Goal: Transaction & Acquisition: Purchase product/service

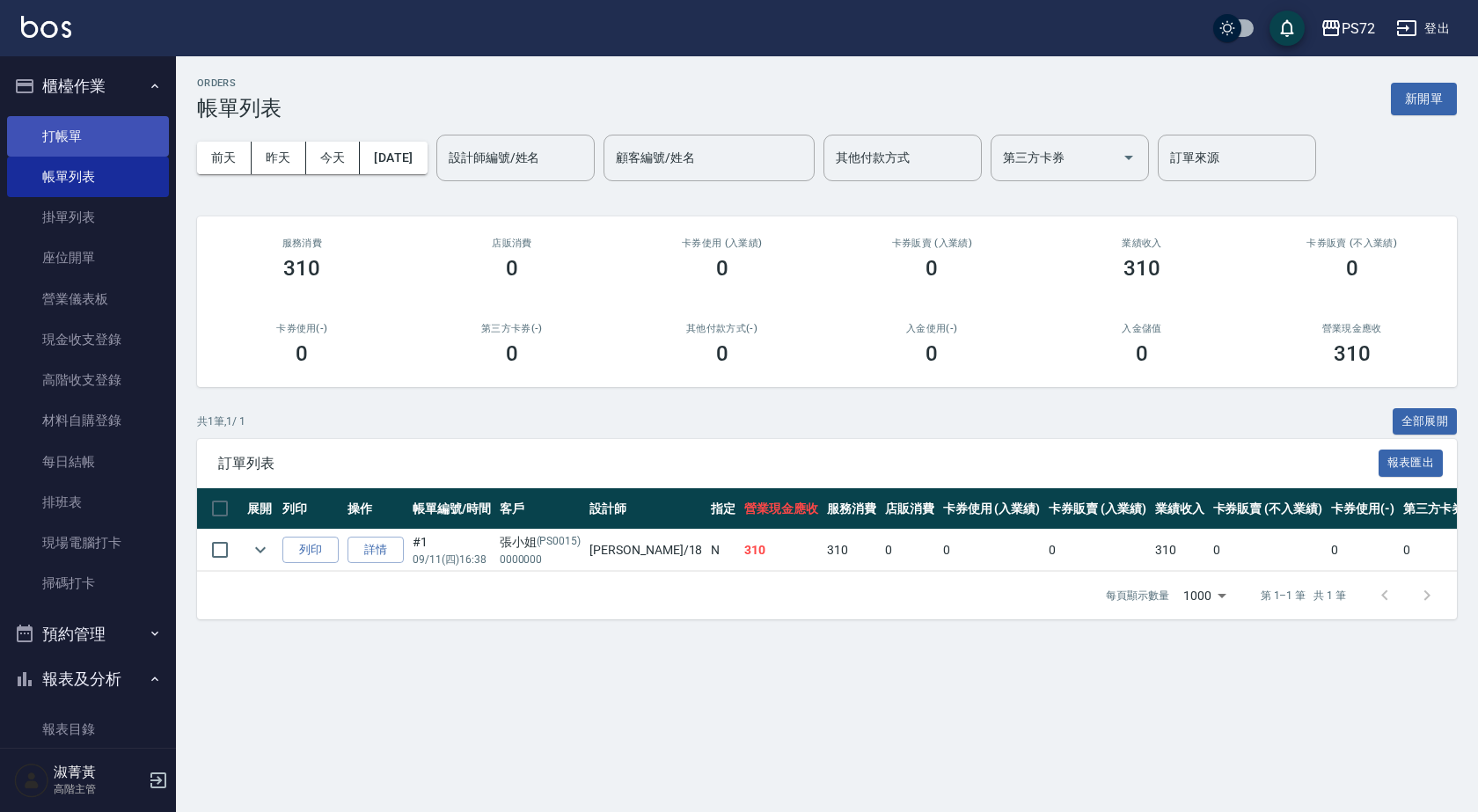
click at [93, 131] on link "打帳單" at bounding box center [88, 136] width 162 height 41
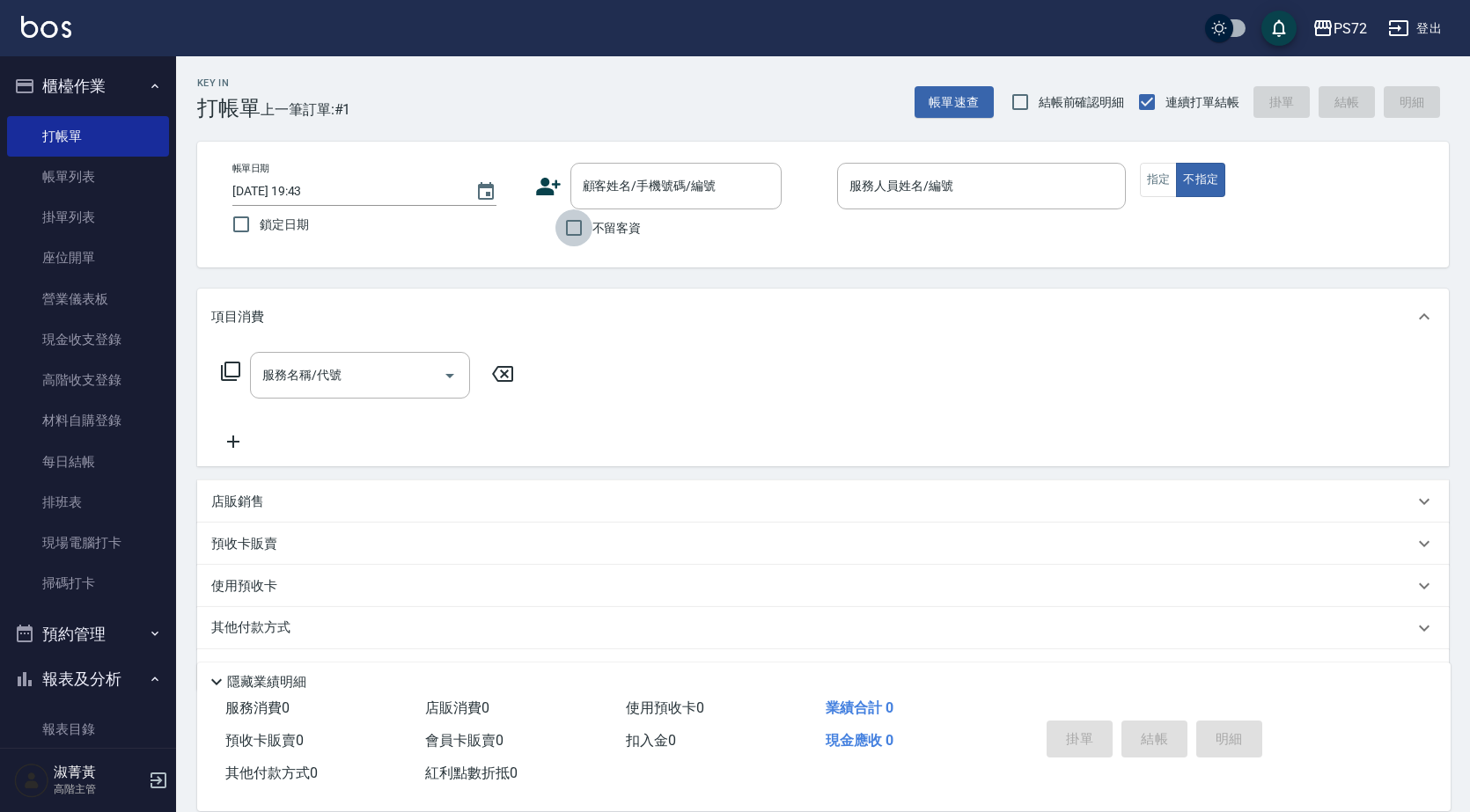
click at [587, 215] on input "不留客資" at bounding box center [573, 227] width 37 height 37
checkbox input "true"
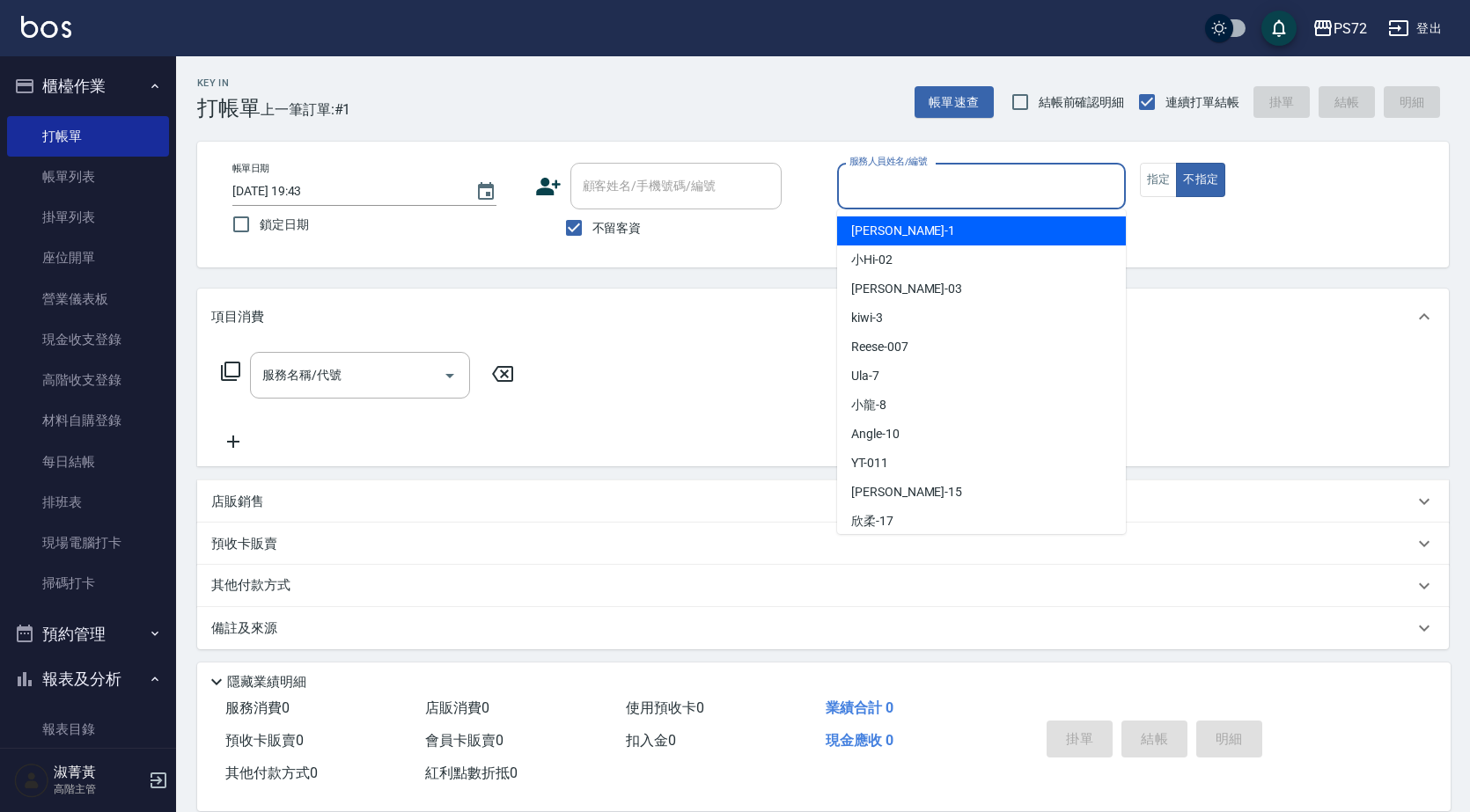
click at [939, 193] on input "服務人員姓名/編號" at bounding box center [982, 186] width 273 height 31
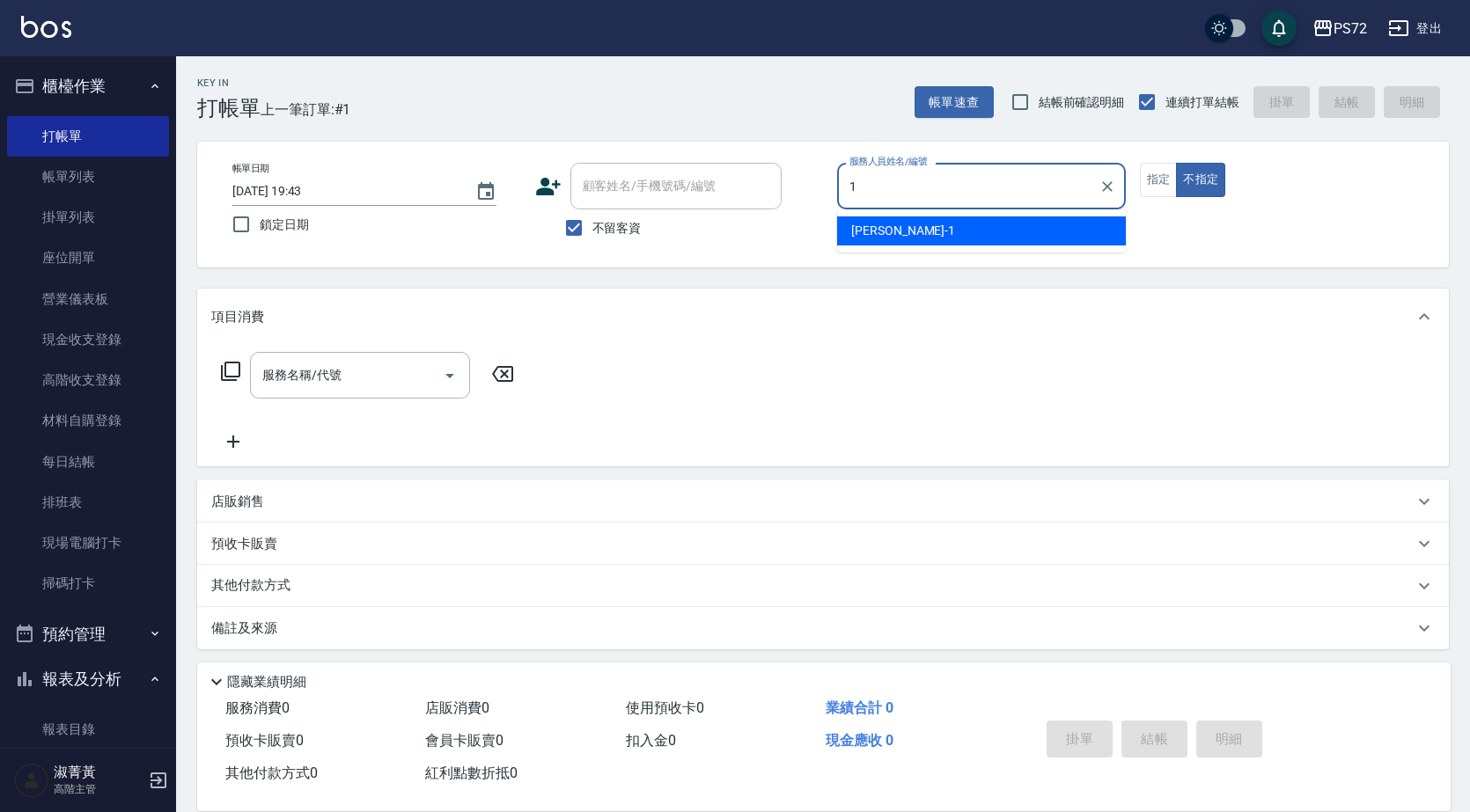
type input "[PERSON_NAME]-1"
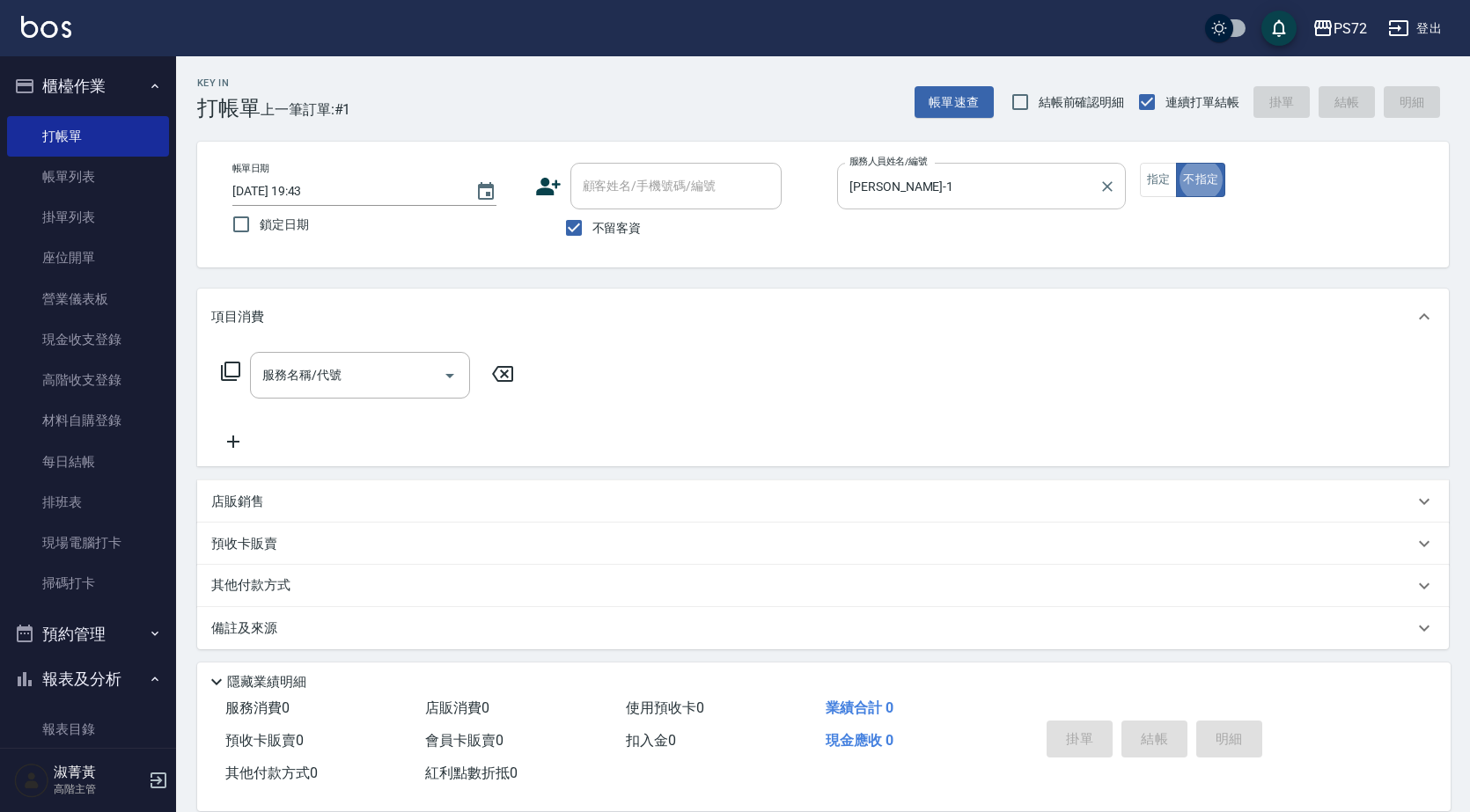
type button "false"
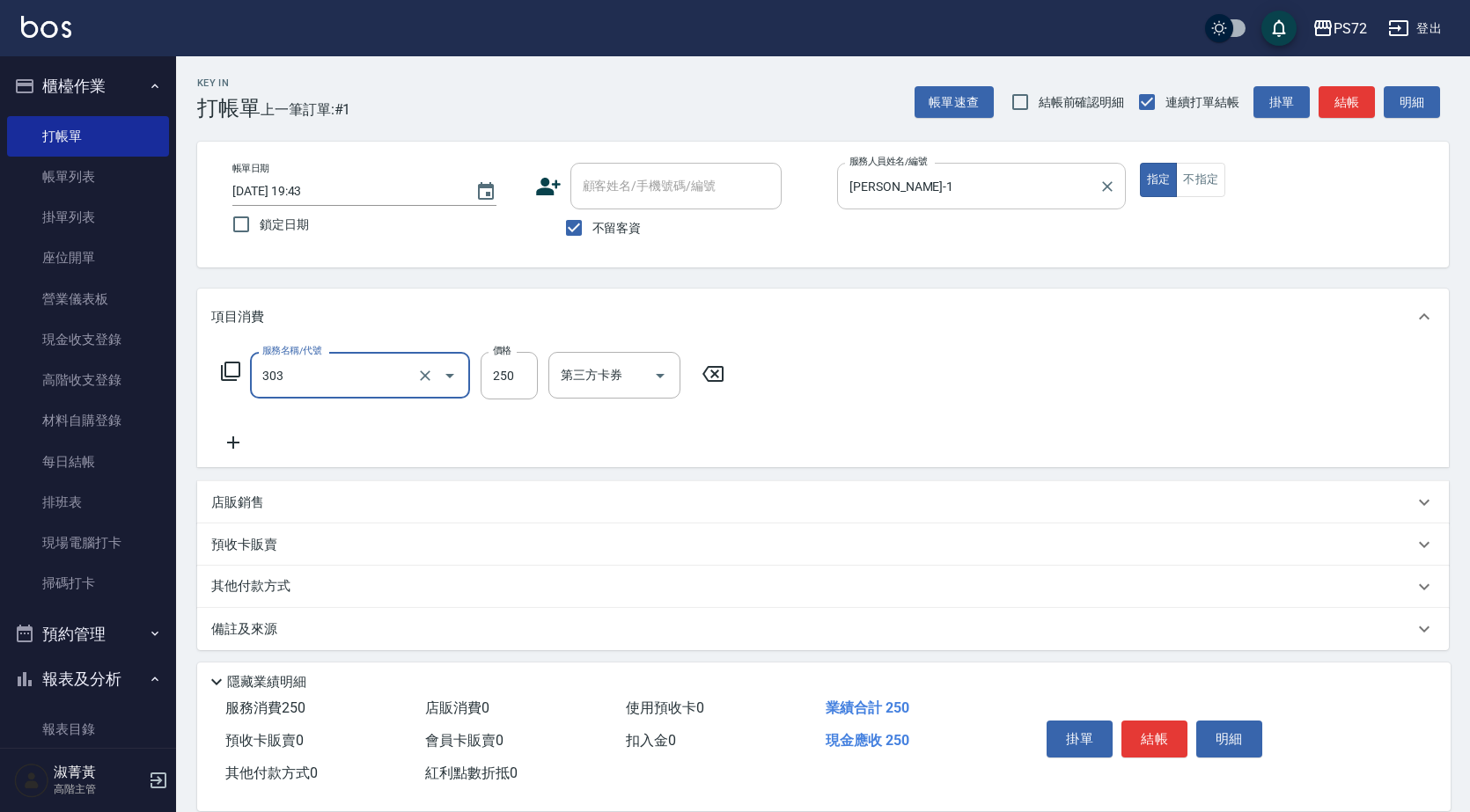
type input "剪髮(303)"
type input "350"
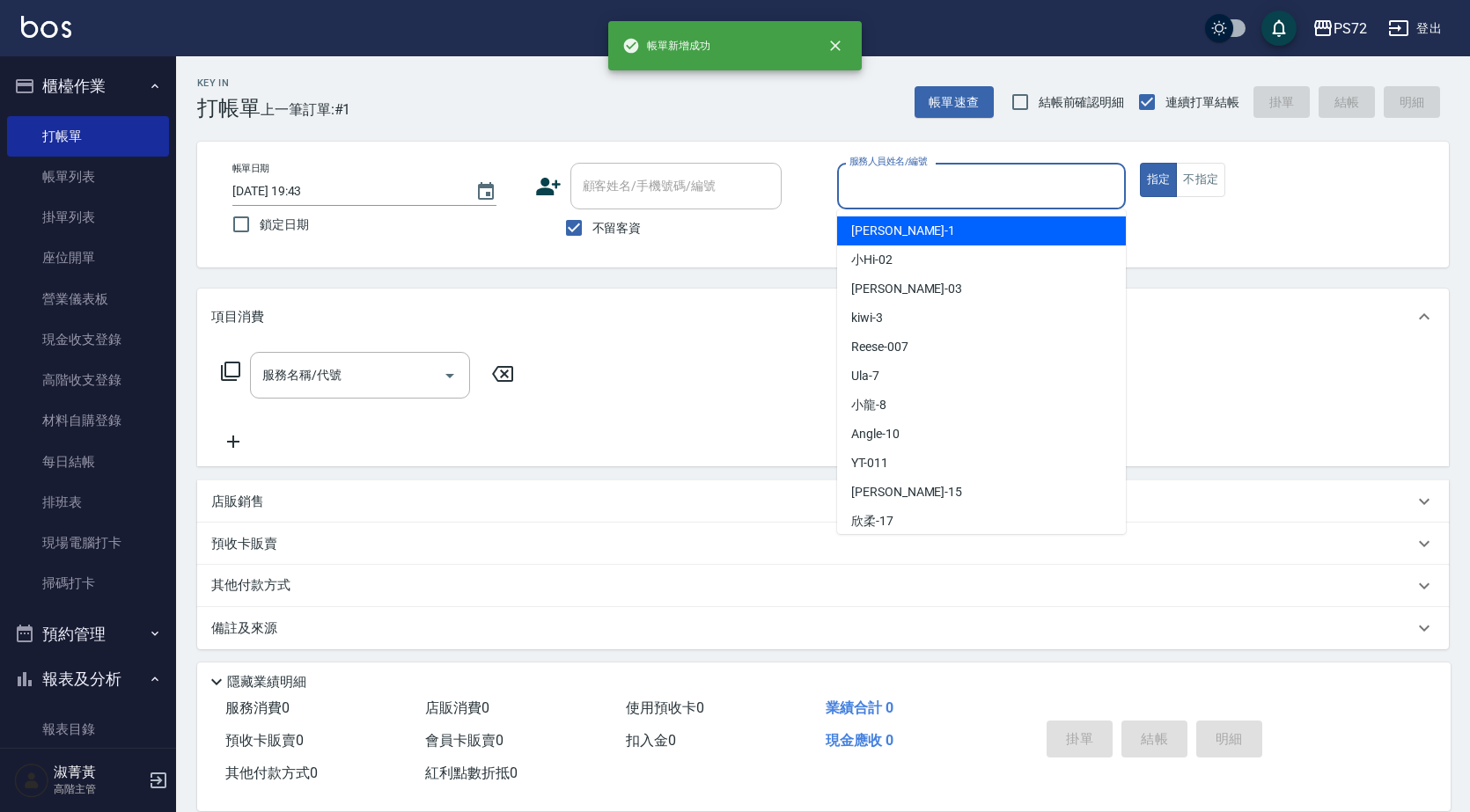
click at [939, 193] on input "服務人員姓名/編號" at bounding box center [982, 186] width 273 height 31
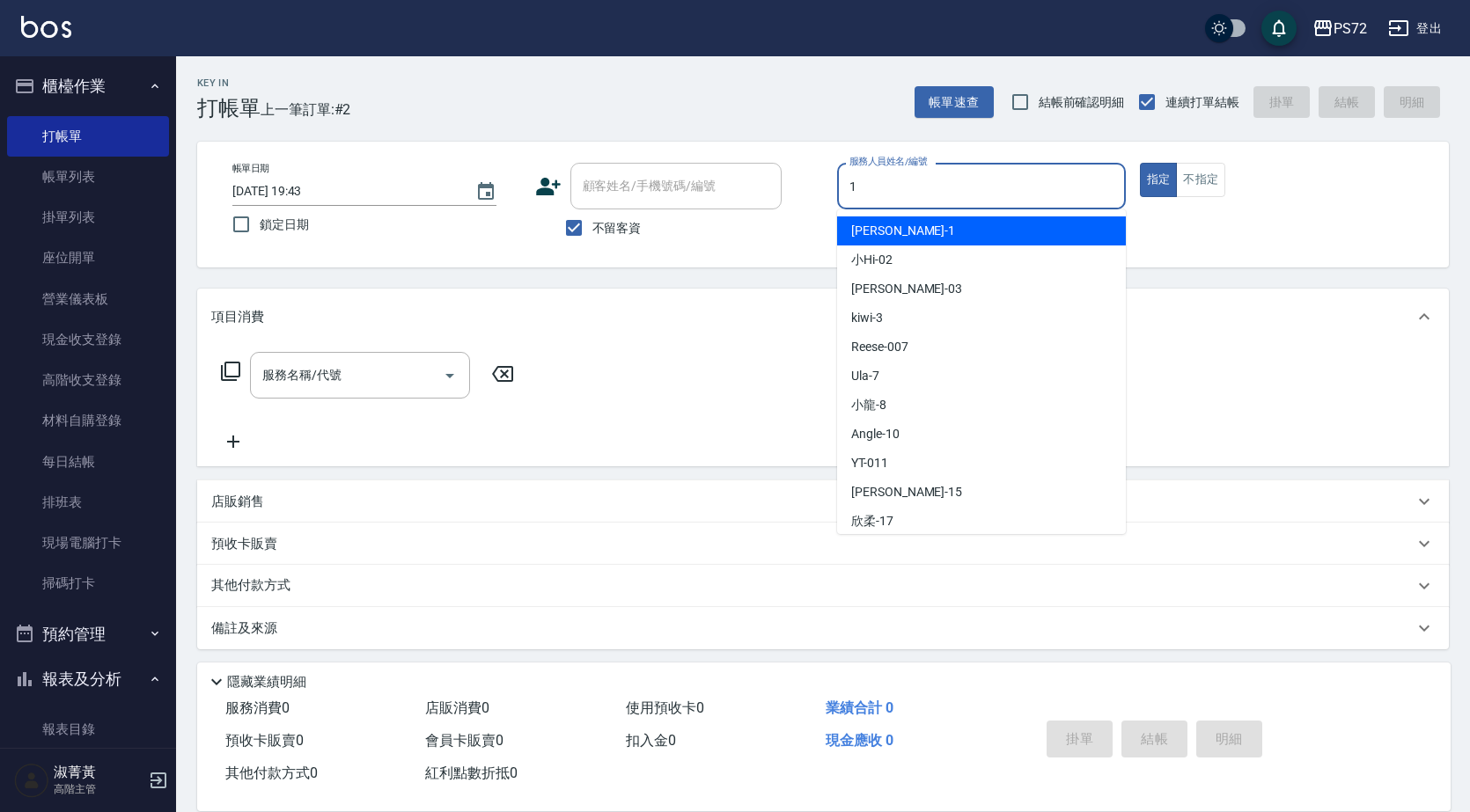
type input "[PERSON_NAME]-1"
type button "true"
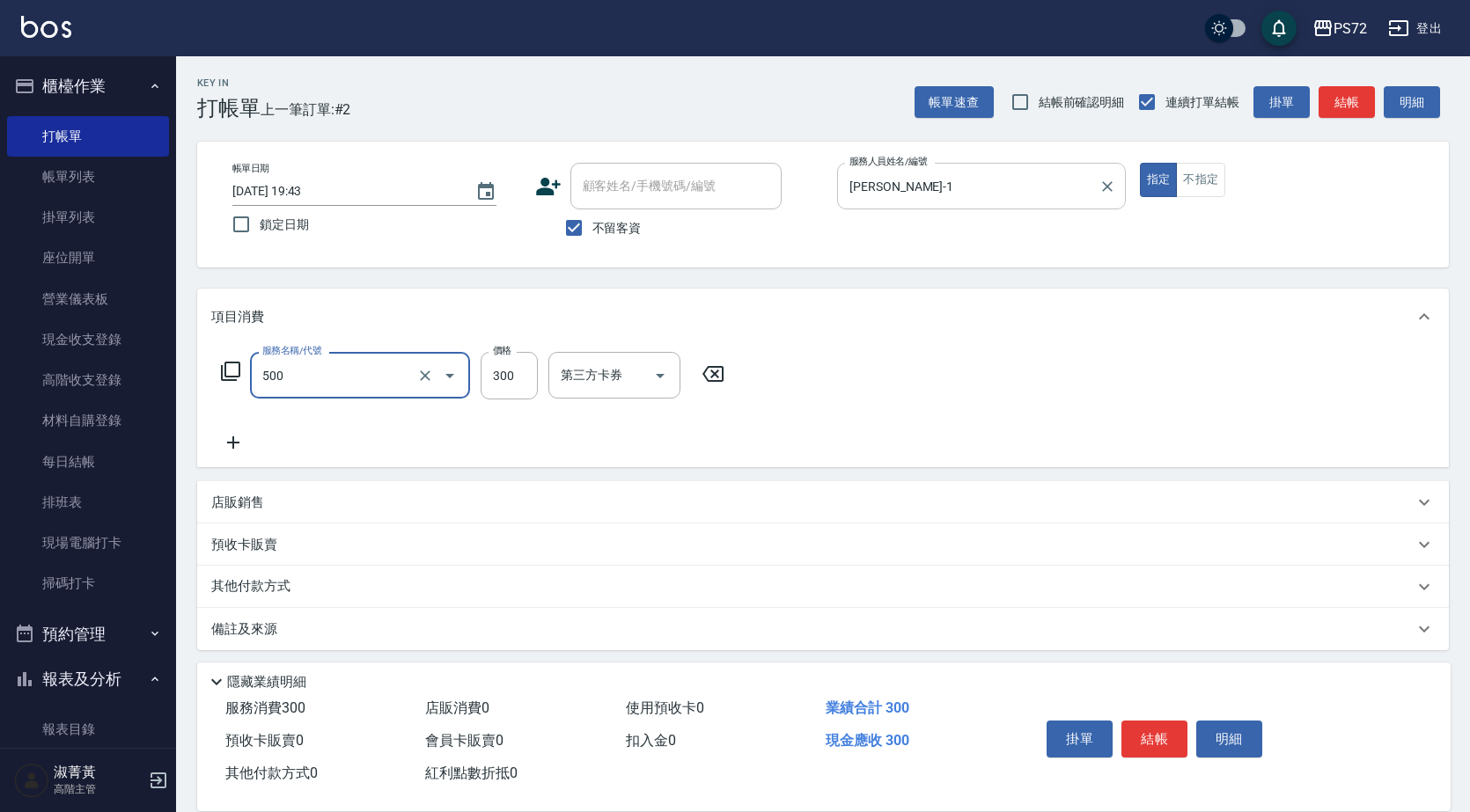
type input "洗髮(A級)(500)"
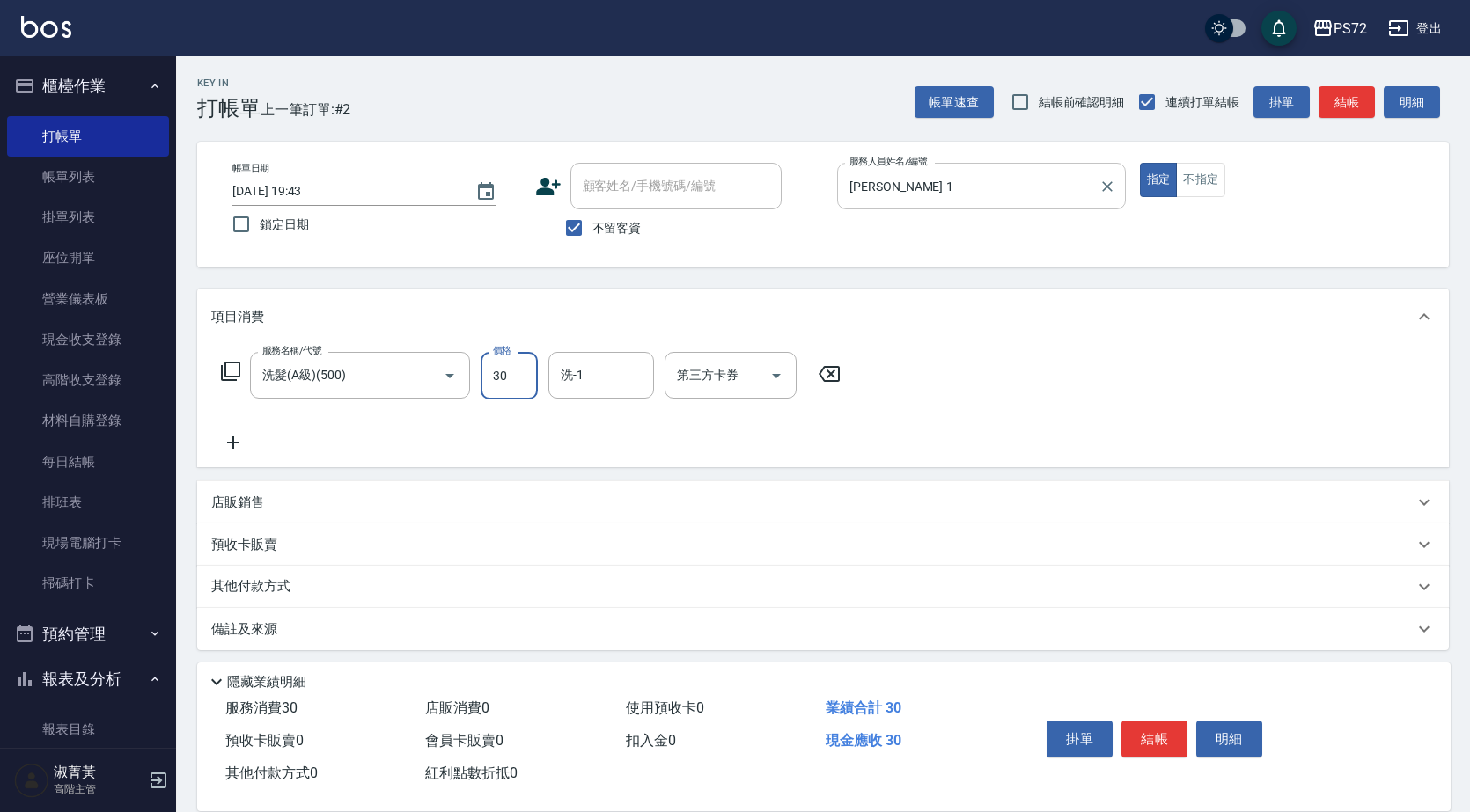
type input "300"
type input "[PERSON_NAME]-18"
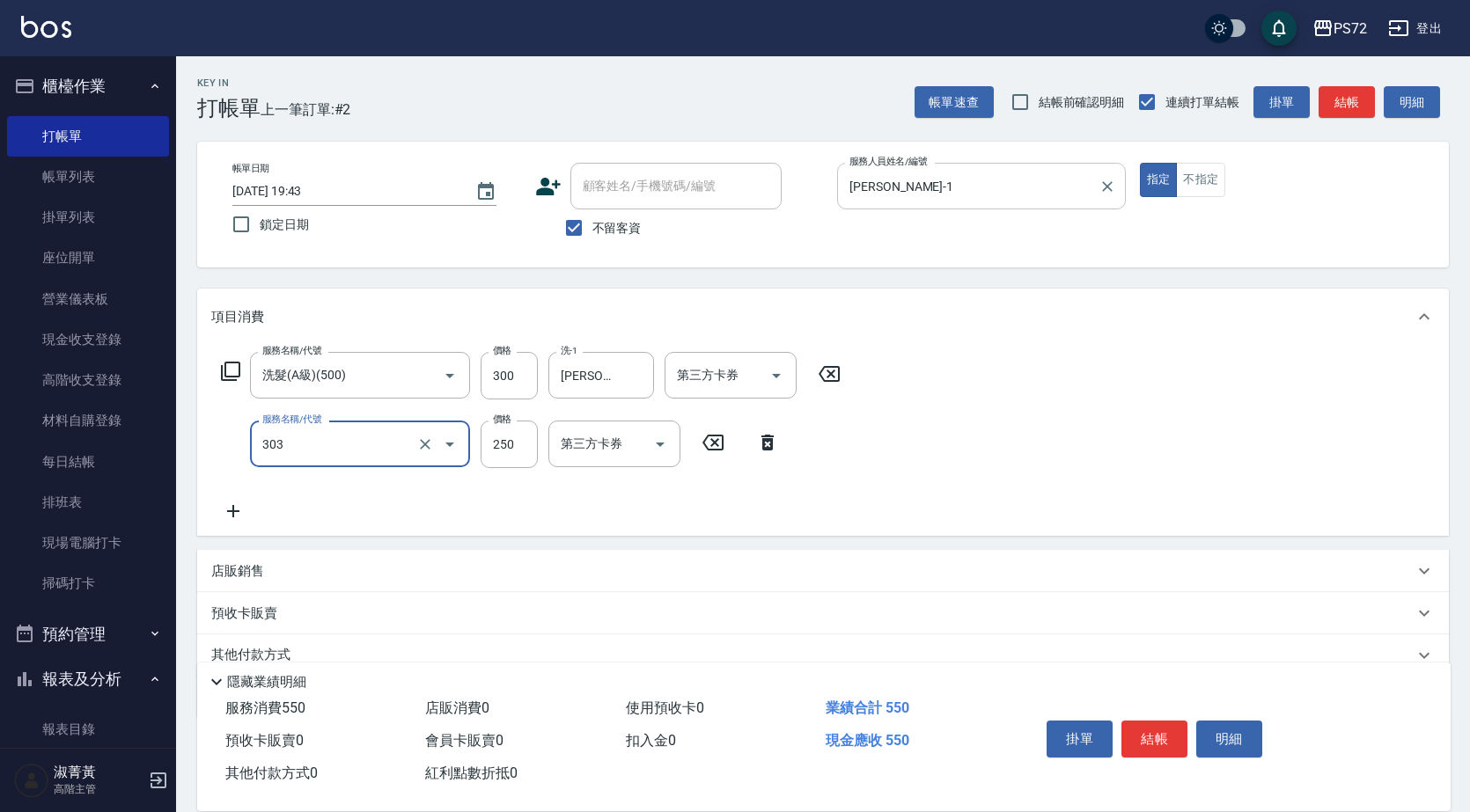
type input "剪髮(303)"
type input "350"
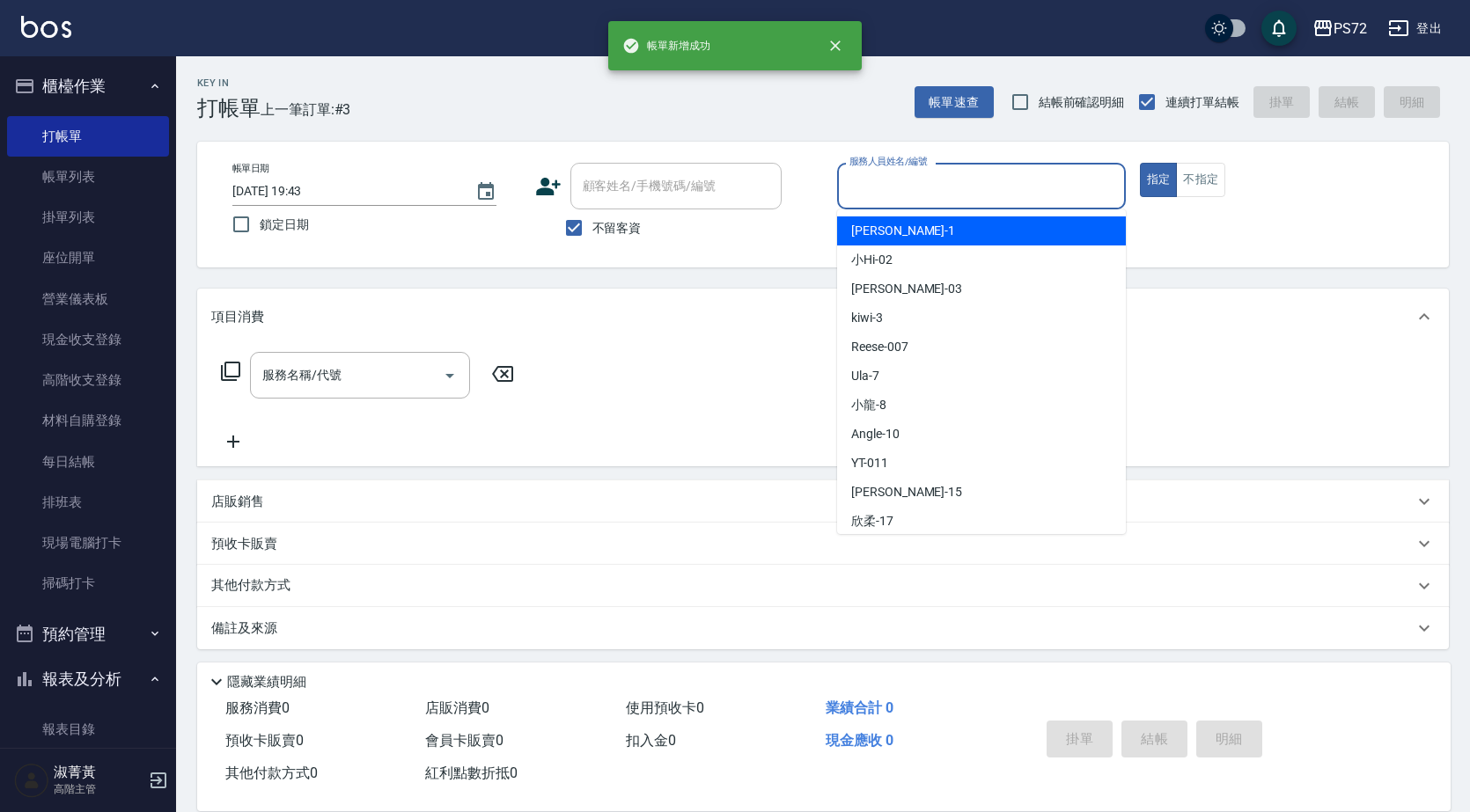
click at [1043, 195] on input "服務人員姓名/編號" at bounding box center [982, 186] width 273 height 31
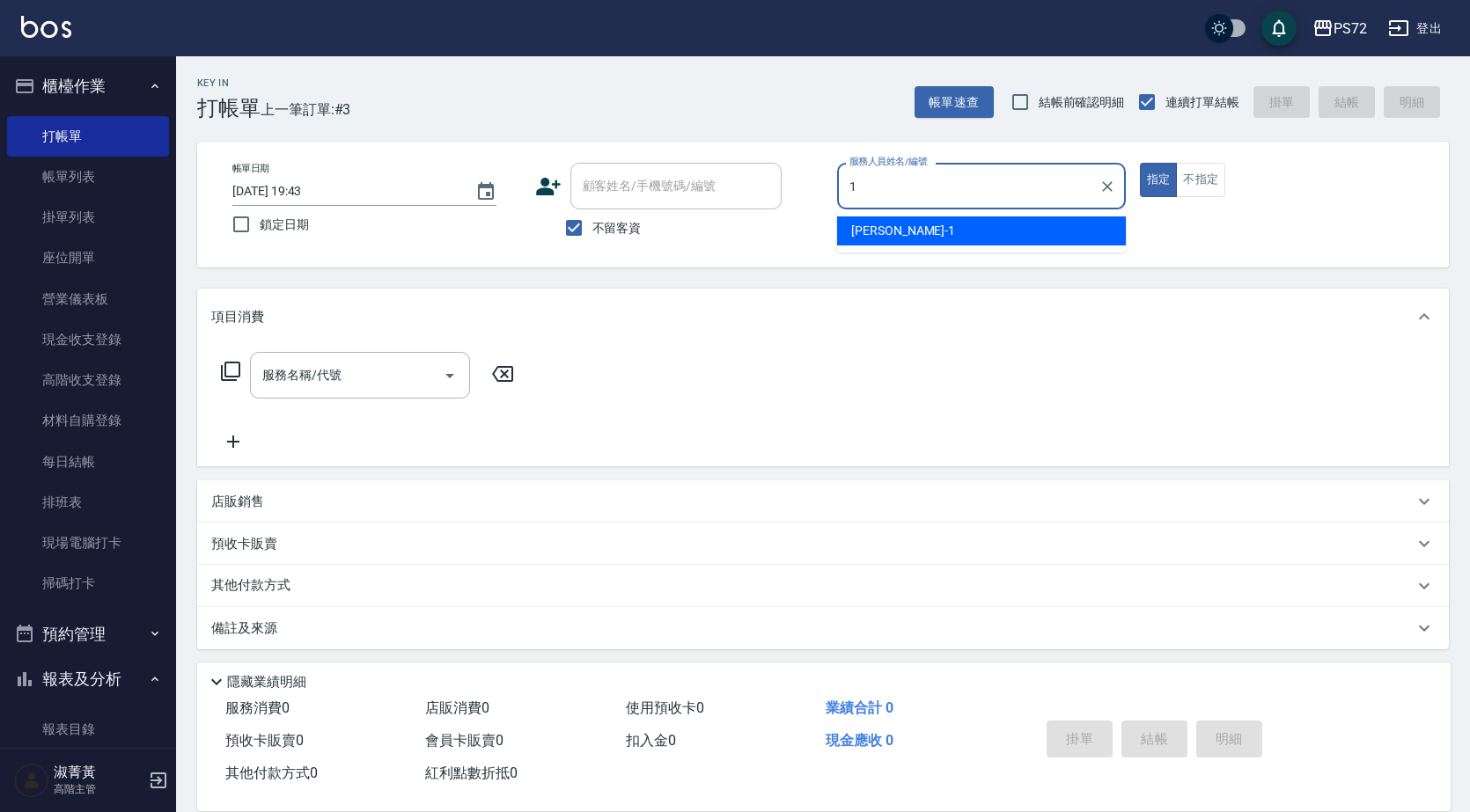
type input "[PERSON_NAME]-1"
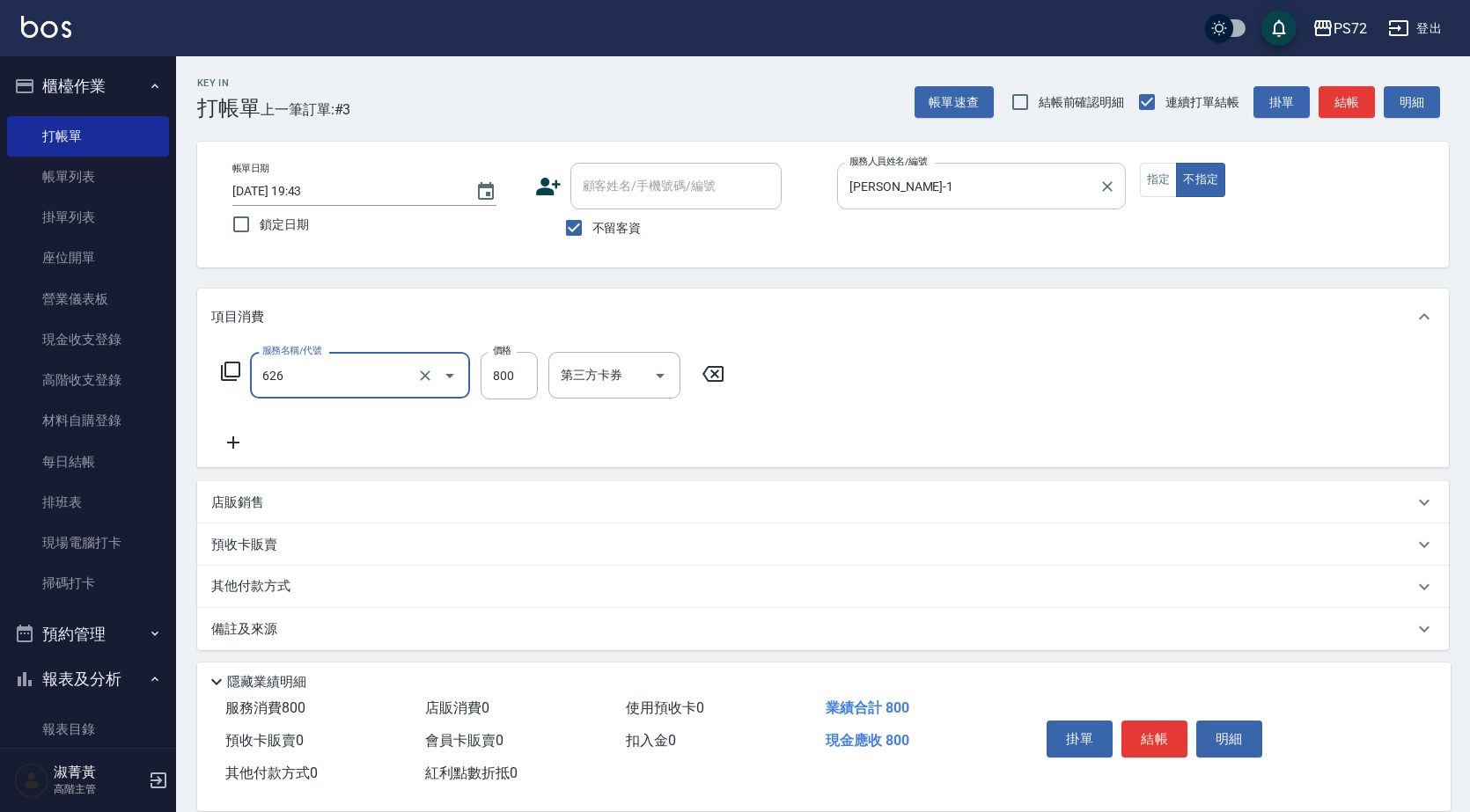
type input "去脂泥膠(626)"
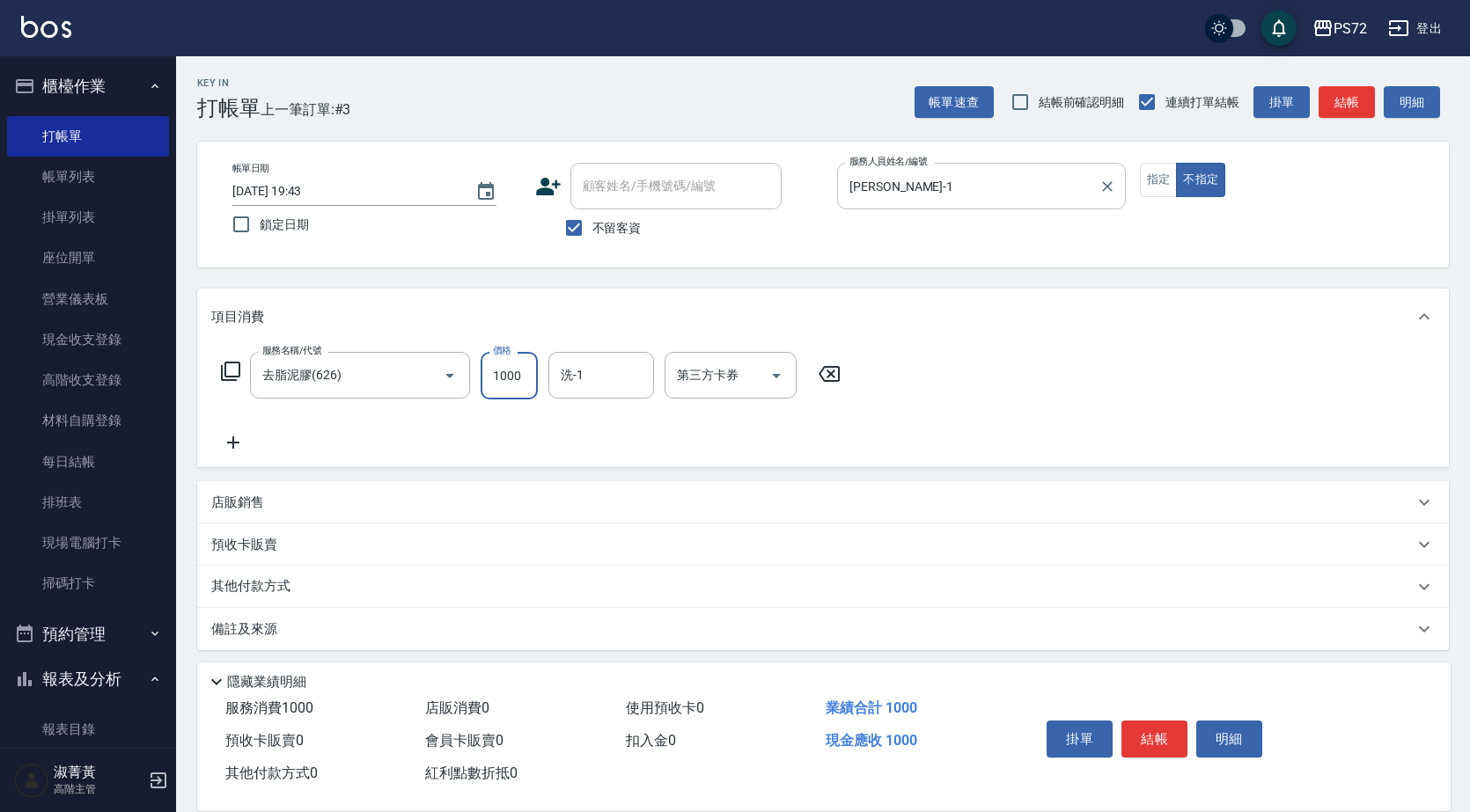
type input "1000"
type input "[PERSON_NAME]-18"
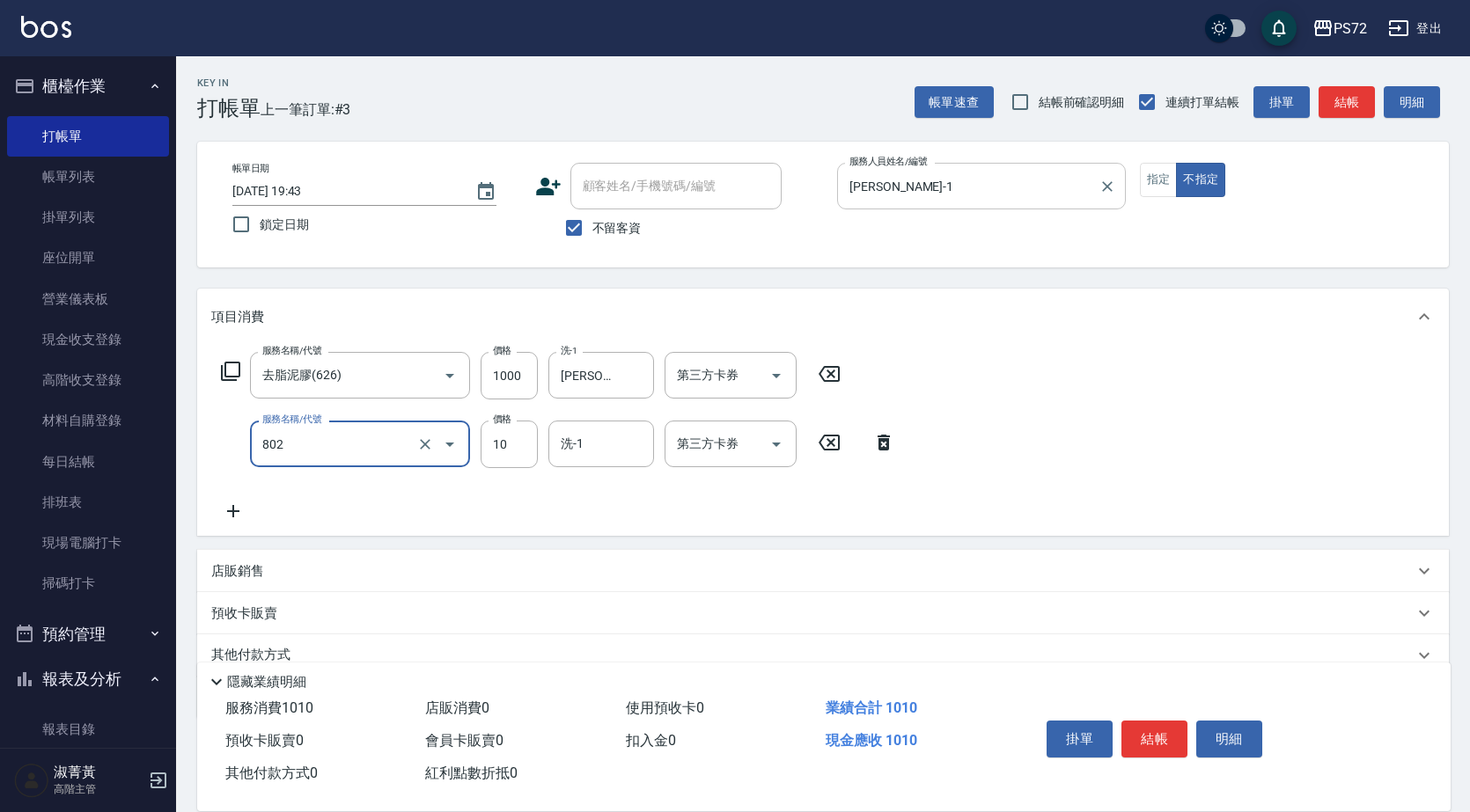
type input "潤絲(802)"
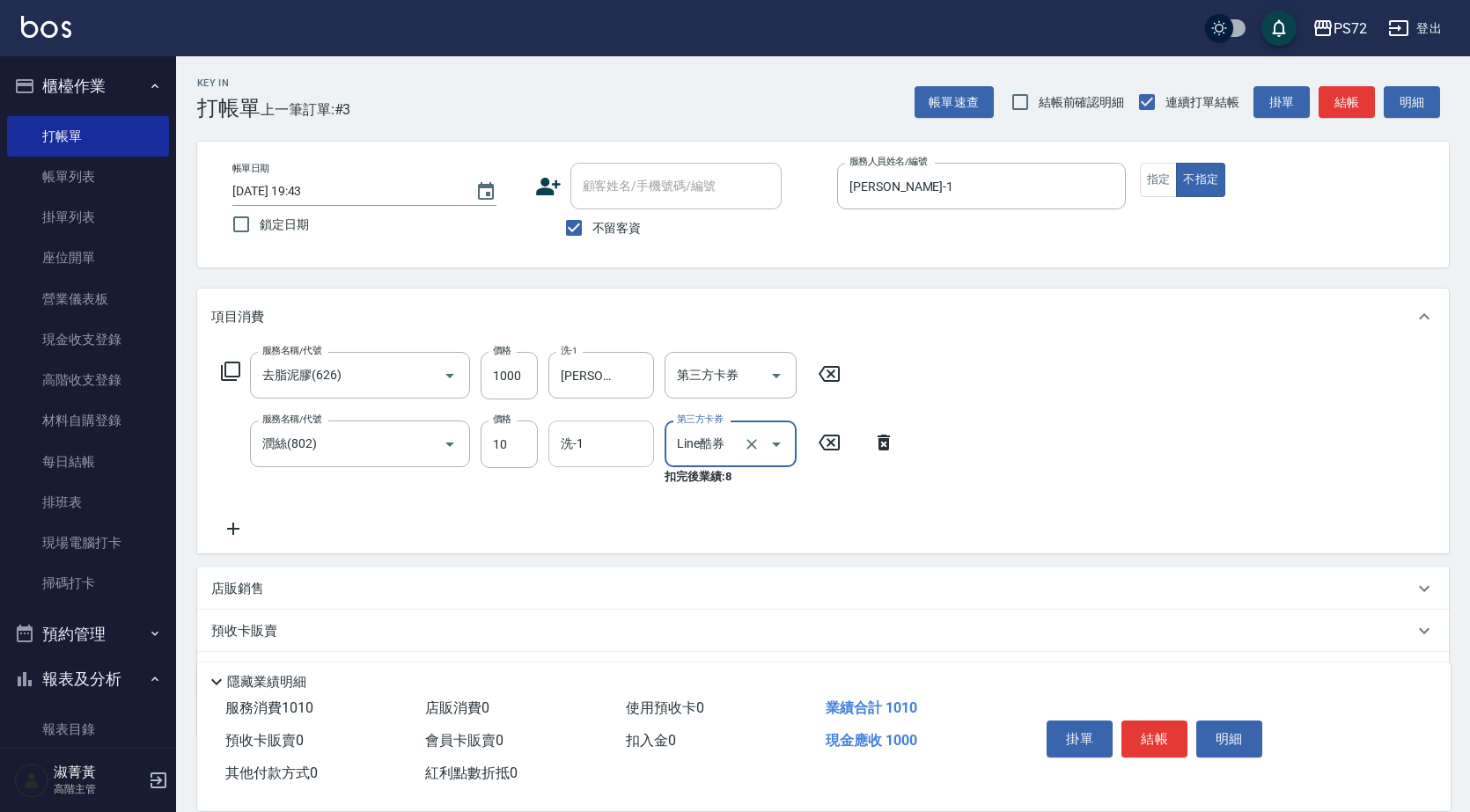
type input "Line酷券"
click at [630, 457] on input "洗-1" at bounding box center [600, 444] width 90 height 31
type input "[PERSON_NAME]-18"
click at [743, 440] on icon "Clear" at bounding box center [751, 444] width 18 height 18
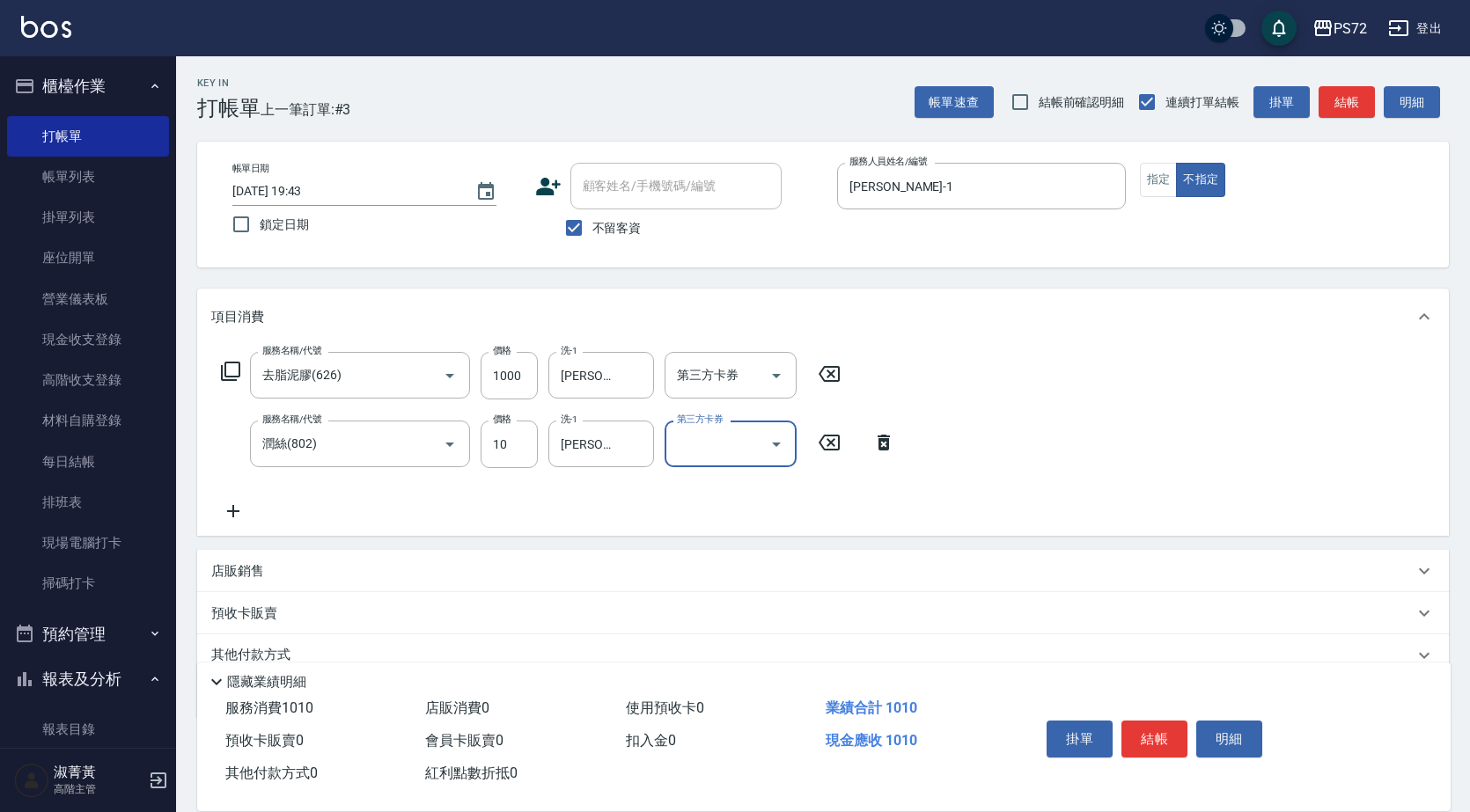
scroll to position [75, 0]
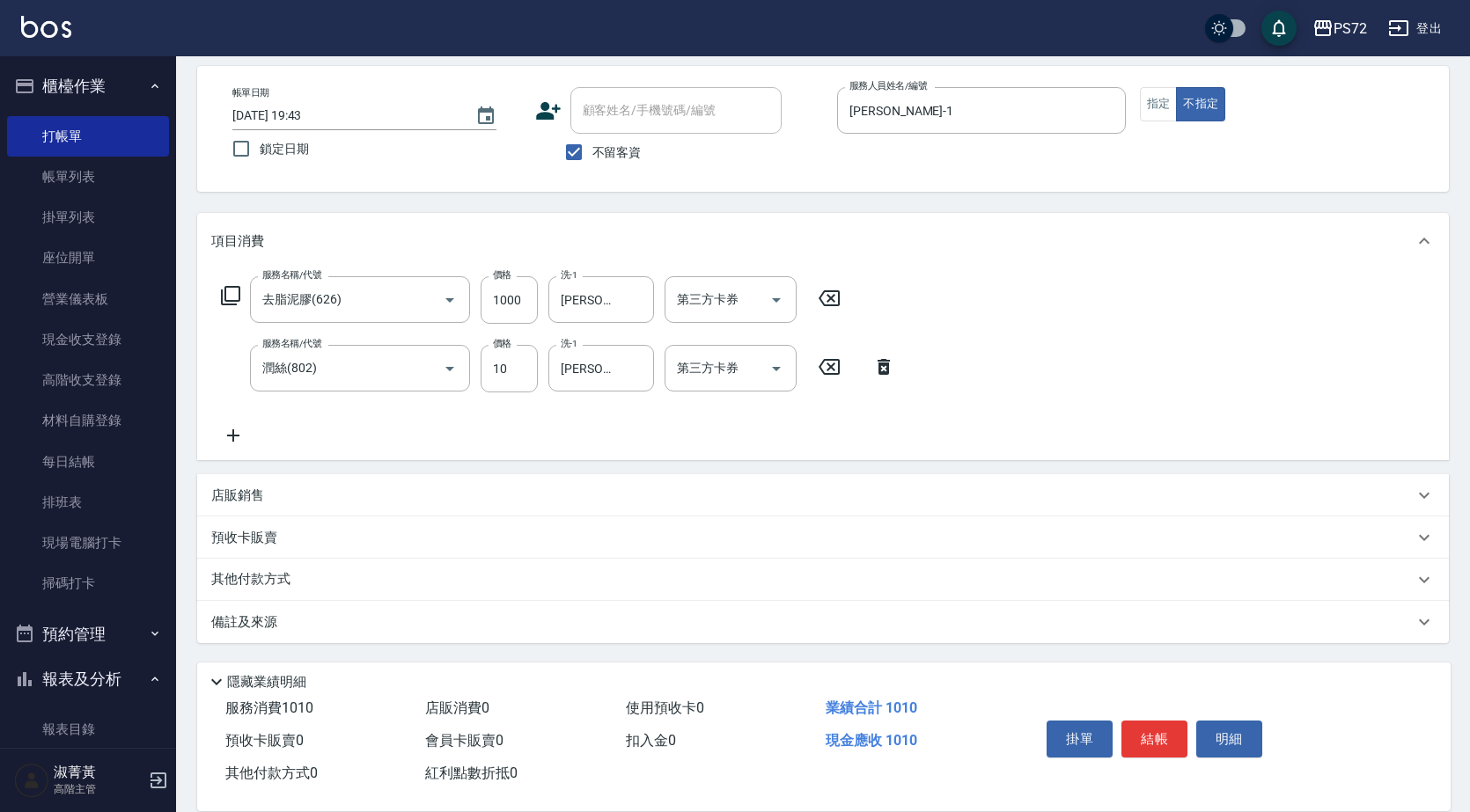
click at [213, 566] on div "其他付款方式" at bounding box center [823, 579] width 1251 height 42
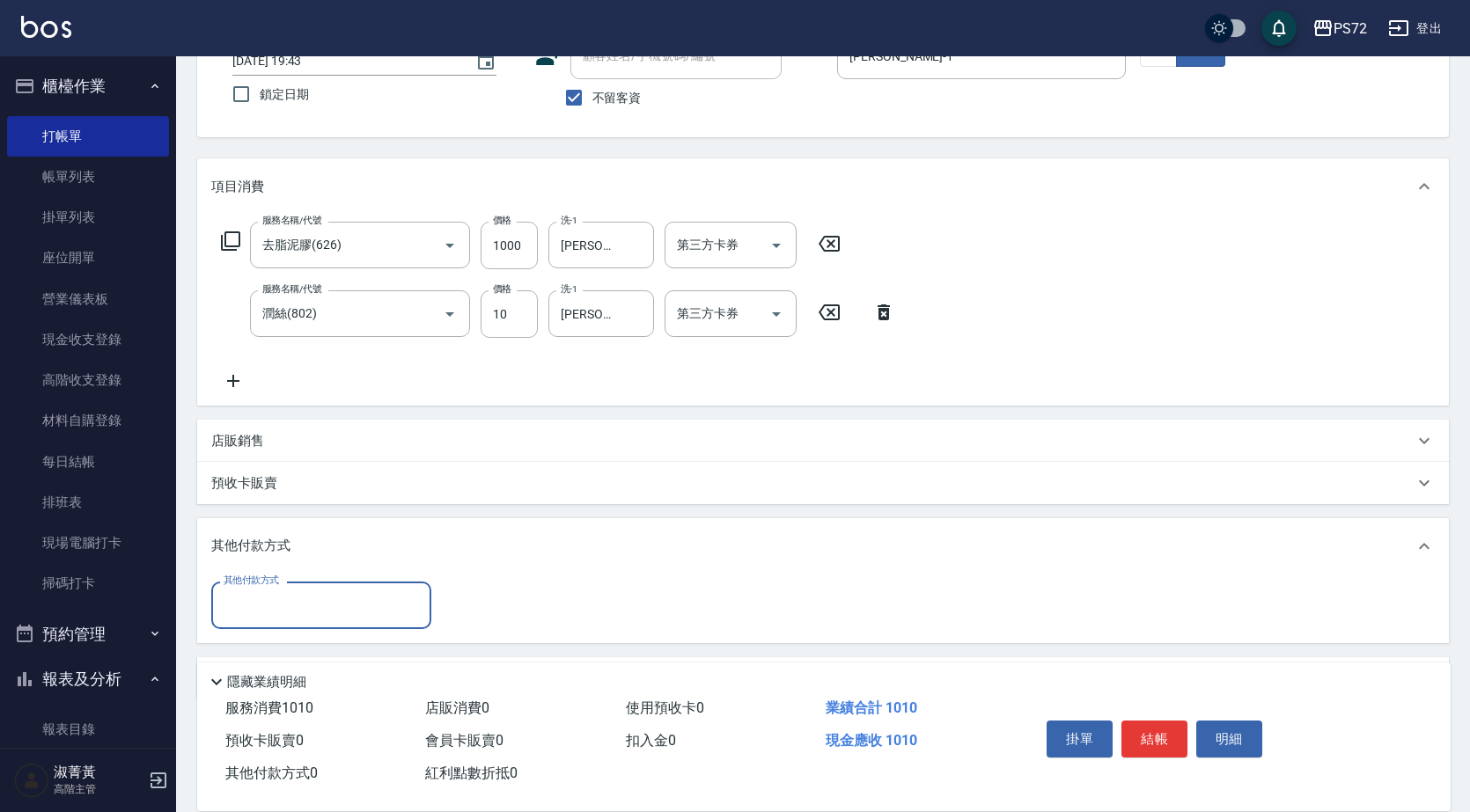
scroll to position [187, 0]
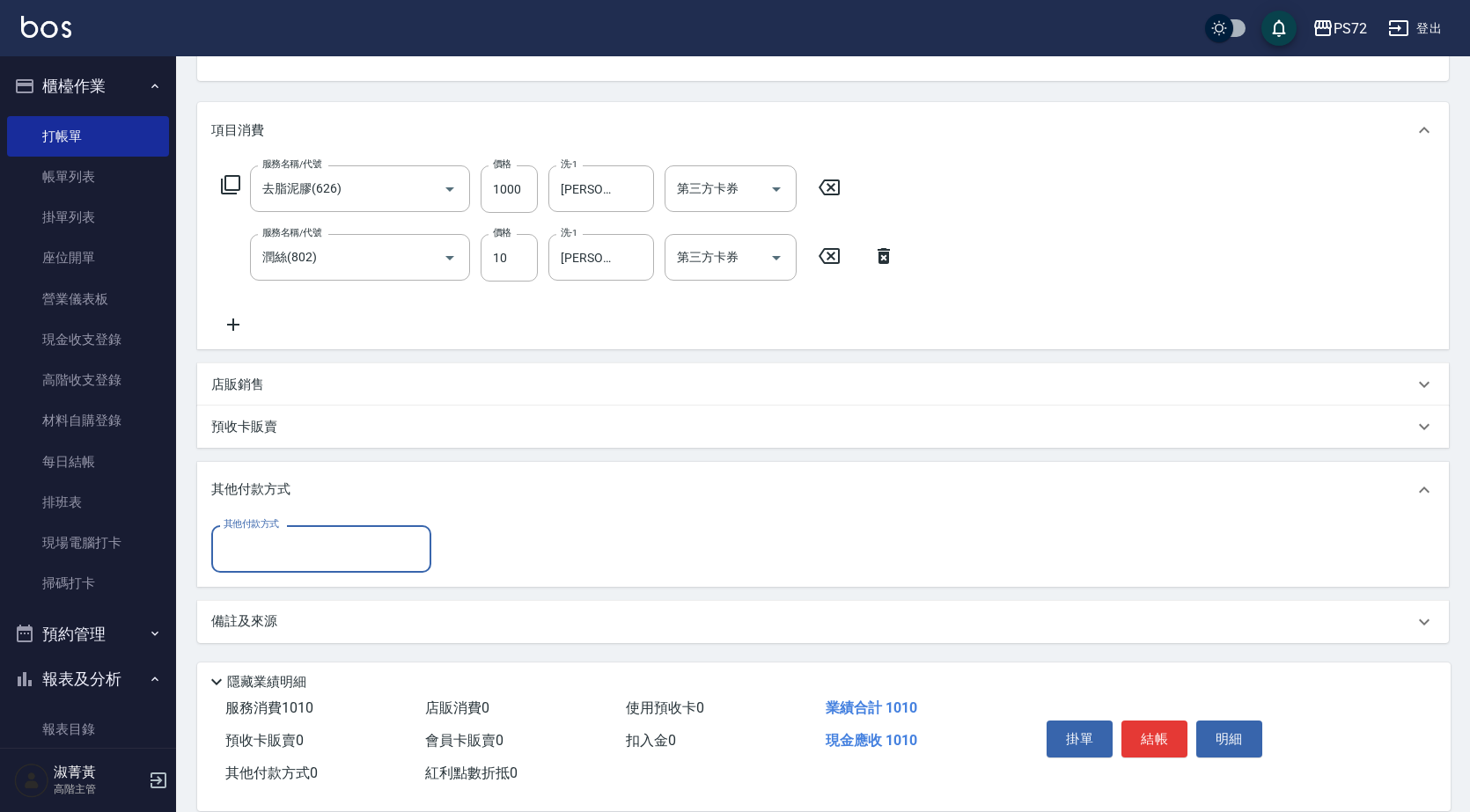
click at [314, 552] on input "其他付款方式" at bounding box center [321, 548] width 204 height 31
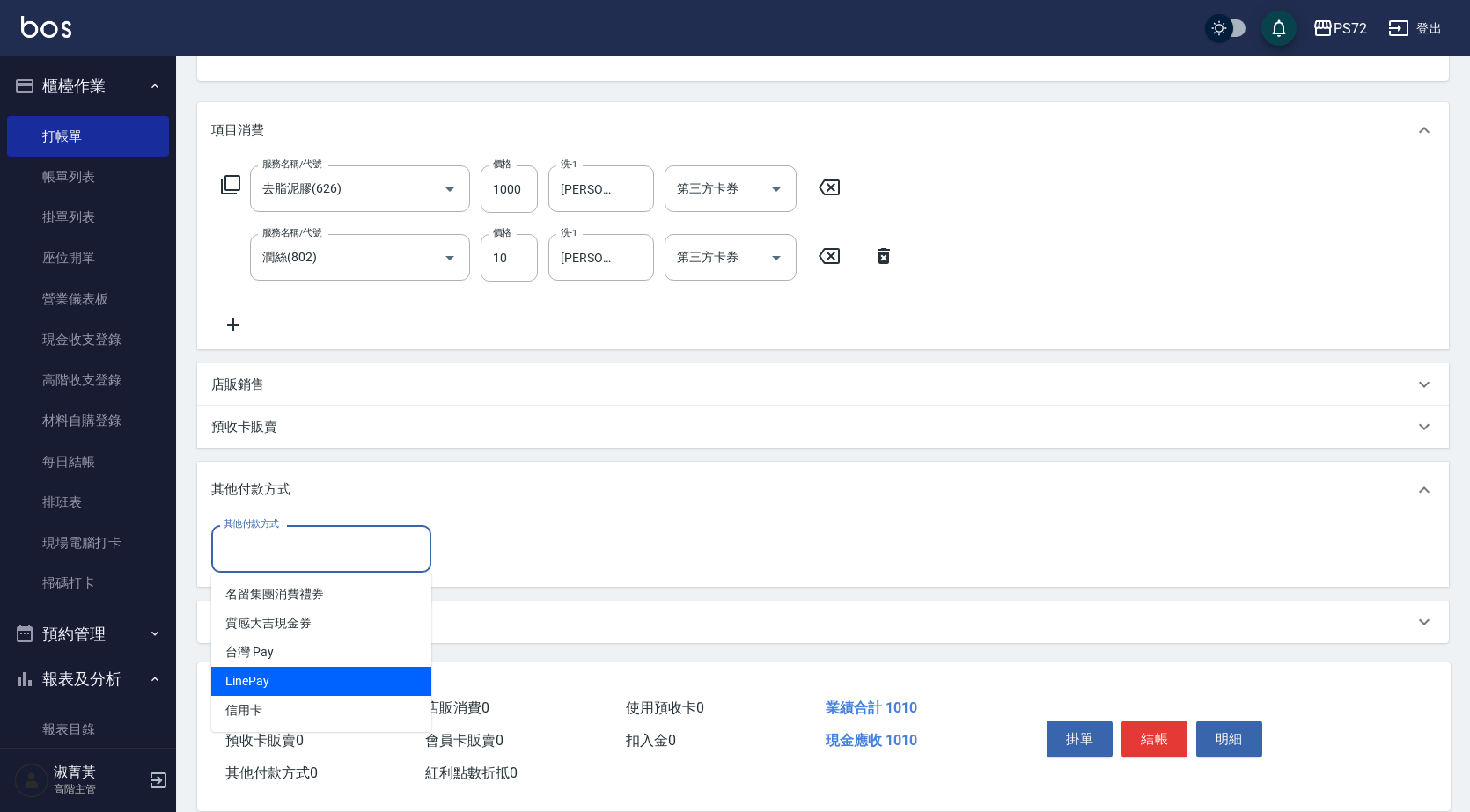
click at [302, 677] on span "LinePay" at bounding box center [321, 681] width 220 height 29
type input "LinePay"
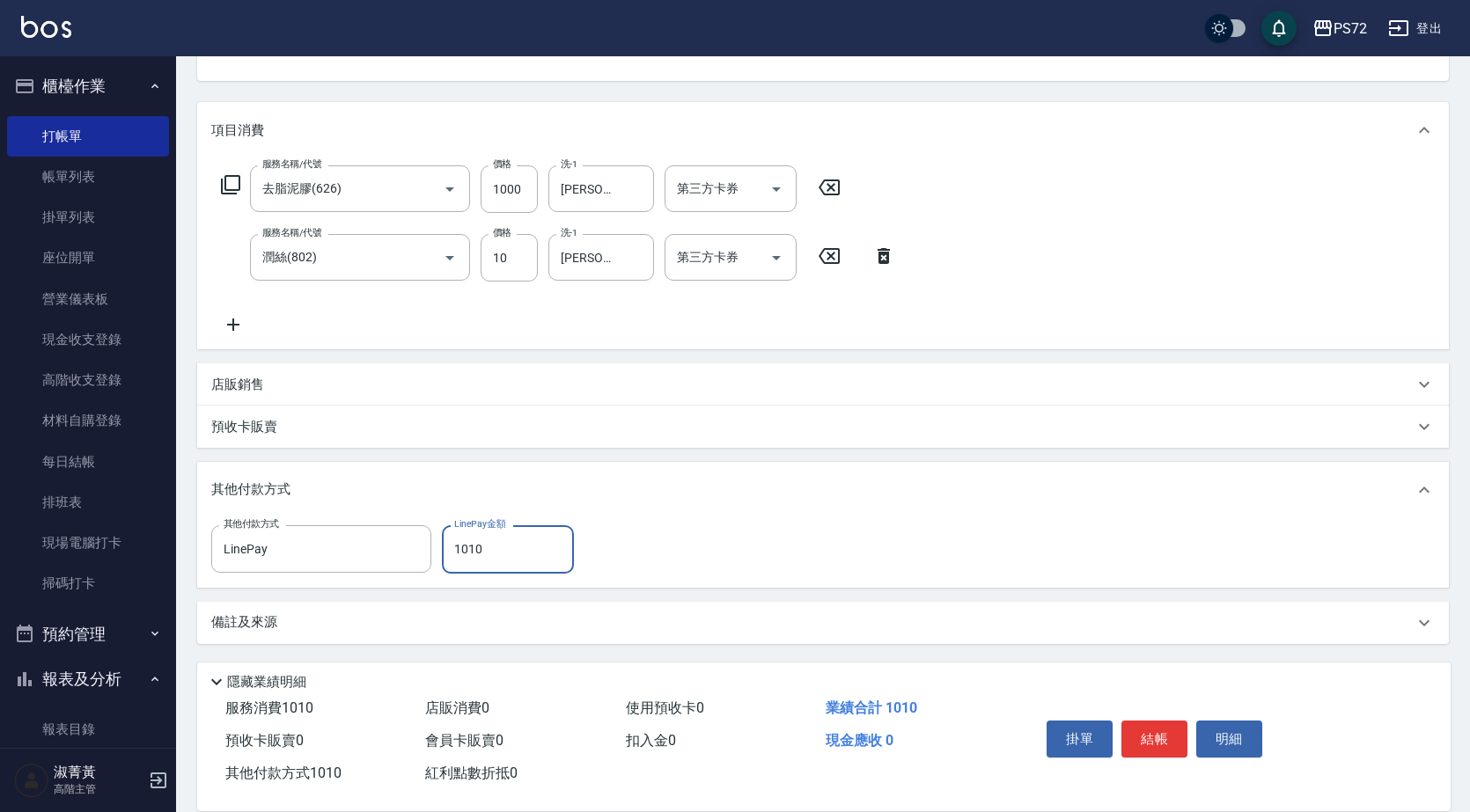
scroll to position [187, 0]
type input "1010"
click at [1142, 726] on button "結帳" at bounding box center [1154, 739] width 66 height 37
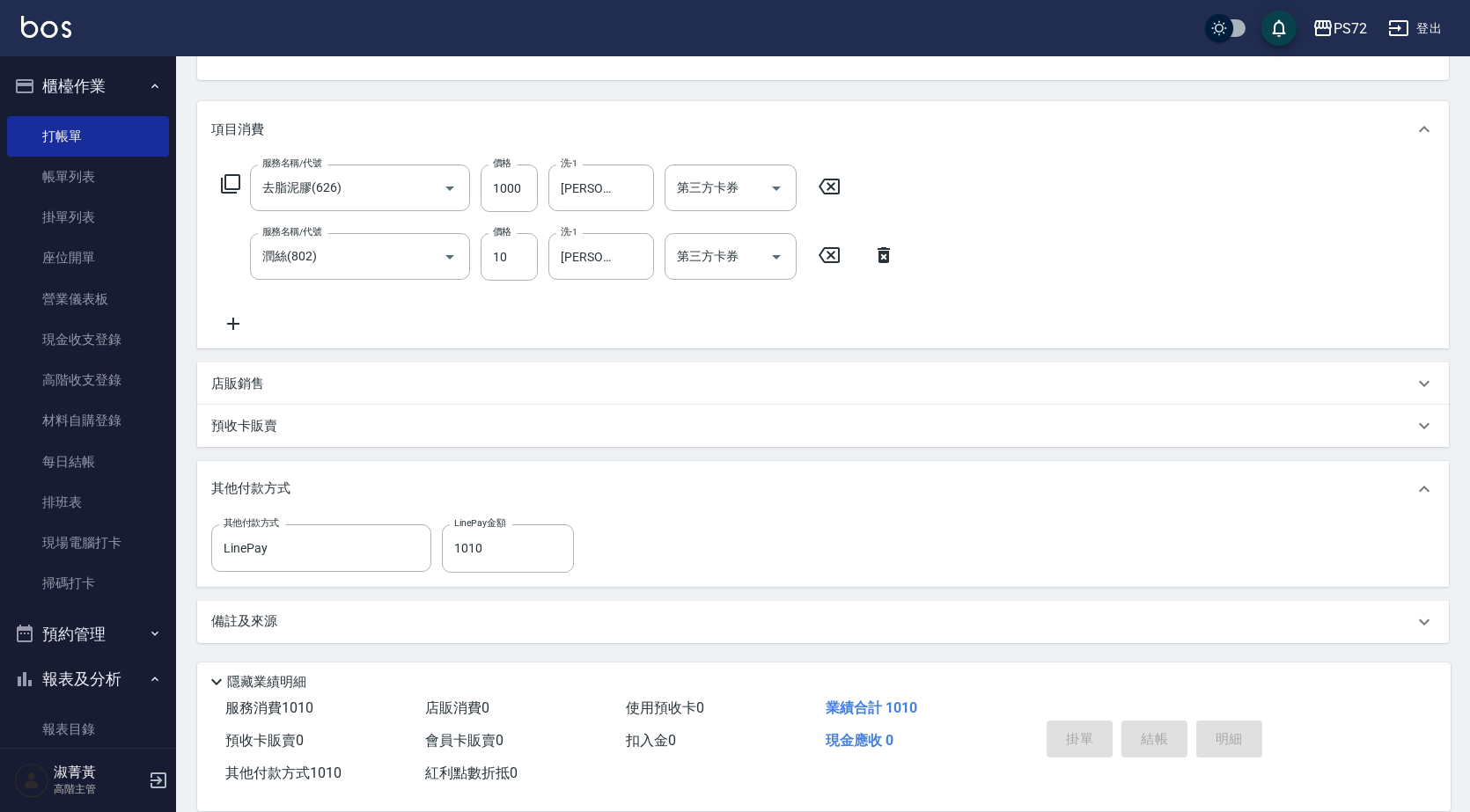
type input "[DATE] 19:44"
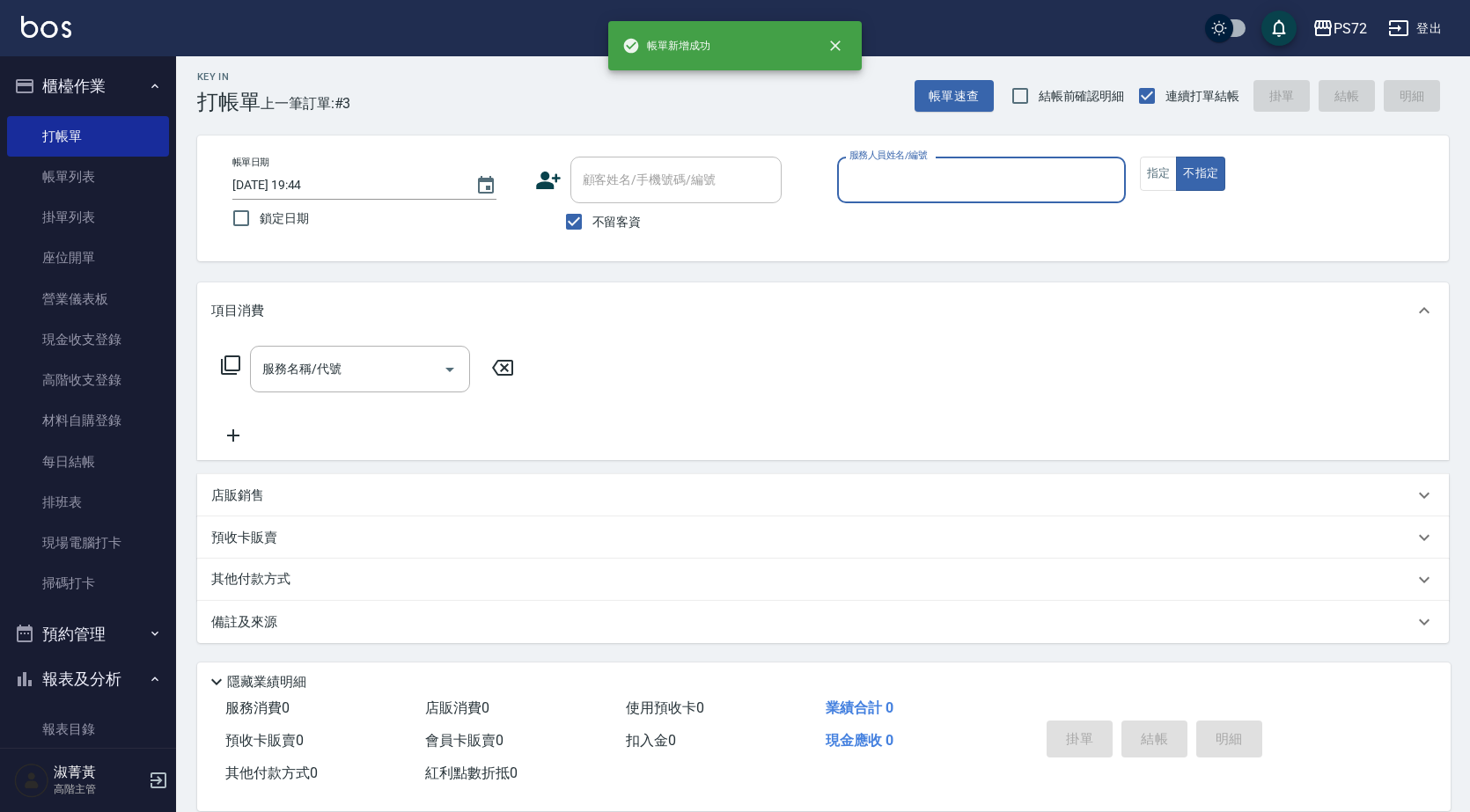
scroll to position [7, 0]
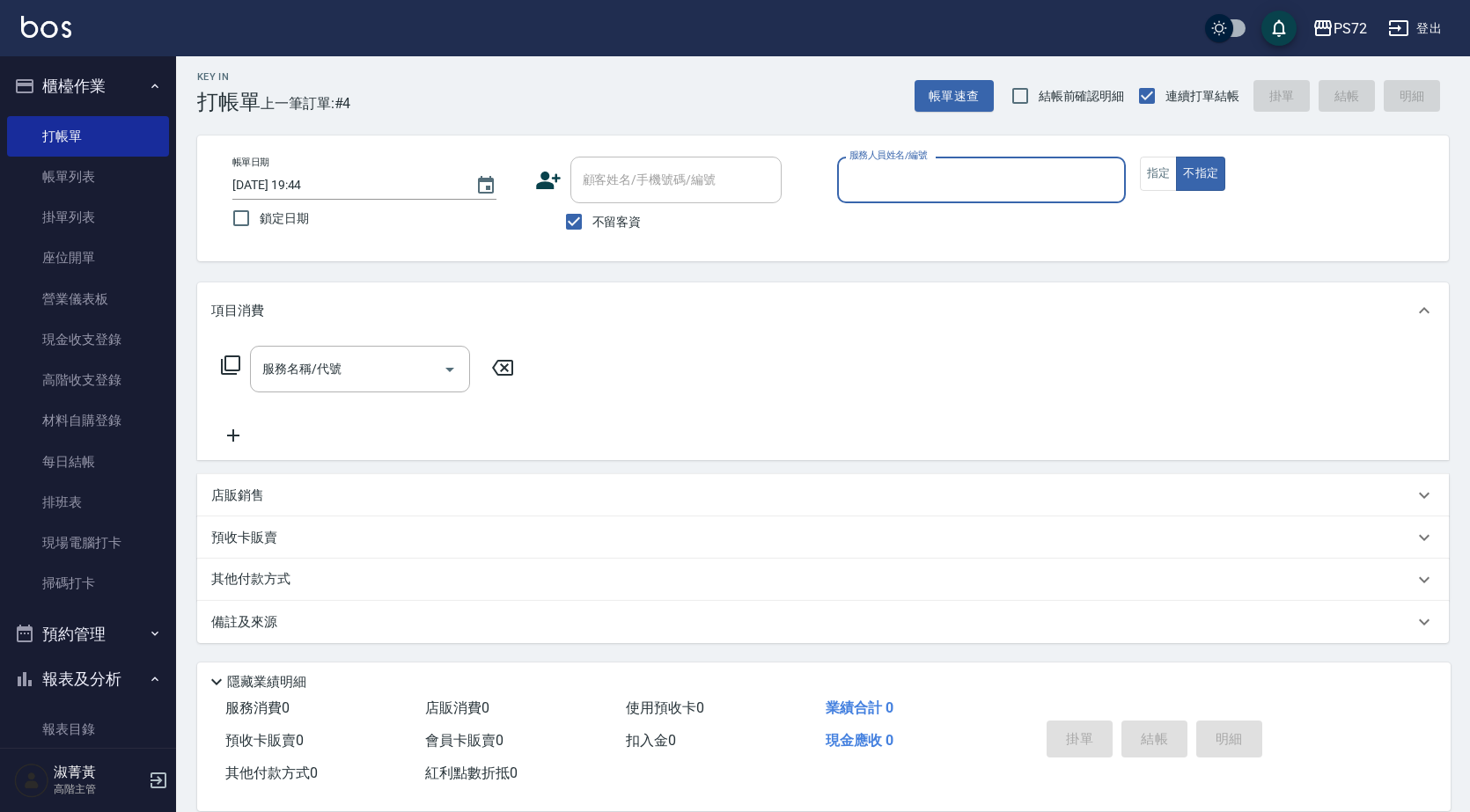
click at [902, 195] on input "服務人員姓名/編號" at bounding box center [982, 180] width 273 height 31
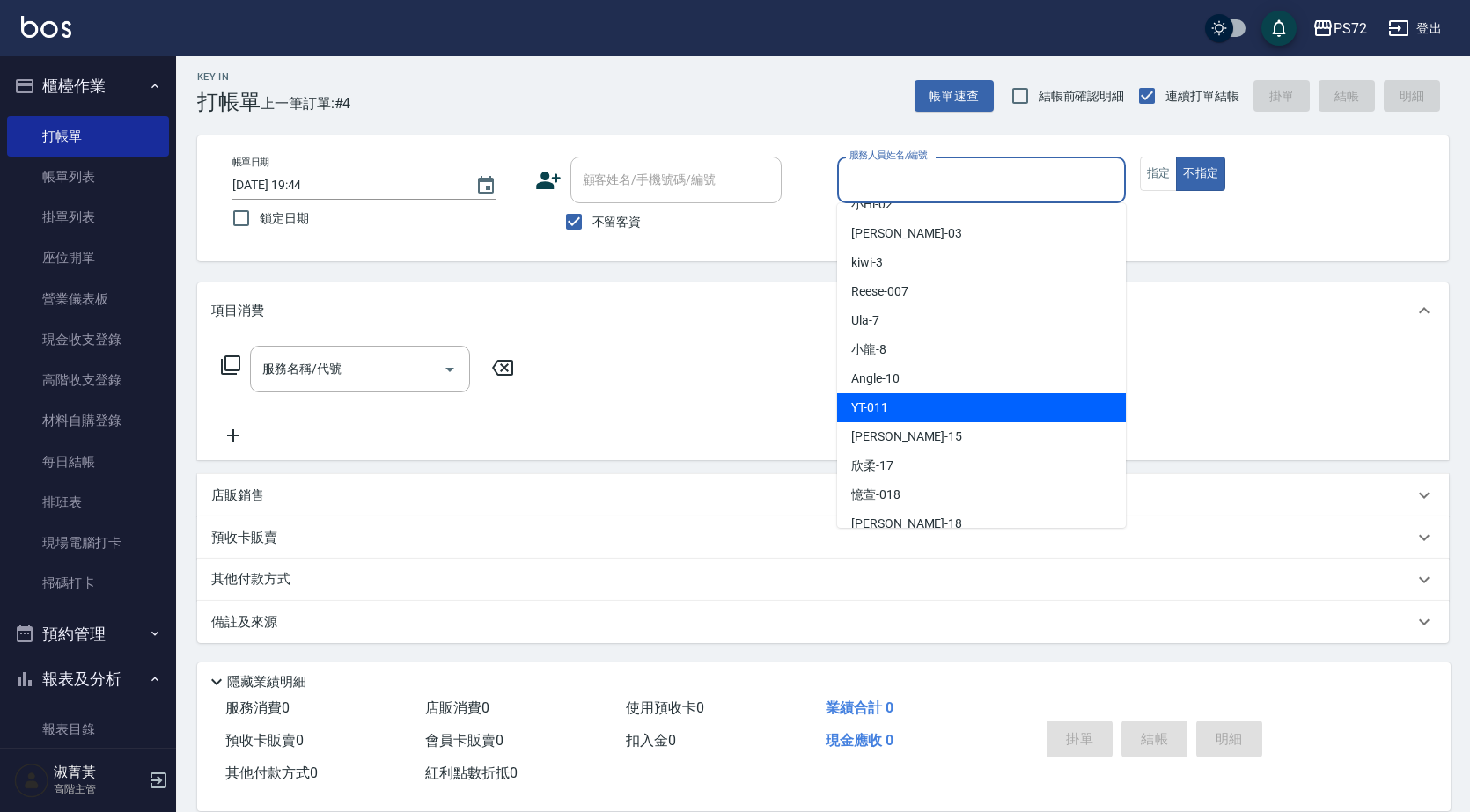
scroll to position [96, 0]
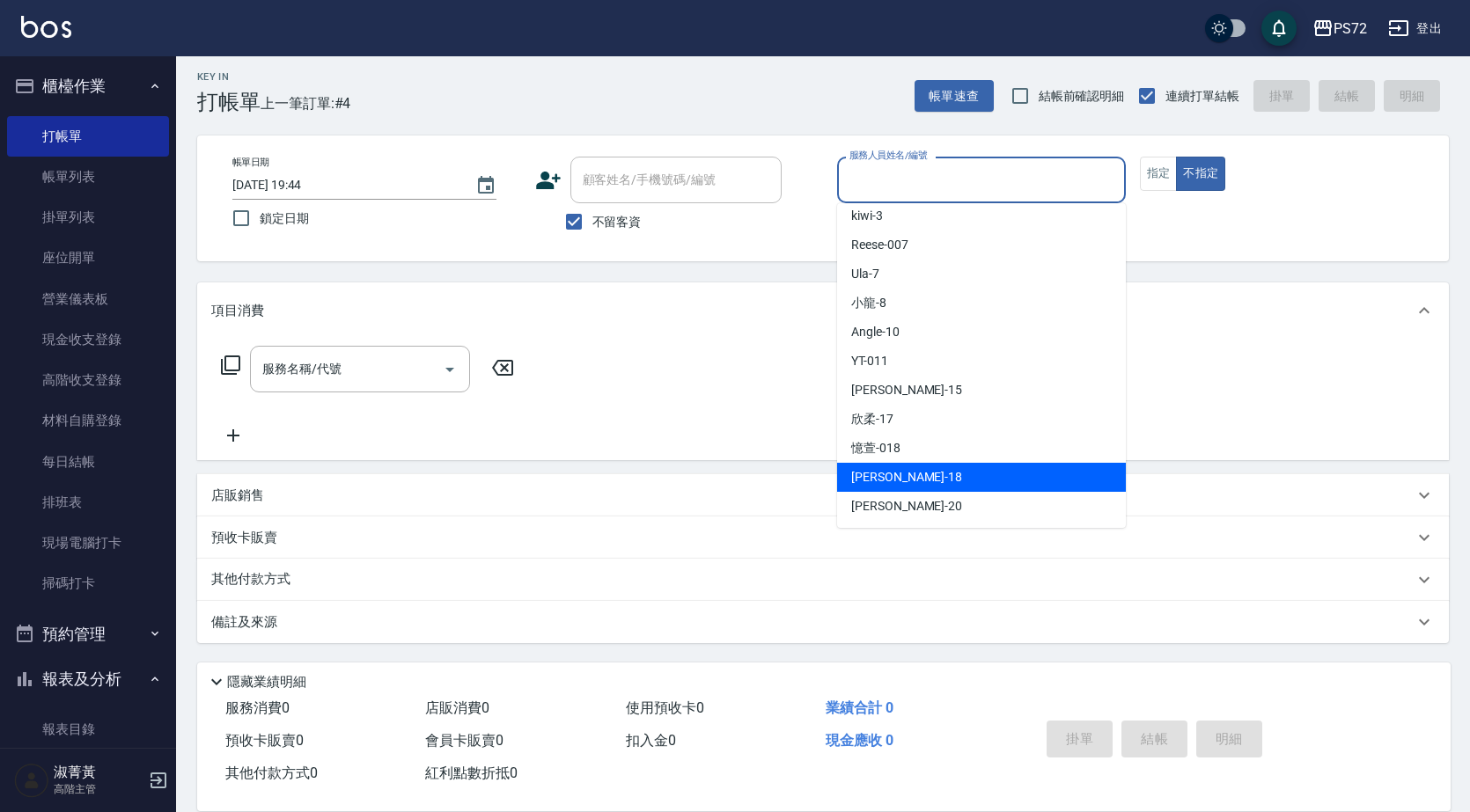
click at [929, 476] on div "[PERSON_NAME] -18" at bounding box center [981, 477] width 288 height 29
type input "[PERSON_NAME]-18"
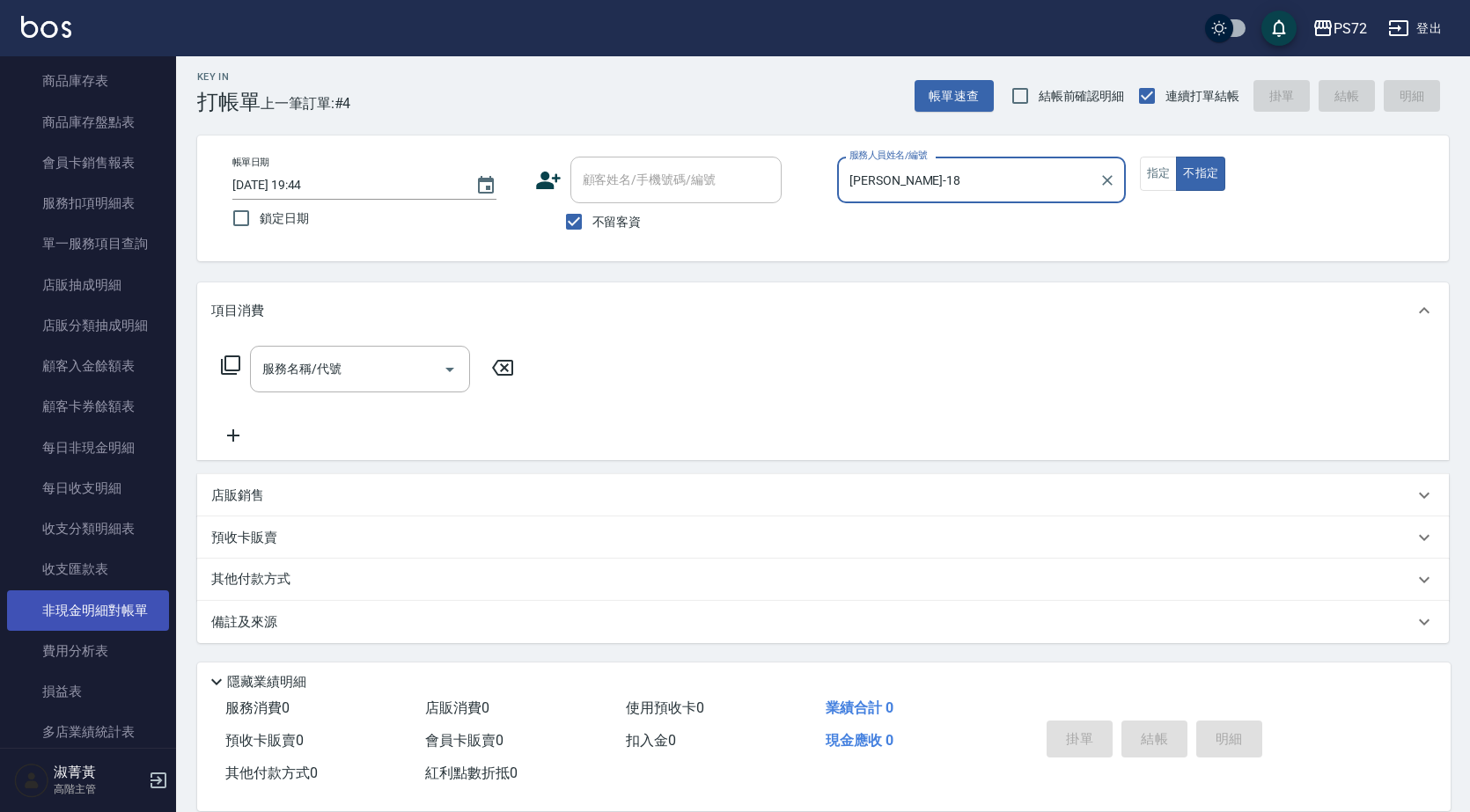
scroll to position [1966, 0]
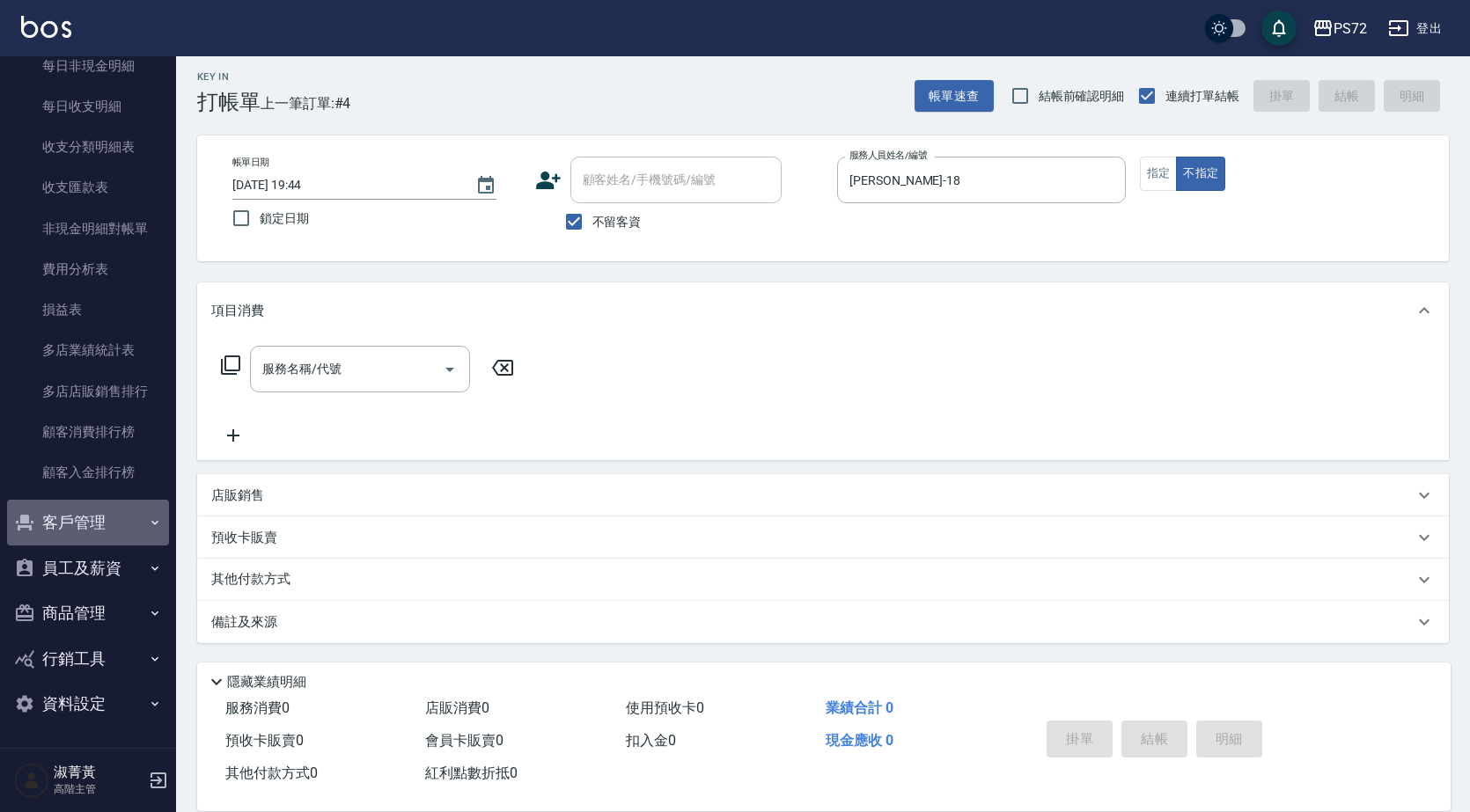
click at [117, 512] on button "客戶管理" at bounding box center [88, 523] width 162 height 46
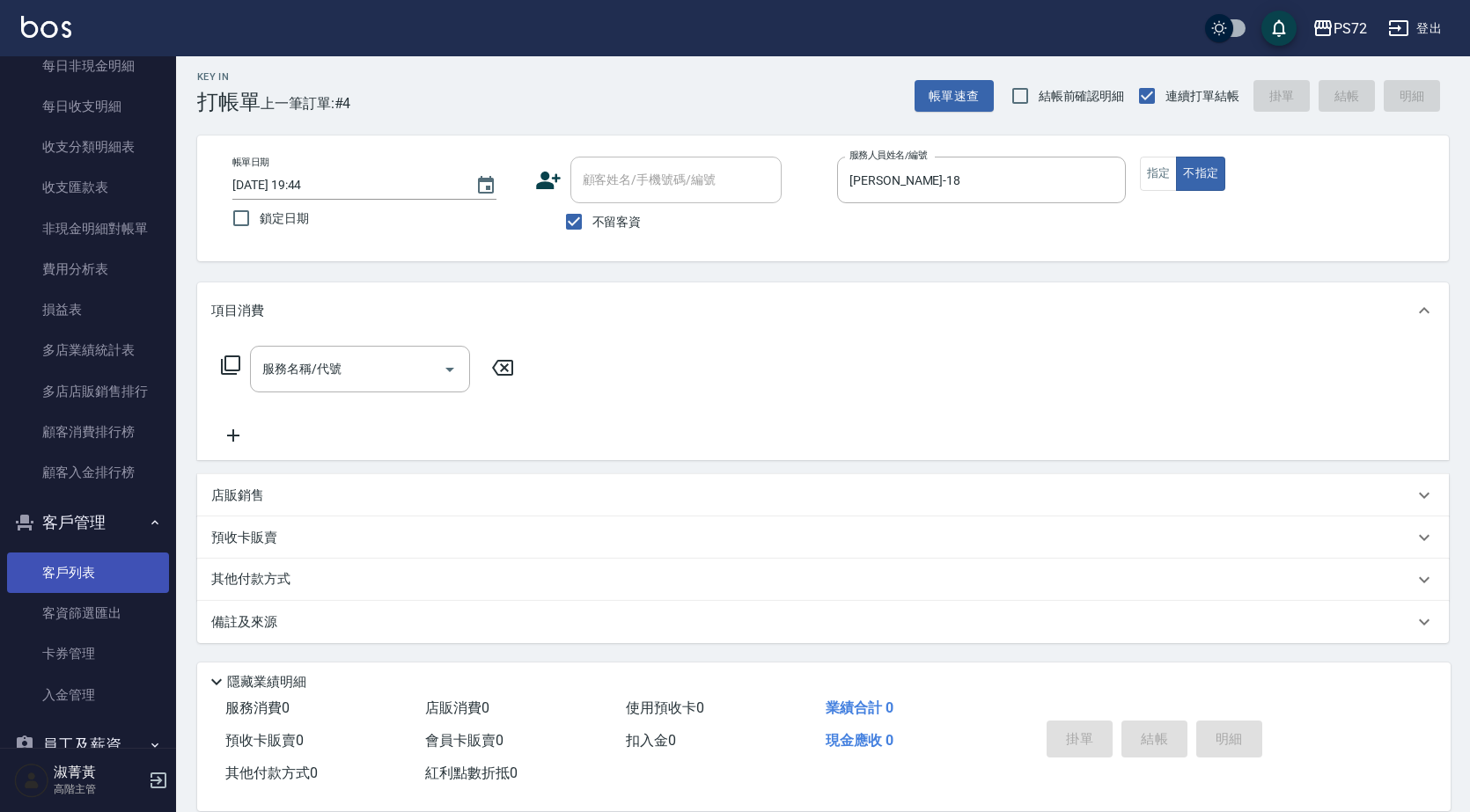
click at [135, 583] on link "客戶列表" at bounding box center [88, 573] width 162 height 41
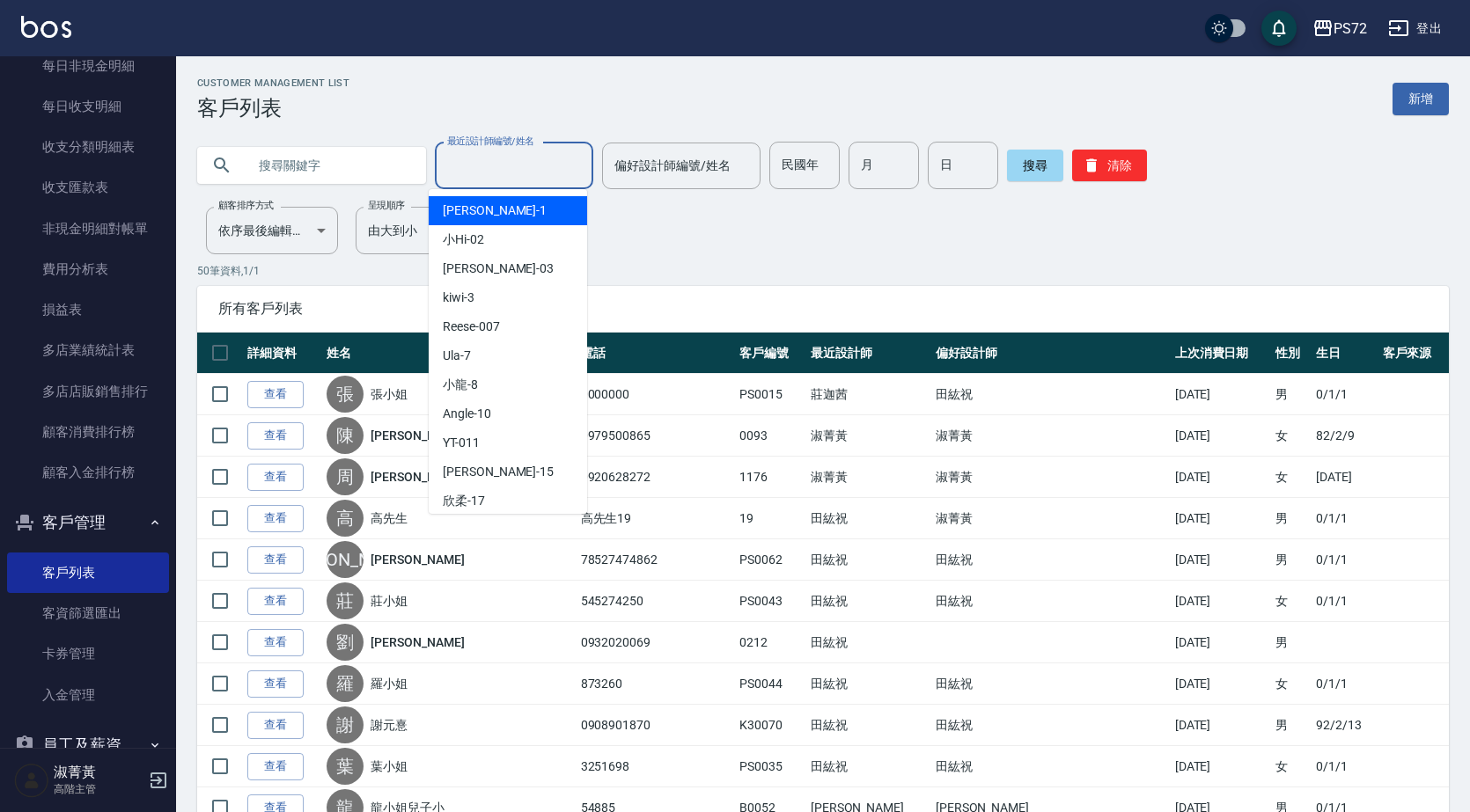
drag, startPoint x: 493, startPoint y: 166, endPoint x: 433, endPoint y: 165, distance: 60.0
click at [492, 166] on input "最近設計師編號/姓名" at bounding box center [514, 166] width 142 height 31
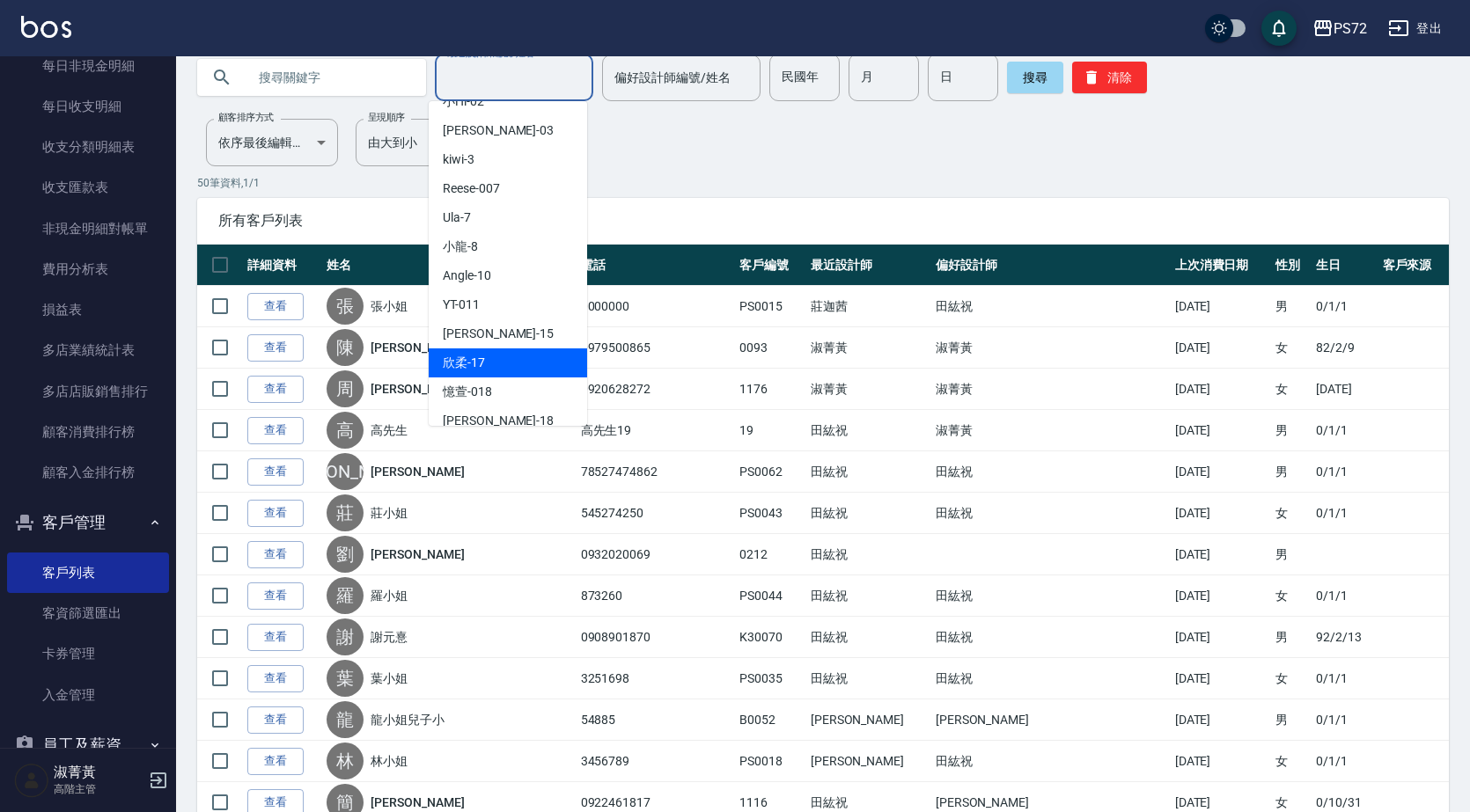
scroll to position [96, 0]
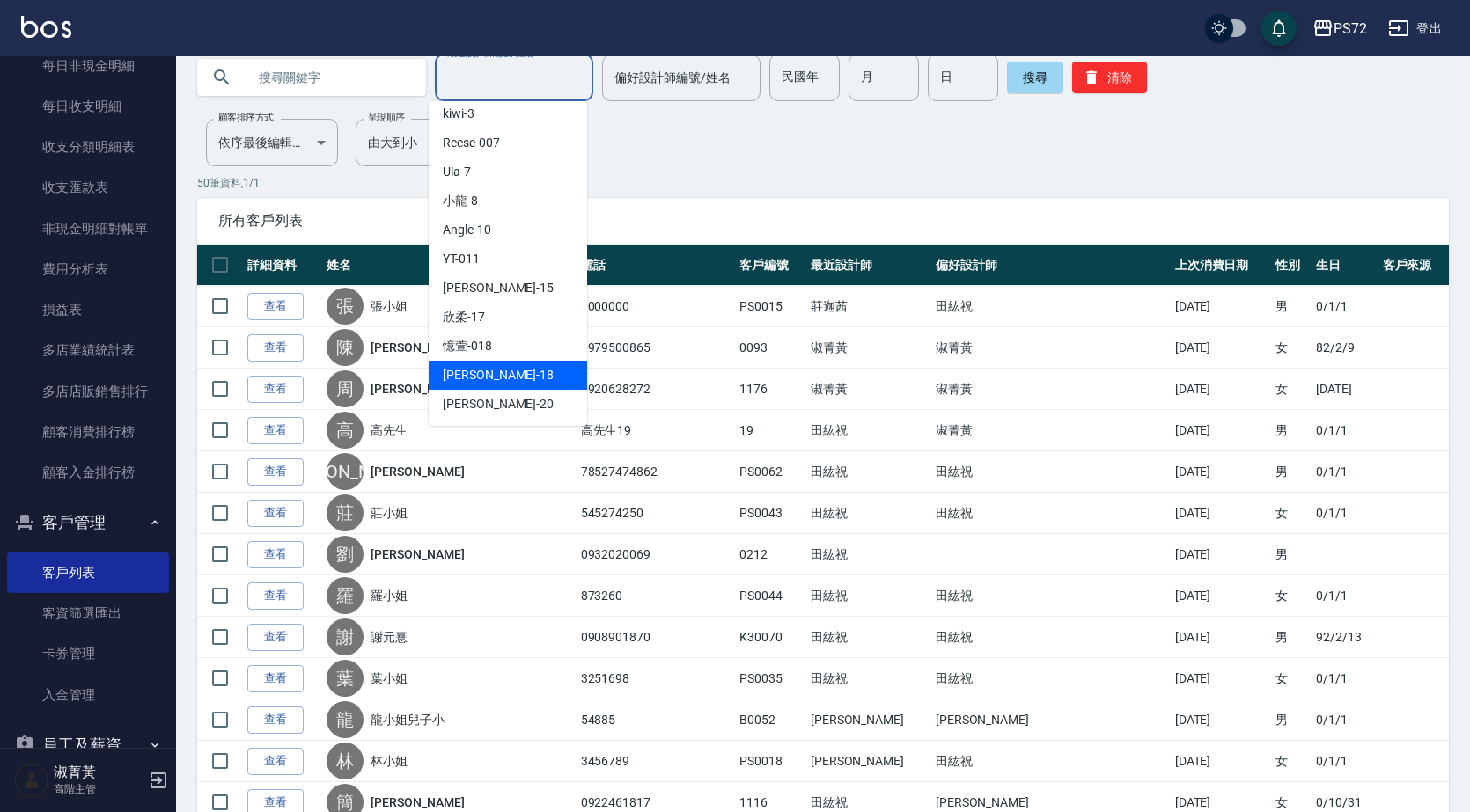
click at [519, 370] on div "[PERSON_NAME] -18" at bounding box center [508, 375] width 158 height 29
type input "[PERSON_NAME]-18"
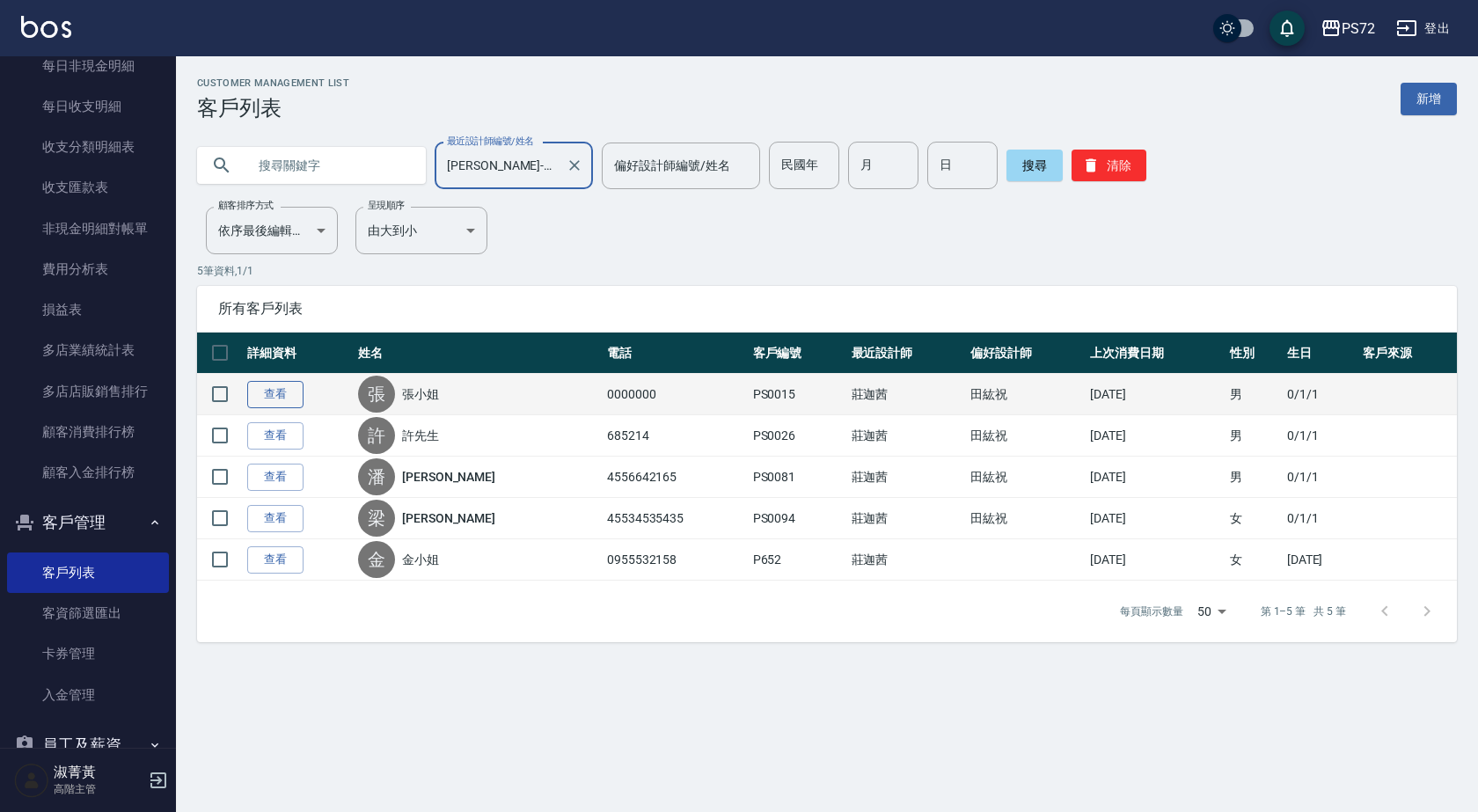
click at [283, 394] on link "查看" at bounding box center [275, 394] width 57 height 27
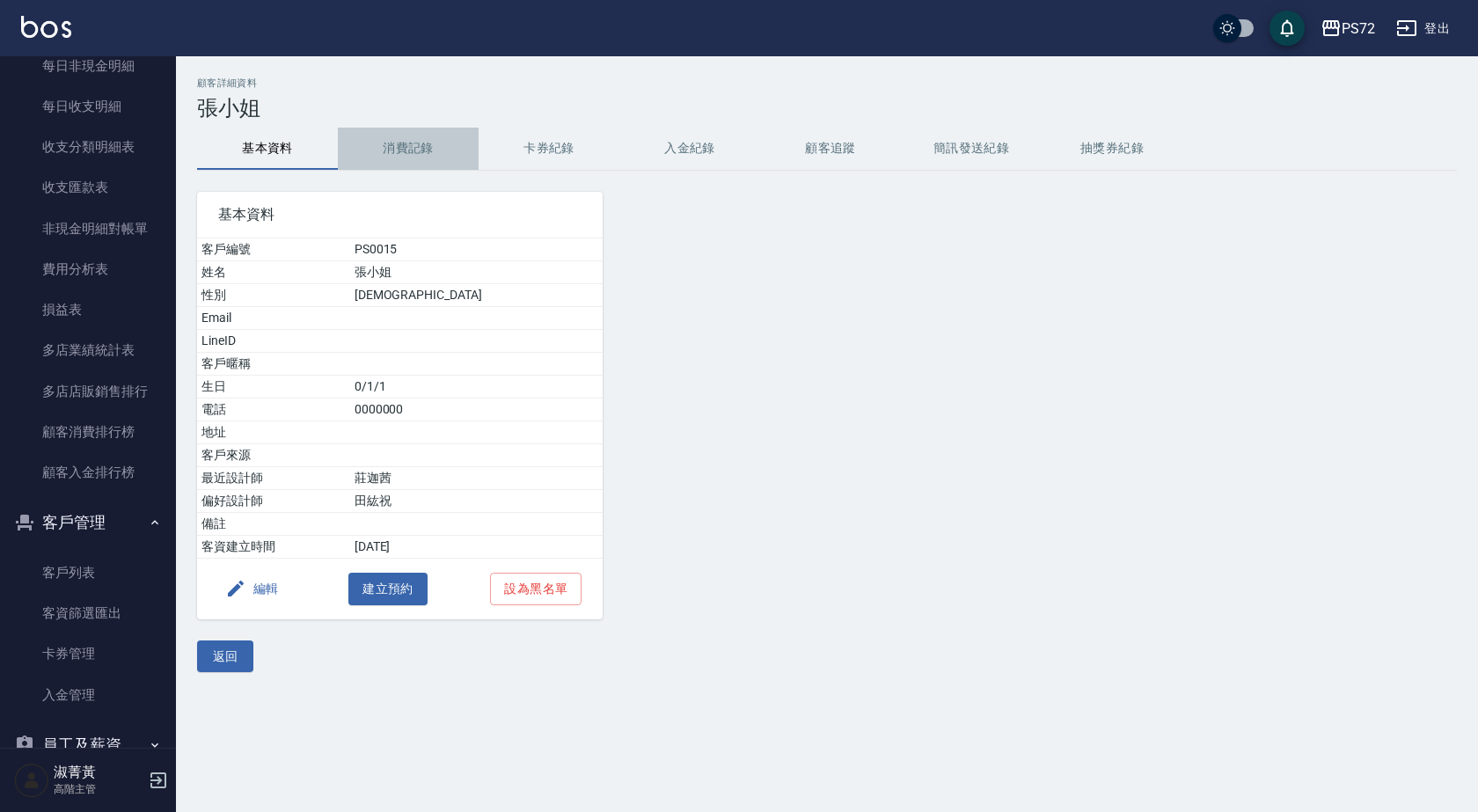
click at [407, 139] on button "消費記錄" at bounding box center [408, 148] width 140 height 42
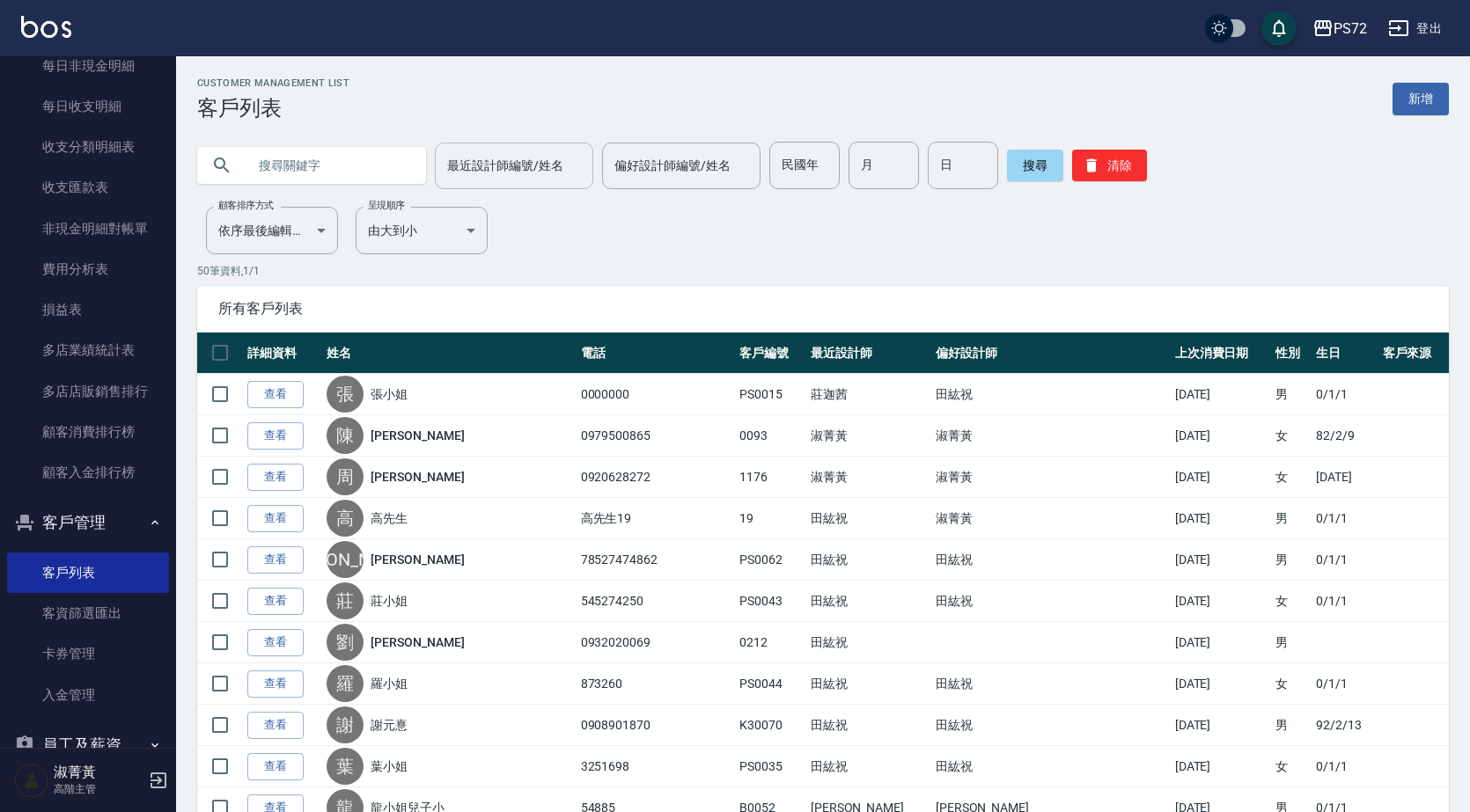
click at [497, 170] on input "最近設計師編號/姓名" at bounding box center [514, 166] width 142 height 31
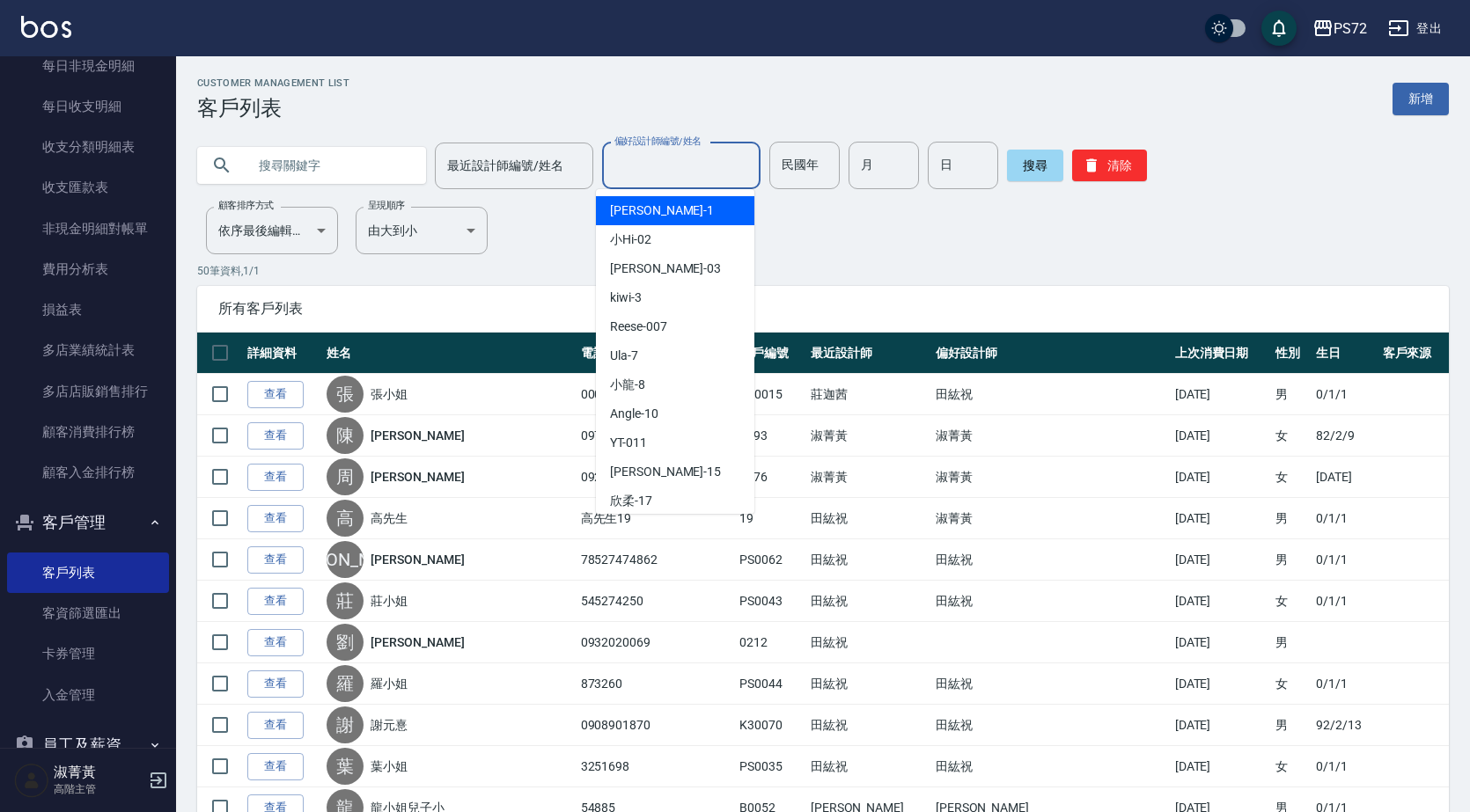
click at [700, 163] on input "偏好設計師編號/姓名" at bounding box center [680, 166] width 142 height 31
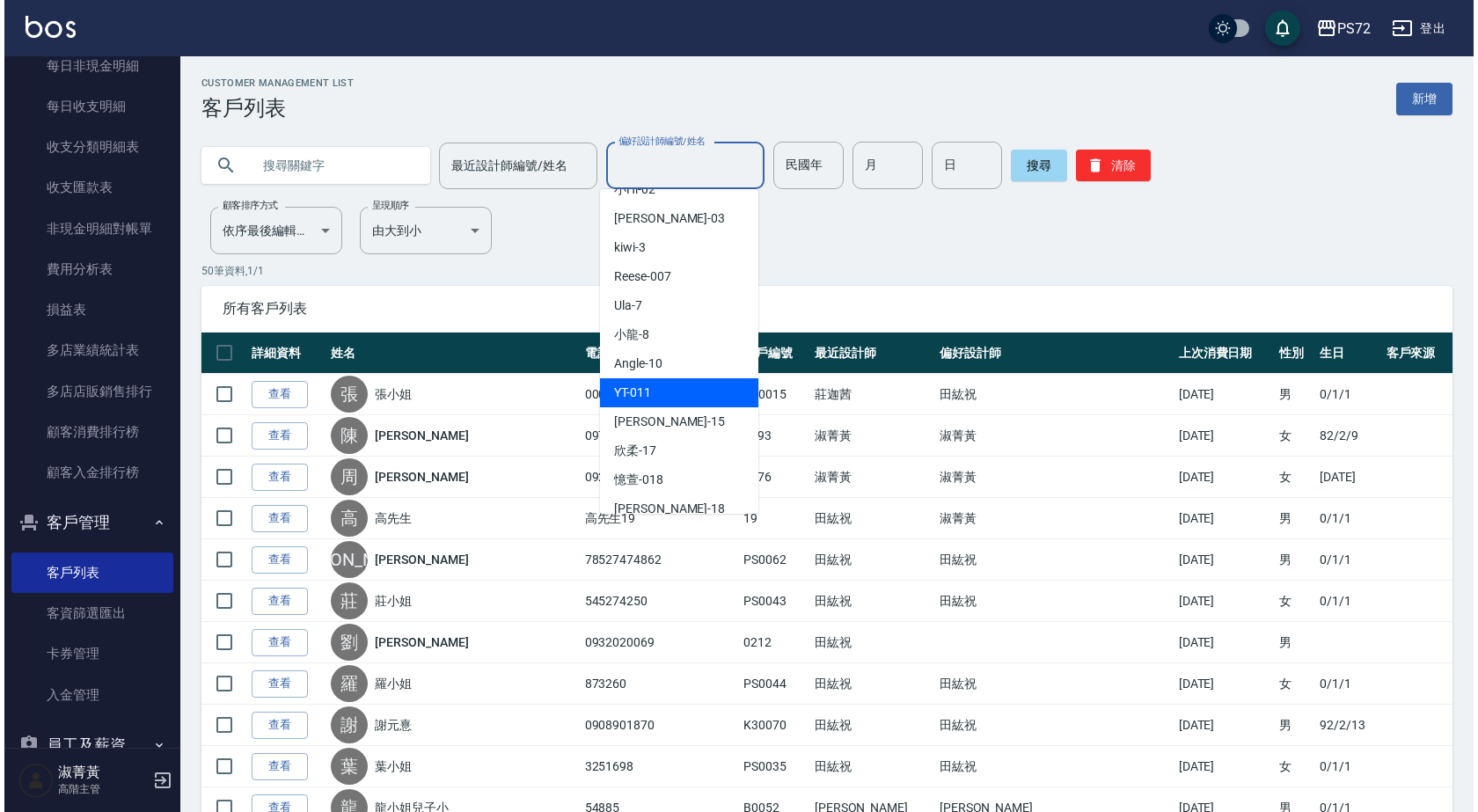
scroll to position [96, 0]
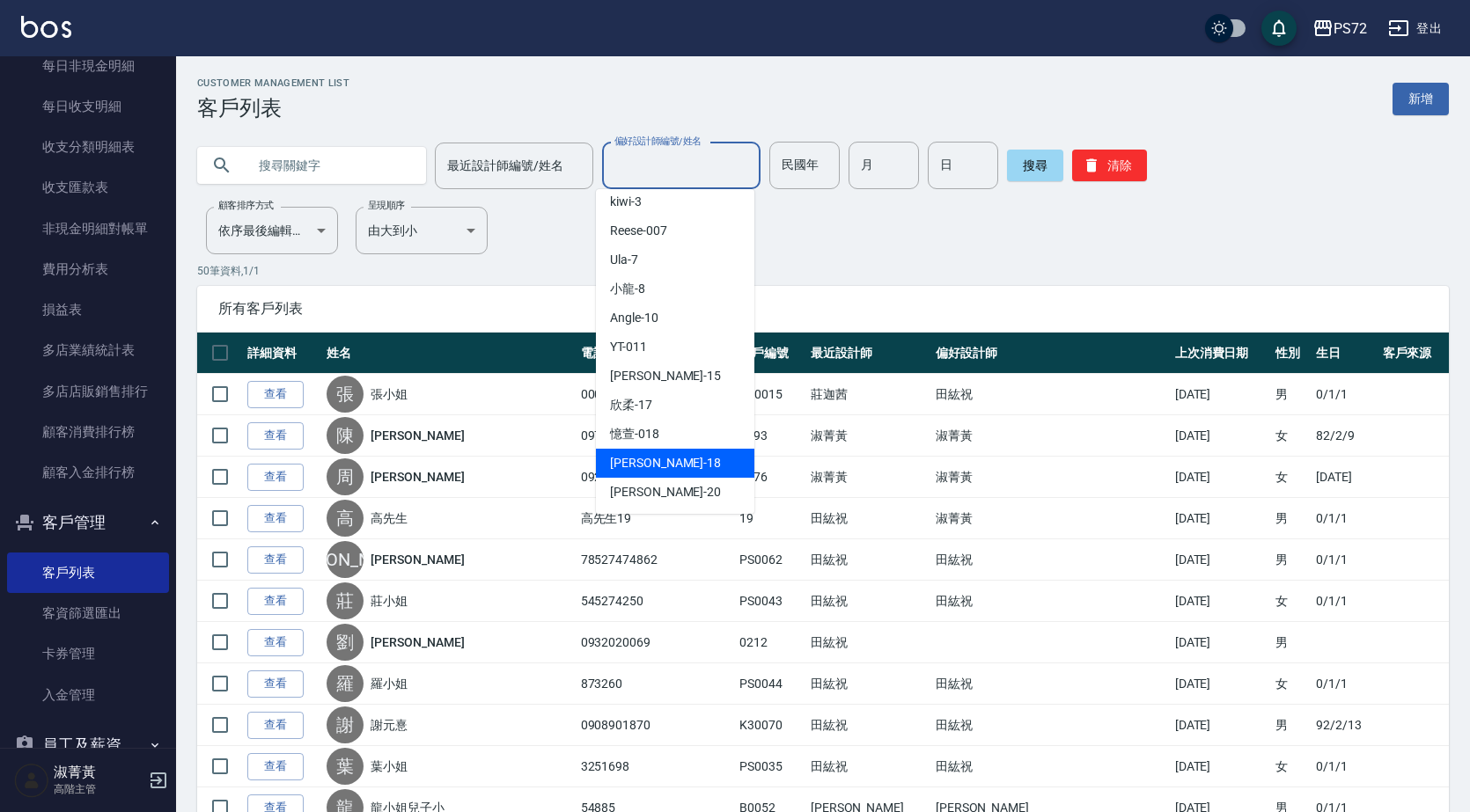
click at [688, 451] on div "[PERSON_NAME] -18" at bounding box center [675, 463] width 158 height 29
type input "[PERSON_NAME]-18"
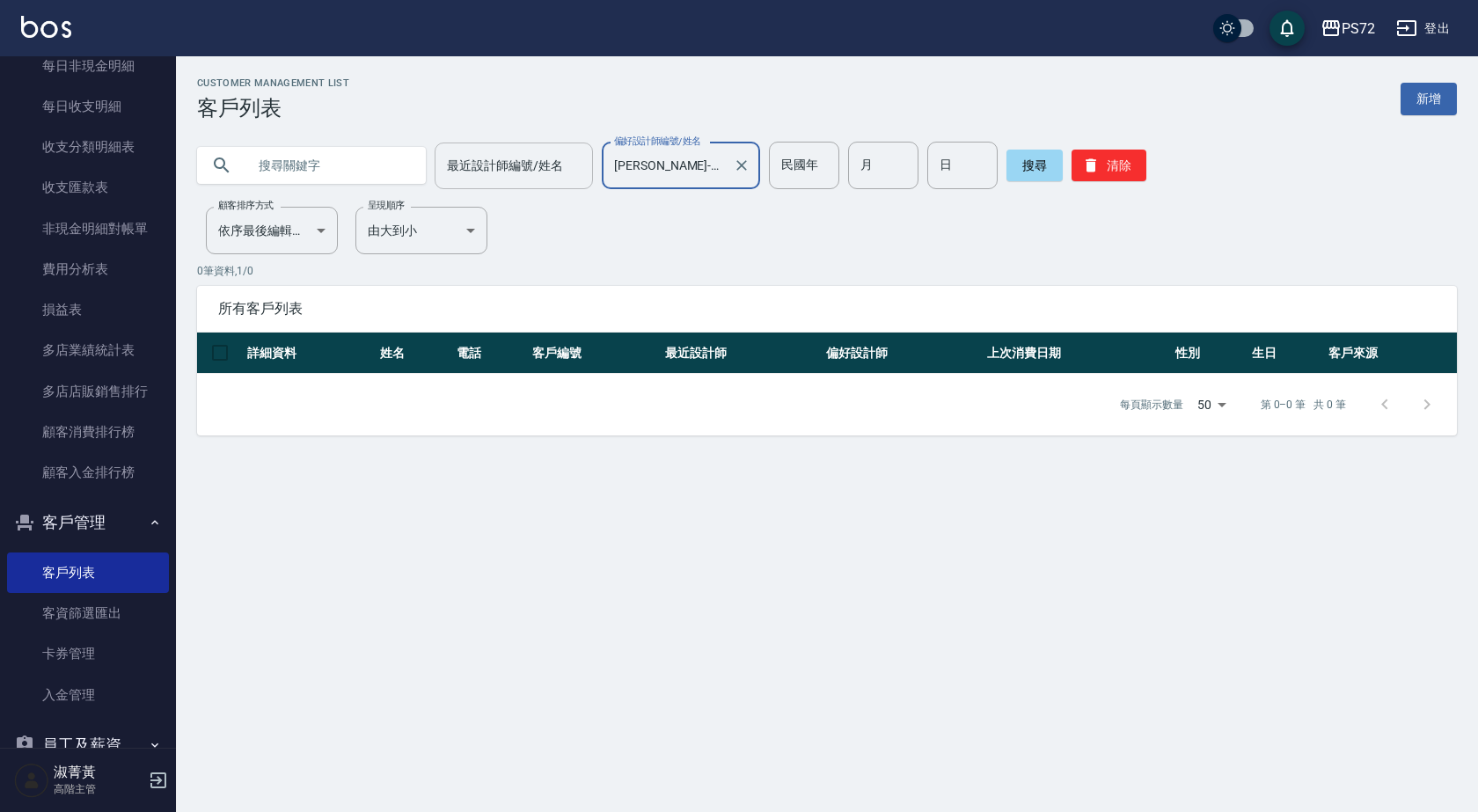
click at [541, 169] on input "最近設計師編號/姓名" at bounding box center [513, 166] width 142 height 31
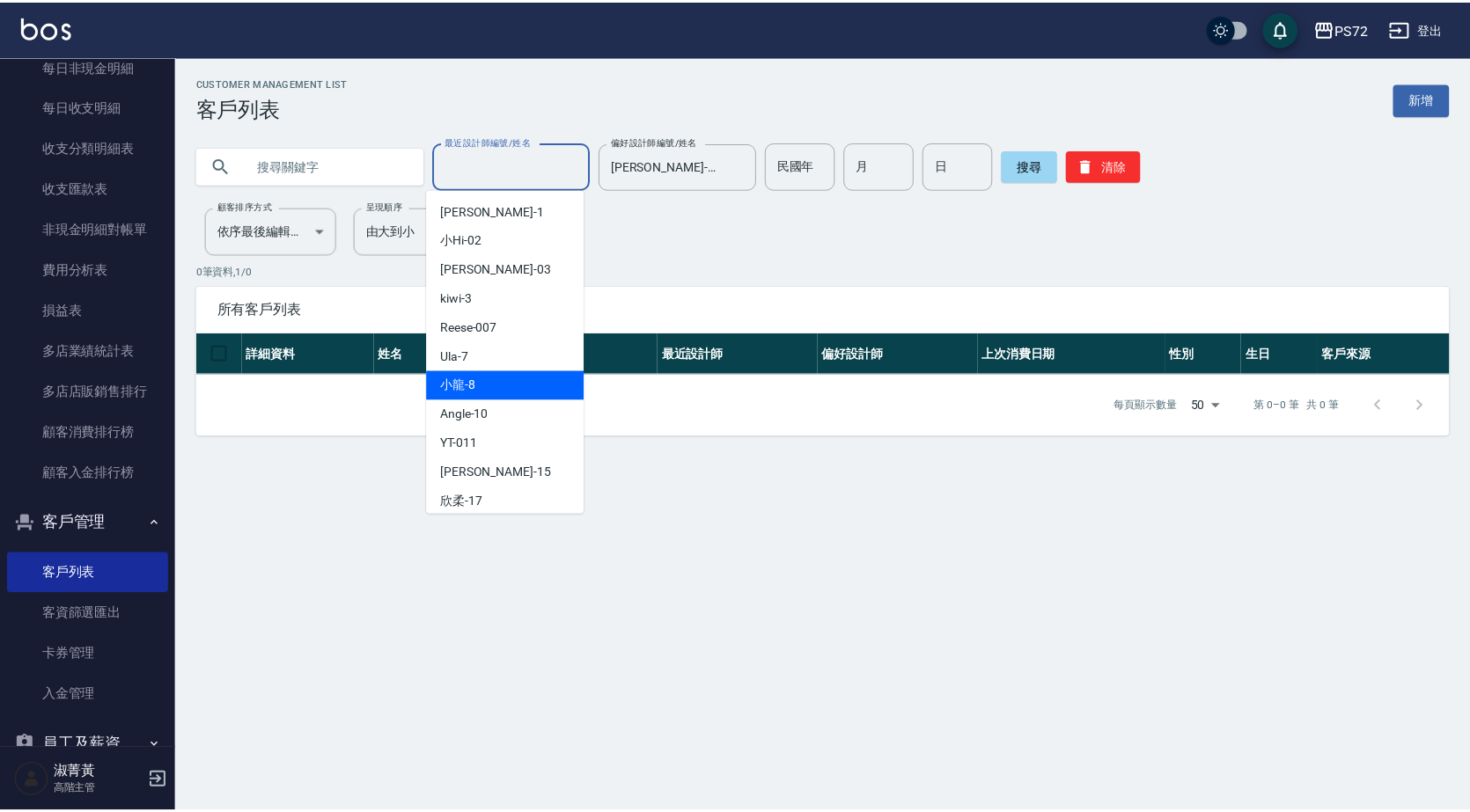
scroll to position [88, 0]
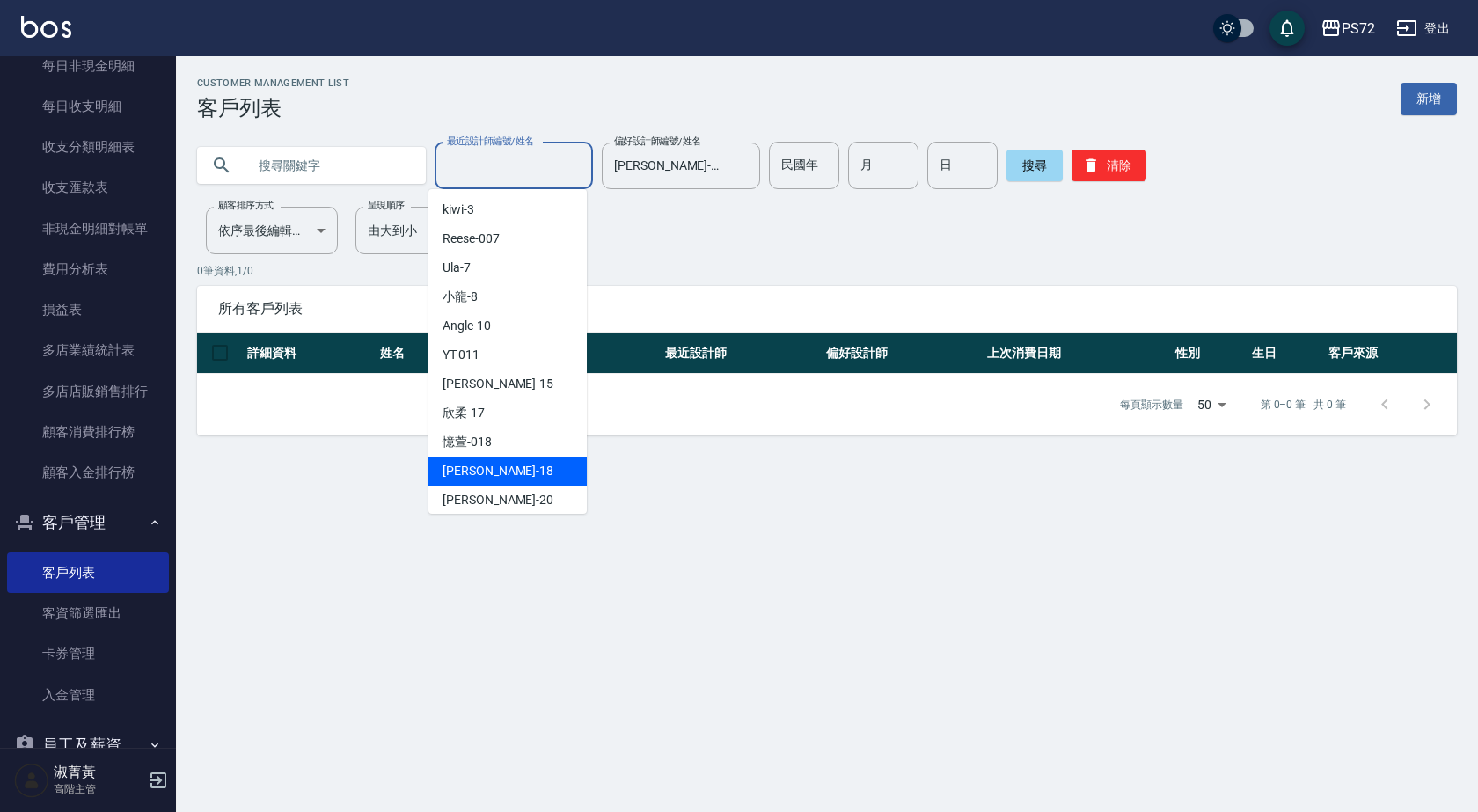
click at [508, 461] on div "[PERSON_NAME] -18" at bounding box center [508, 471] width 158 height 29
type input "[PERSON_NAME]-18"
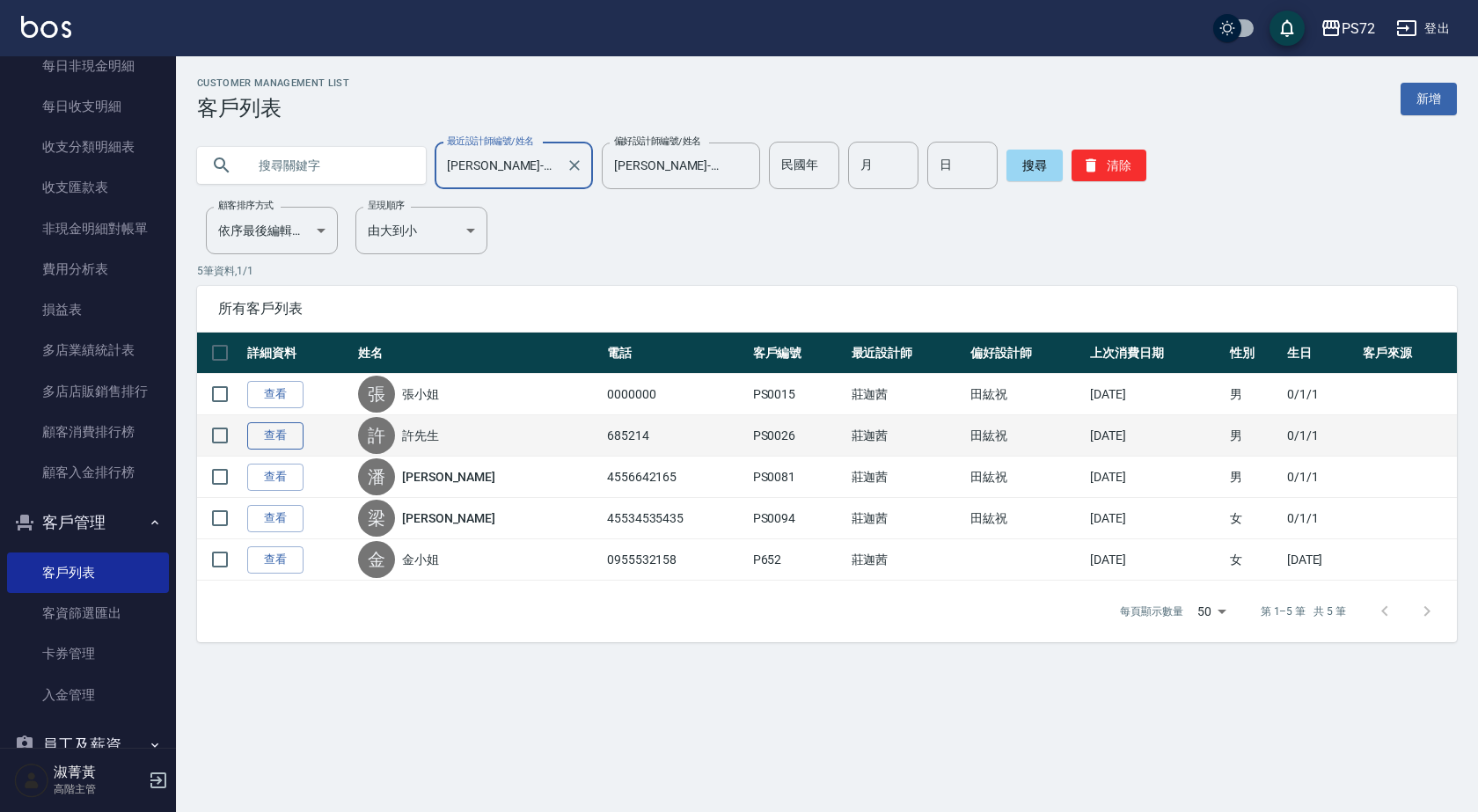
click at [290, 435] on link "查看" at bounding box center [275, 435] width 57 height 27
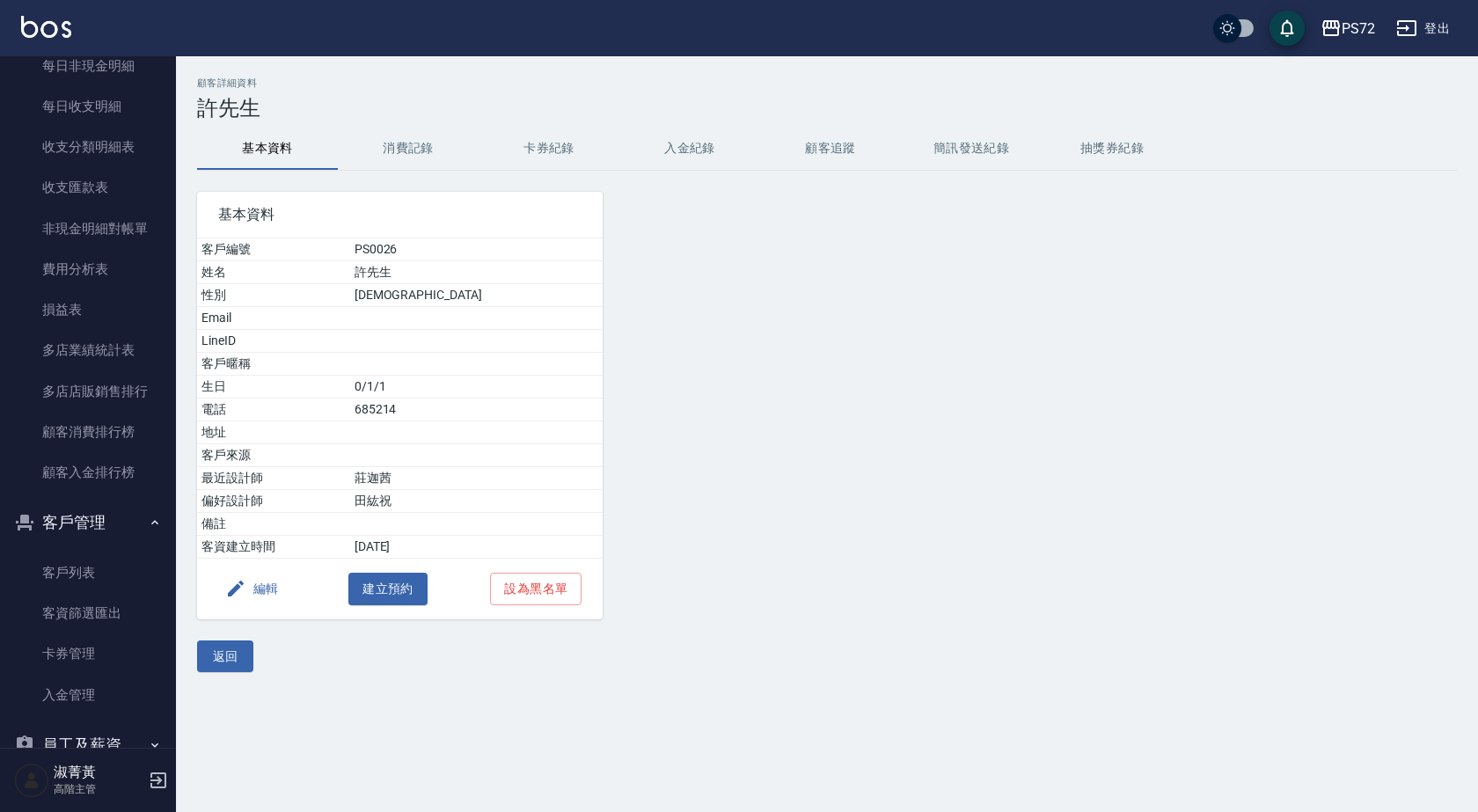
drag, startPoint x: 355, startPoint y: 133, endPoint x: 403, endPoint y: 157, distance: 53.7
click at [383, 151] on button "消費記錄" at bounding box center [408, 148] width 140 height 42
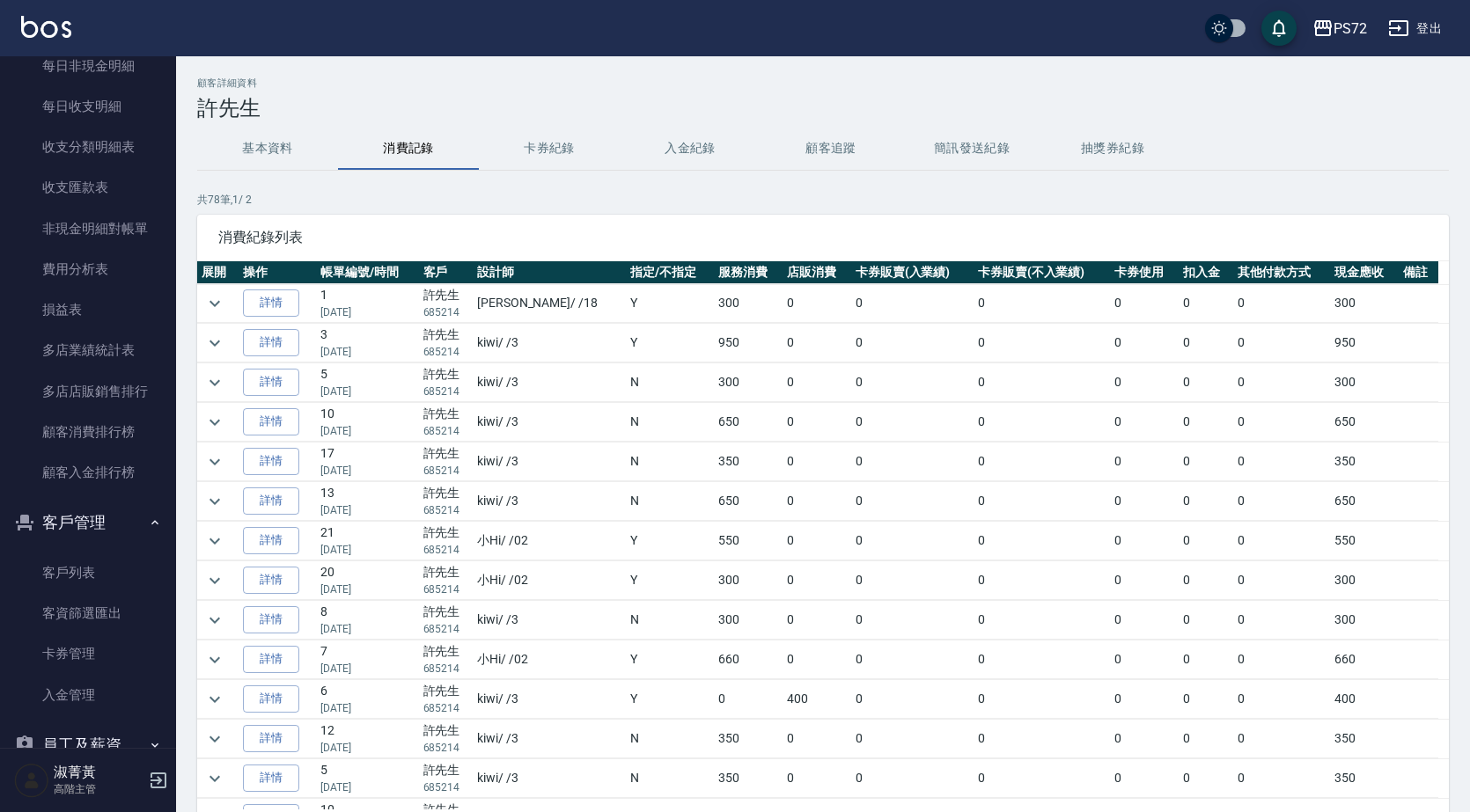
click at [403, 157] on button "消費記錄" at bounding box center [408, 148] width 140 height 42
click at [282, 303] on link "詳情" at bounding box center [271, 302] width 57 height 27
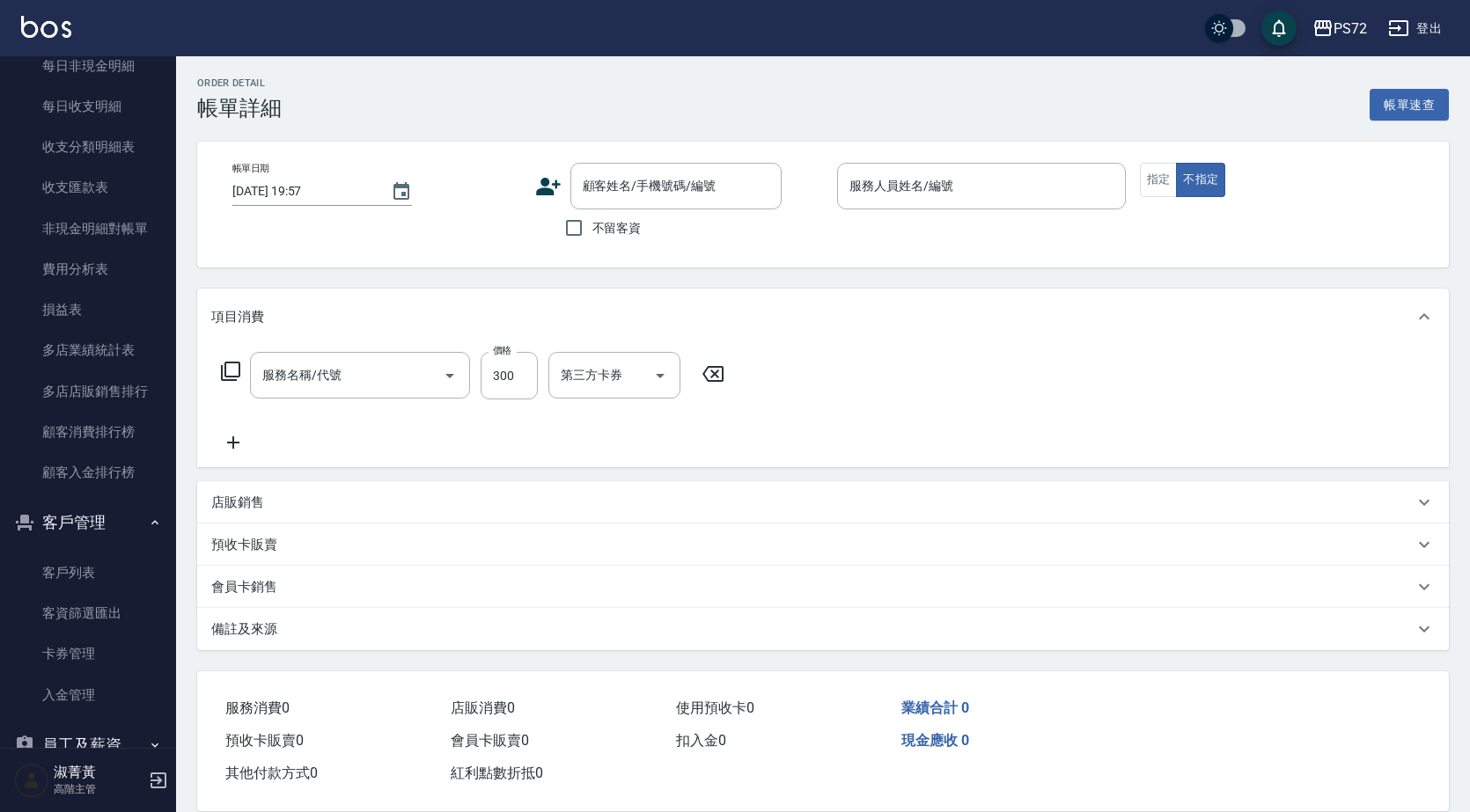
type input "[DATE] 12:01"
type input "[PERSON_NAME]-18"
type input "洗髮(A級)(500)"
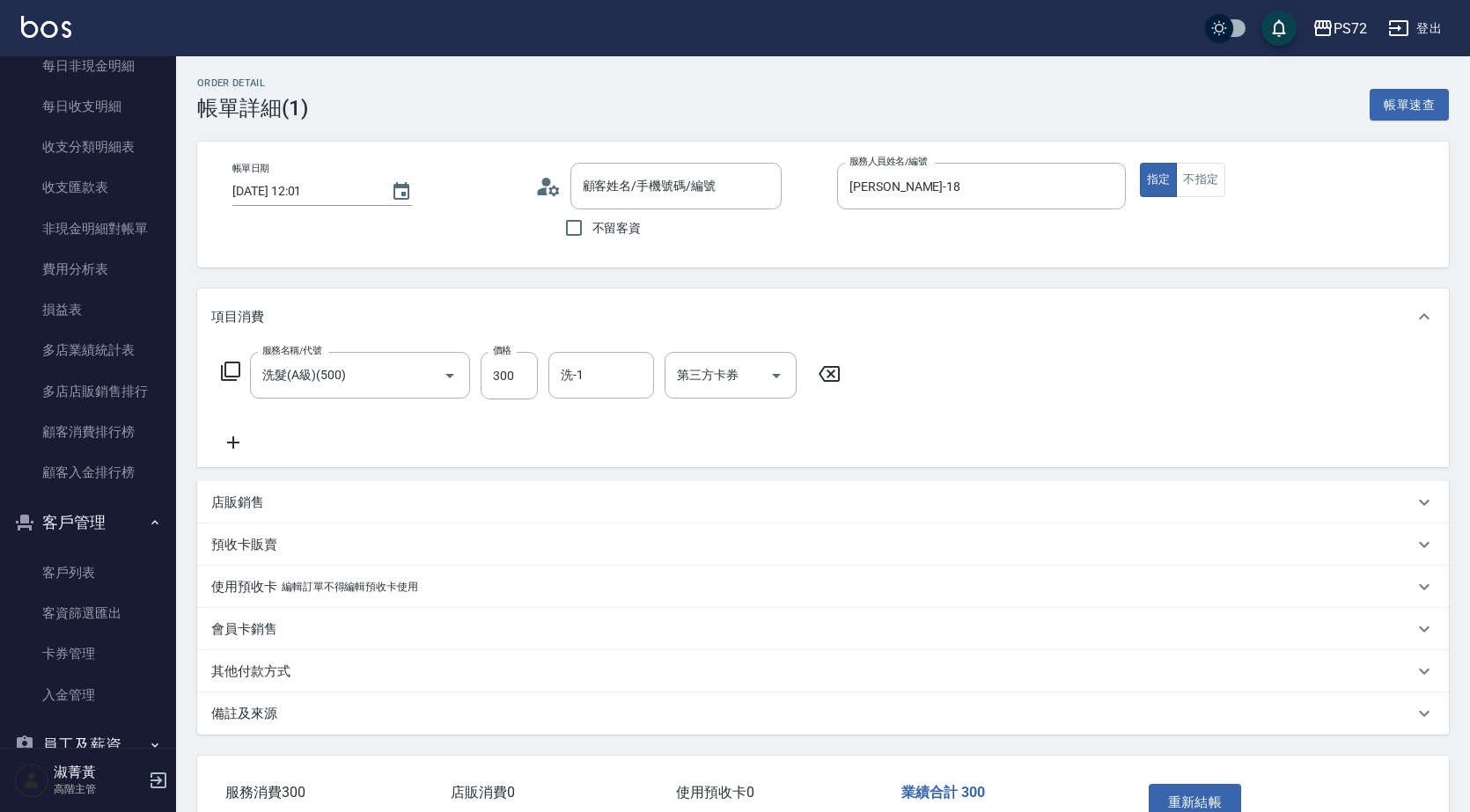
type input "許先生/685214/PS0026"
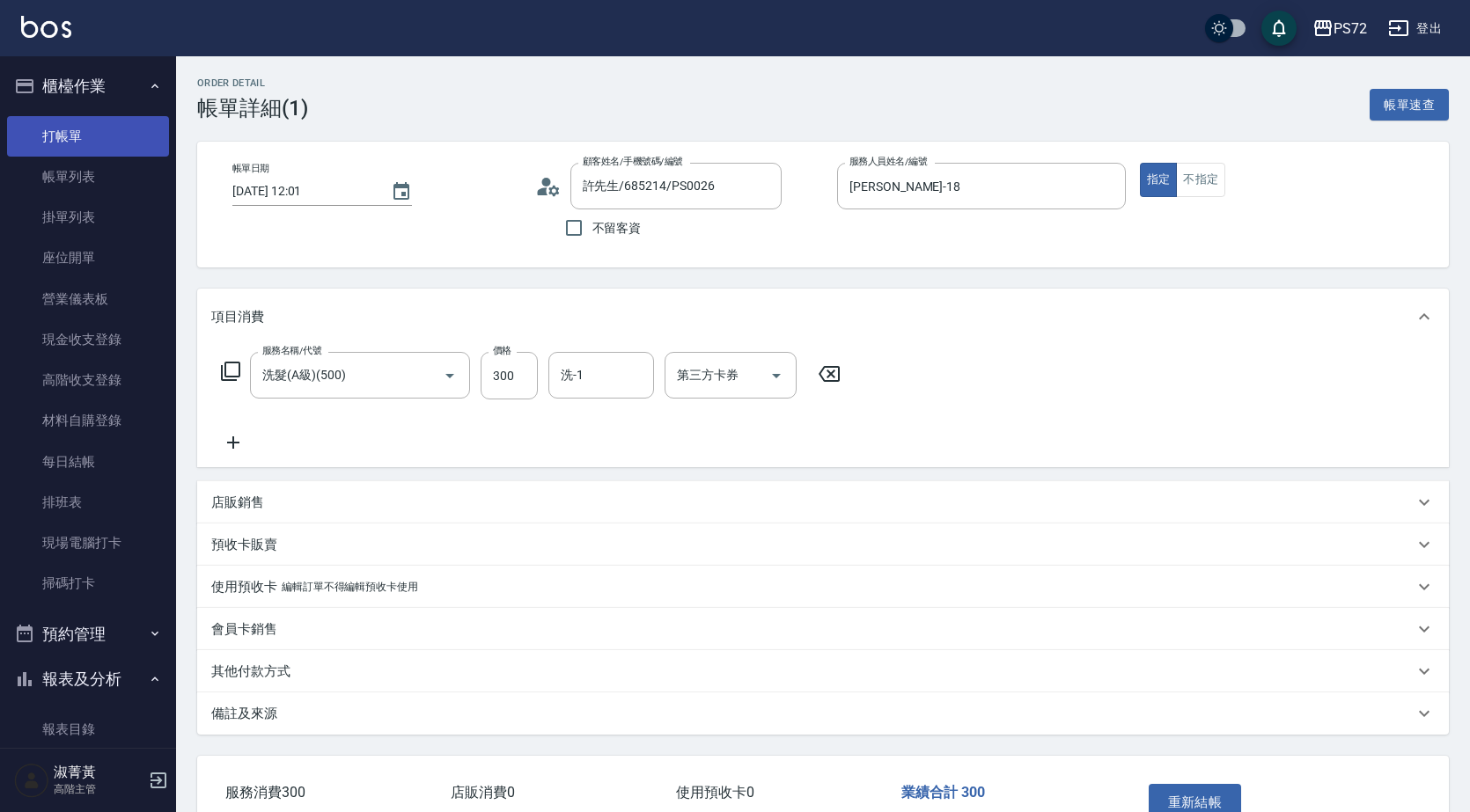
click at [108, 125] on link "打帳單" at bounding box center [88, 136] width 162 height 41
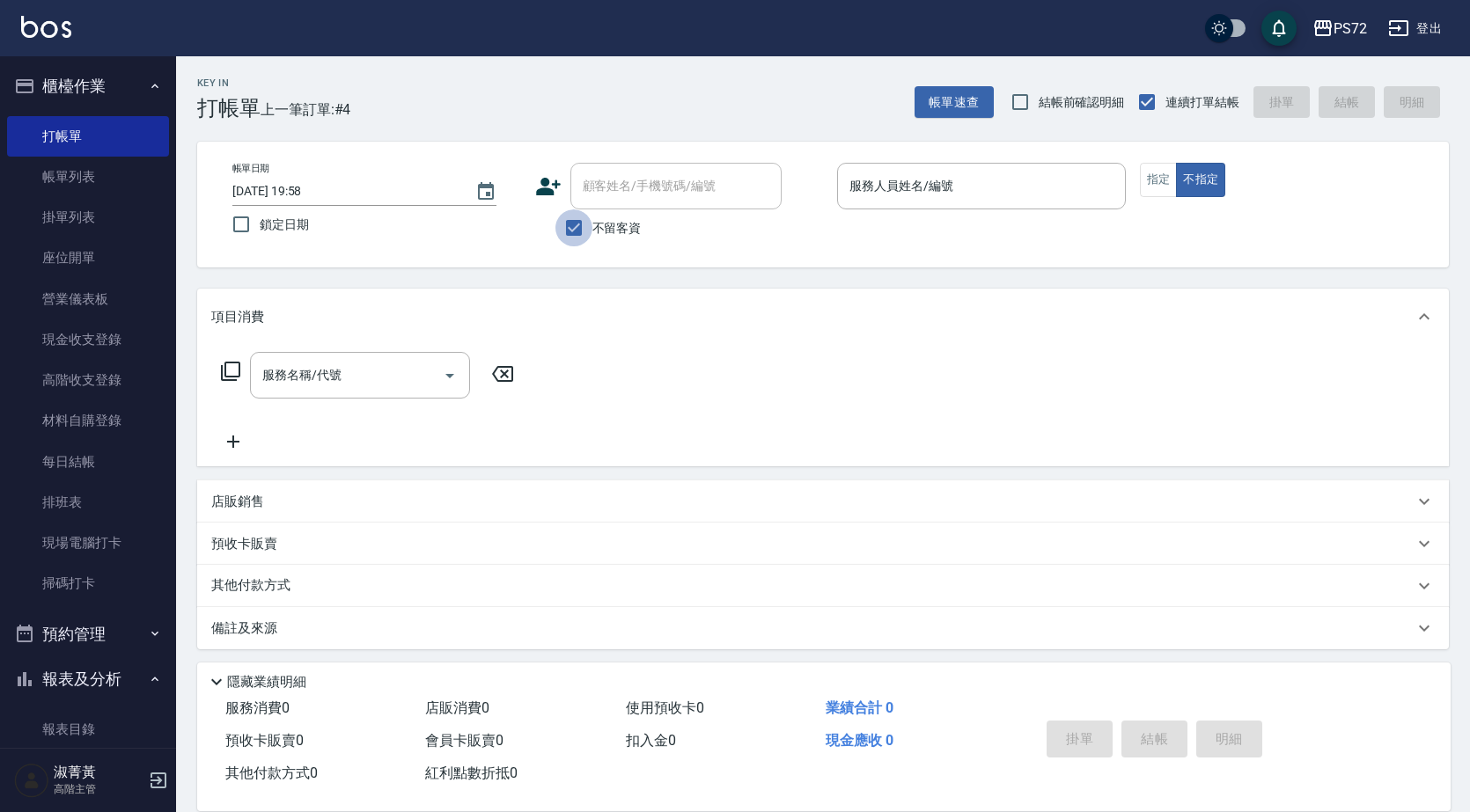
click at [574, 220] on input "不留客資" at bounding box center [573, 227] width 37 height 37
checkbox input "false"
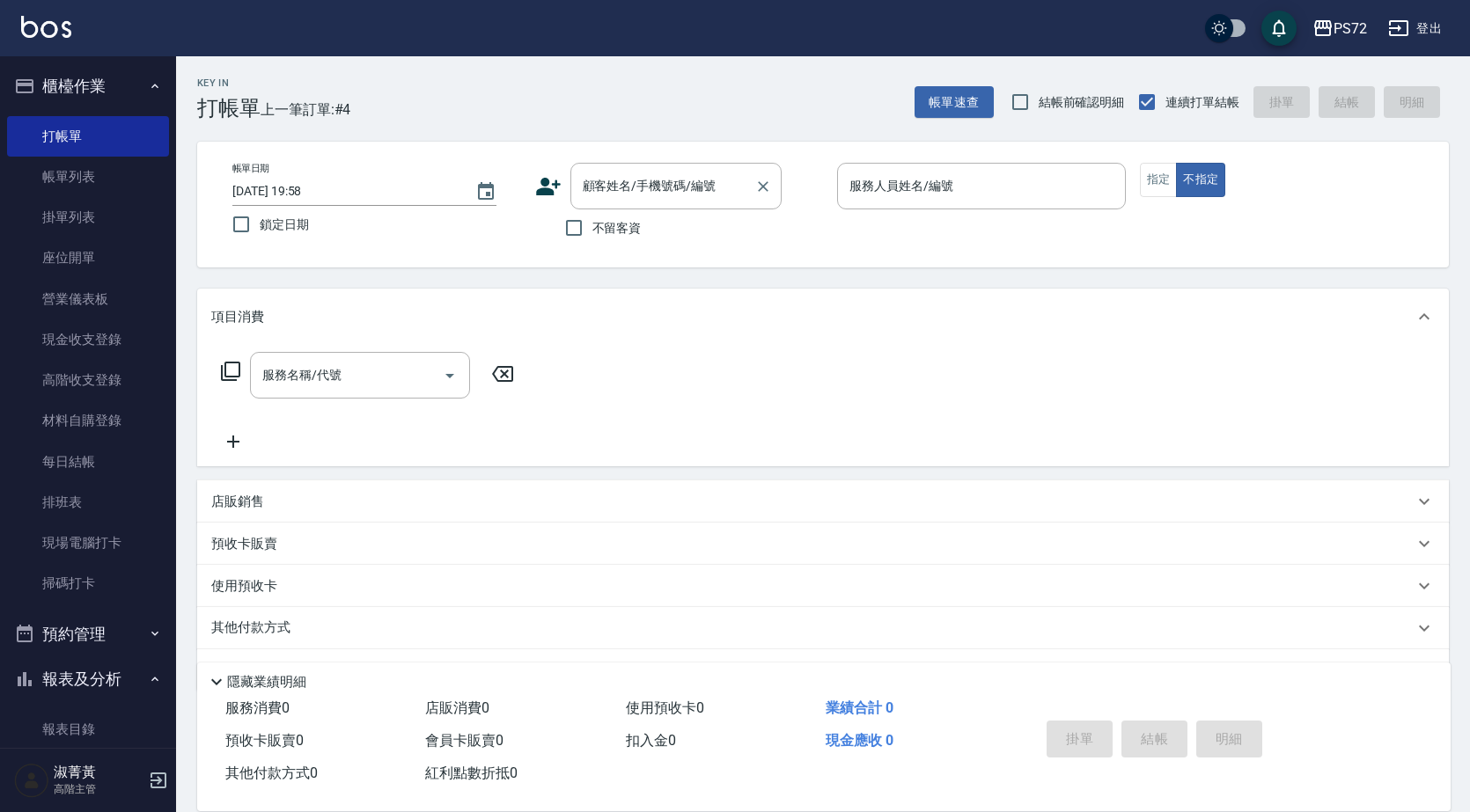
click at [644, 190] on input "顧客姓名/手機號碼/編號" at bounding box center [662, 186] width 169 height 31
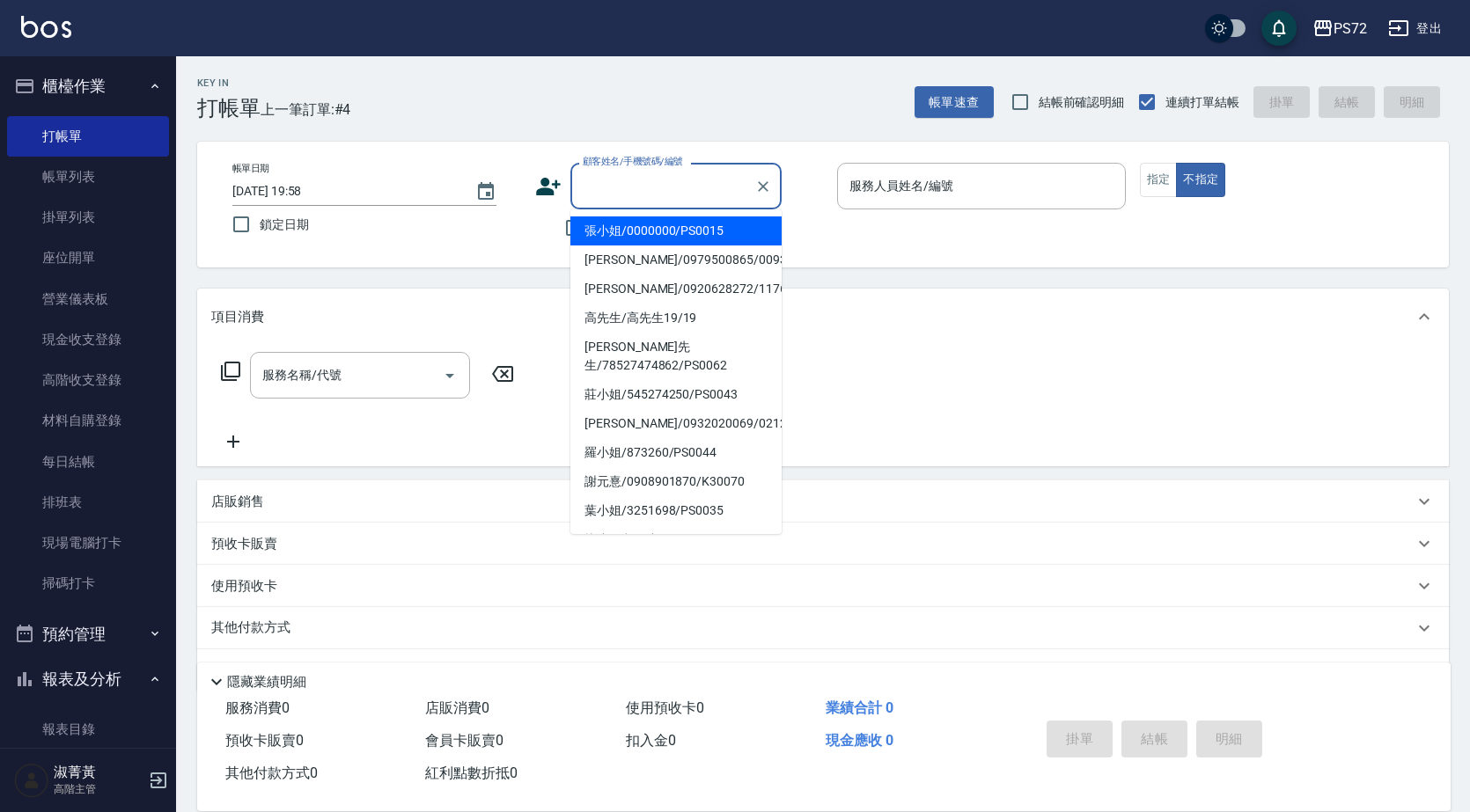
click at [549, 189] on icon at bounding box center [548, 187] width 24 height 18
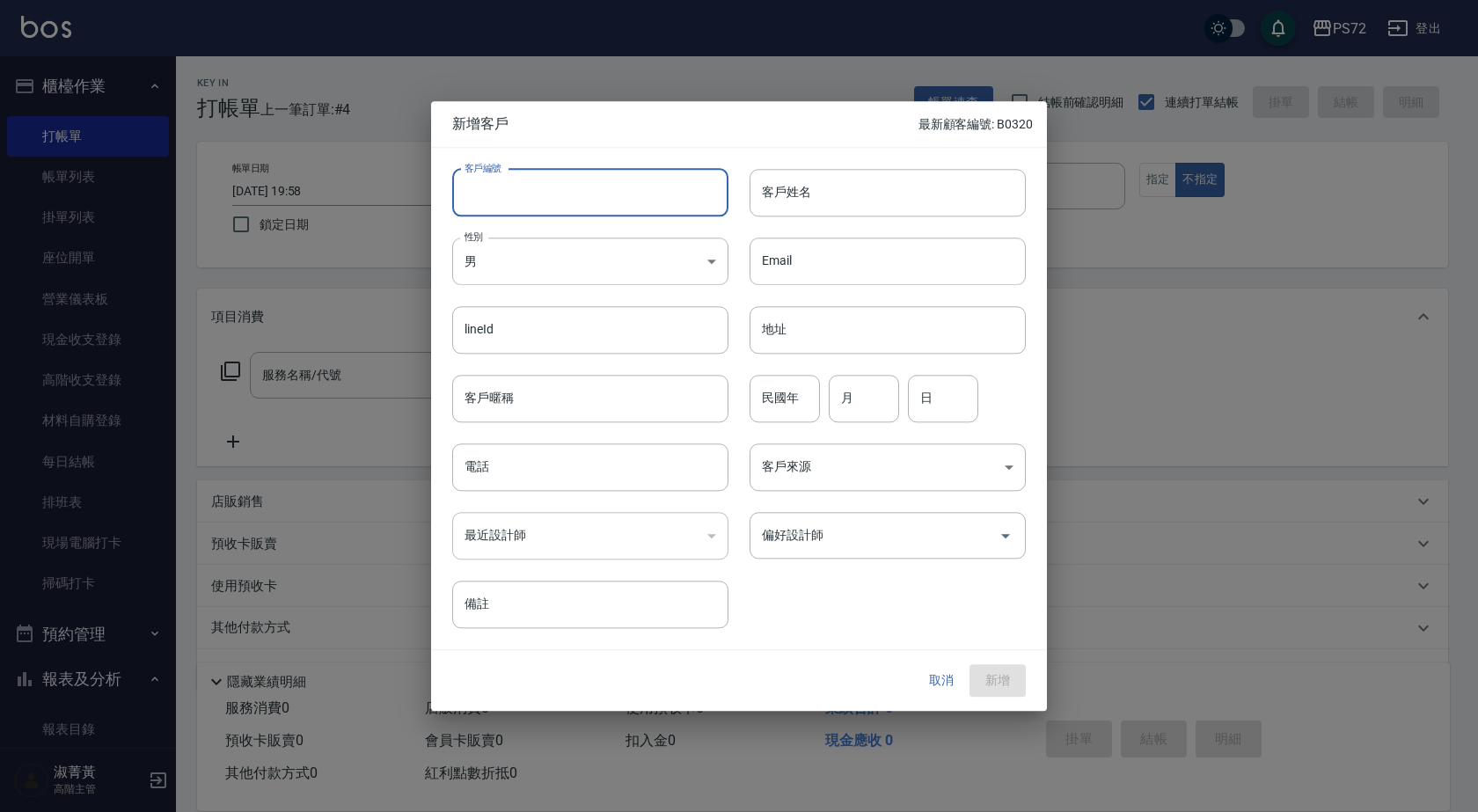
click at [627, 200] on input "客戶編號" at bounding box center [590, 192] width 276 height 47
type input "PS840"
click at [836, 219] on div "Email Email" at bounding box center [877, 251] width 298 height 69
click at [824, 196] on input "客戶姓名" at bounding box center [887, 192] width 276 height 47
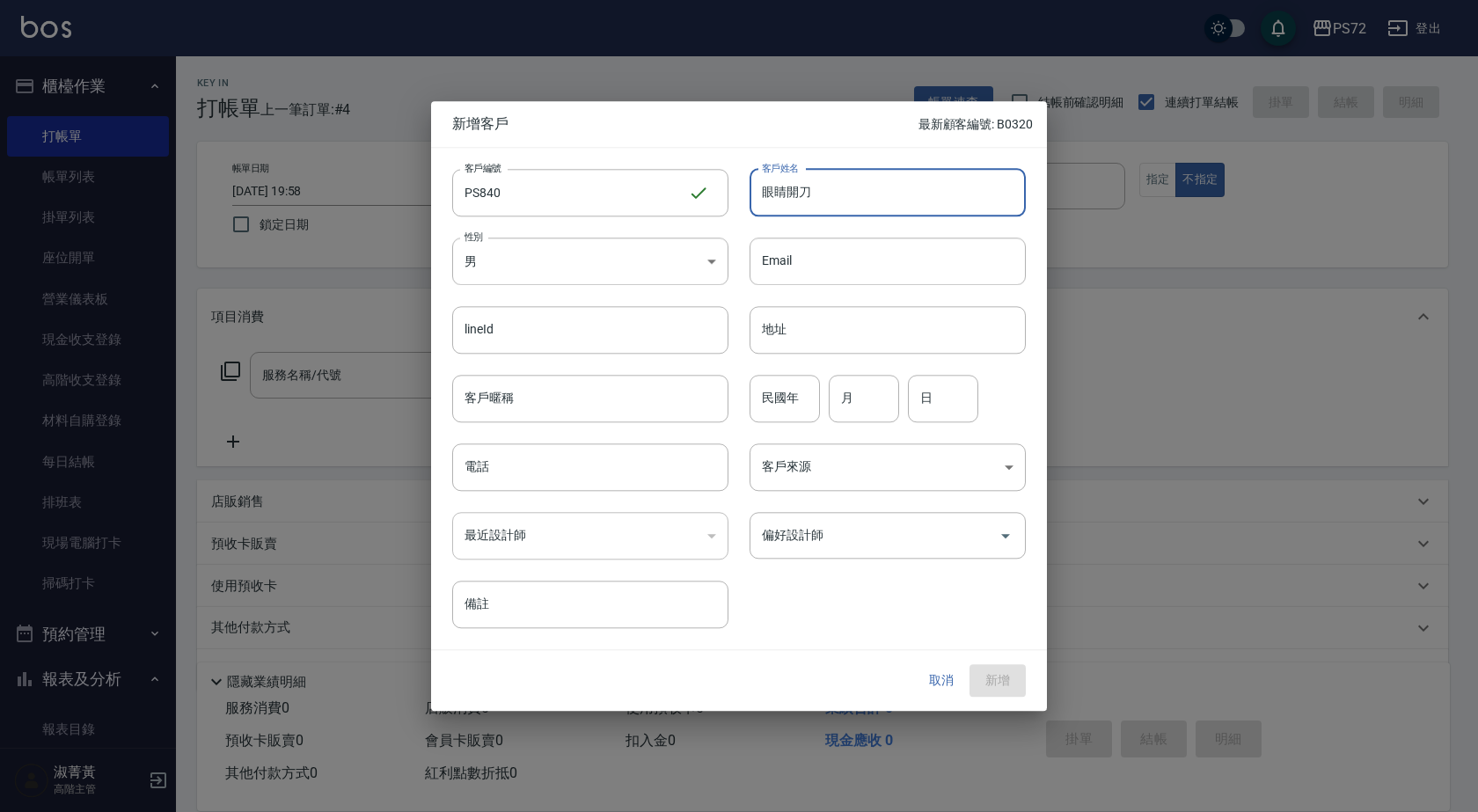
click at [848, 197] on input "眼睛開刀" at bounding box center [887, 192] width 276 height 47
type input "眼睛開刀先生"
click at [631, 265] on body "PS72 登出 櫃檯作業 打帳單 帳單列表 掛單列表 座位開單 營業儀表板 現金收支登錄 高階收支登錄 材料自購登錄 每日結帳 排班表 現場電腦打卡 掃碼打卡…" at bounding box center [739, 430] width 1478 height 861
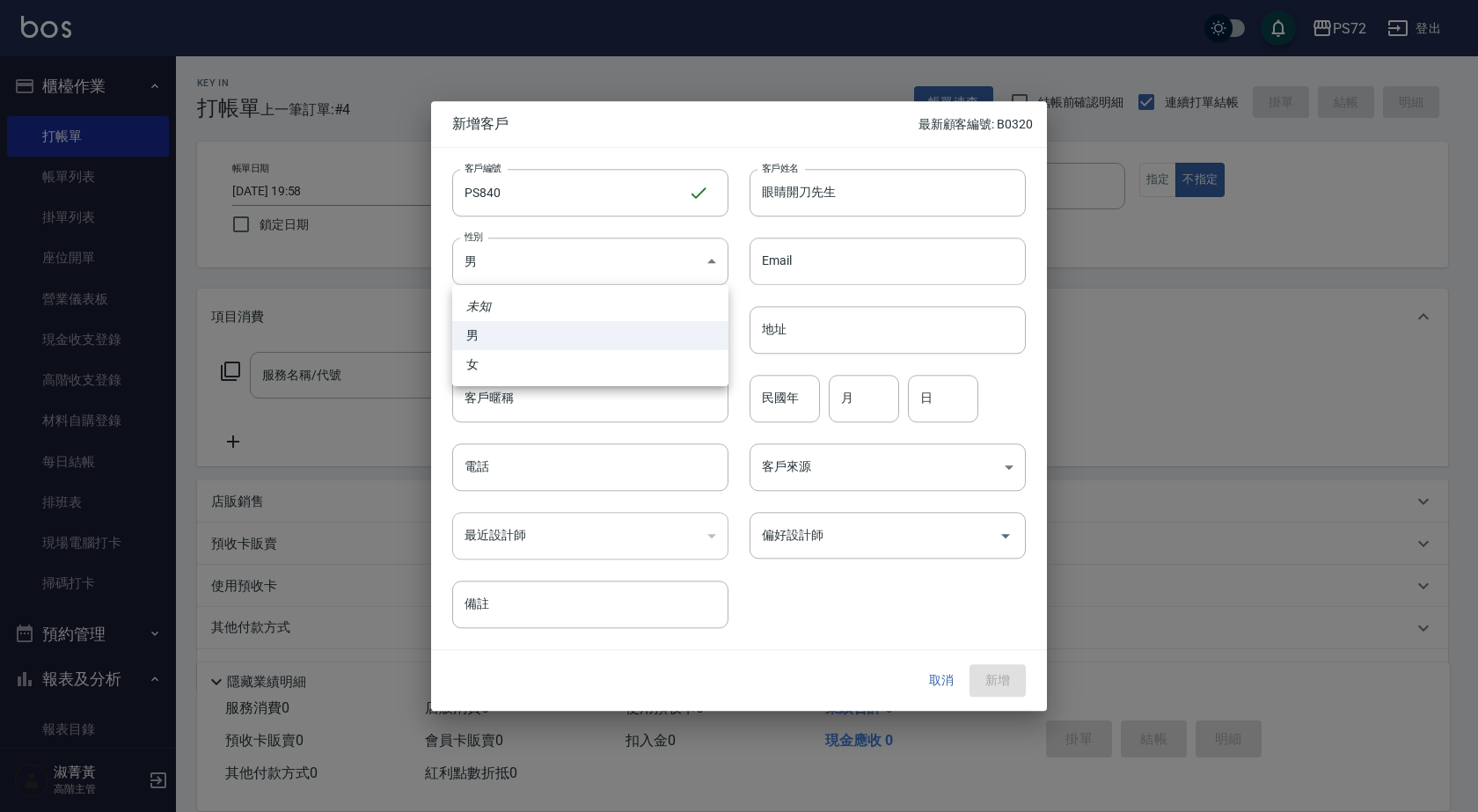
click at [525, 339] on li "男" at bounding box center [590, 335] width 276 height 29
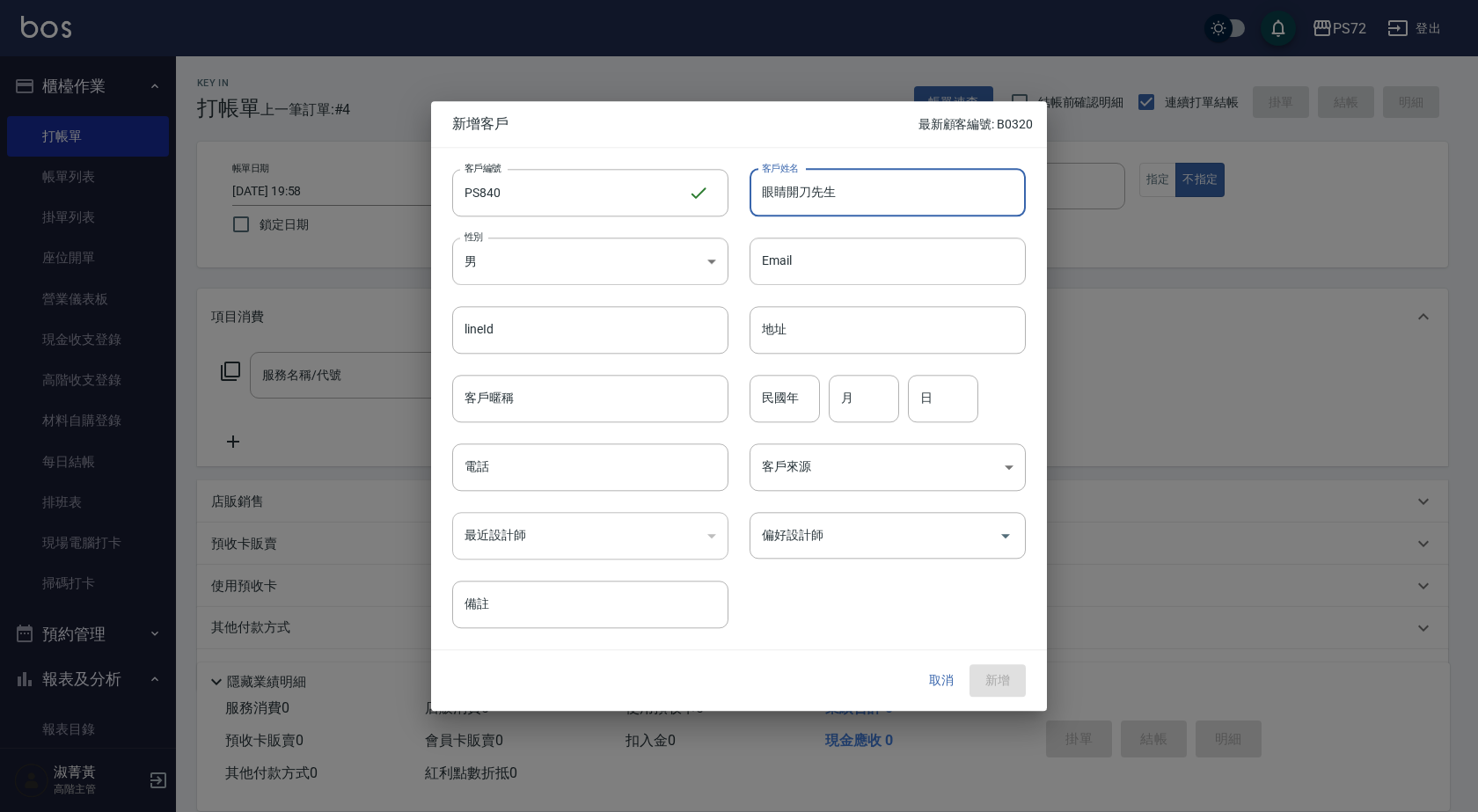
click at [868, 190] on input "眼睛開刀先生" at bounding box center [887, 192] width 276 height 47
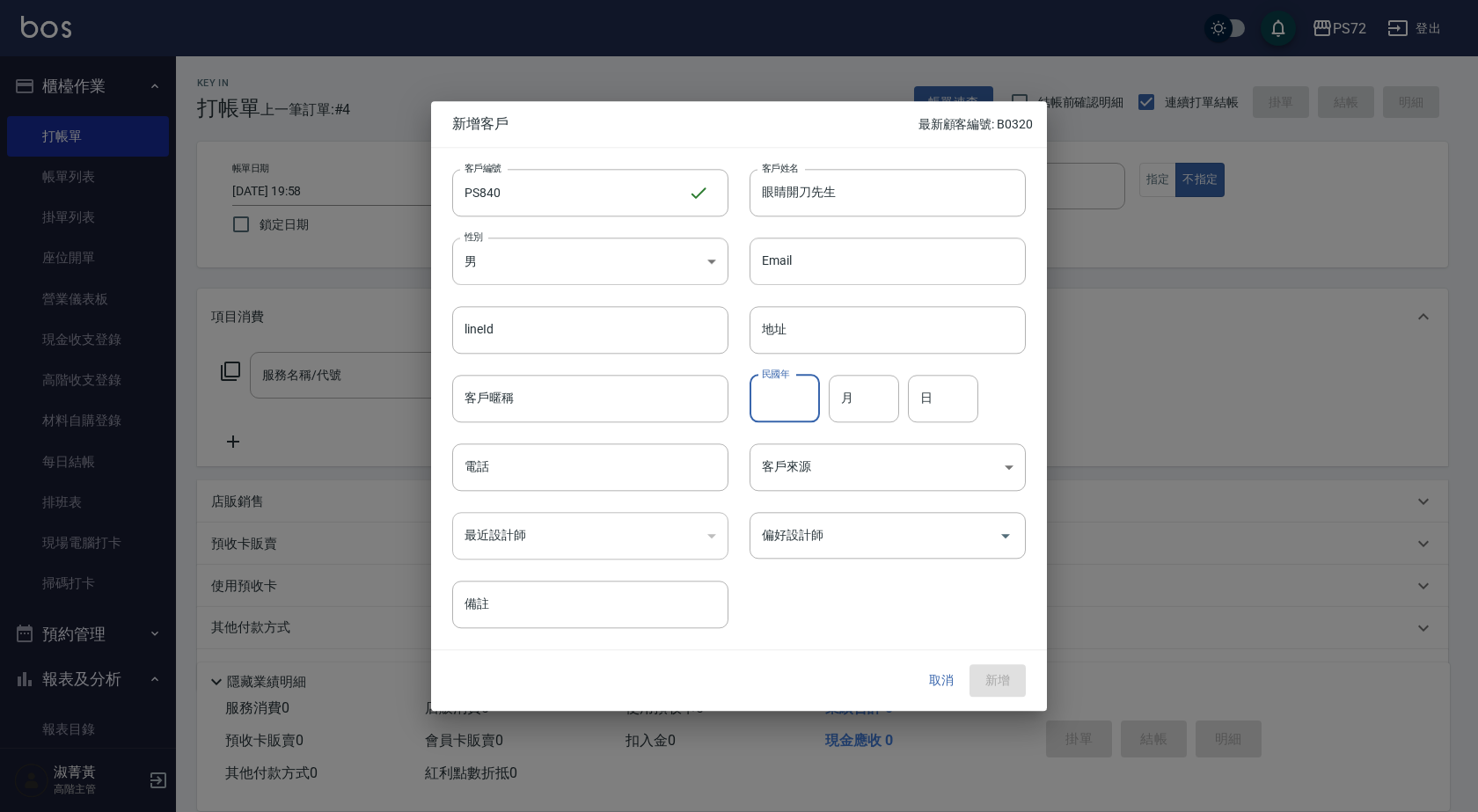
click at [802, 391] on input "民國年" at bounding box center [785, 398] width 71 height 47
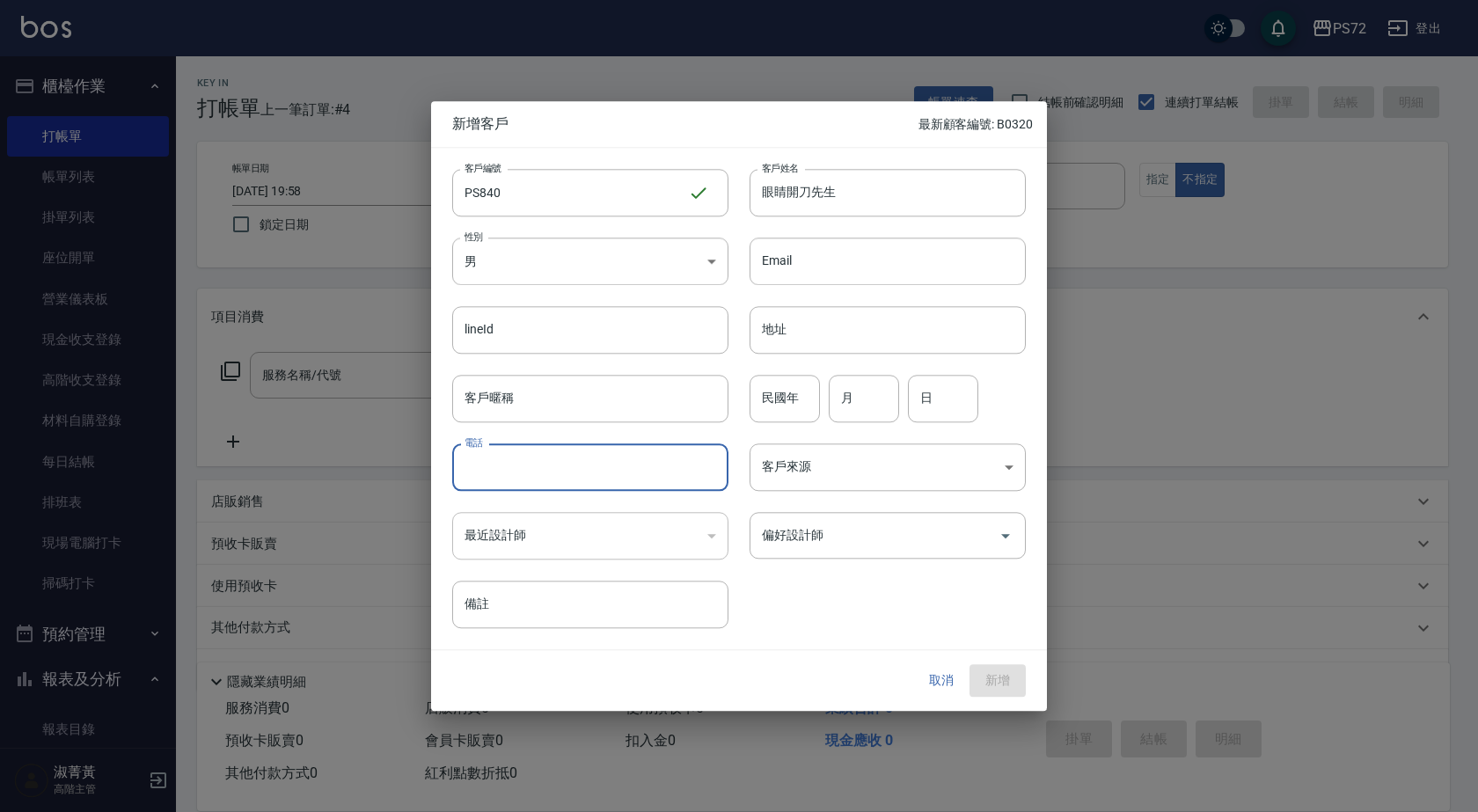
click at [623, 471] on input "電話" at bounding box center [590, 467] width 276 height 47
type input "5"
click at [622, 471] on input "電話" at bounding box center [590, 467] width 276 height 47
type input "1000"
click at [701, 523] on div "​" at bounding box center [590, 536] width 276 height 47
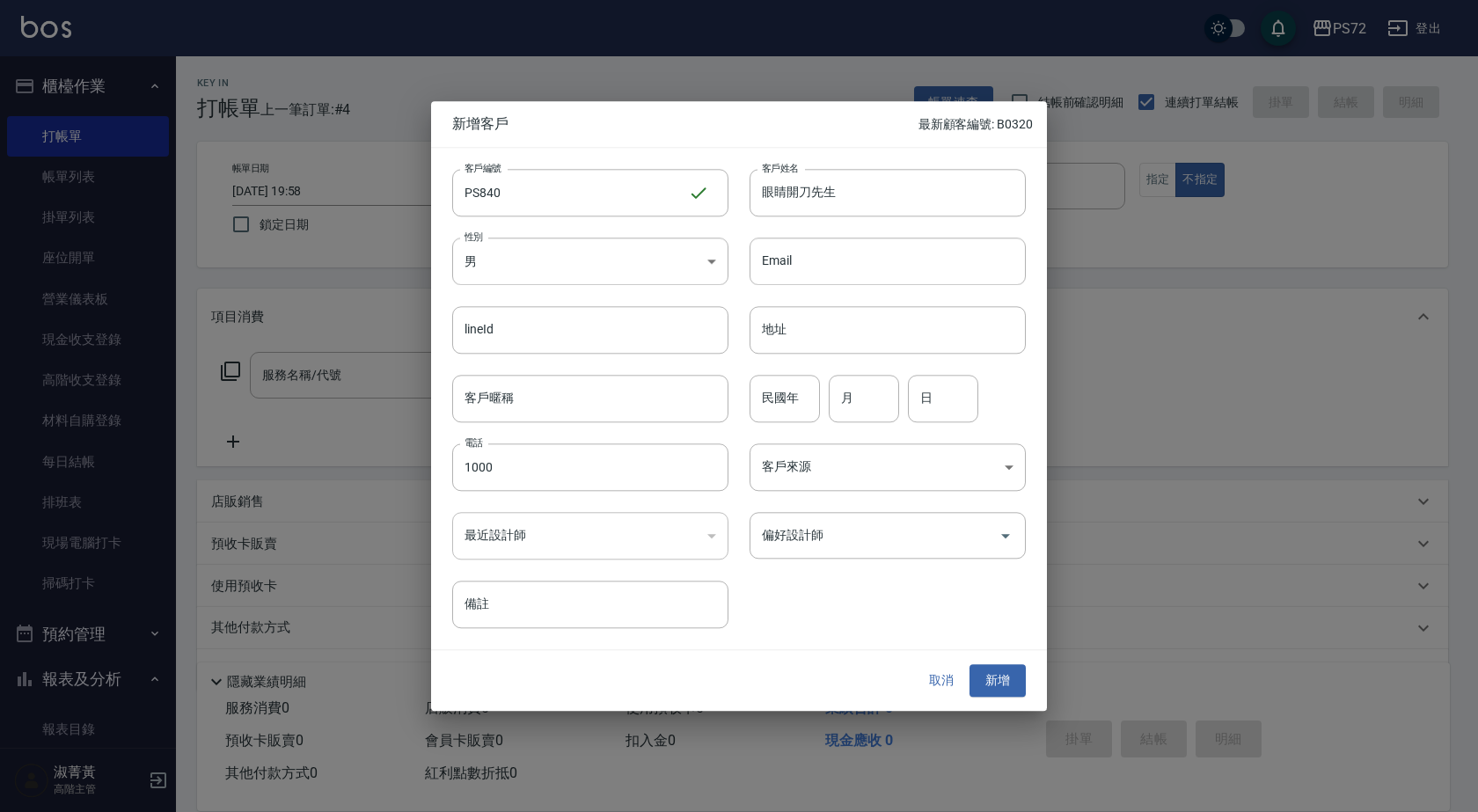
click at [712, 536] on div "​" at bounding box center [590, 536] width 276 height 47
click at [814, 541] on input "偏好設計師" at bounding box center [874, 535] width 234 height 31
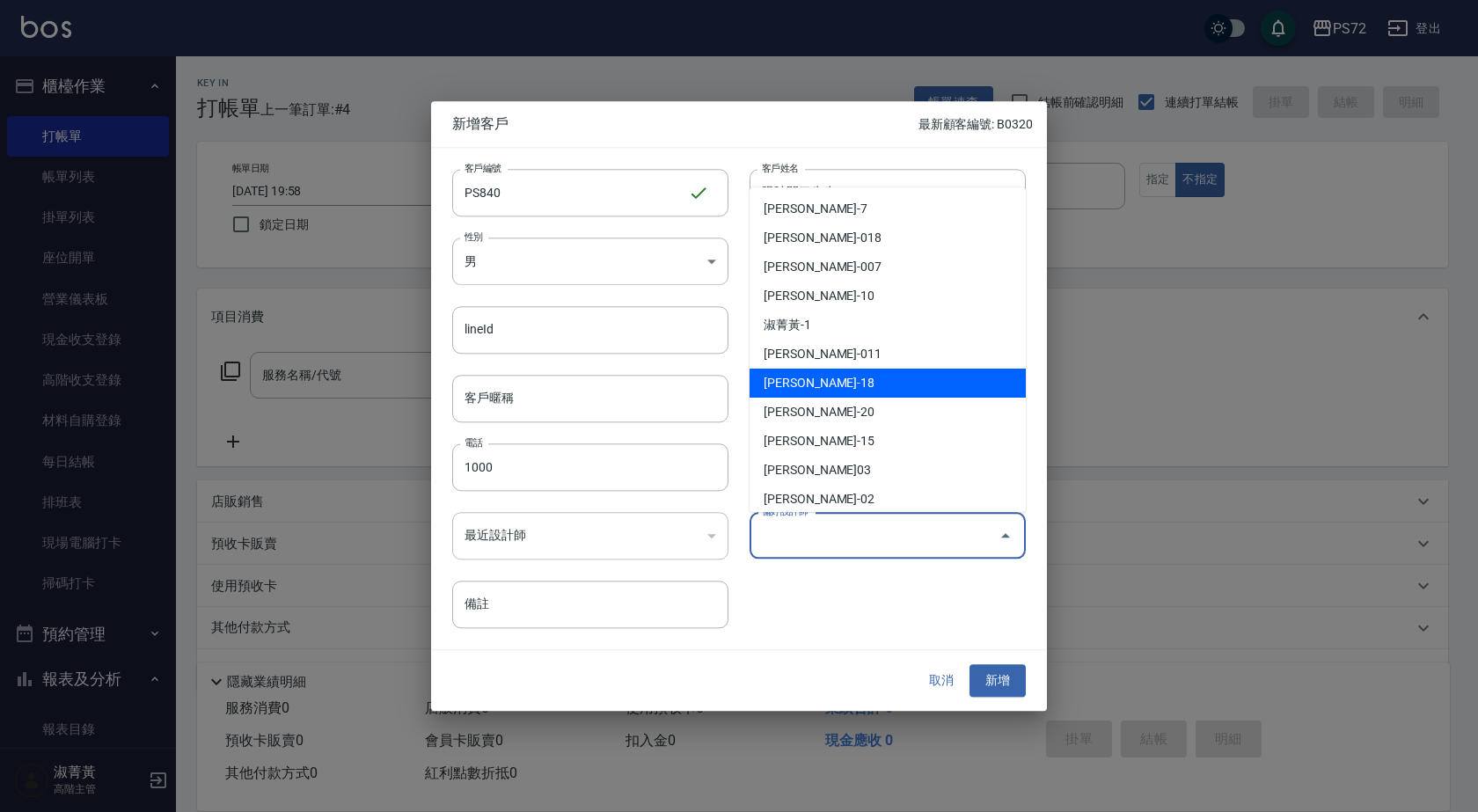
click at [869, 392] on li "[PERSON_NAME]-18" at bounding box center [887, 382] width 276 height 29
type input "莊迦茜"
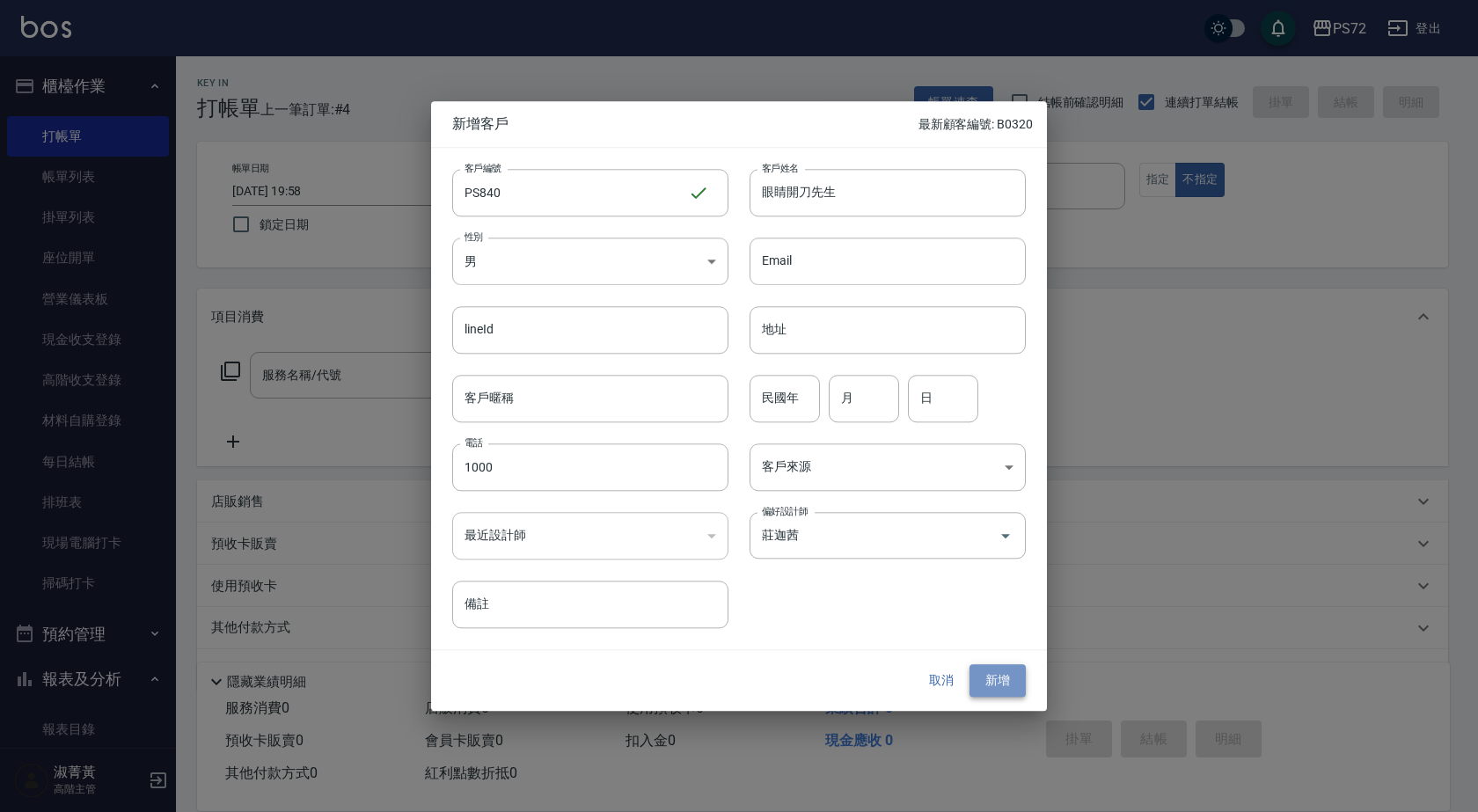
click at [998, 678] on button "新增" at bounding box center [998, 681] width 57 height 33
click at [601, 470] on input "1000" at bounding box center [590, 467] width 276 height 47
type input "1002"
click at [994, 689] on button "新增" at bounding box center [998, 681] width 57 height 33
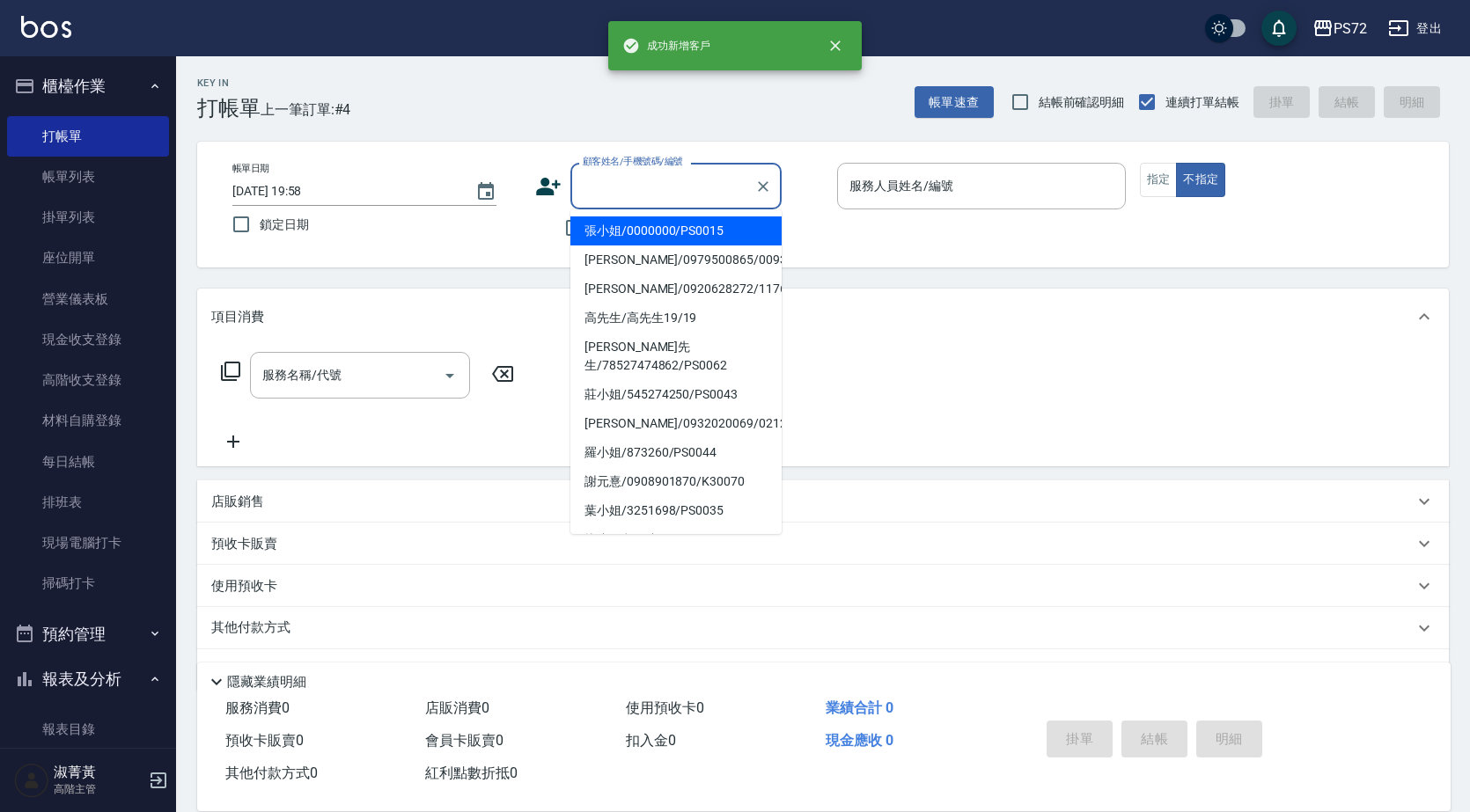
click at [685, 195] on input "顧客姓名/手機號碼/編號" at bounding box center [662, 186] width 169 height 31
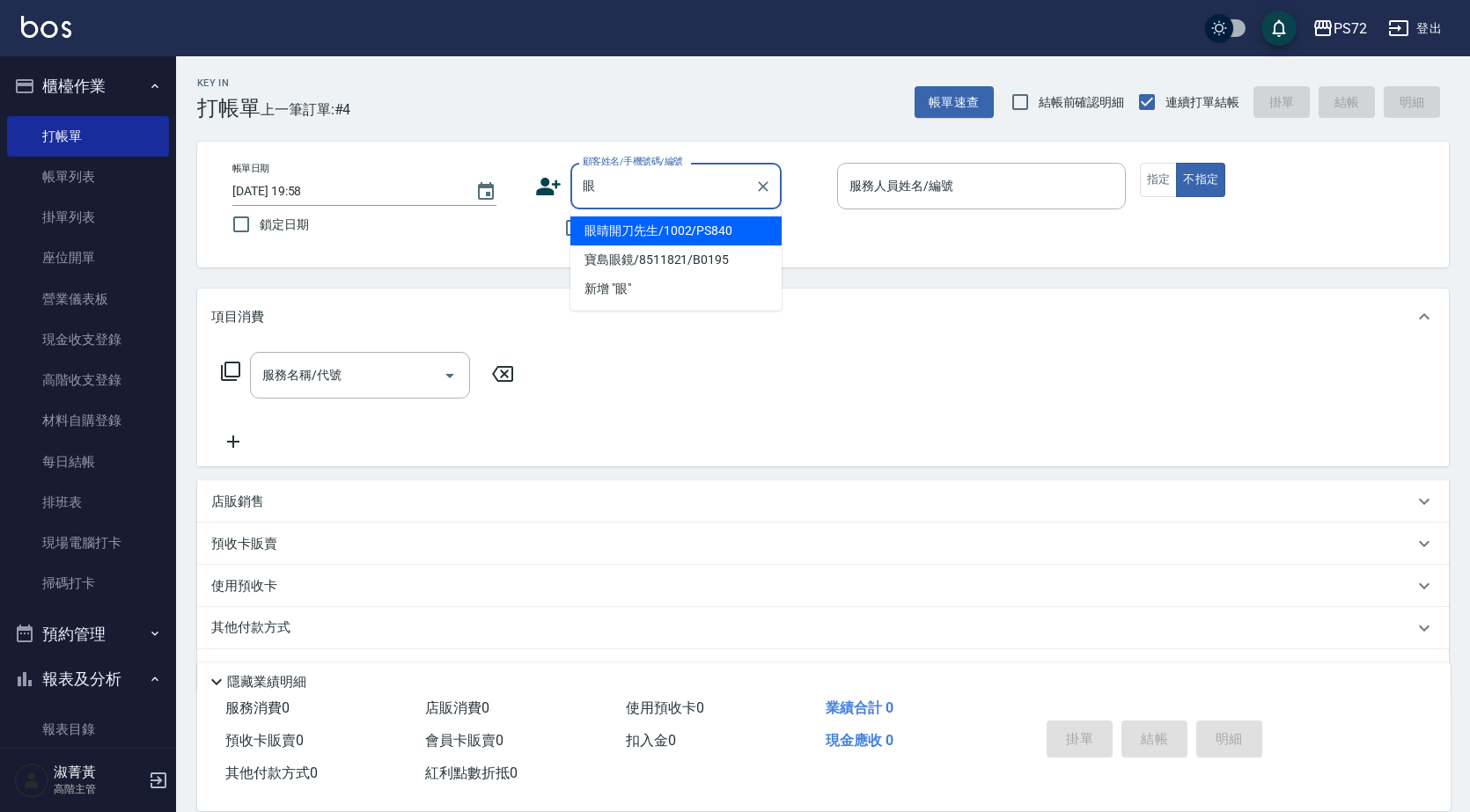
click at [661, 231] on li "眼睛開刀先生/1002/PS840" at bounding box center [676, 231] width 211 height 29
type input "眼睛開刀先生/1002/PS840"
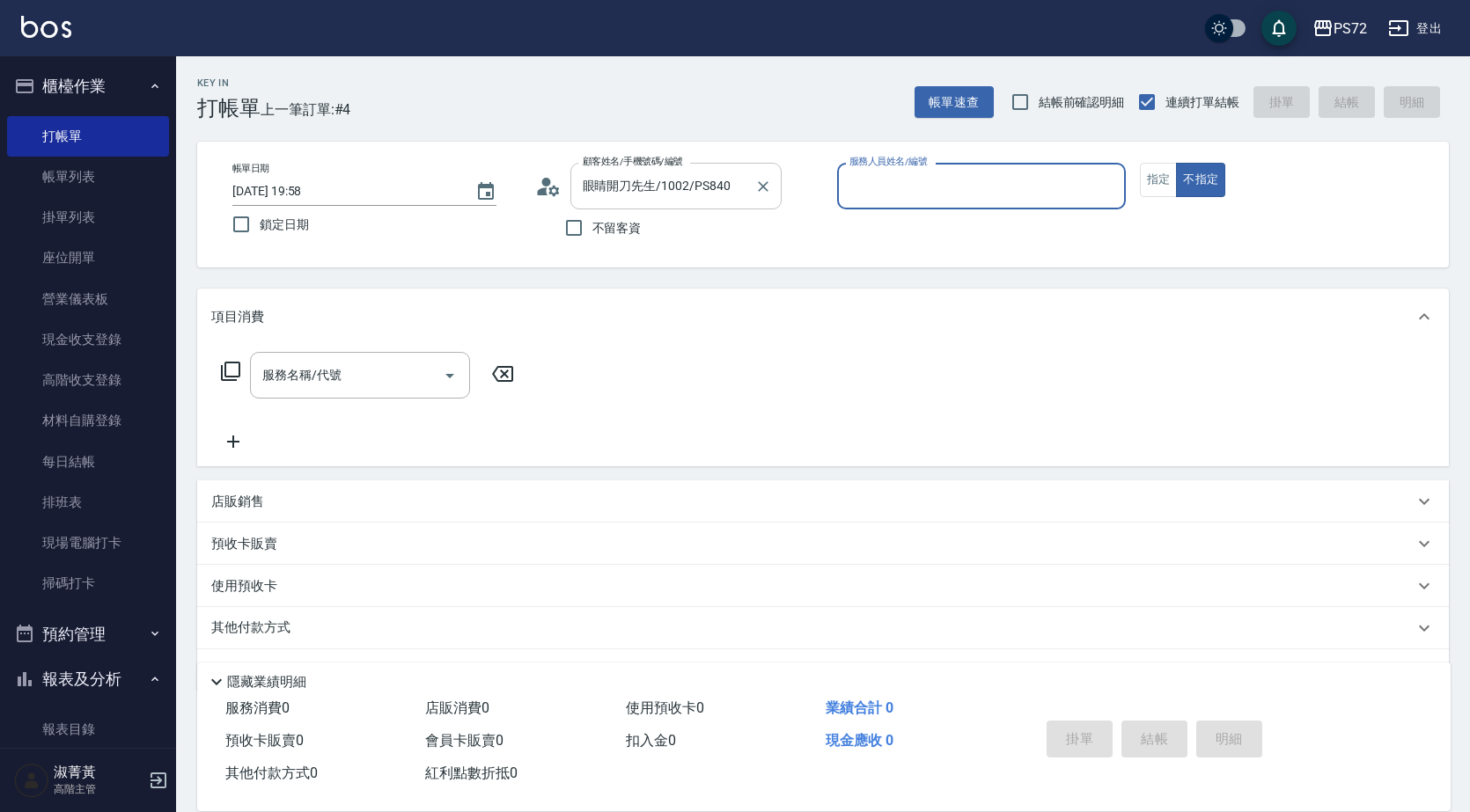
type input "[PERSON_NAME]-18"
click at [1160, 173] on button "指定" at bounding box center [1159, 180] width 38 height 34
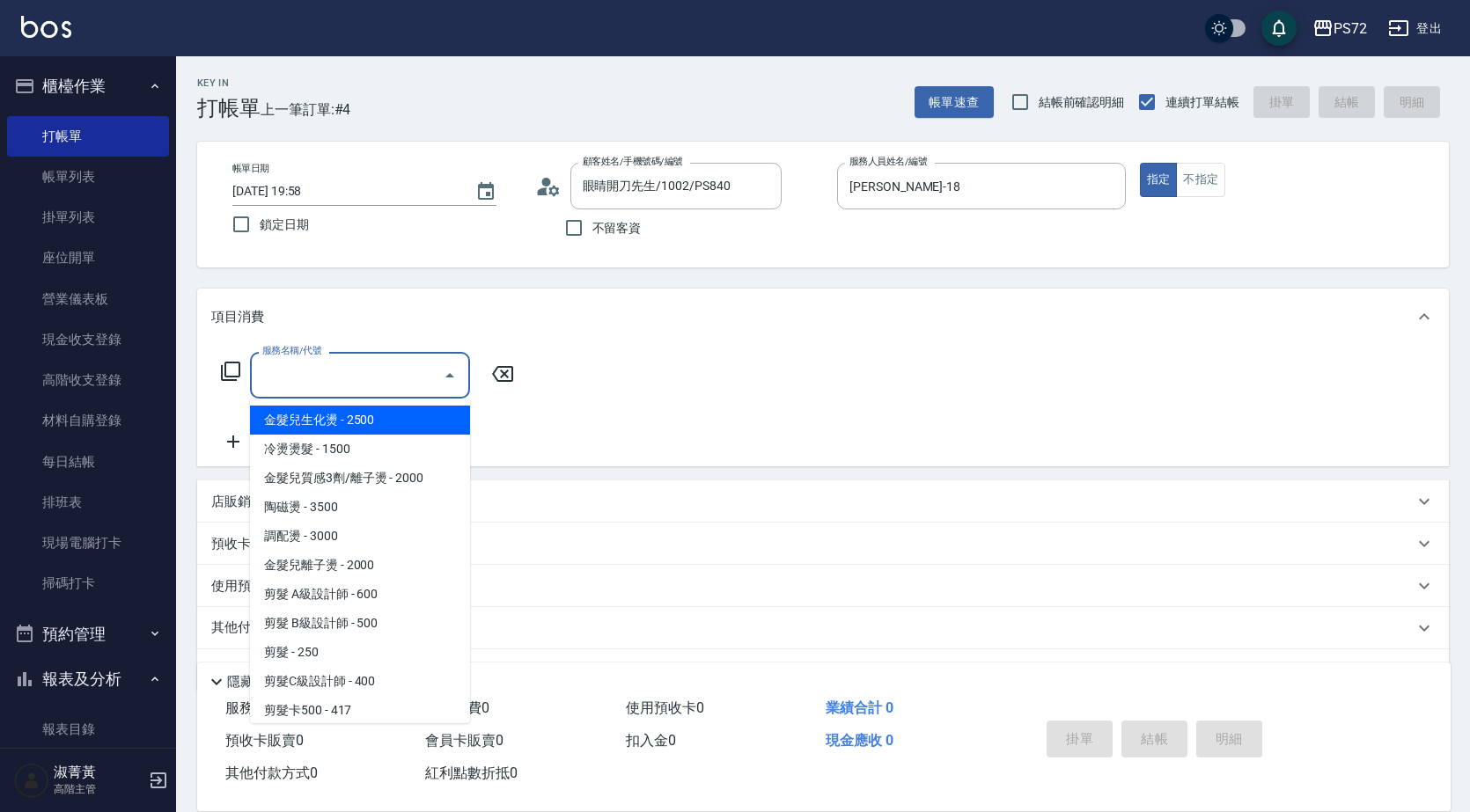
click at [382, 367] on input "服務名稱/代號" at bounding box center [347, 375] width 178 height 31
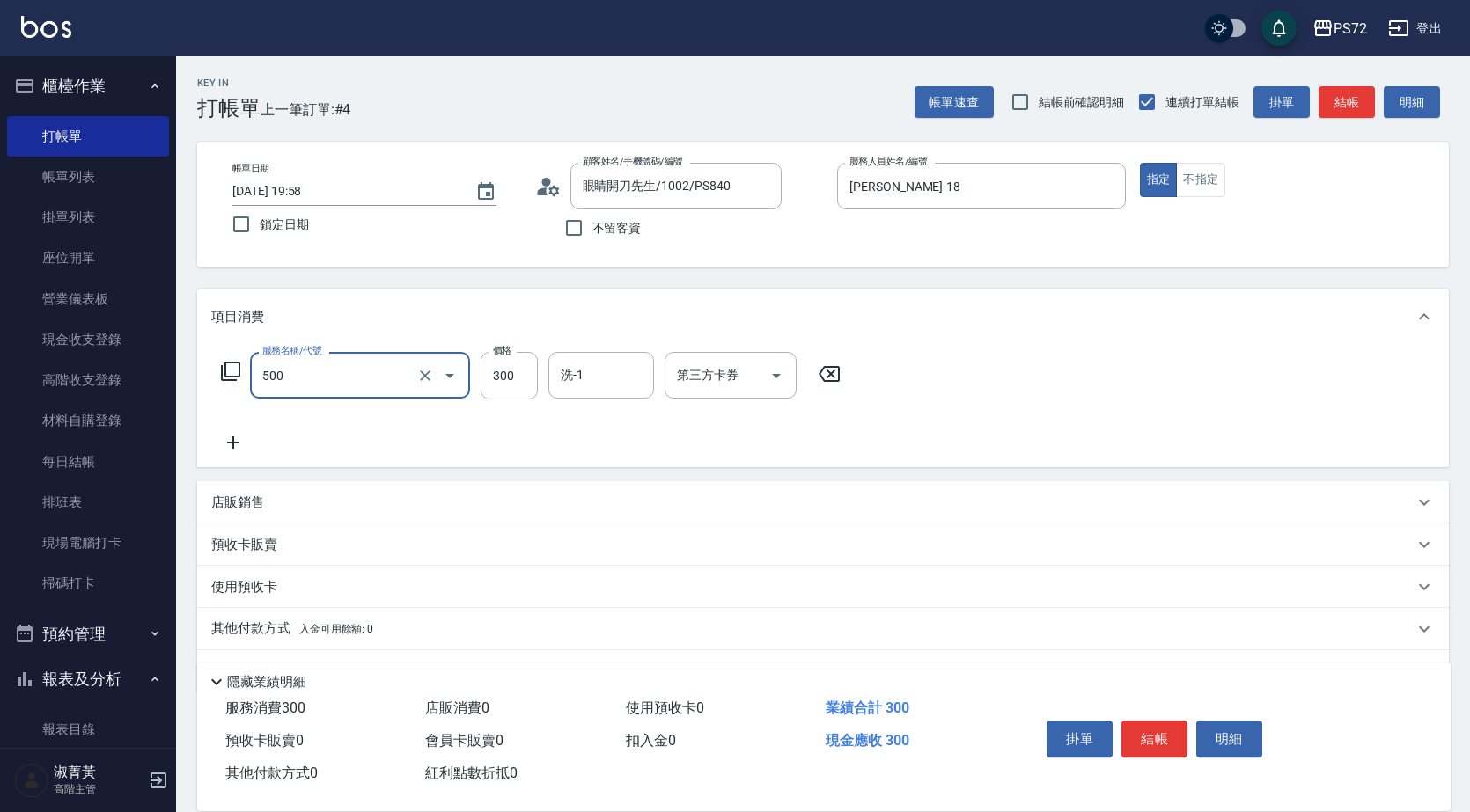
type input "洗髮(A級)(500)"
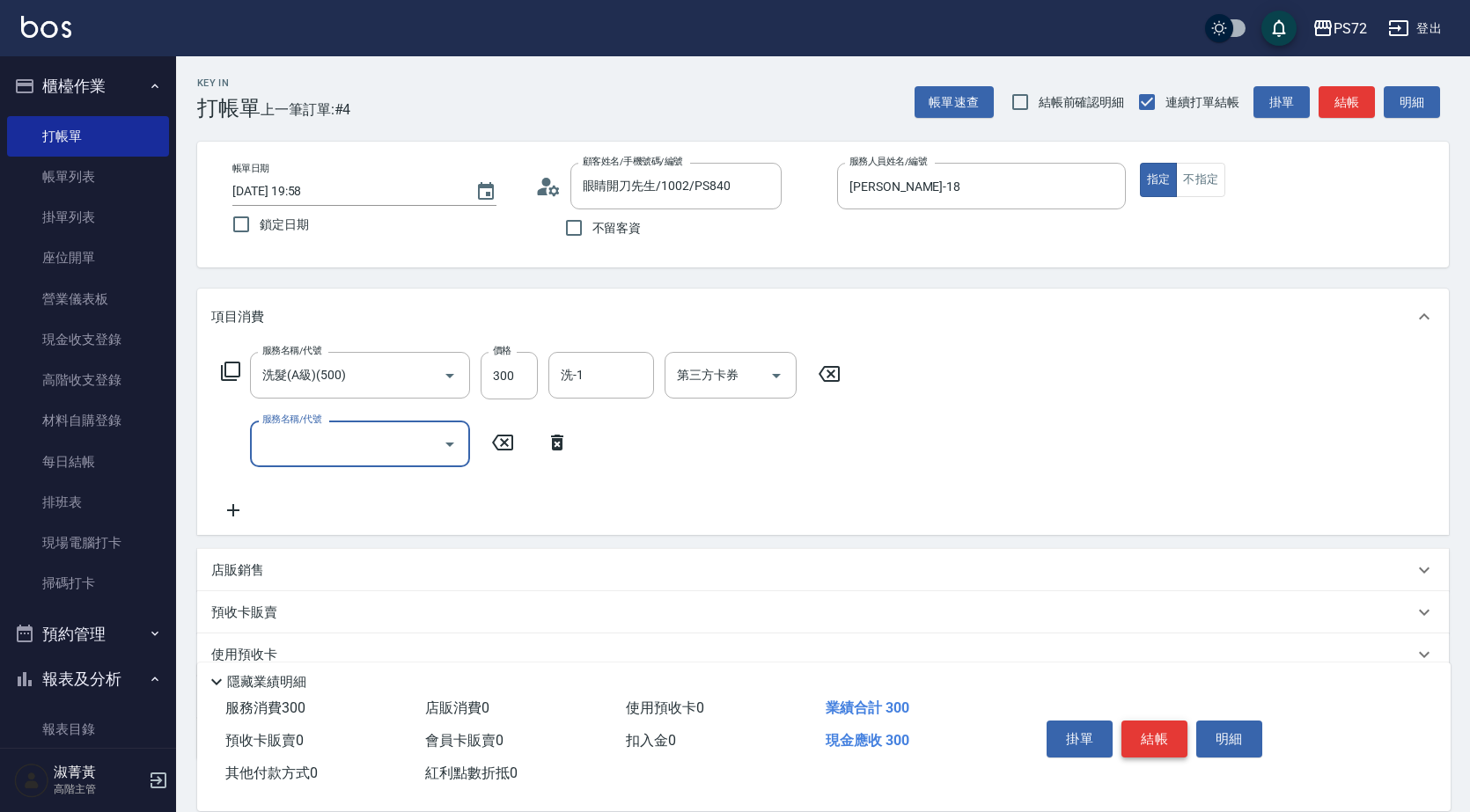
click at [1162, 724] on button "結帳" at bounding box center [1154, 739] width 66 height 37
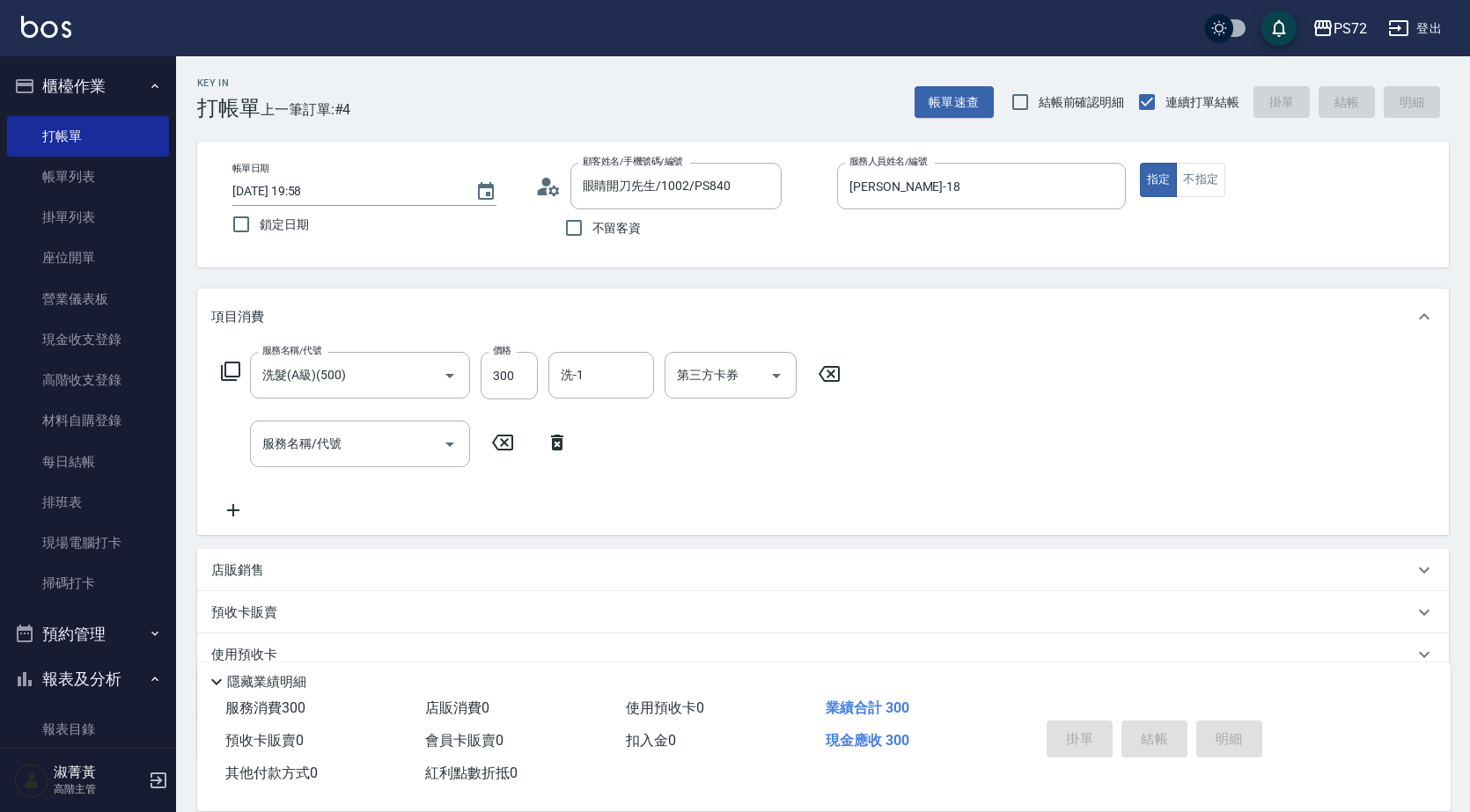
type input "[DATE] 19:59"
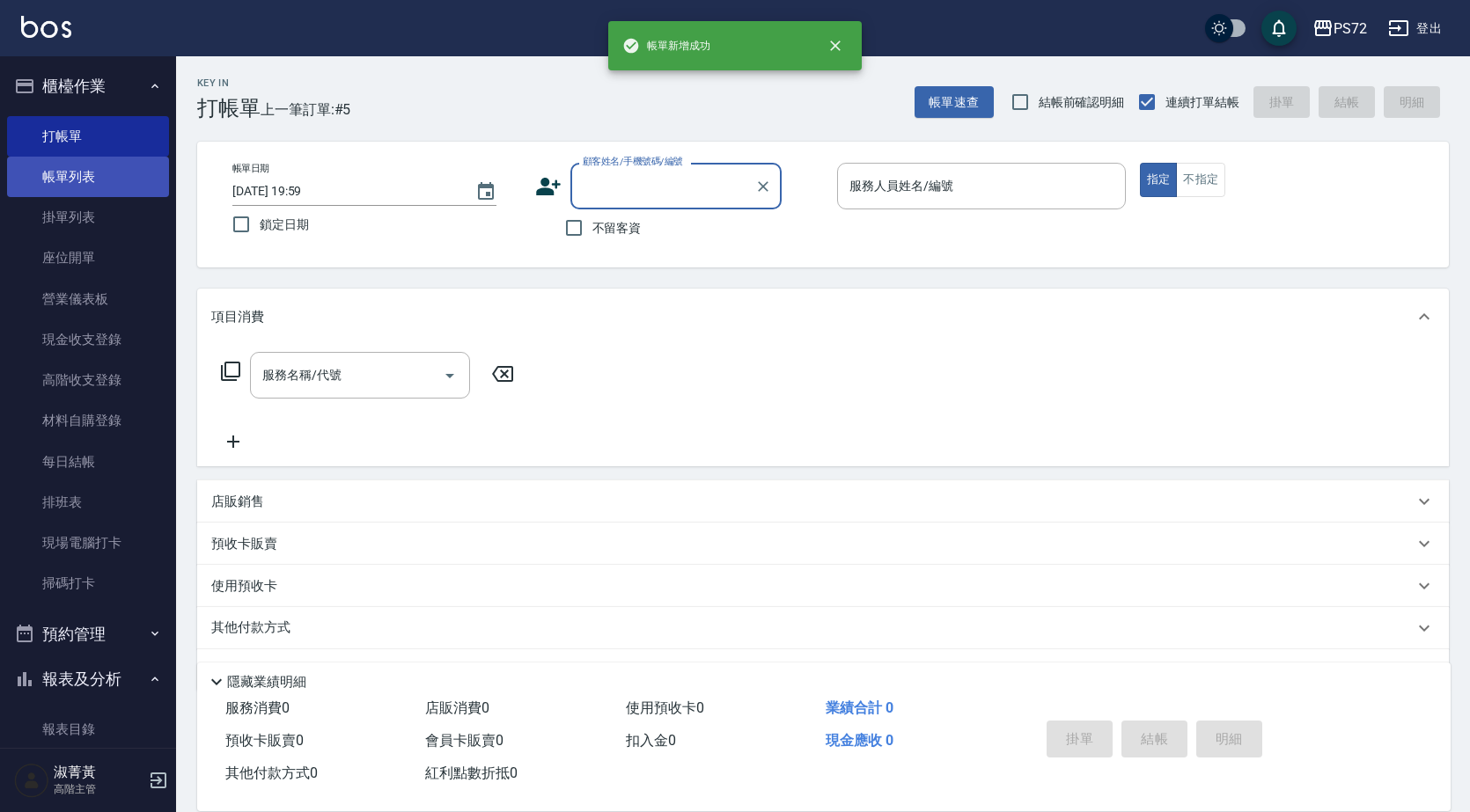
click at [154, 176] on link "帳單列表" at bounding box center [88, 176] width 162 height 41
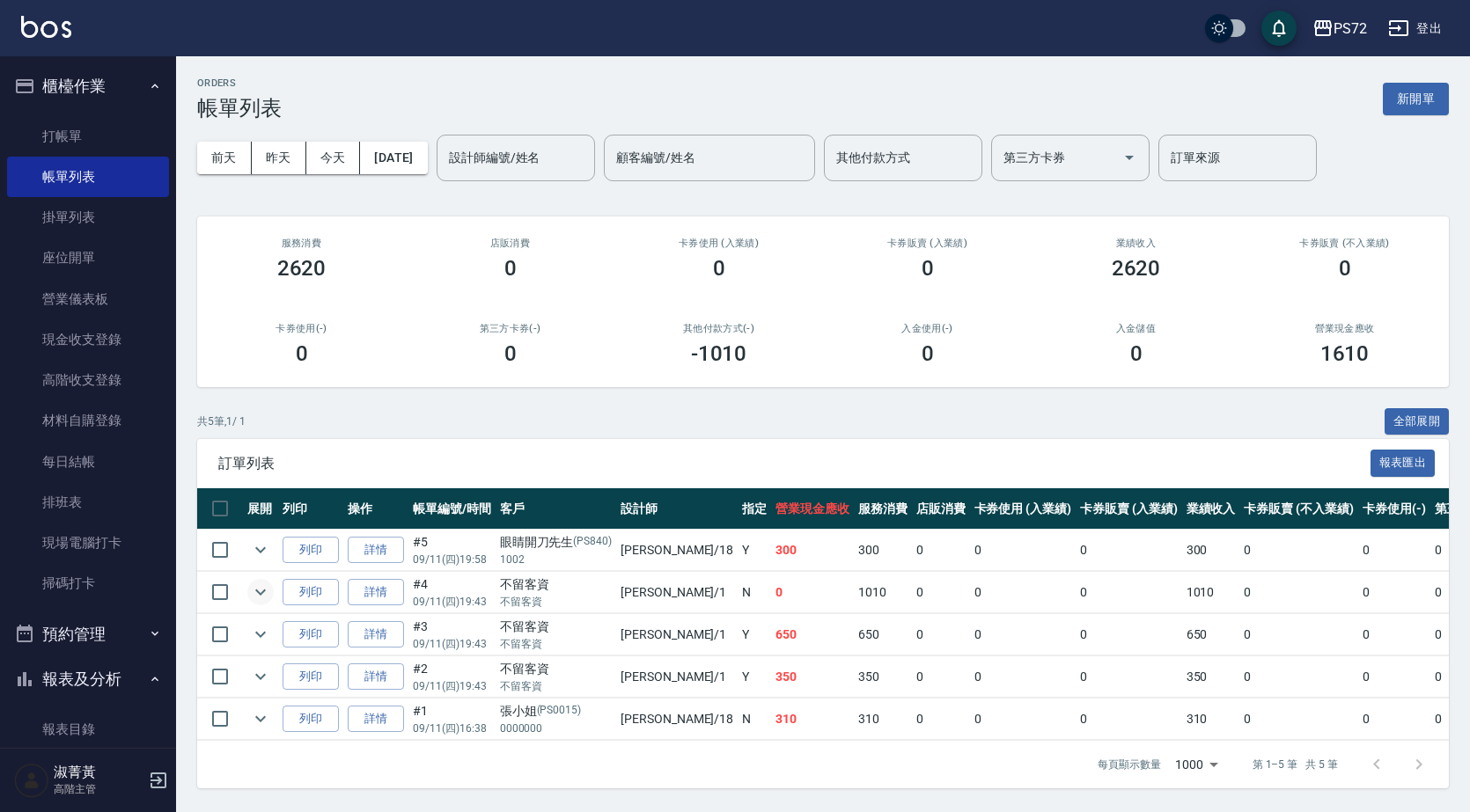
click at [254, 594] on icon "expand row" at bounding box center [260, 592] width 21 height 21
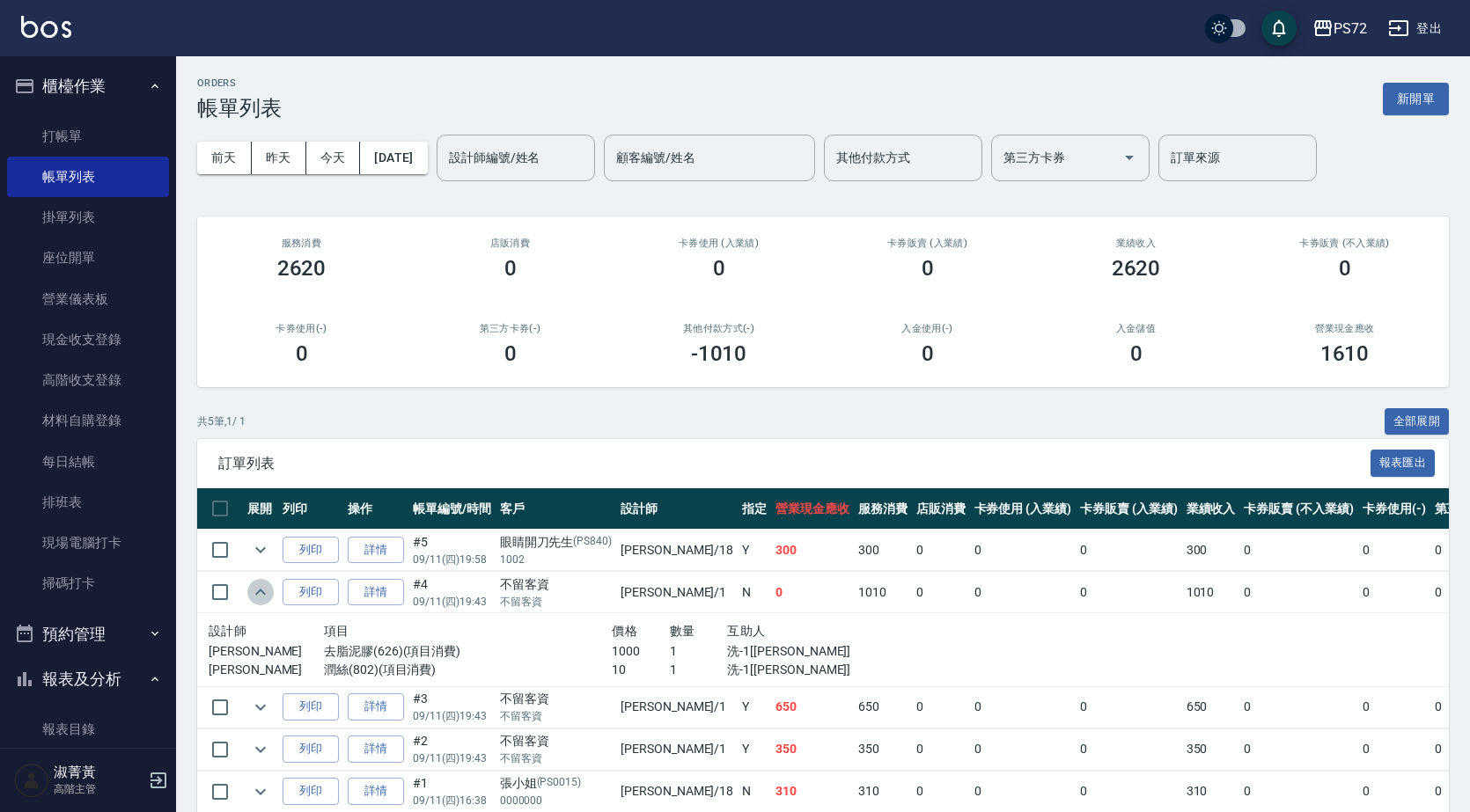
click at [264, 595] on icon "expand row" at bounding box center [260, 592] width 21 height 21
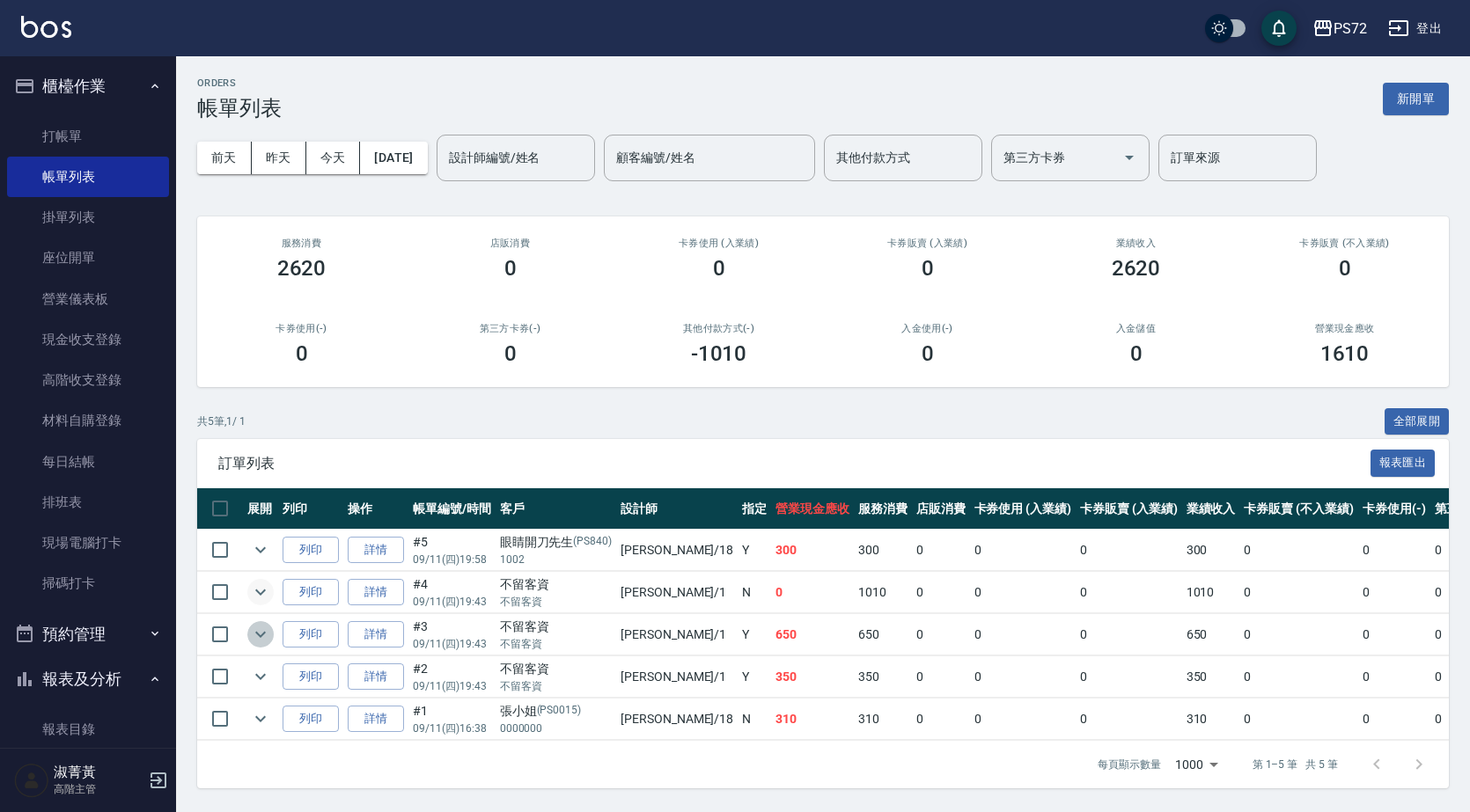
click at [260, 637] on icon "expand row" at bounding box center [260, 635] width 10 height 7
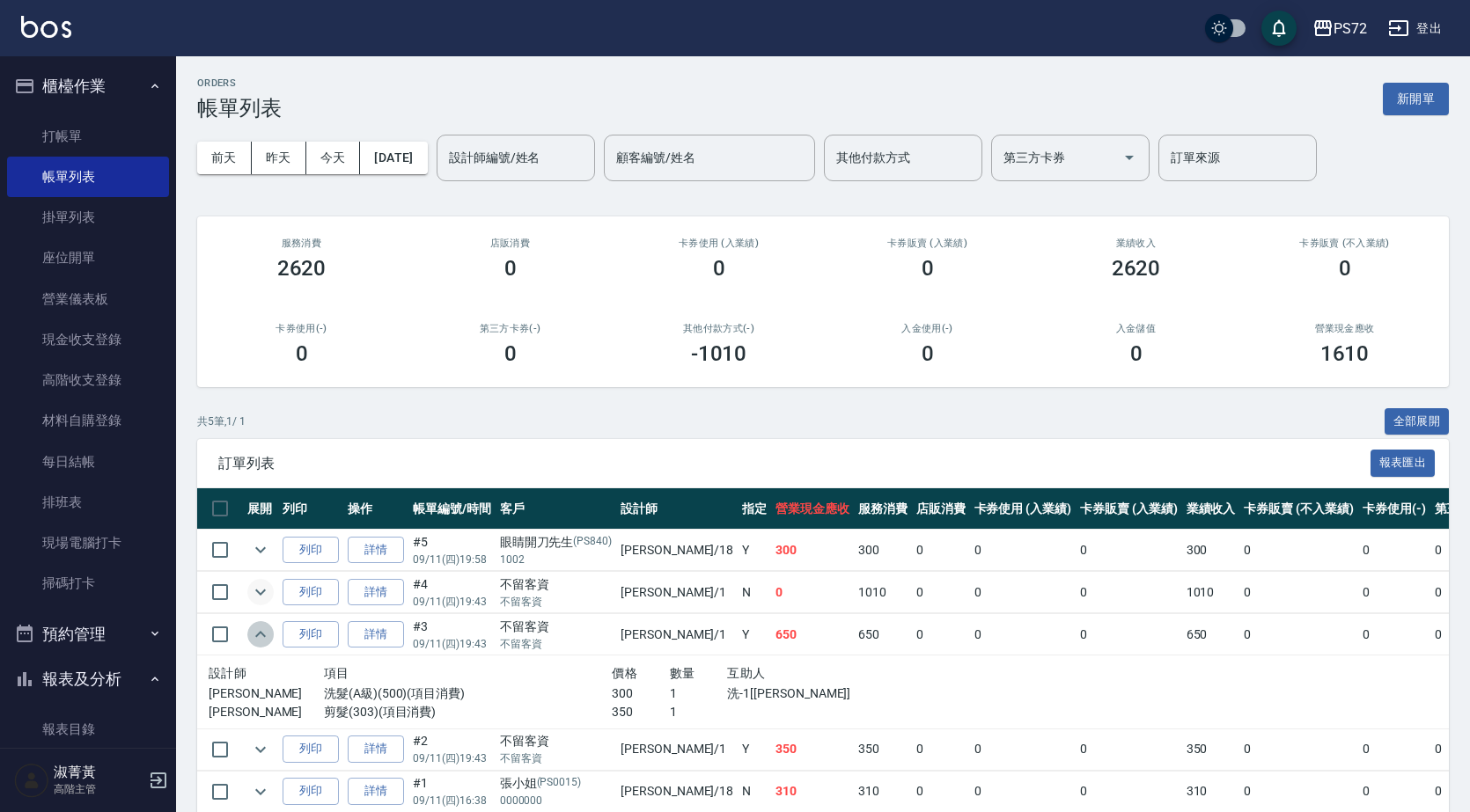
click at [264, 633] on icon "expand row" at bounding box center [260, 634] width 21 height 21
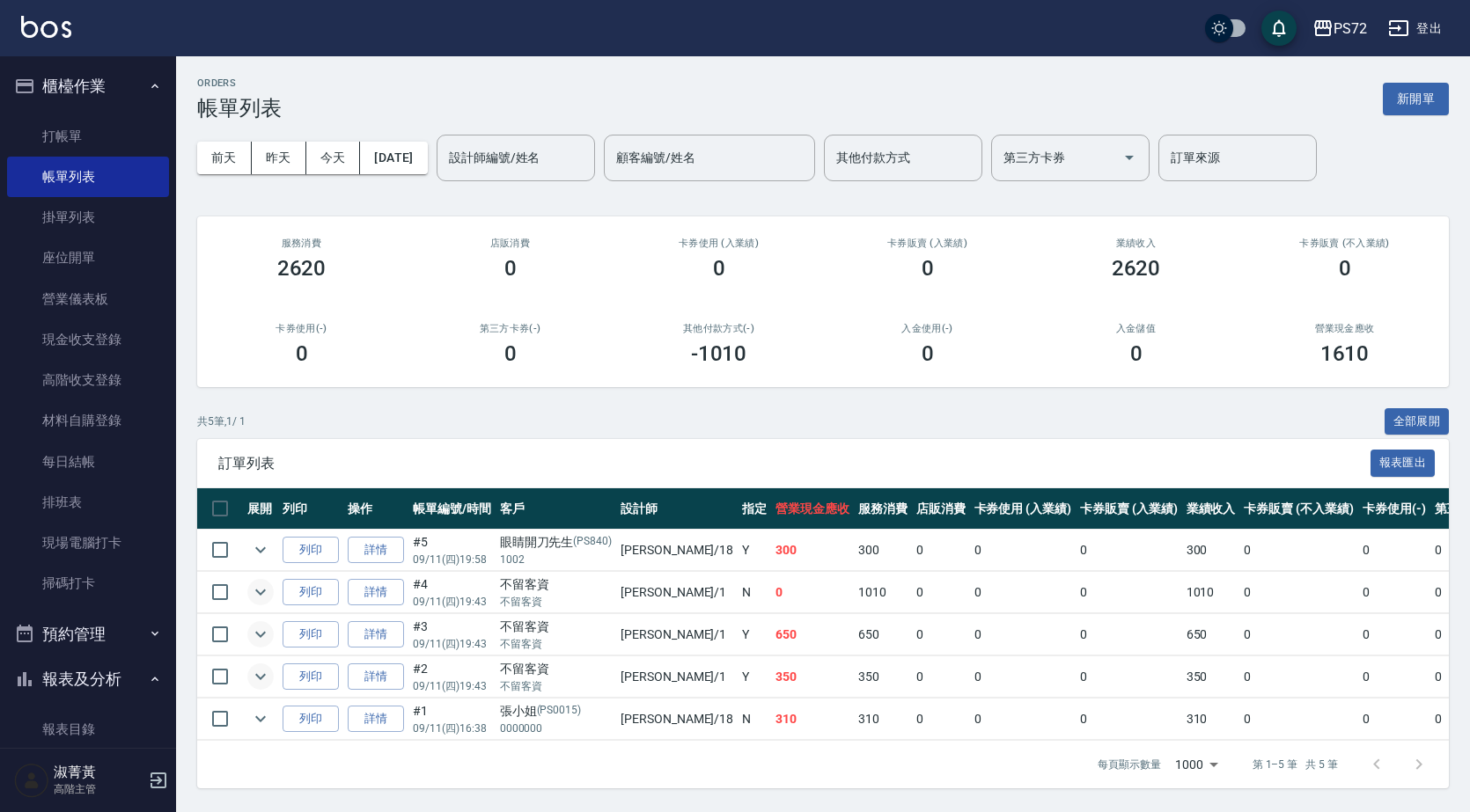
click at [260, 676] on icon "expand row" at bounding box center [260, 676] width 21 height 21
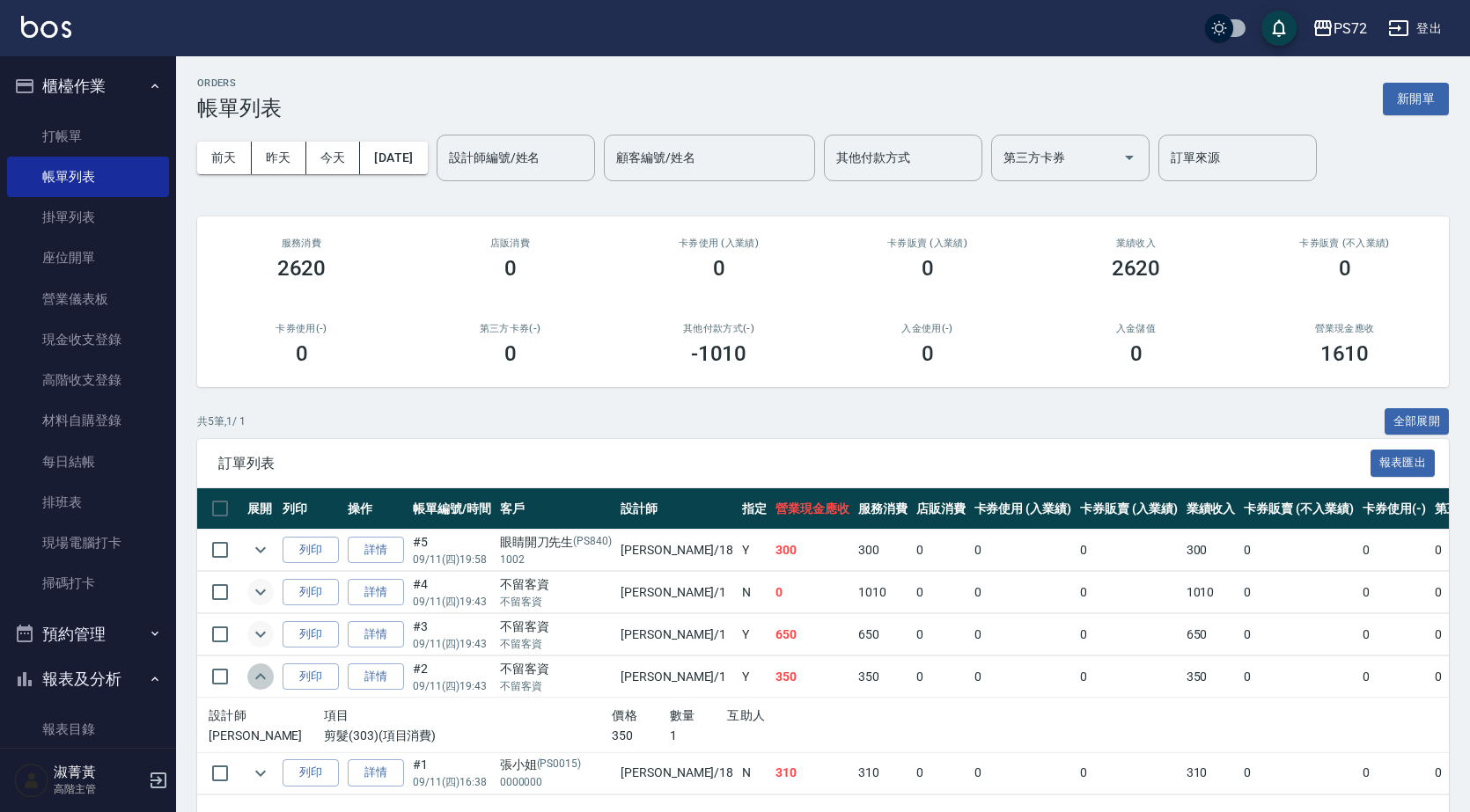
click at [260, 676] on icon "expand row" at bounding box center [260, 676] width 21 height 21
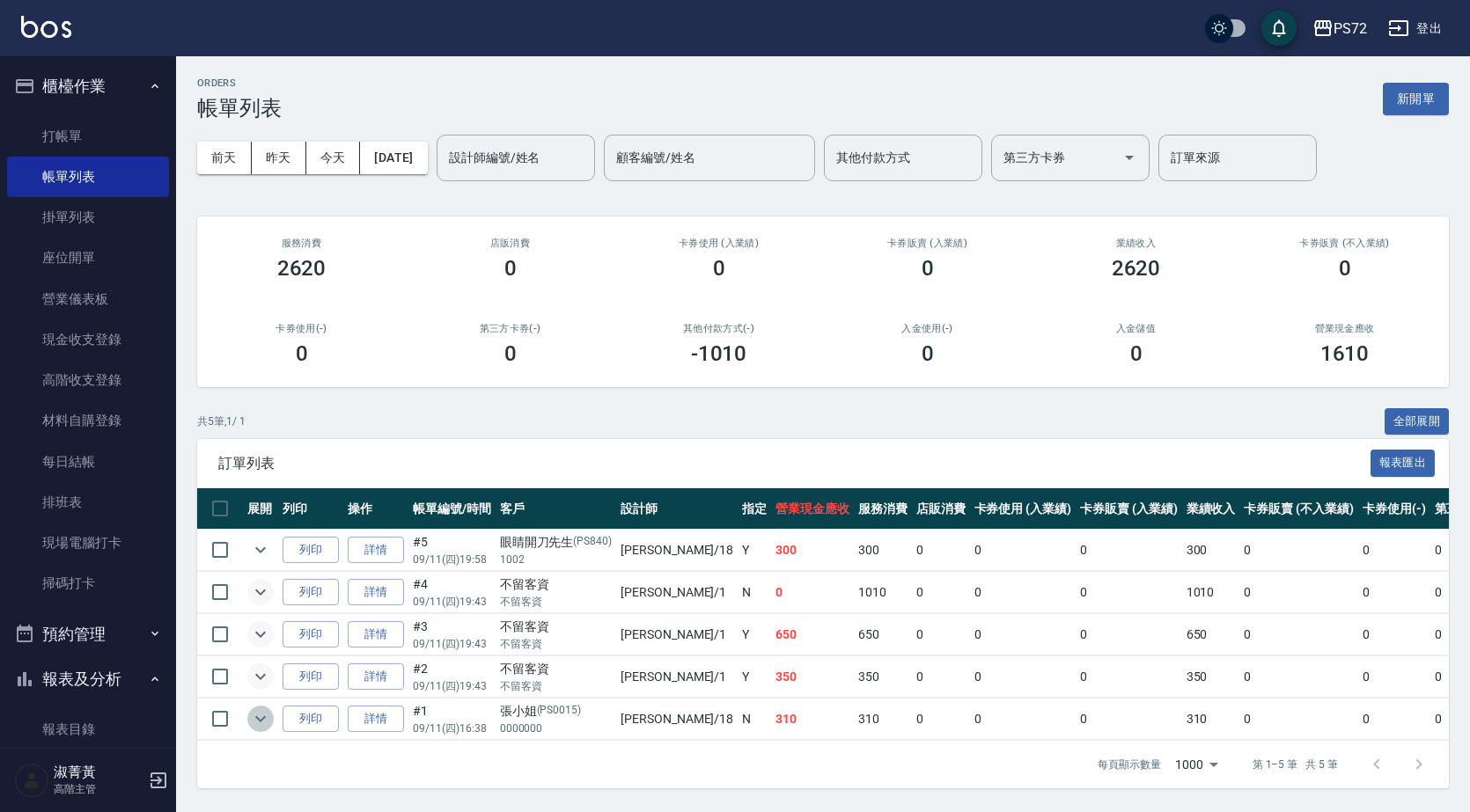
click at [270, 721] on icon "expand row" at bounding box center [260, 719] width 21 height 21
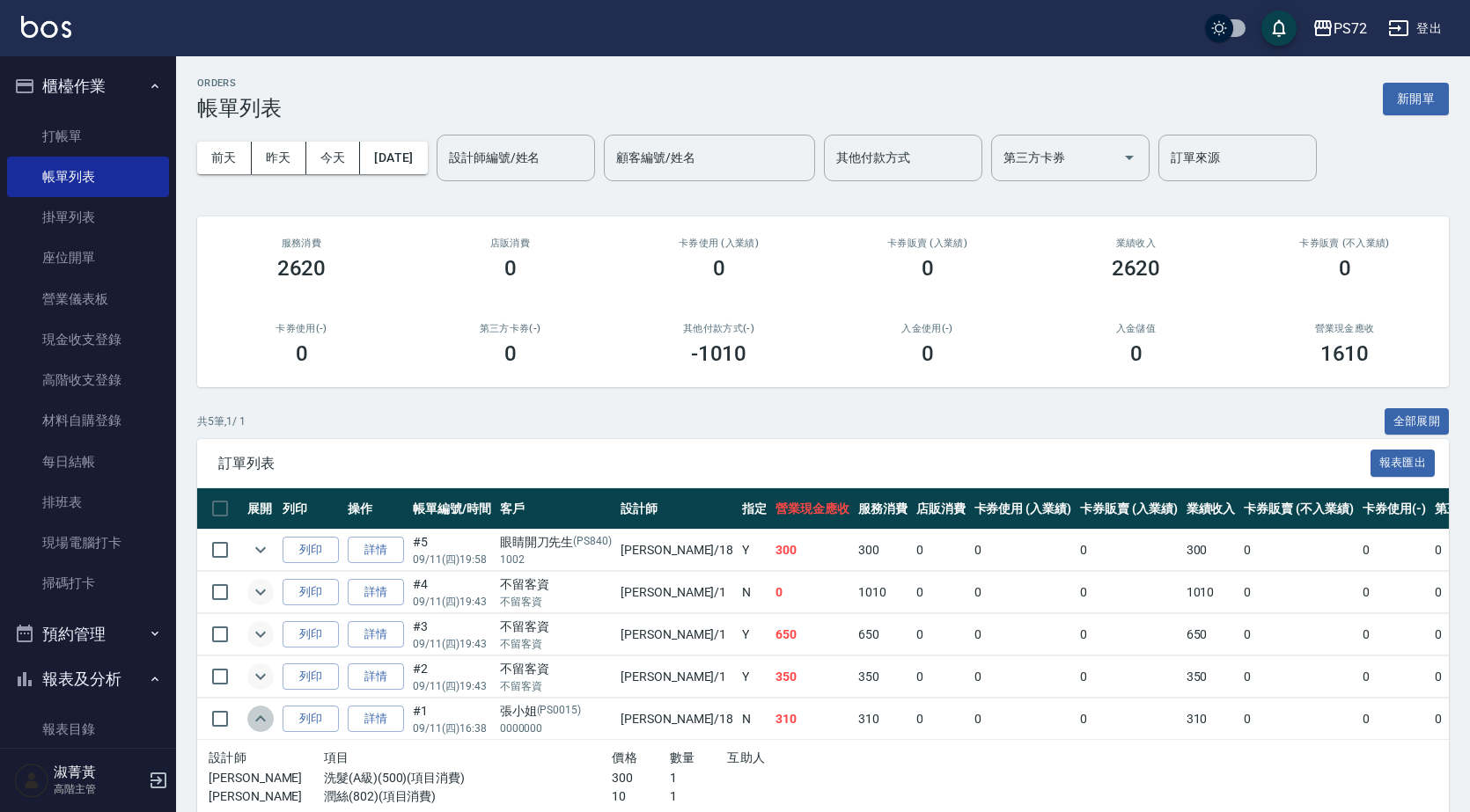
click at [270, 721] on icon "expand row" at bounding box center [260, 719] width 21 height 21
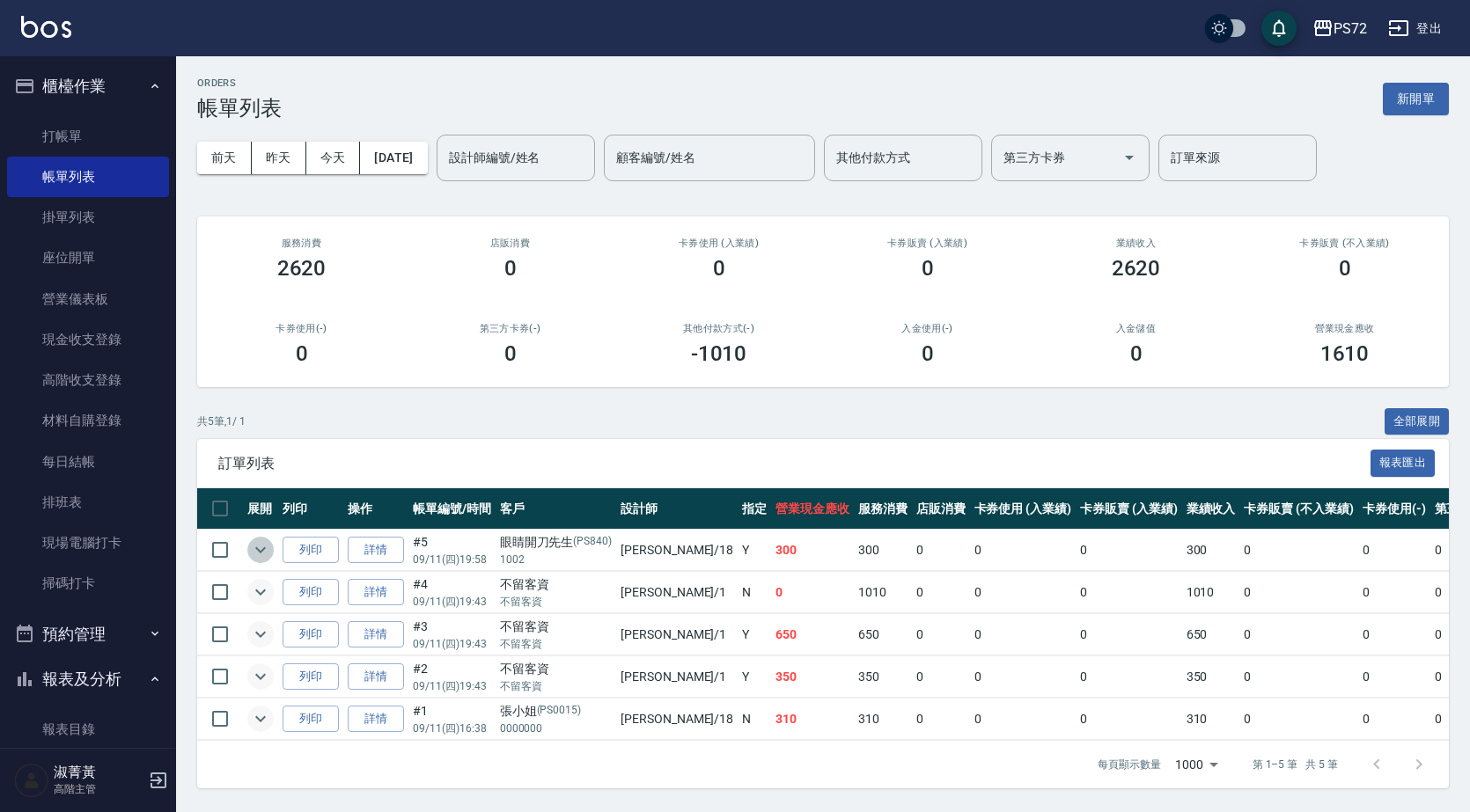
click at [257, 559] on icon "expand row" at bounding box center [260, 550] width 21 height 21
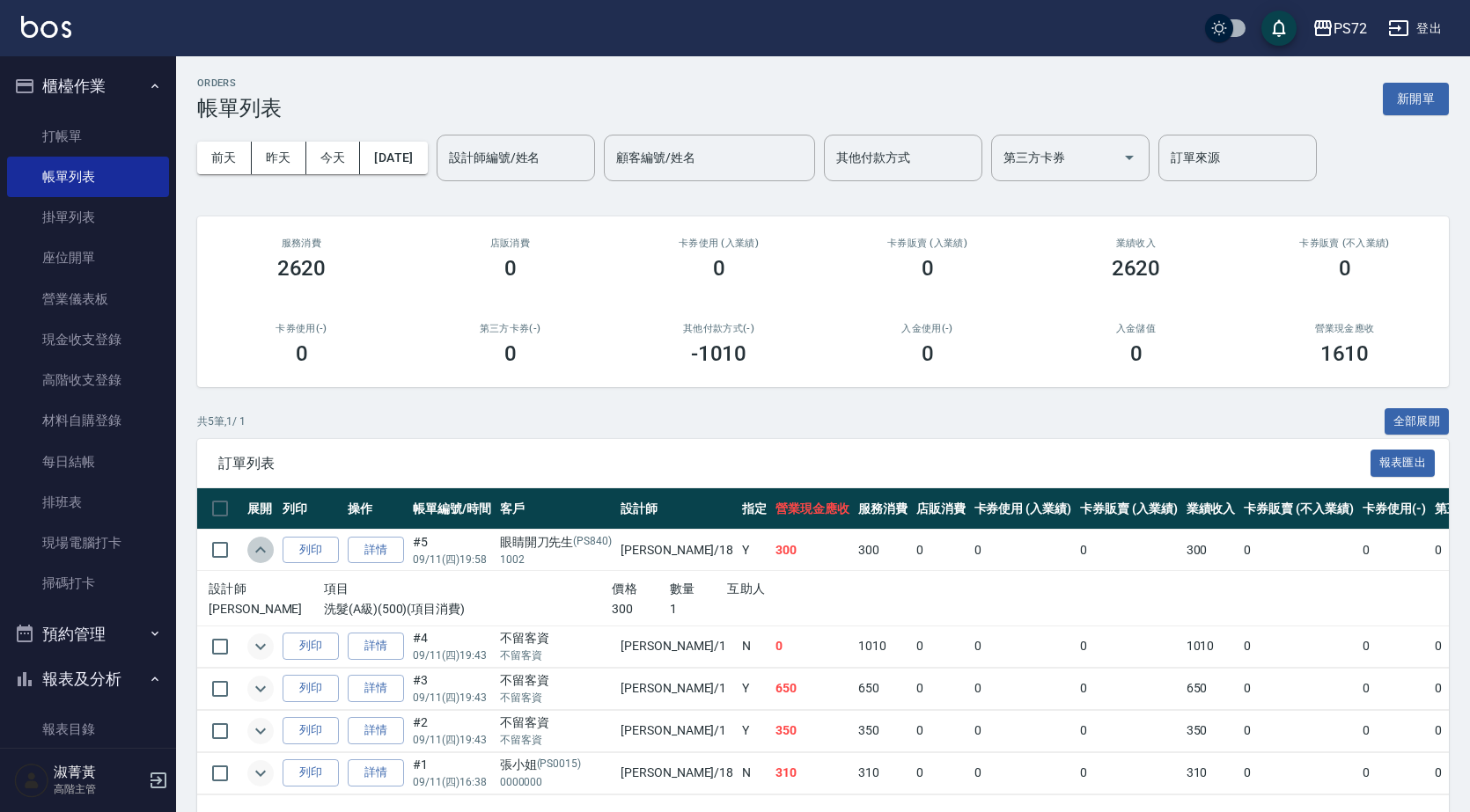
click at [257, 559] on icon "expand row" at bounding box center [260, 550] width 21 height 21
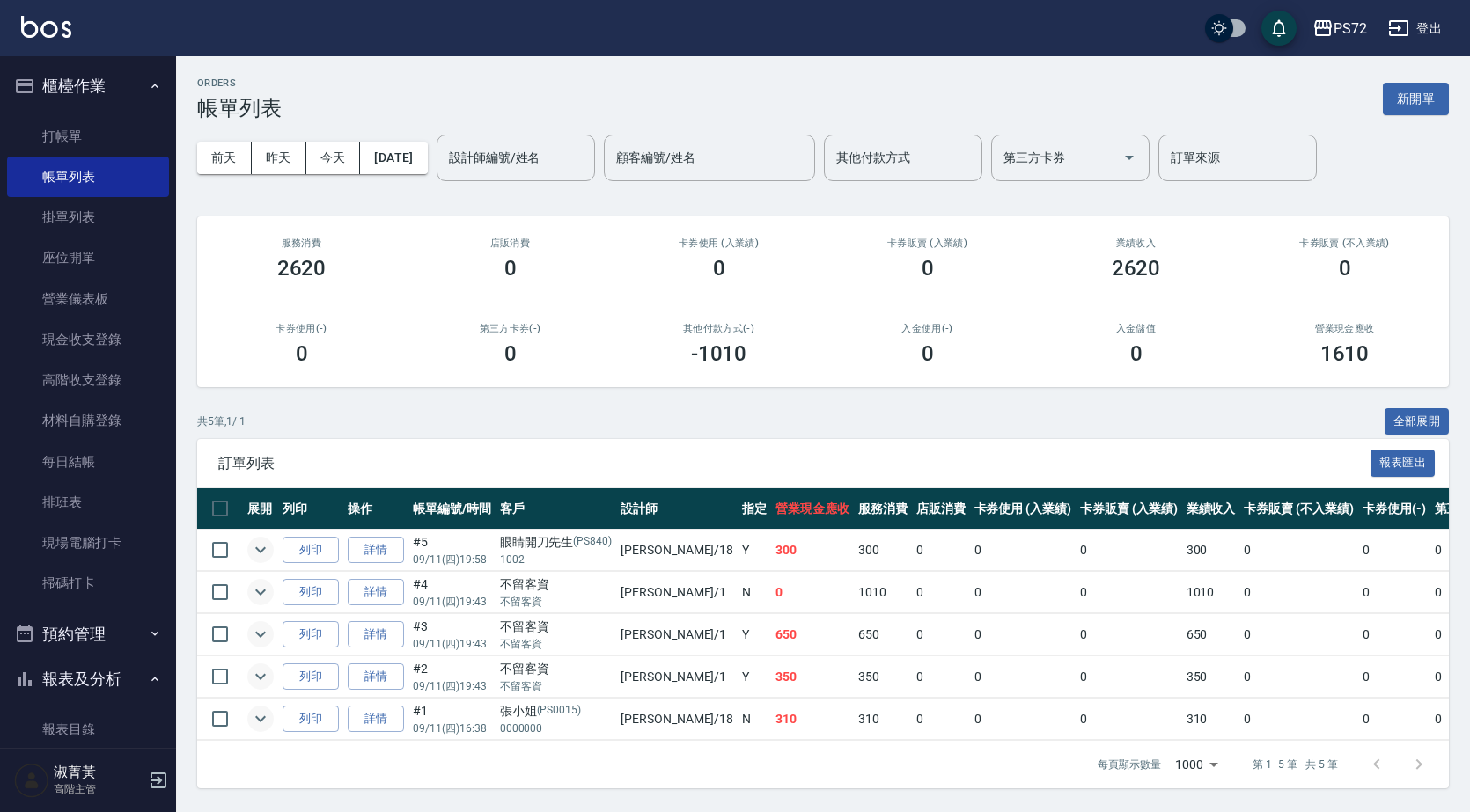
click at [79, 114] on ul "打帳單 帳單列表 掛單列表 座位開單 營業儀表板 現金收支登錄 高階收支登錄 材料自購登錄 每日結帳 排班表 現場電腦打卡 掃碼打卡" at bounding box center [88, 360] width 162 height 502
click at [74, 173] on link "帳單列表" at bounding box center [88, 176] width 162 height 41
click at [82, 125] on link "打帳單" at bounding box center [88, 136] width 162 height 41
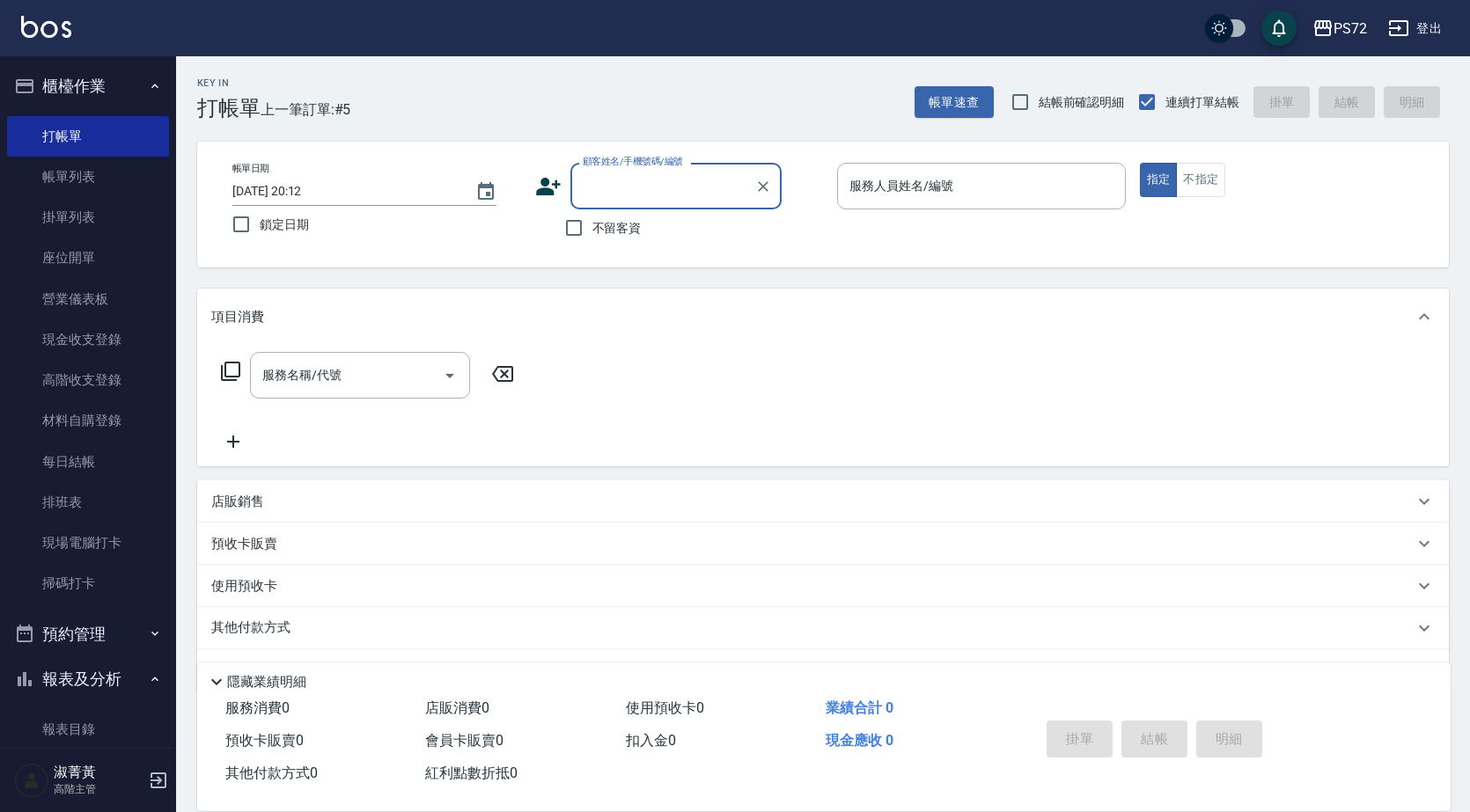
click at [718, 181] on input "顧客姓名/手機號碼/編號" at bounding box center [662, 186] width 169 height 31
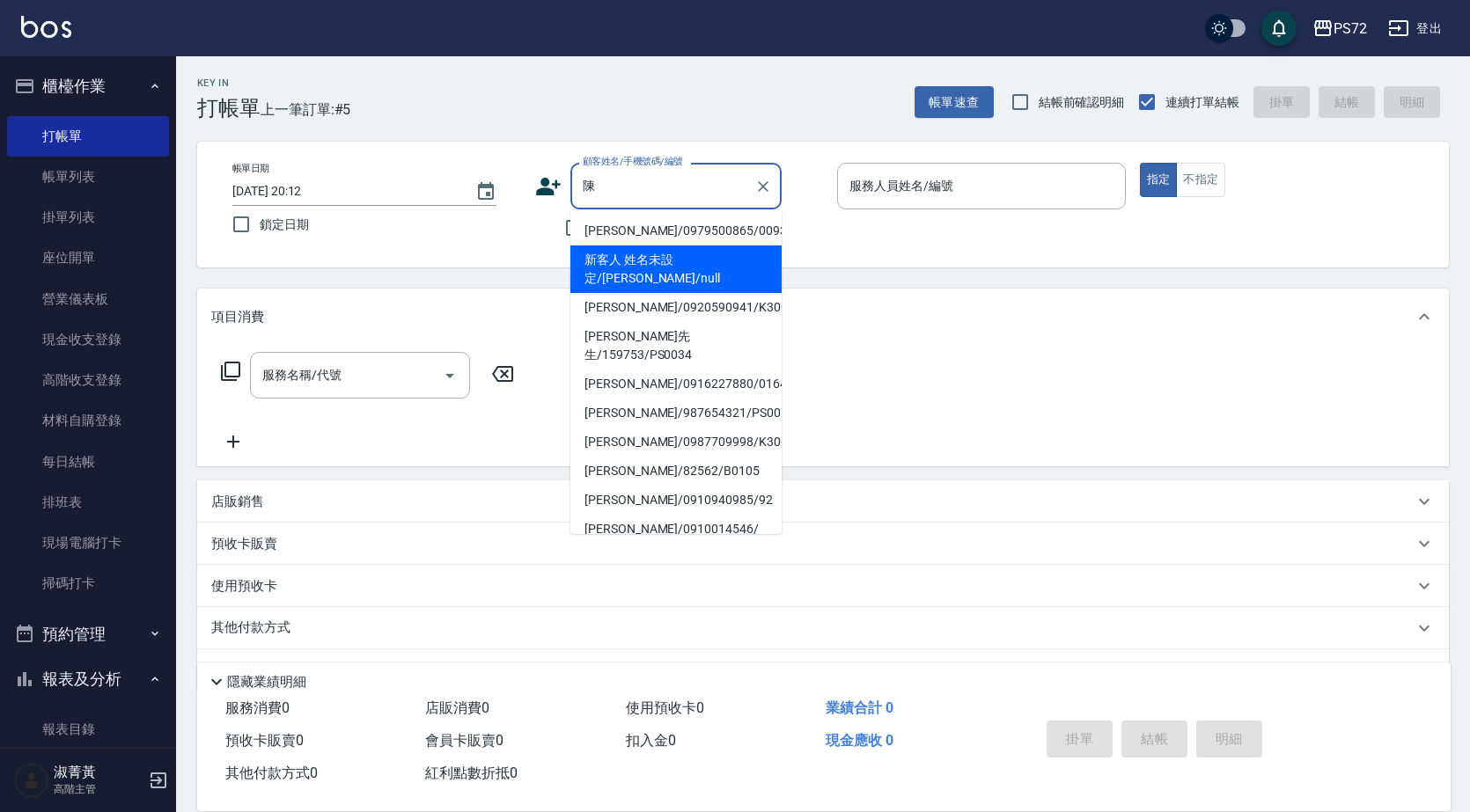
click at [648, 263] on li "新客人 姓名未設定/[PERSON_NAME]/null" at bounding box center [676, 269] width 211 height 47
type input "新客人 姓名未設定/[PERSON_NAME]/null"
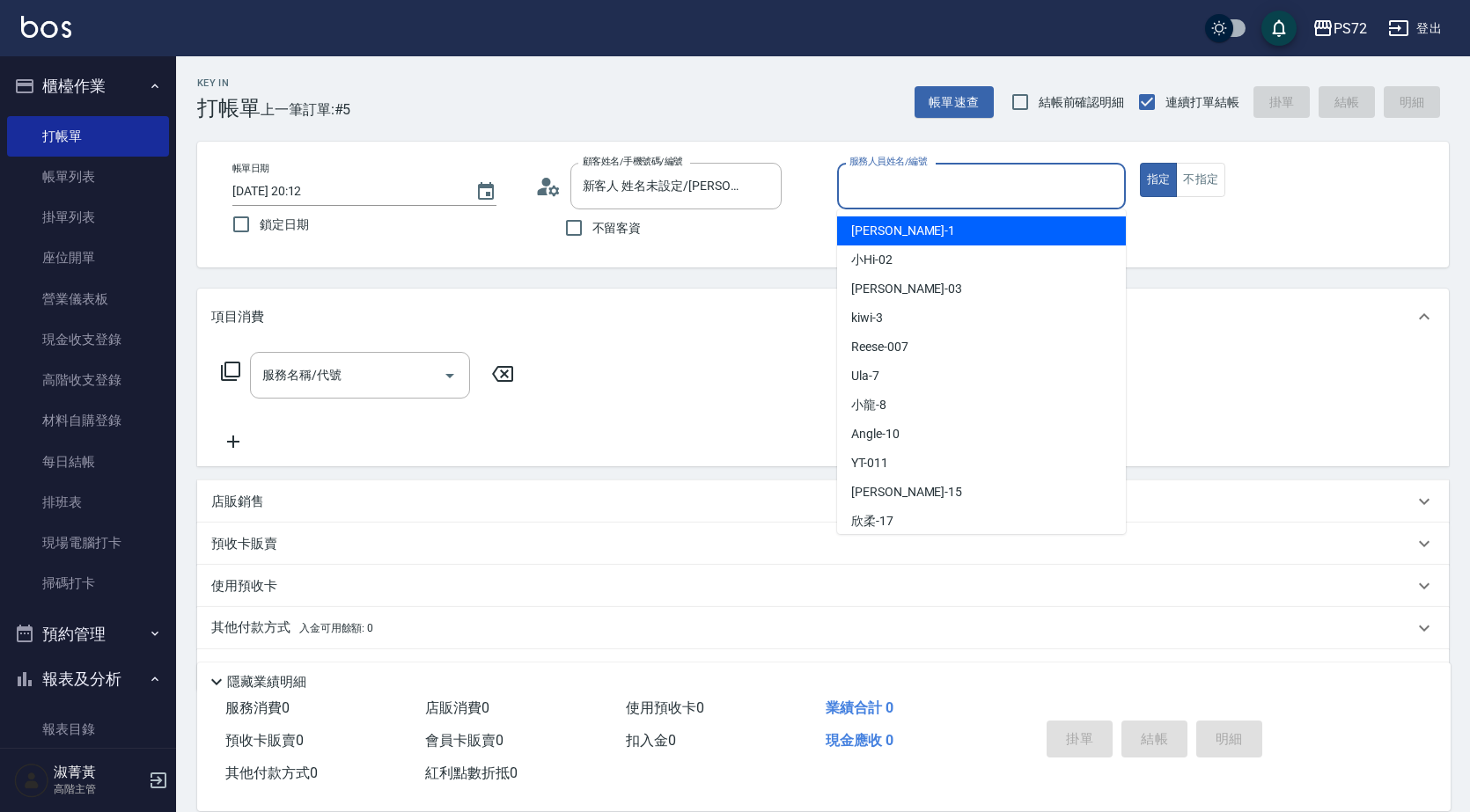
click at [950, 174] on input "服務人員姓名/編號" at bounding box center [982, 186] width 273 height 31
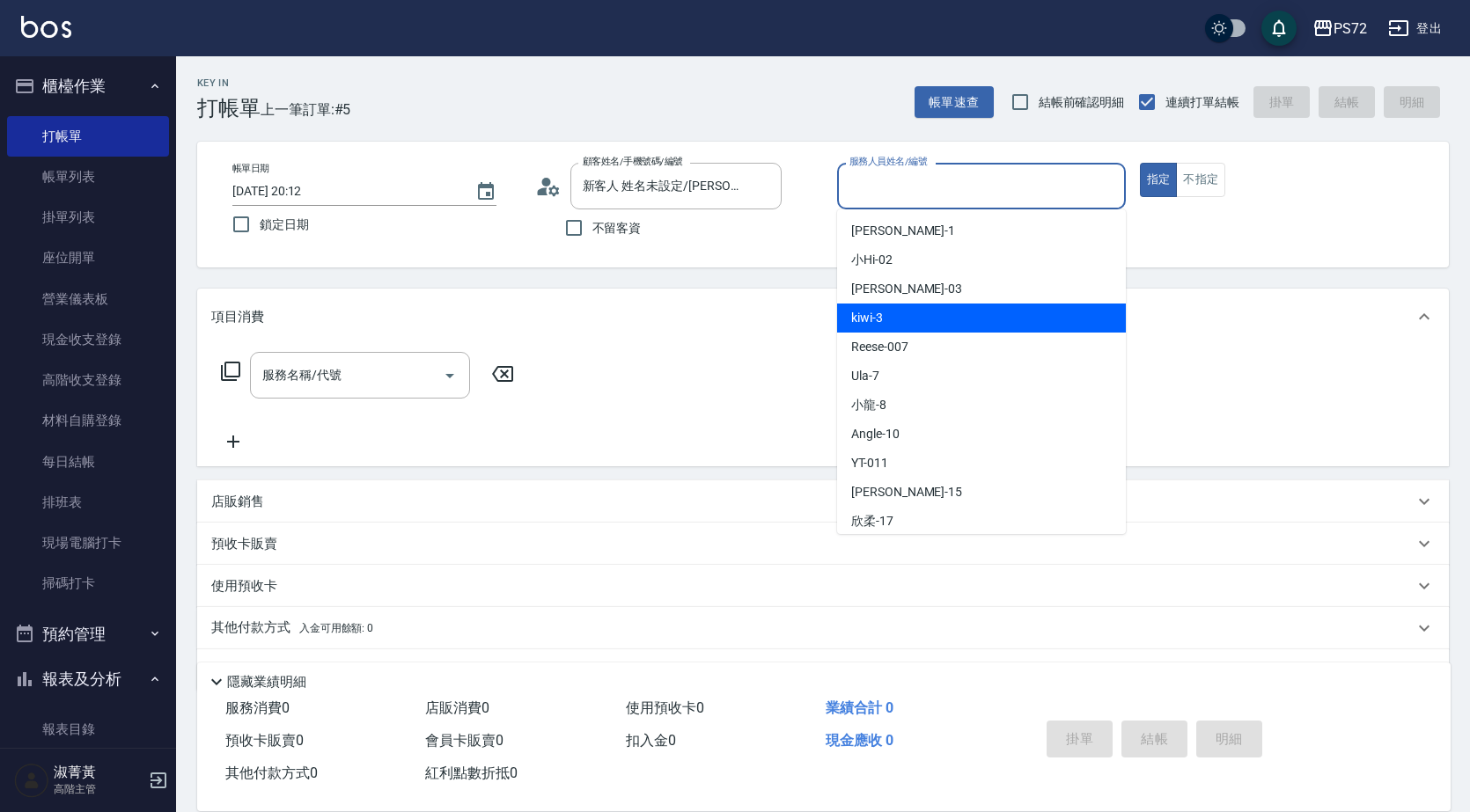
click at [934, 307] on div "kiwi -3" at bounding box center [981, 317] width 288 height 29
type input "kiwi-3"
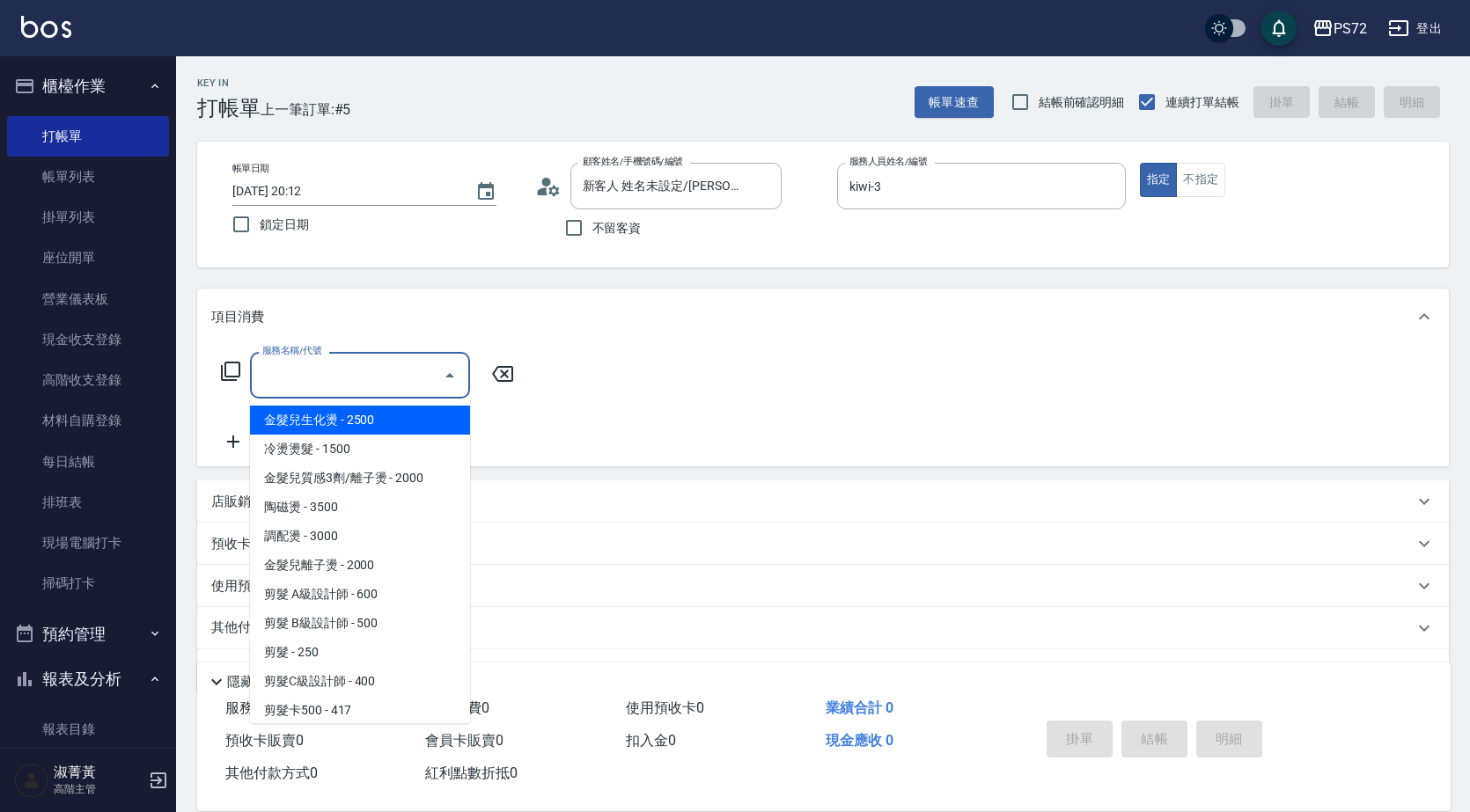
click at [318, 388] on input "服務名稱/代號" at bounding box center [347, 375] width 178 height 31
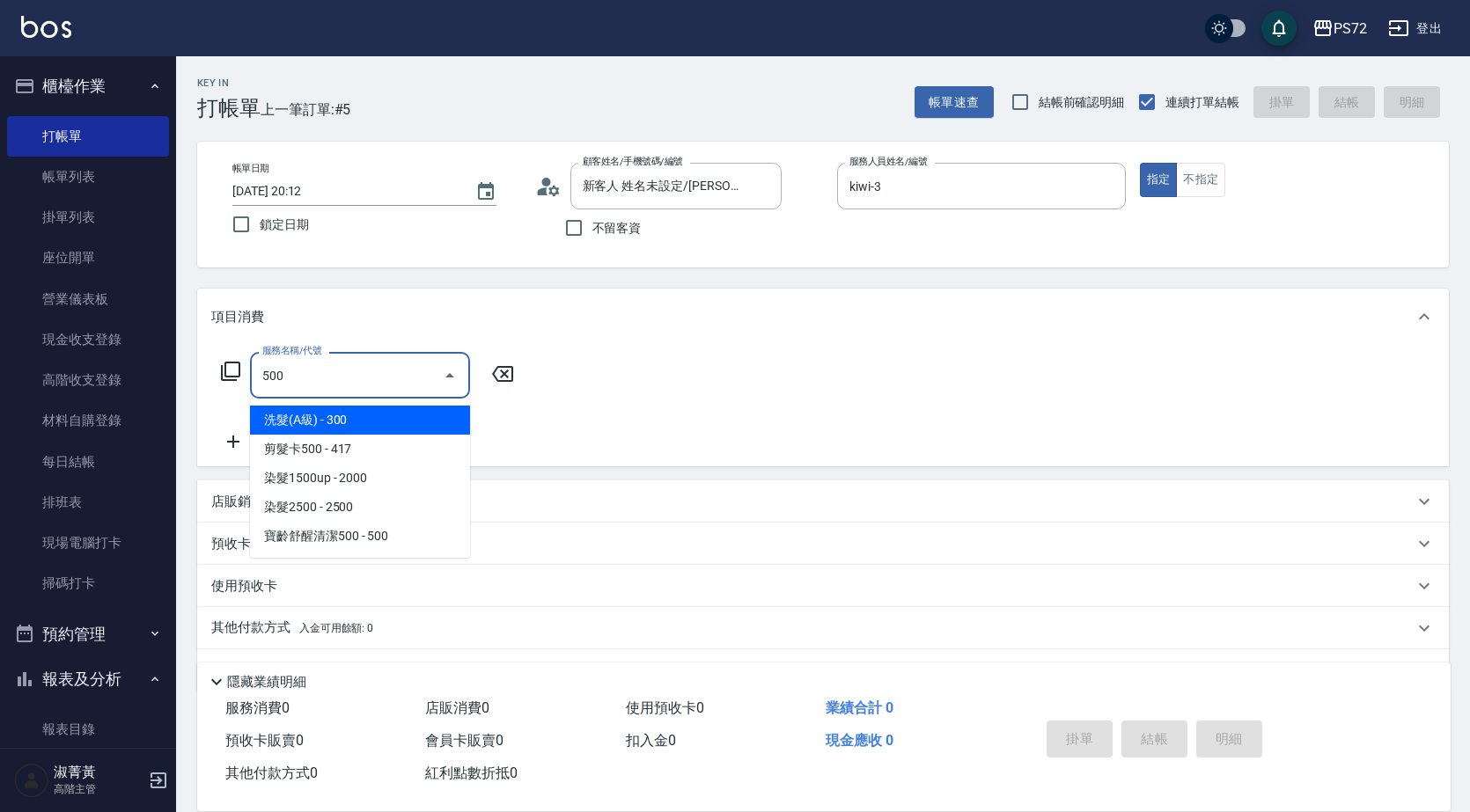
type input "洗髮(A級)(500)"
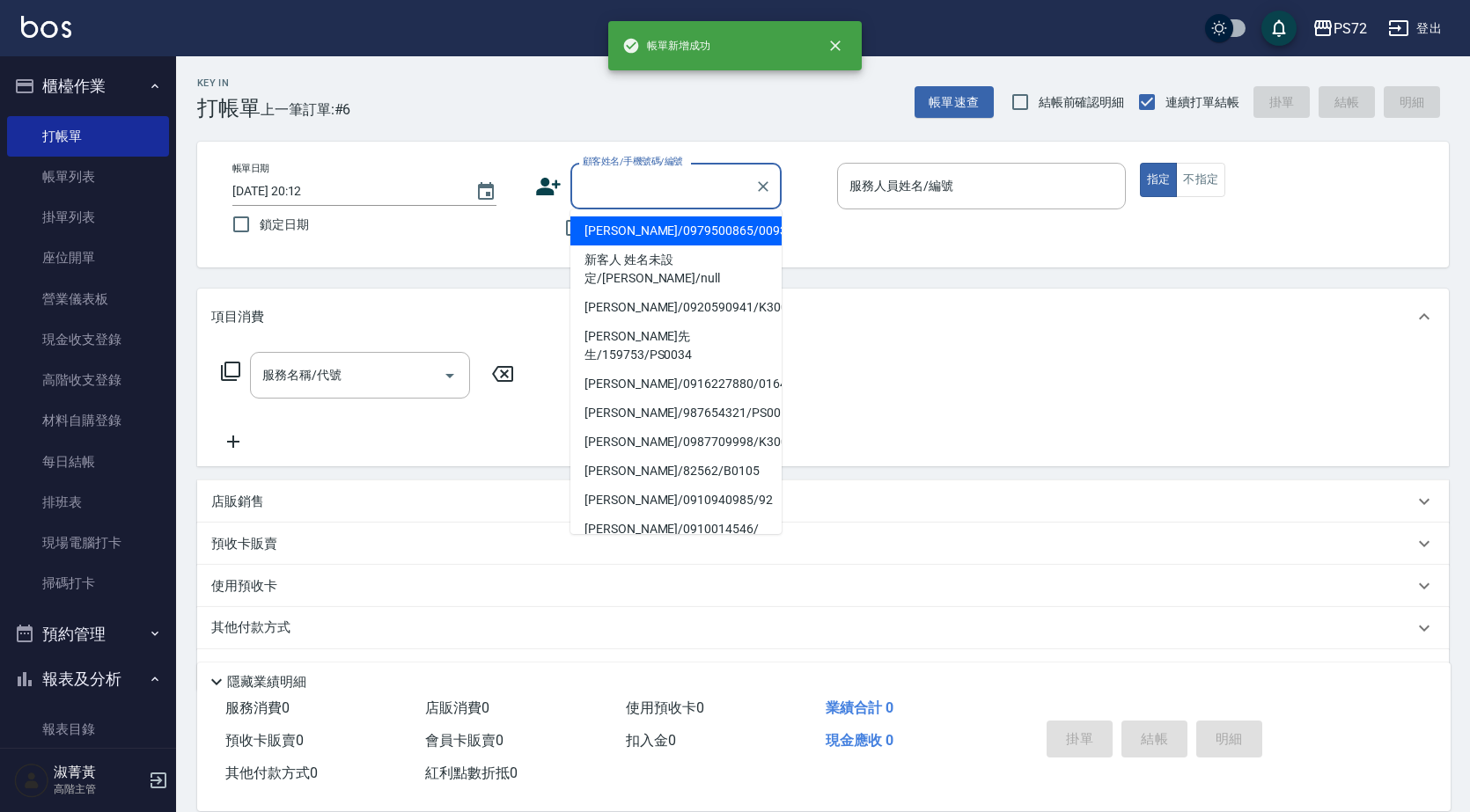
click at [631, 195] on input "顧客姓名/手機號碼/編號" at bounding box center [662, 186] width 169 height 31
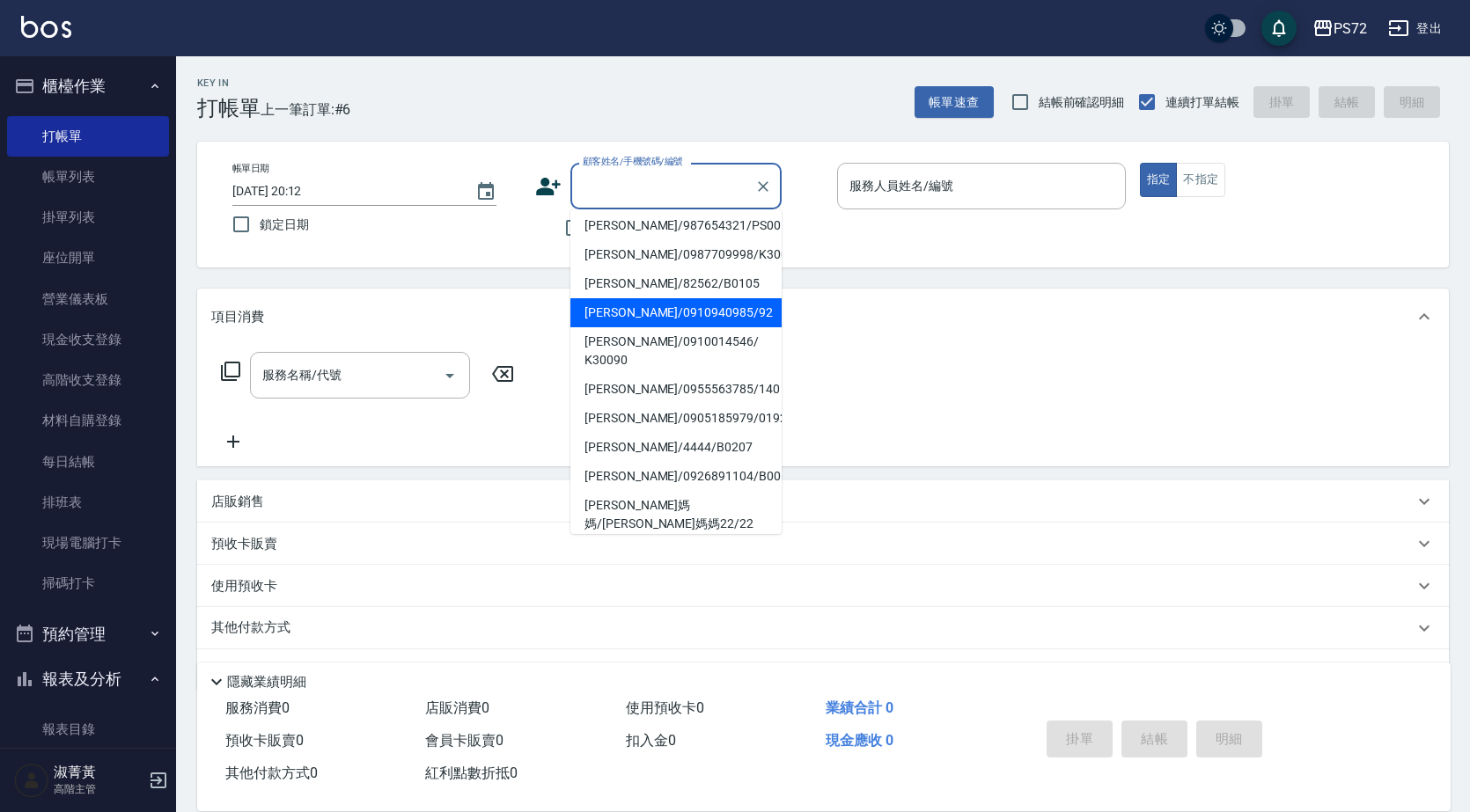
scroll to position [270, 0]
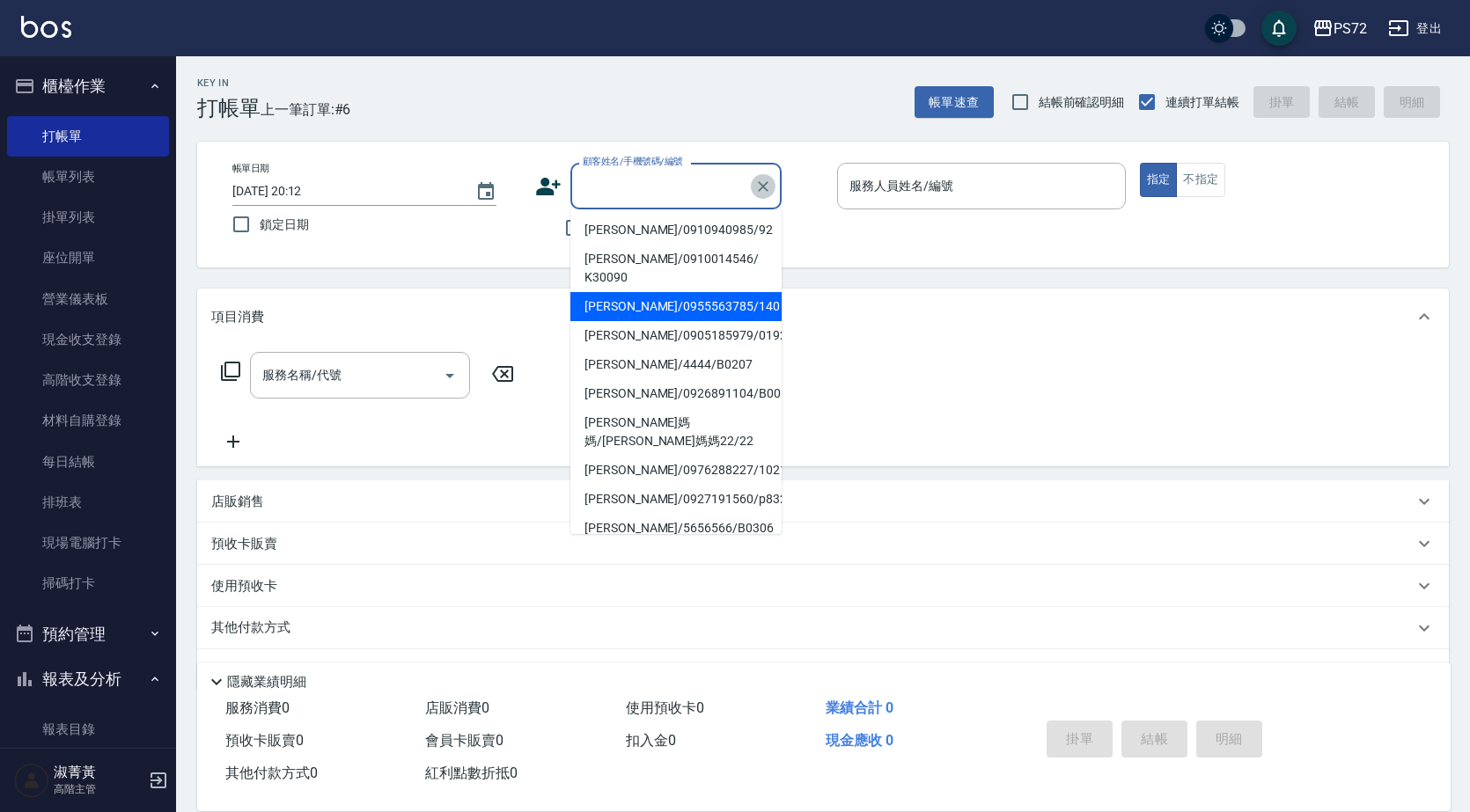
click at [768, 195] on button "Clear" at bounding box center [763, 187] width 24 height 24
click at [767, 194] on icon "Clear" at bounding box center [763, 187] width 18 height 18
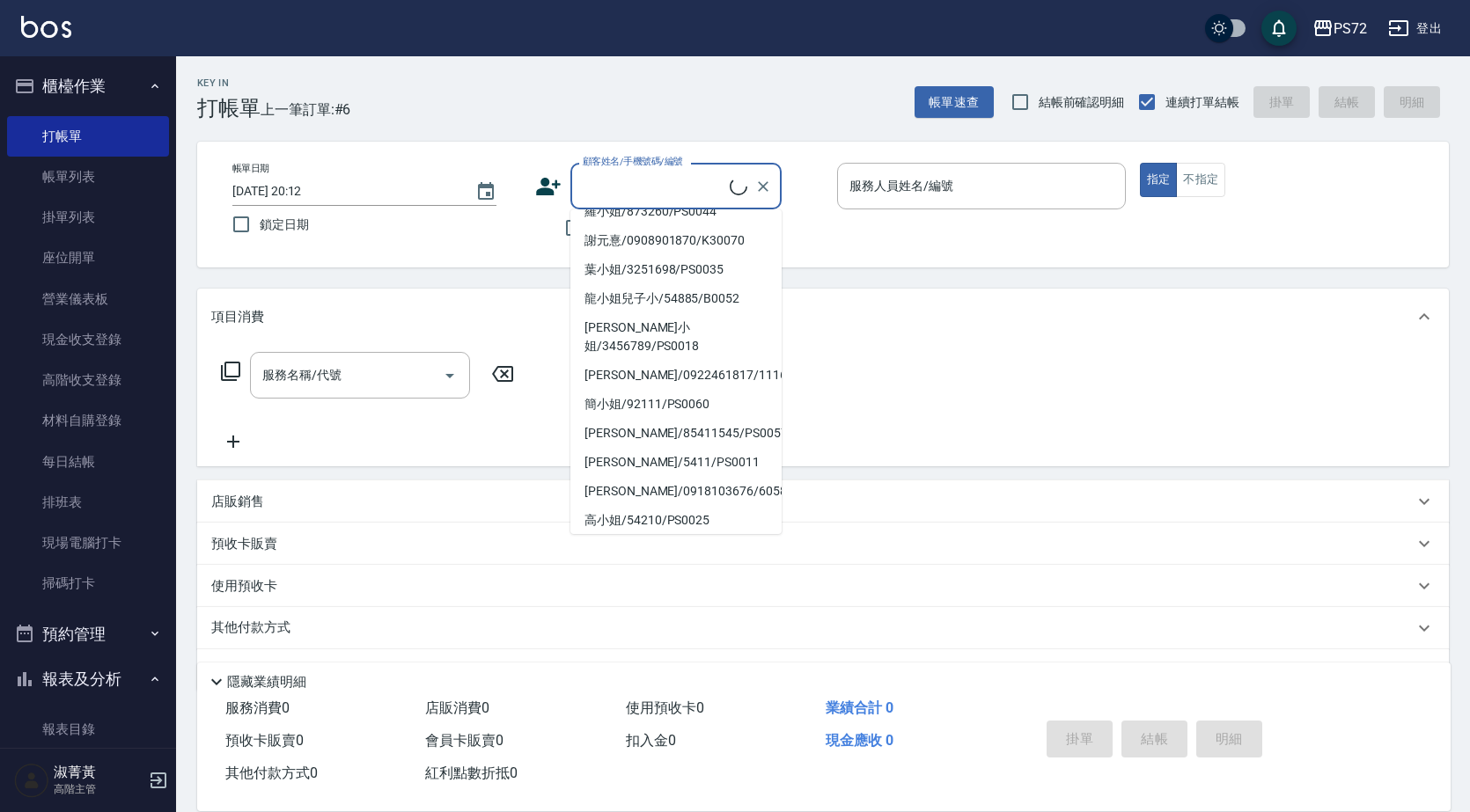
click at [708, 192] on input "顧客姓名/手機號碼/編號" at bounding box center [654, 186] width 152 height 31
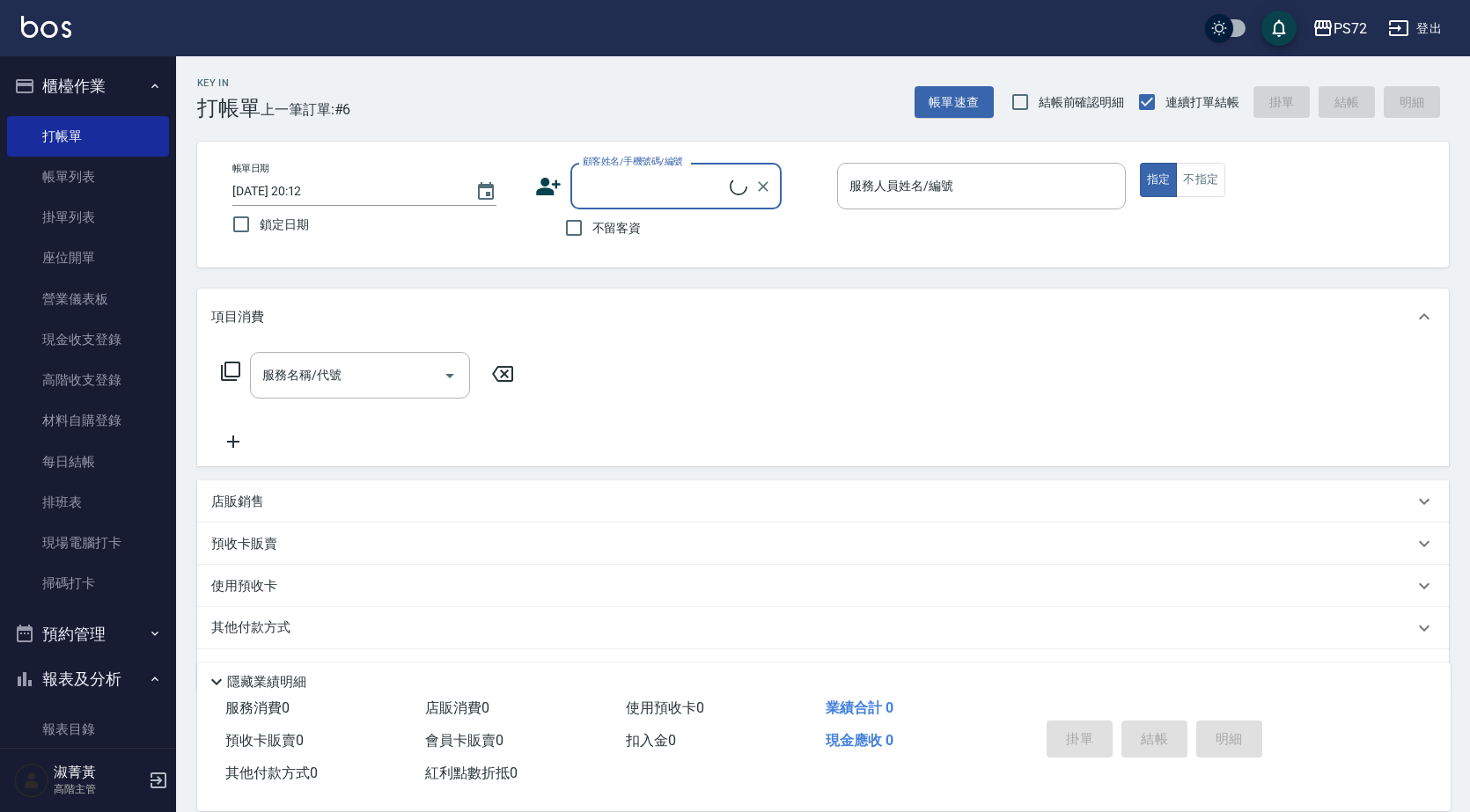
click at [707, 191] on input "顧客姓名/手機號碼/編號" at bounding box center [654, 186] width 152 height 31
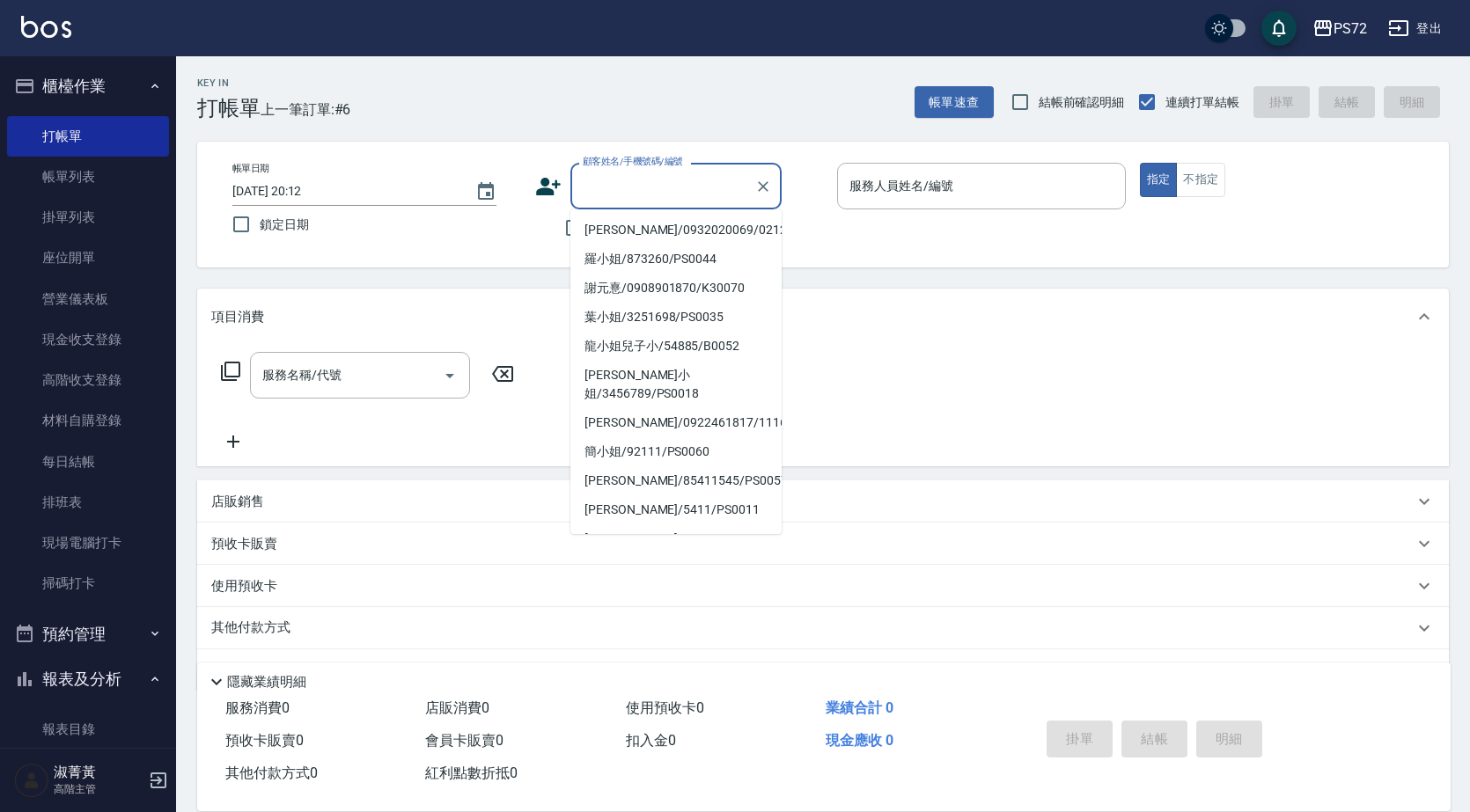
click at [693, 554] on li "高小姐/54210/PS0025" at bounding box center [676, 568] width 211 height 29
type input "高小姐/54210/PS0025"
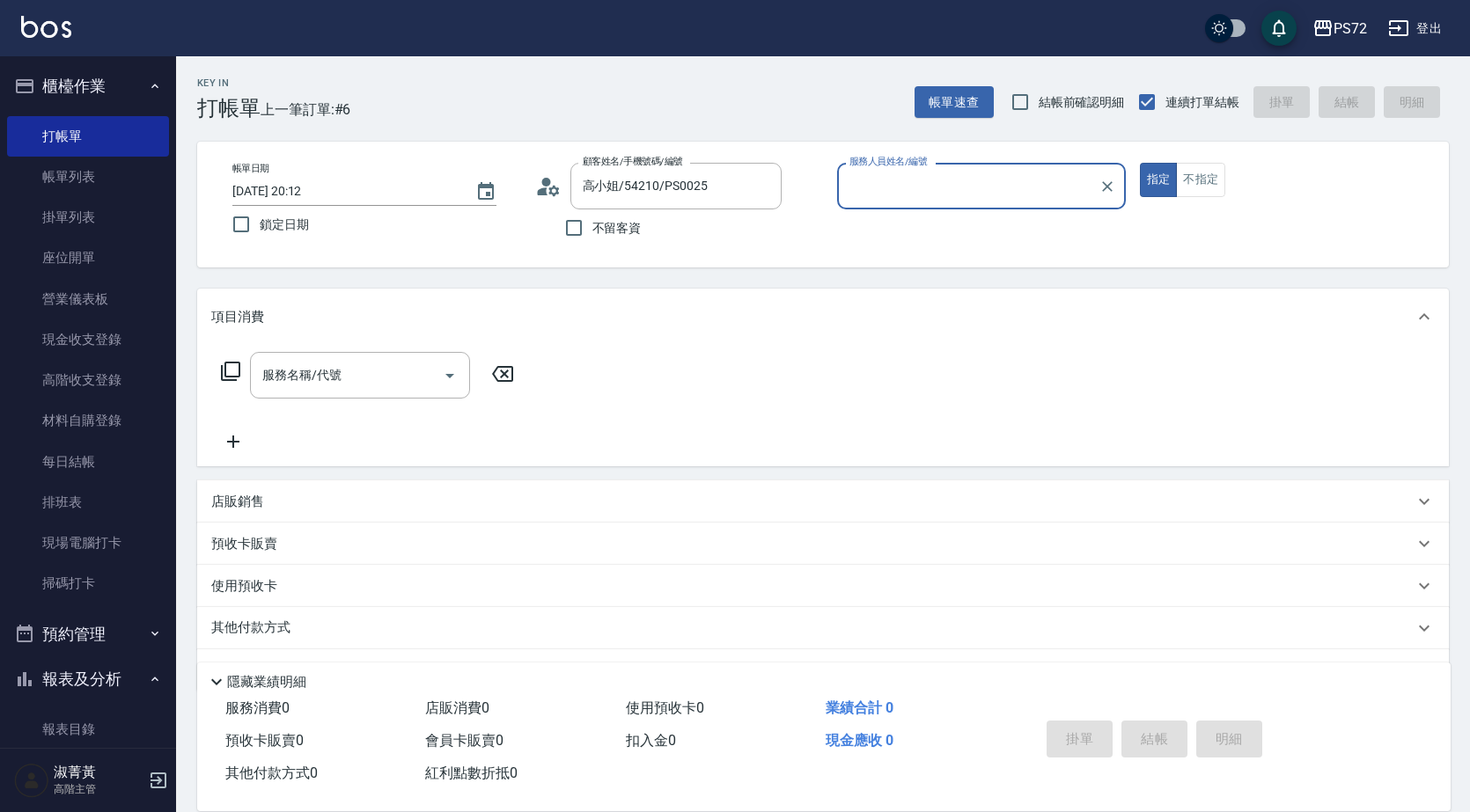
type input "kiwi-3"
click at [680, 180] on input "高小姐/54210/PS0025" at bounding box center [662, 186] width 169 height 31
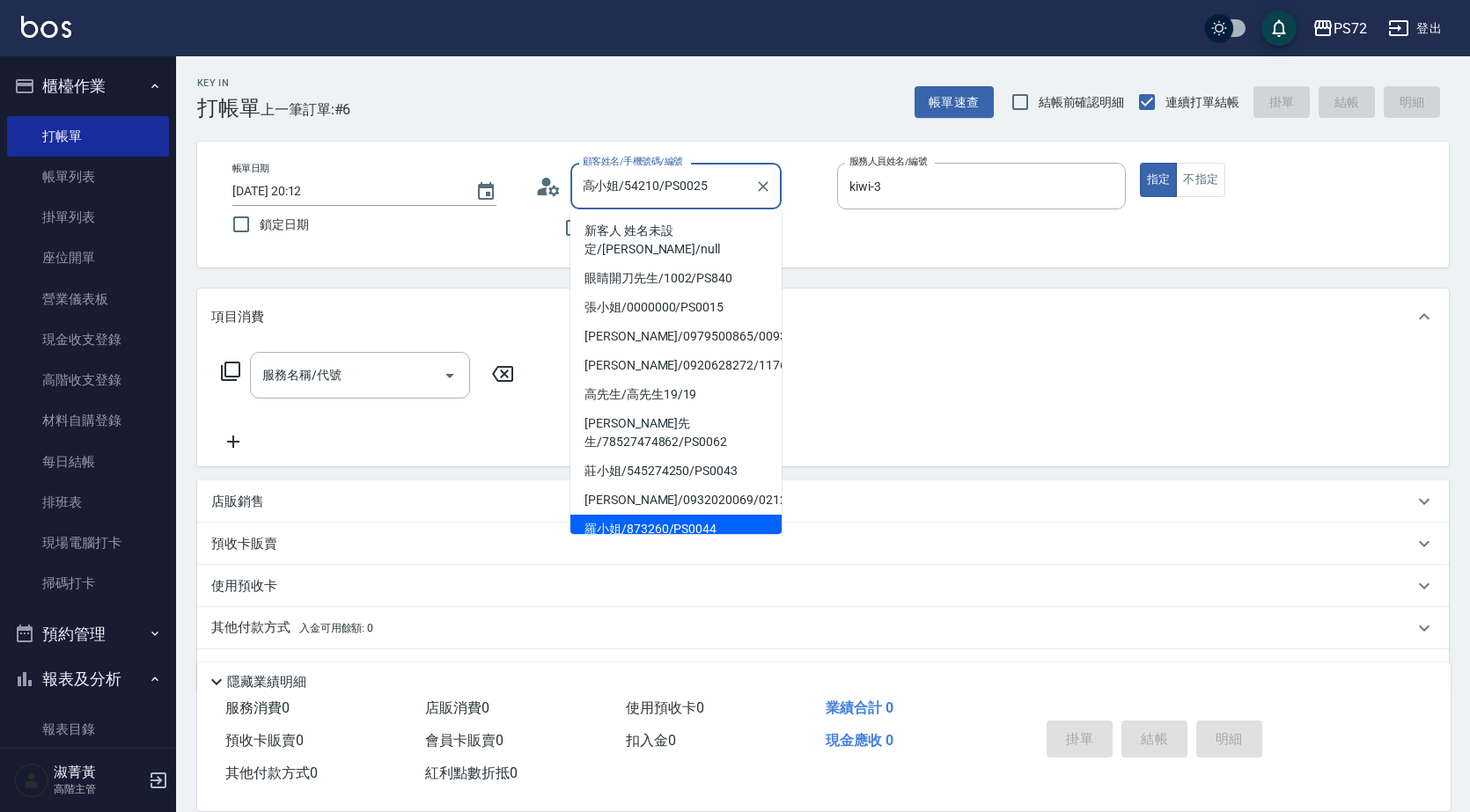
scroll to position [263, 0]
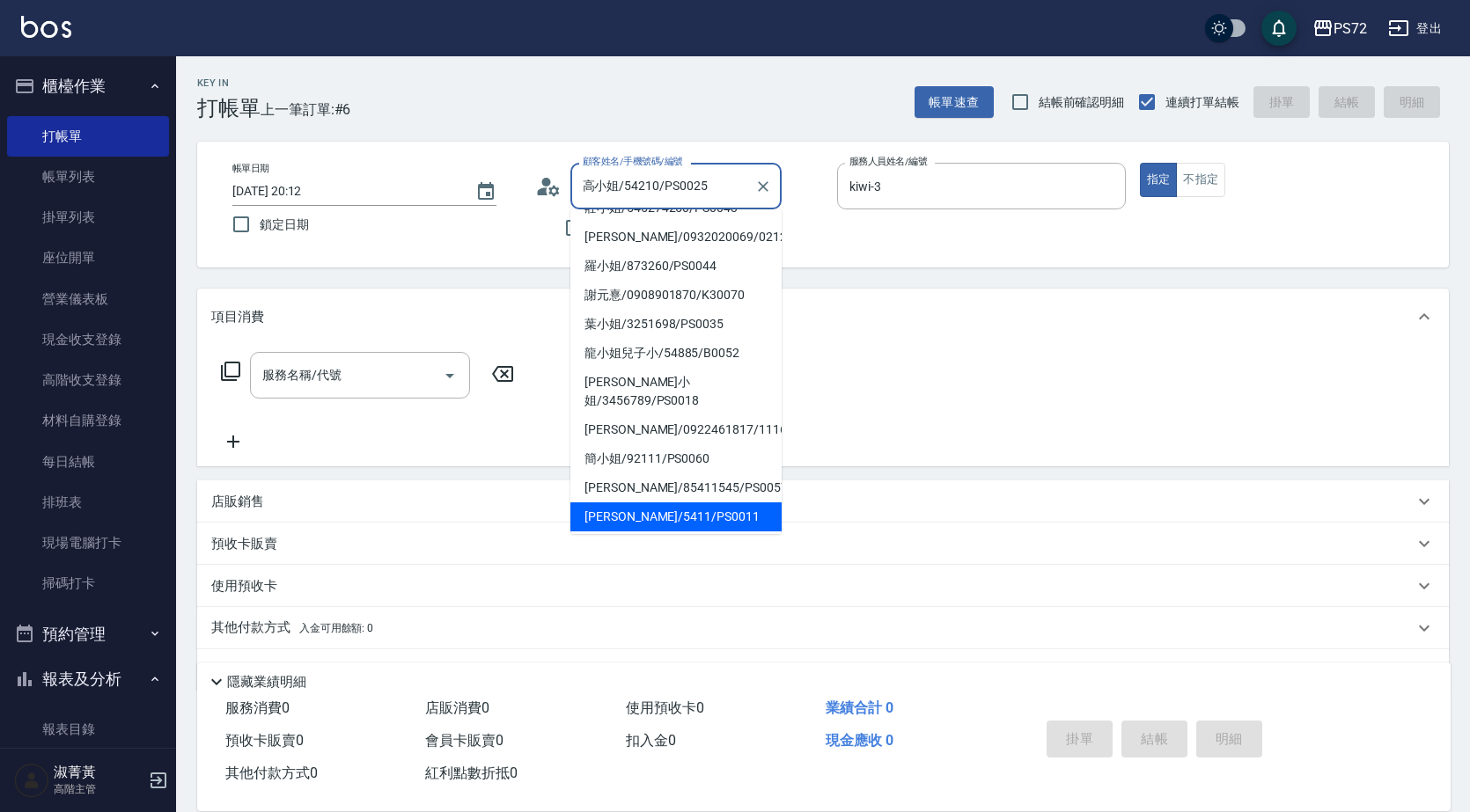
click at [702, 502] on li "[PERSON_NAME]/5411/PS0011" at bounding box center [676, 516] width 211 height 29
type input "[PERSON_NAME]/5411/PS0011"
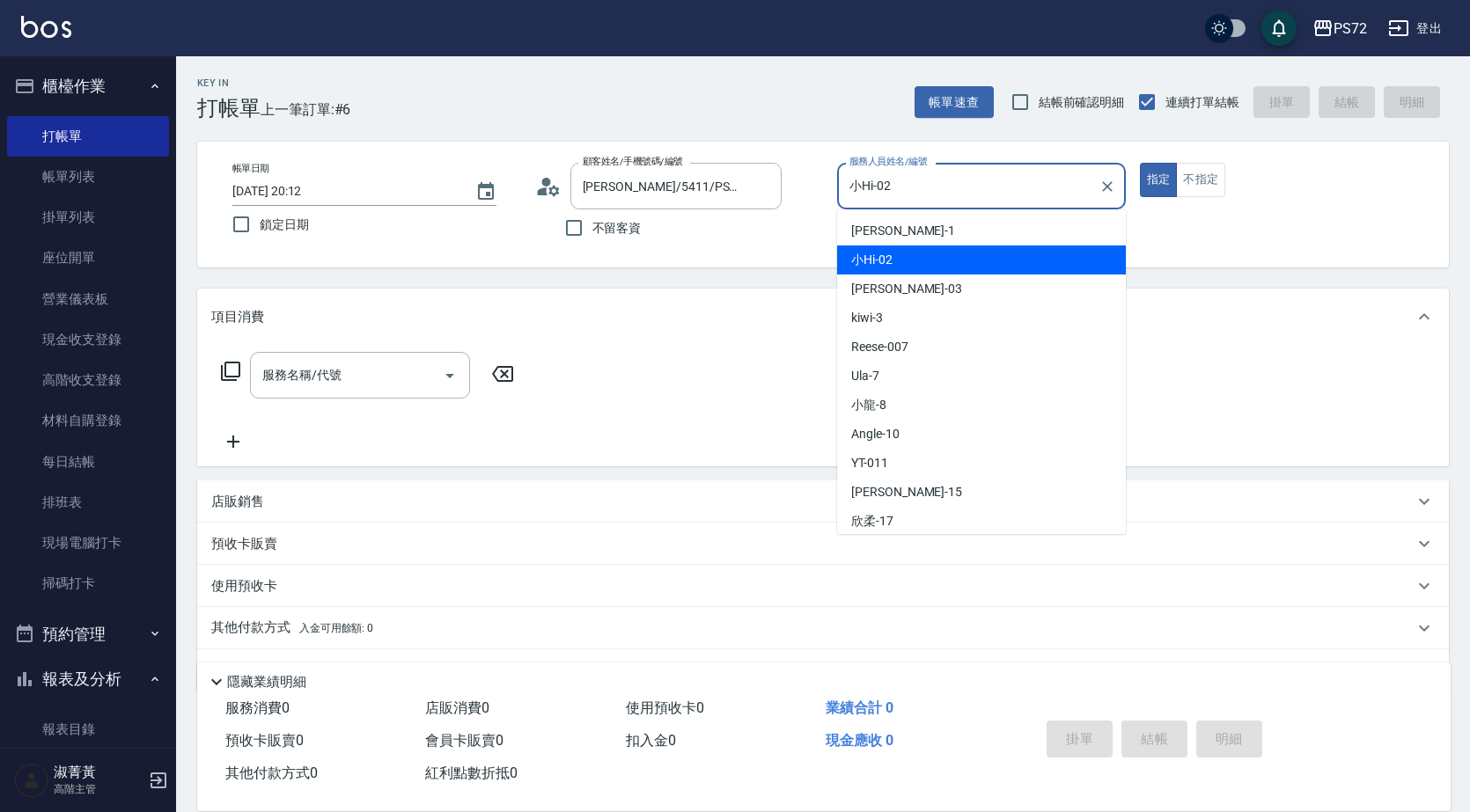
click at [893, 191] on input "小Hi-02" at bounding box center [969, 186] width 247 height 31
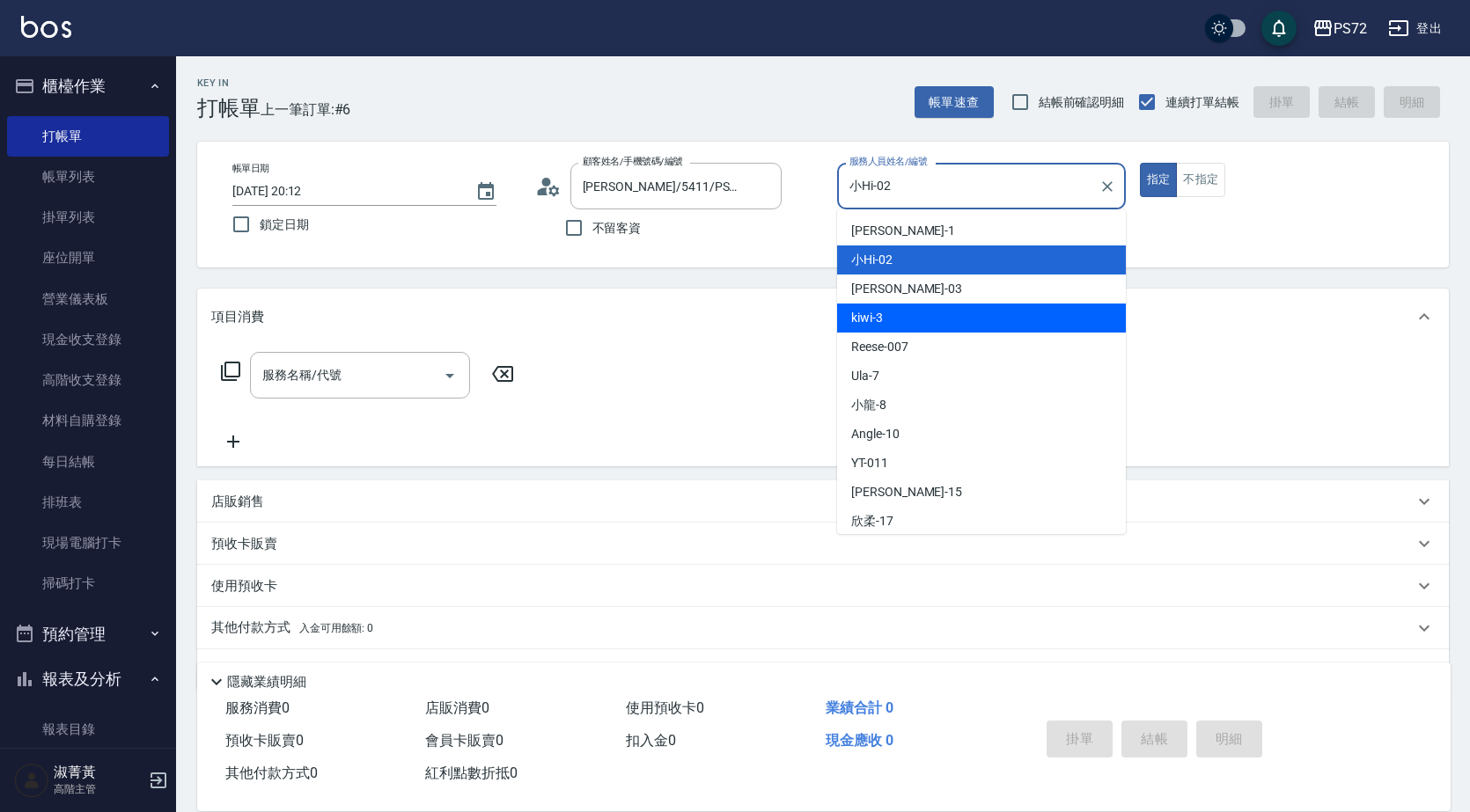
click at [882, 322] on span "kiwi -3" at bounding box center [867, 318] width 32 height 19
type input "kiwi-3"
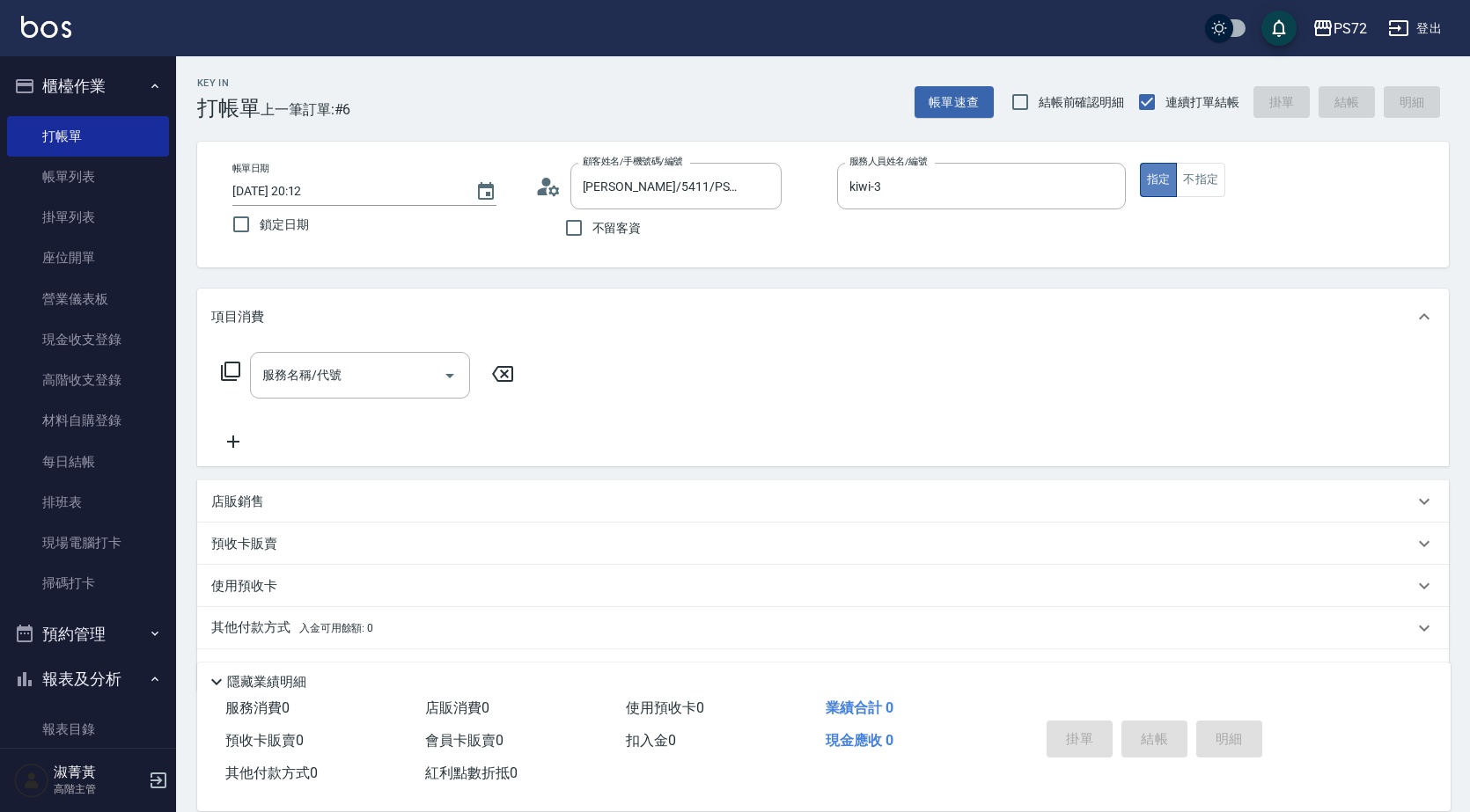
click at [1172, 167] on button "指定" at bounding box center [1159, 180] width 38 height 34
click at [1192, 184] on button "不指定" at bounding box center [1200, 180] width 49 height 34
click at [368, 385] on input "服務名稱/代號" at bounding box center [347, 375] width 178 height 31
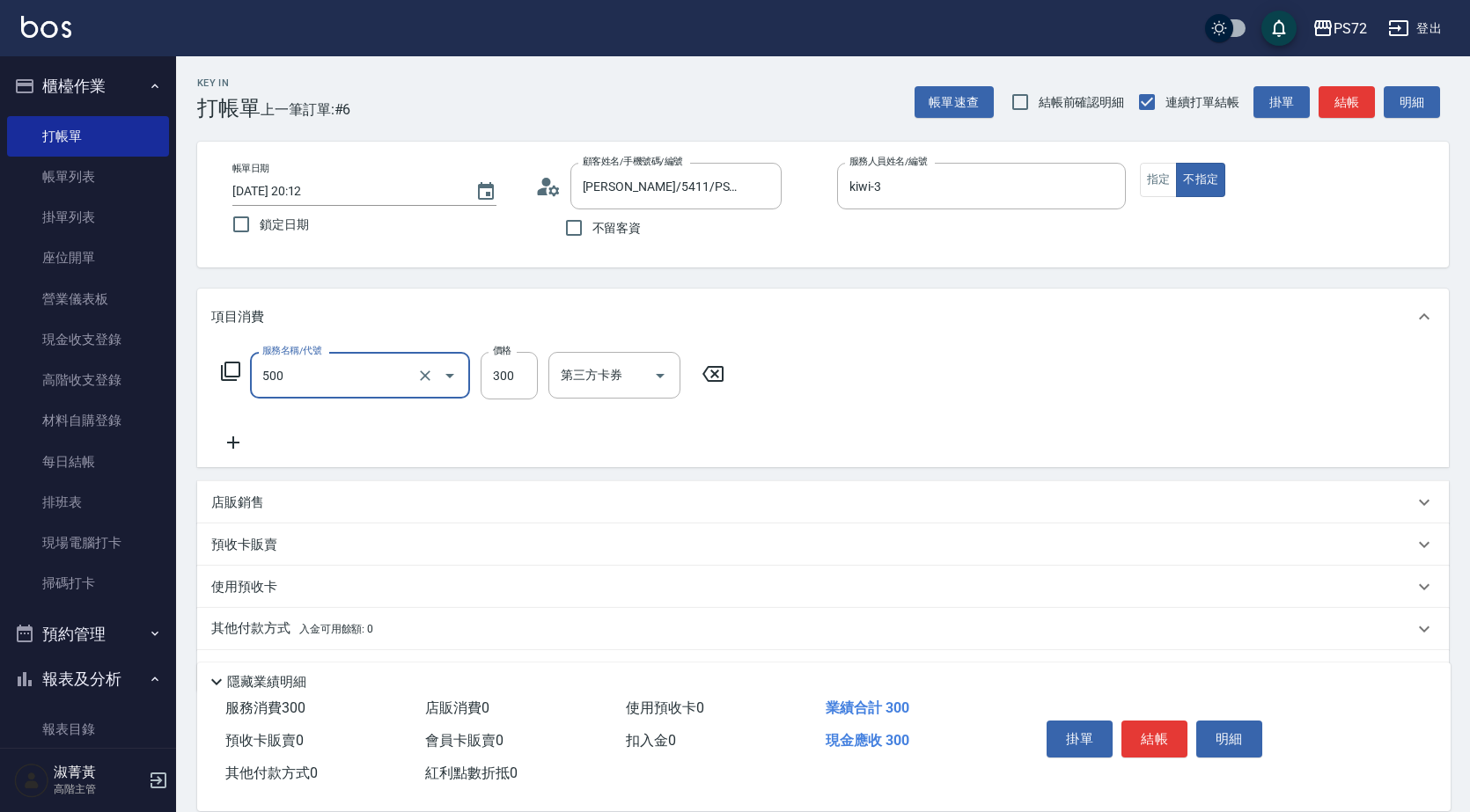
type input "洗髮(A級)(500)"
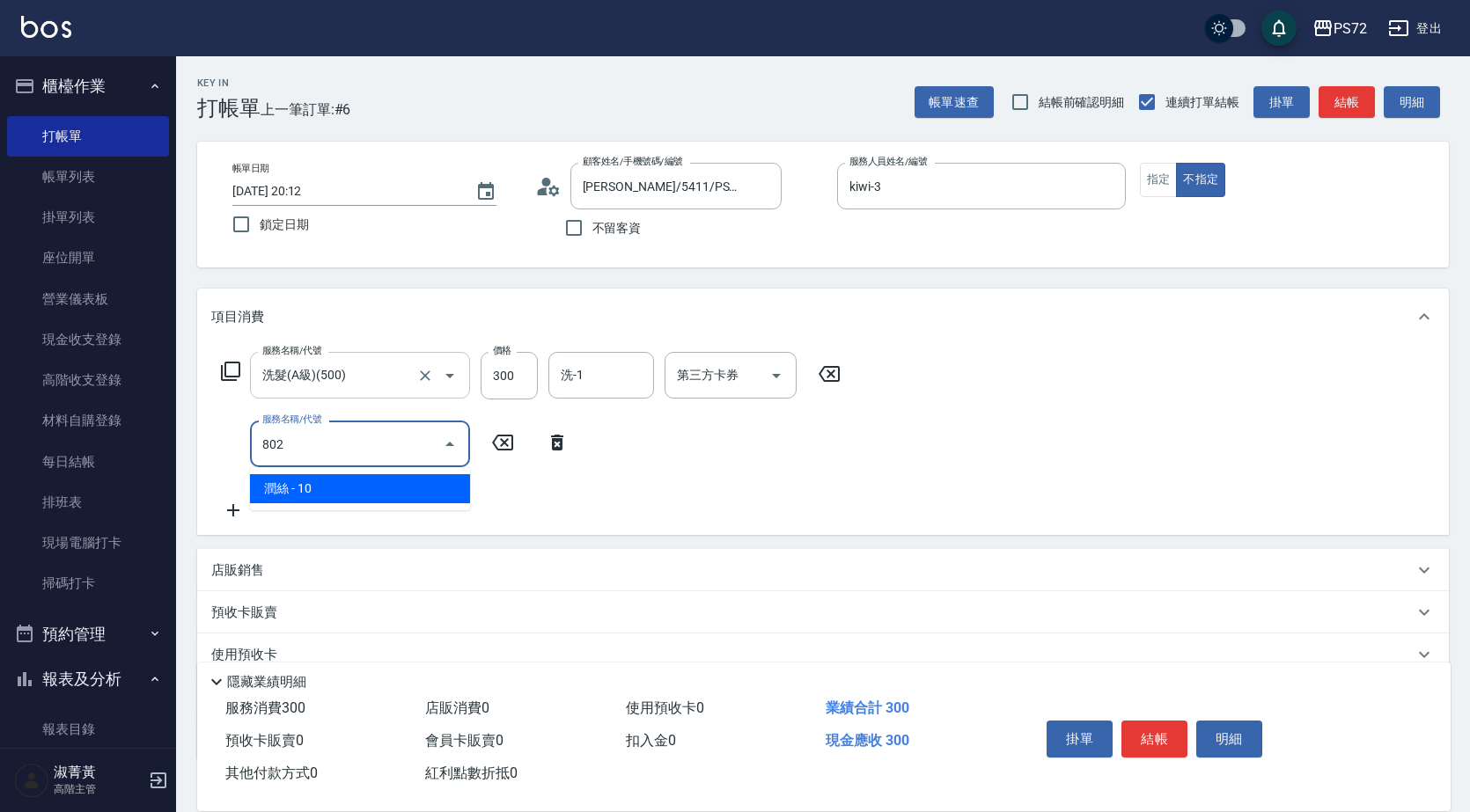
type input "潤絲(802)"
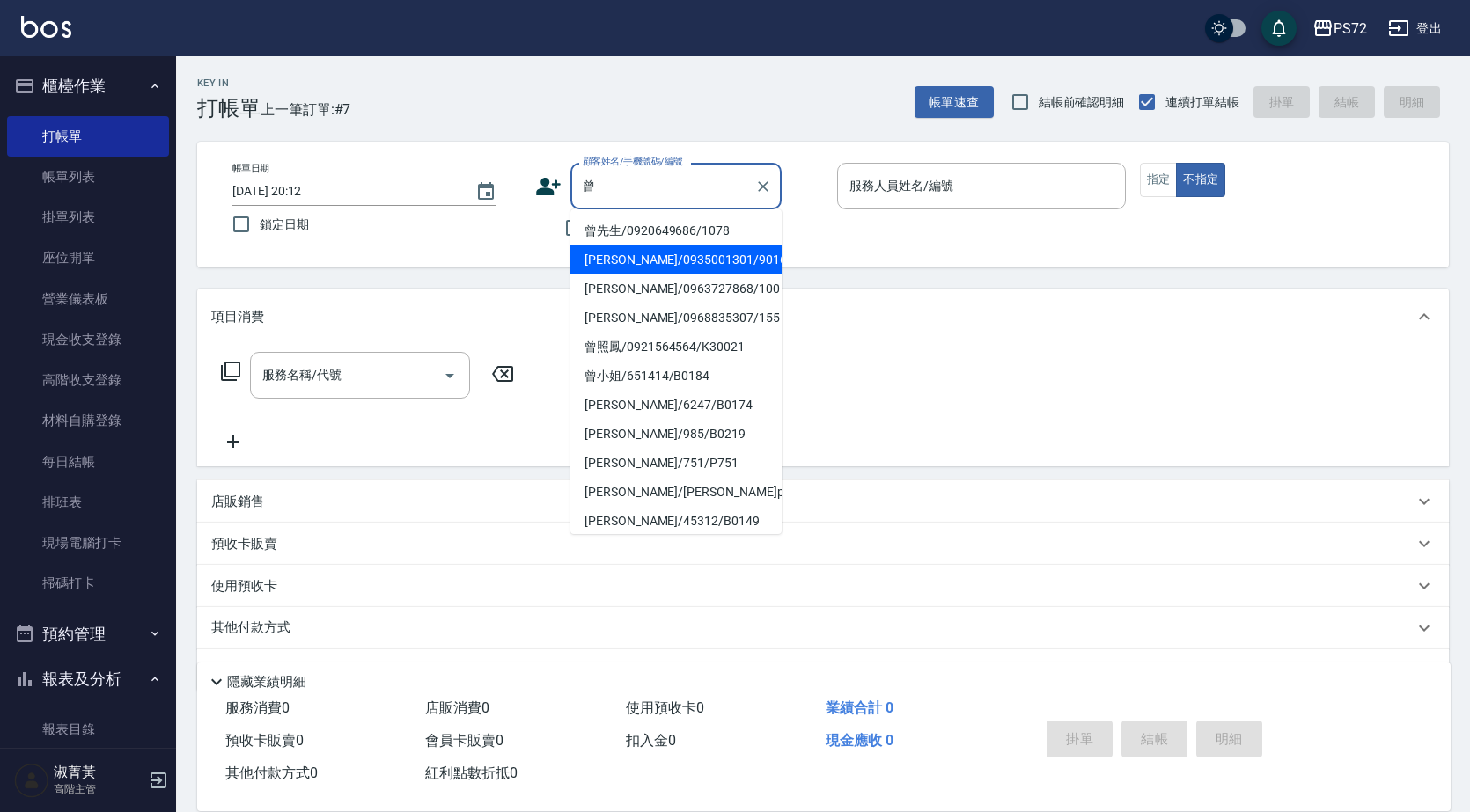
click at [688, 254] on li "[PERSON_NAME]/0935001301/9016" at bounding box center [676, 260] width 211 height 29
type input "[PERSON_NAME]/0935001301/9016"
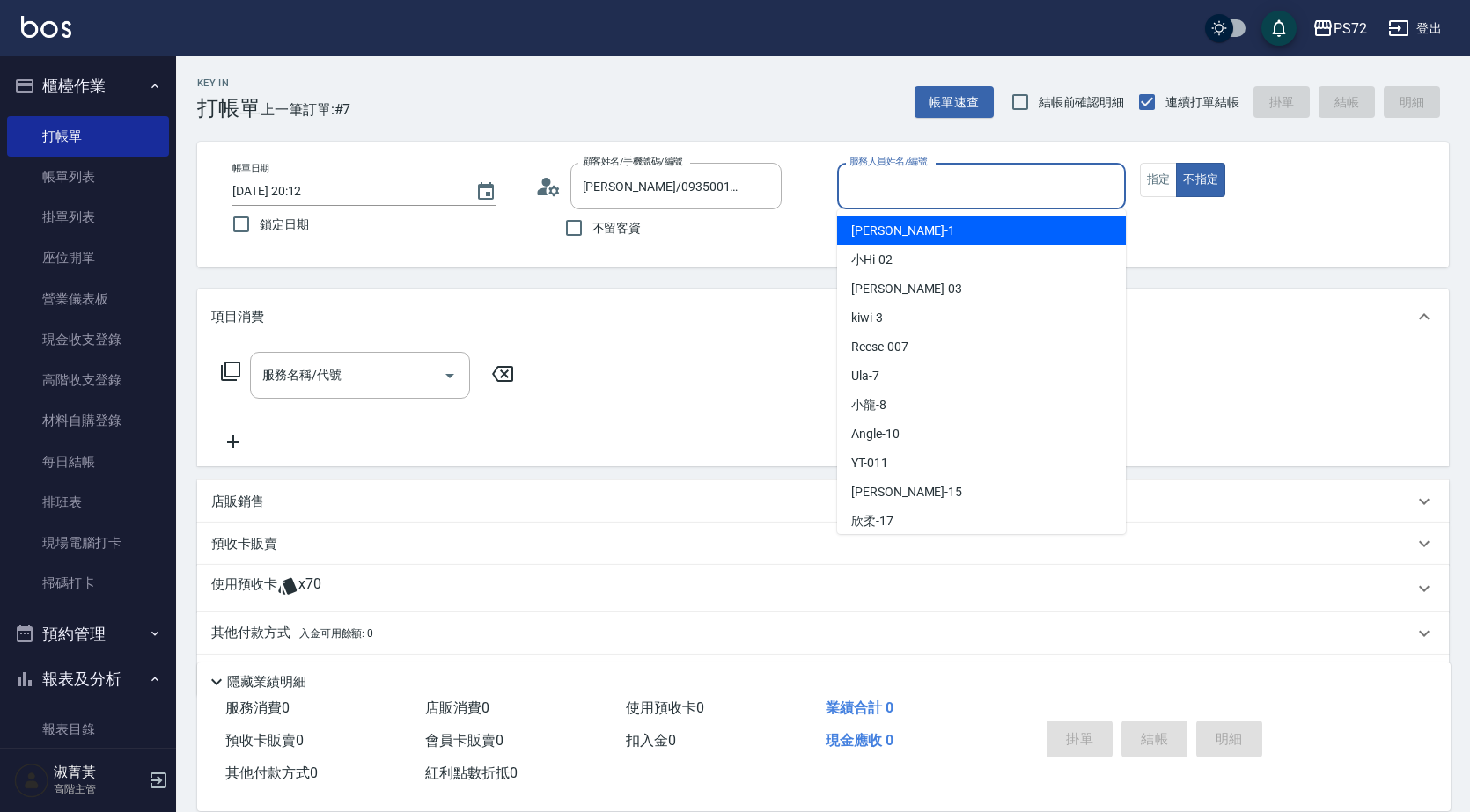
click at [904, 191] on input "服務人員姓名/編號" at bounding box center [982, 186] width 273 height 31
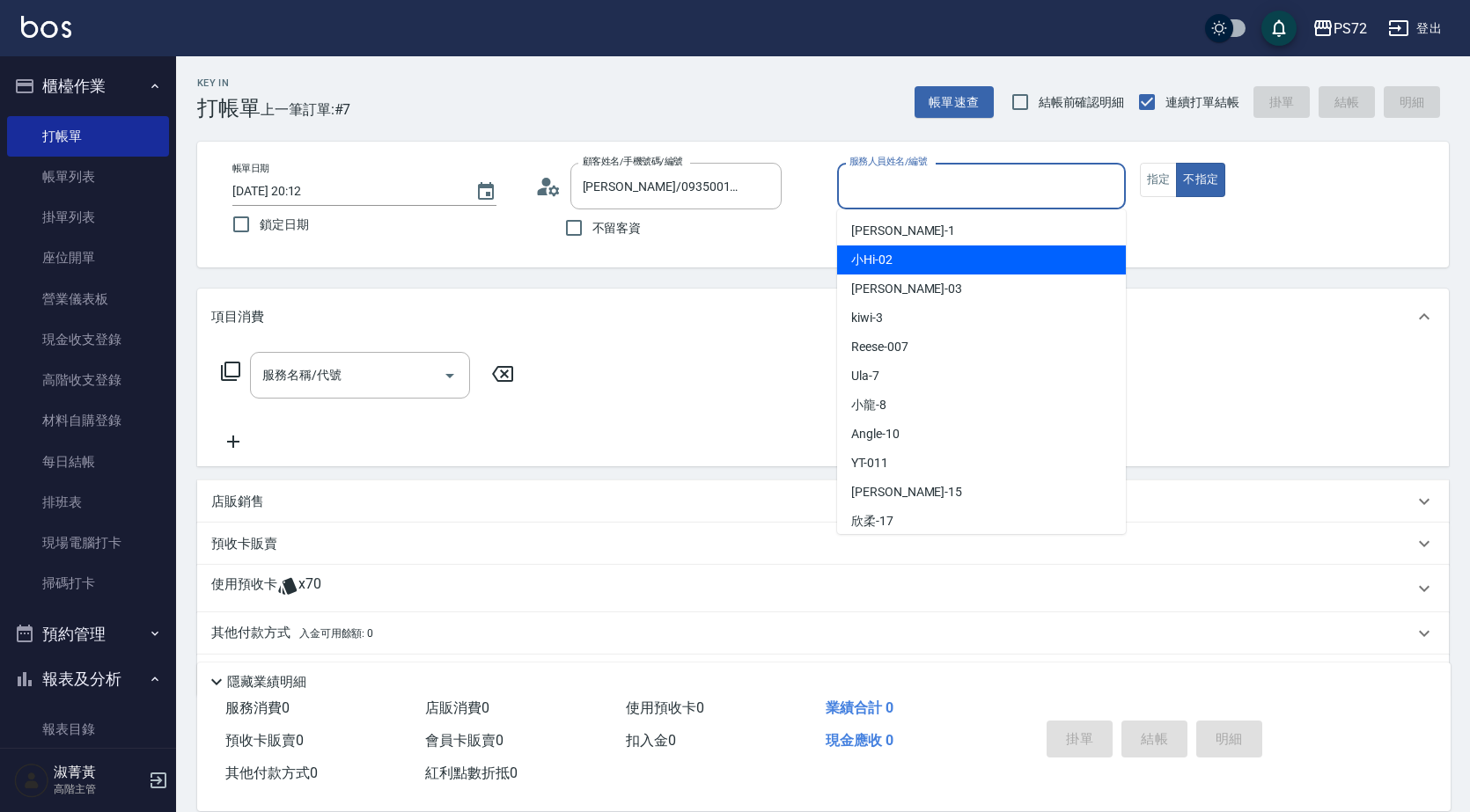
click at [906, 250] on div "小Hi -02" at bounding box center [981, 260] width 288 height 29
type input "小Hi-02"
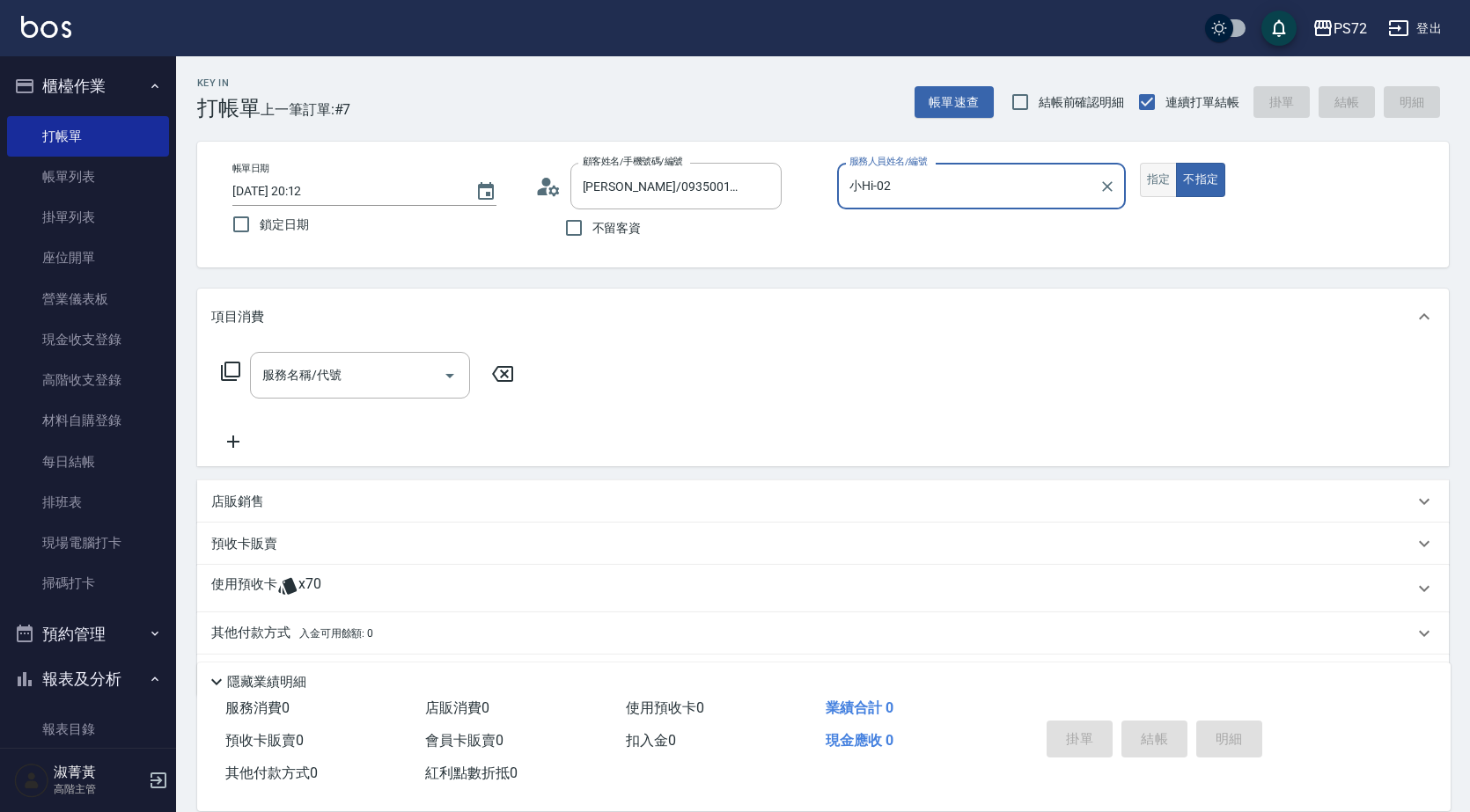
click at [1159, 169] on button "指定" at bounding box center [1159, 180] width 38 height 34
click at [348, 354] on div "服務名稱/代號" at bounding box center [360, 376] width 220 height 47
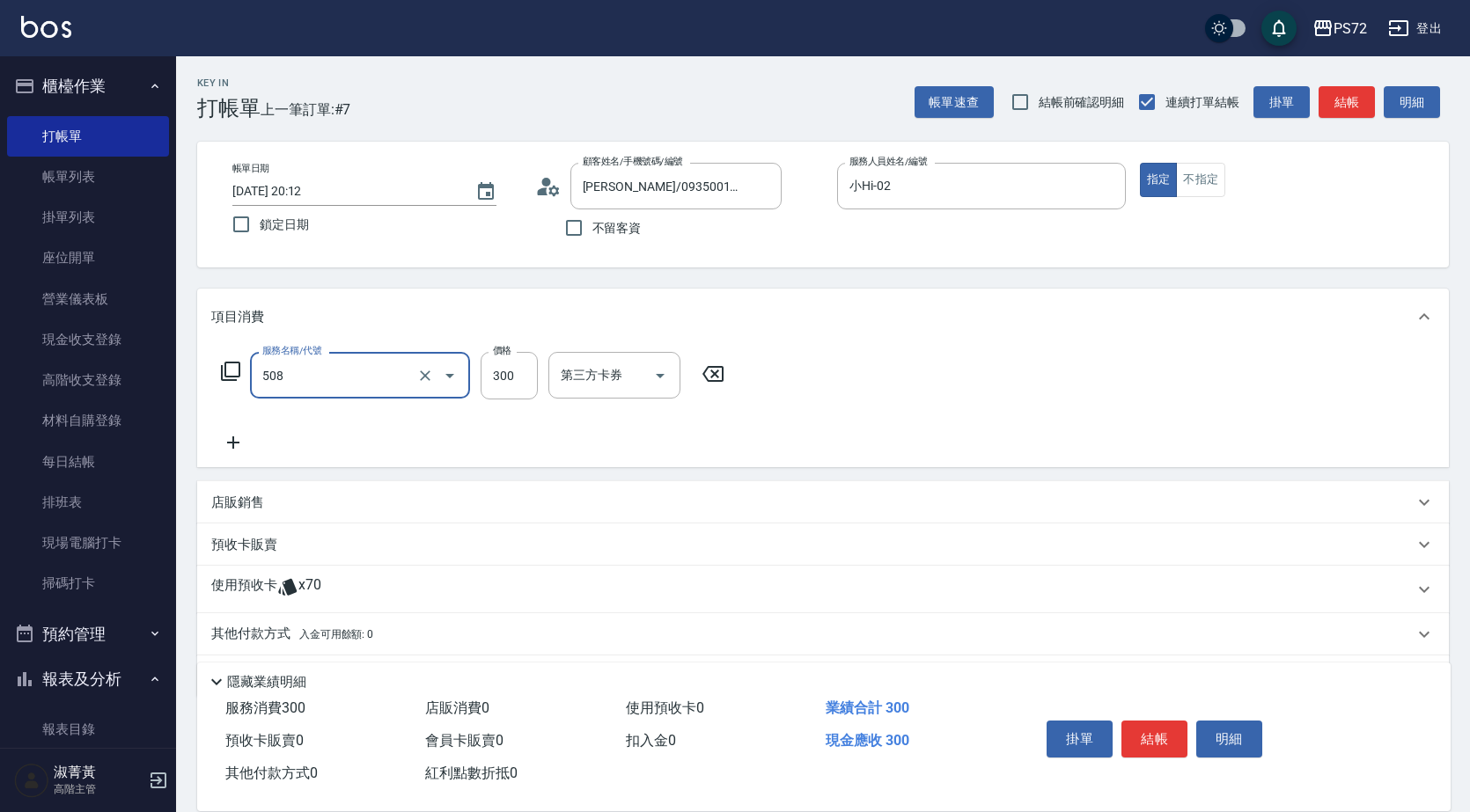
type input "洗髮卡300(508)"
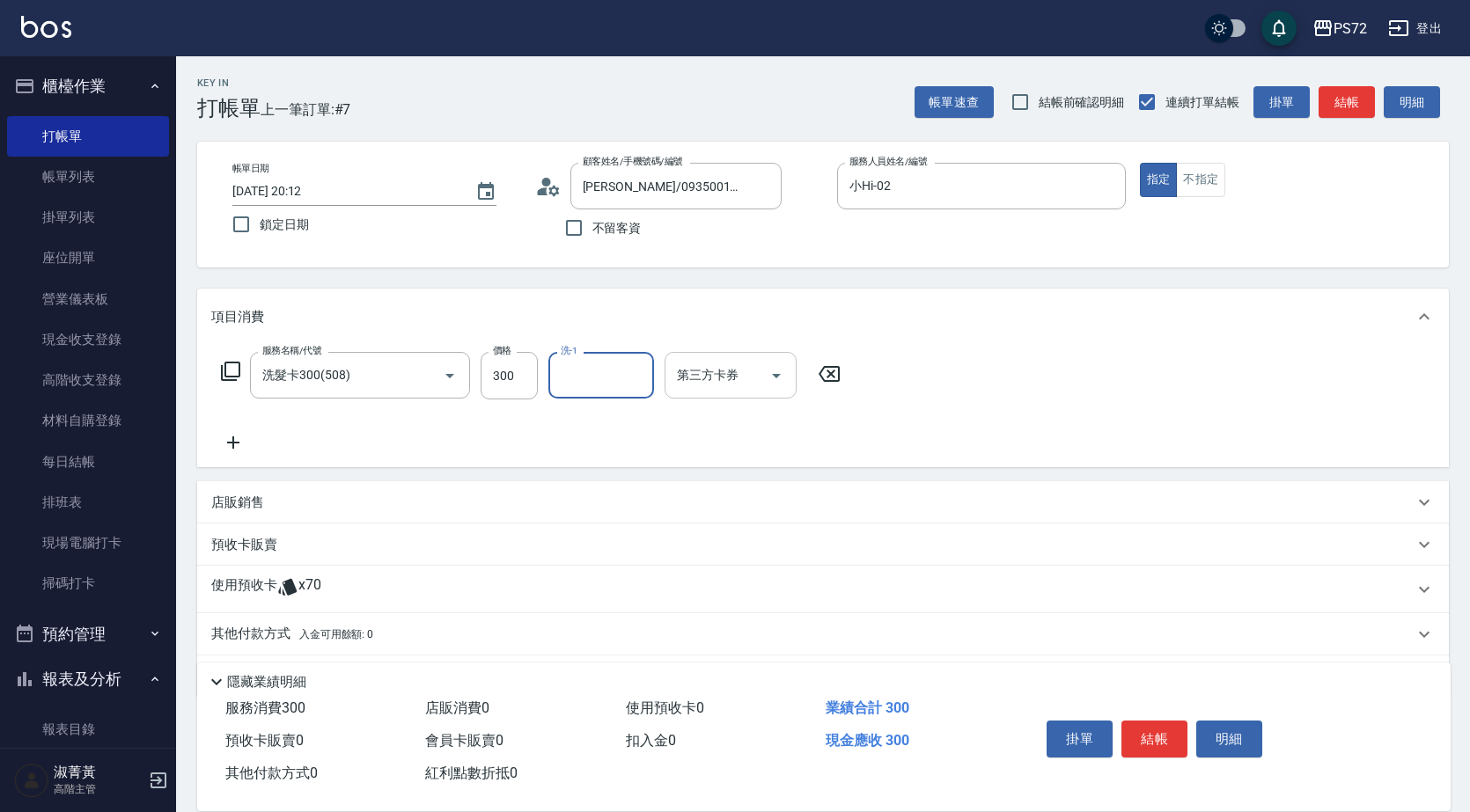
click at [743, 368] on input "第三方卡券" at bounding box center [717, 375] width 90 height 31
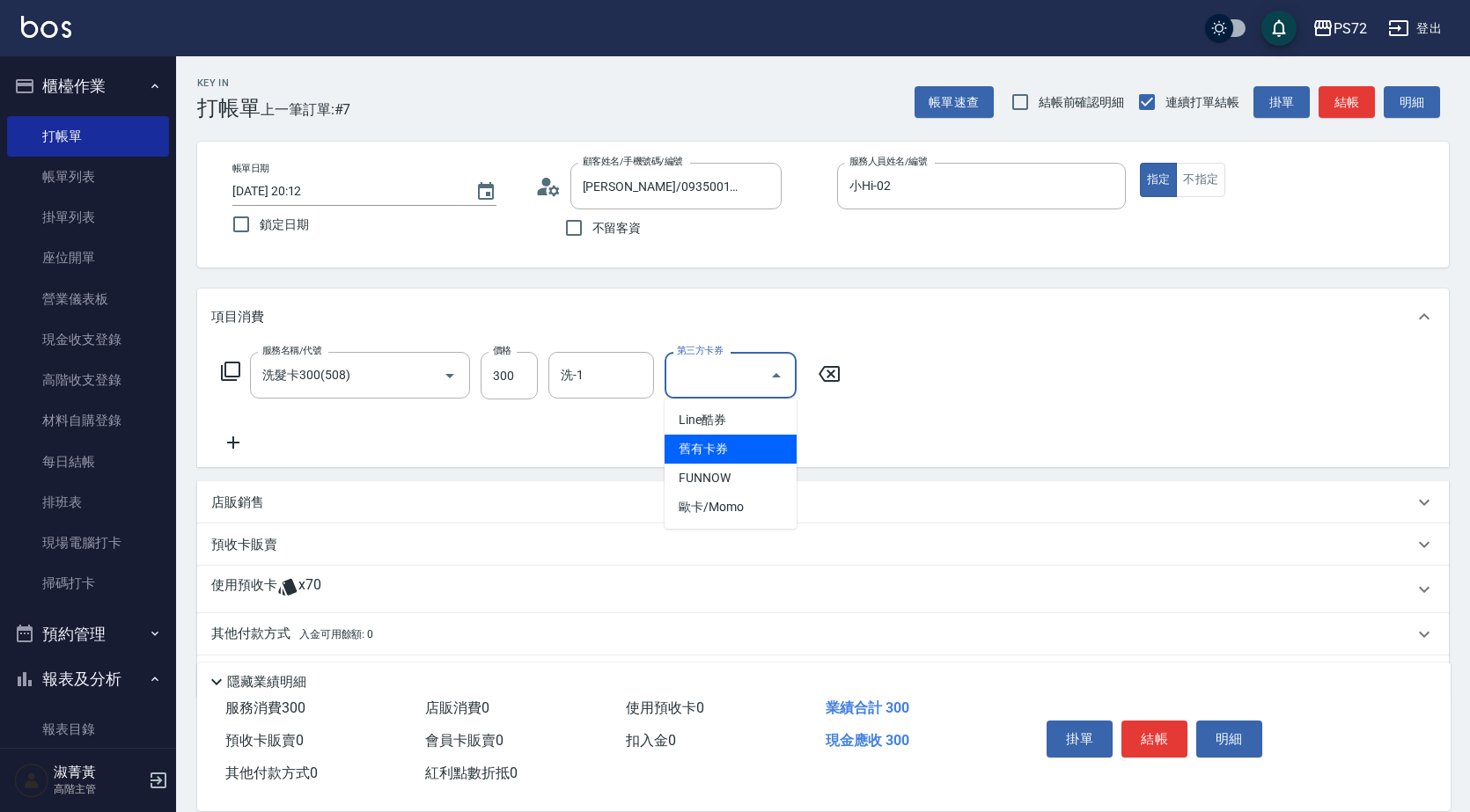
click at [727, 451] on span "舊有卡券" at bounding box center [730, 448] width 132 height 29
type input "舊有卡券"
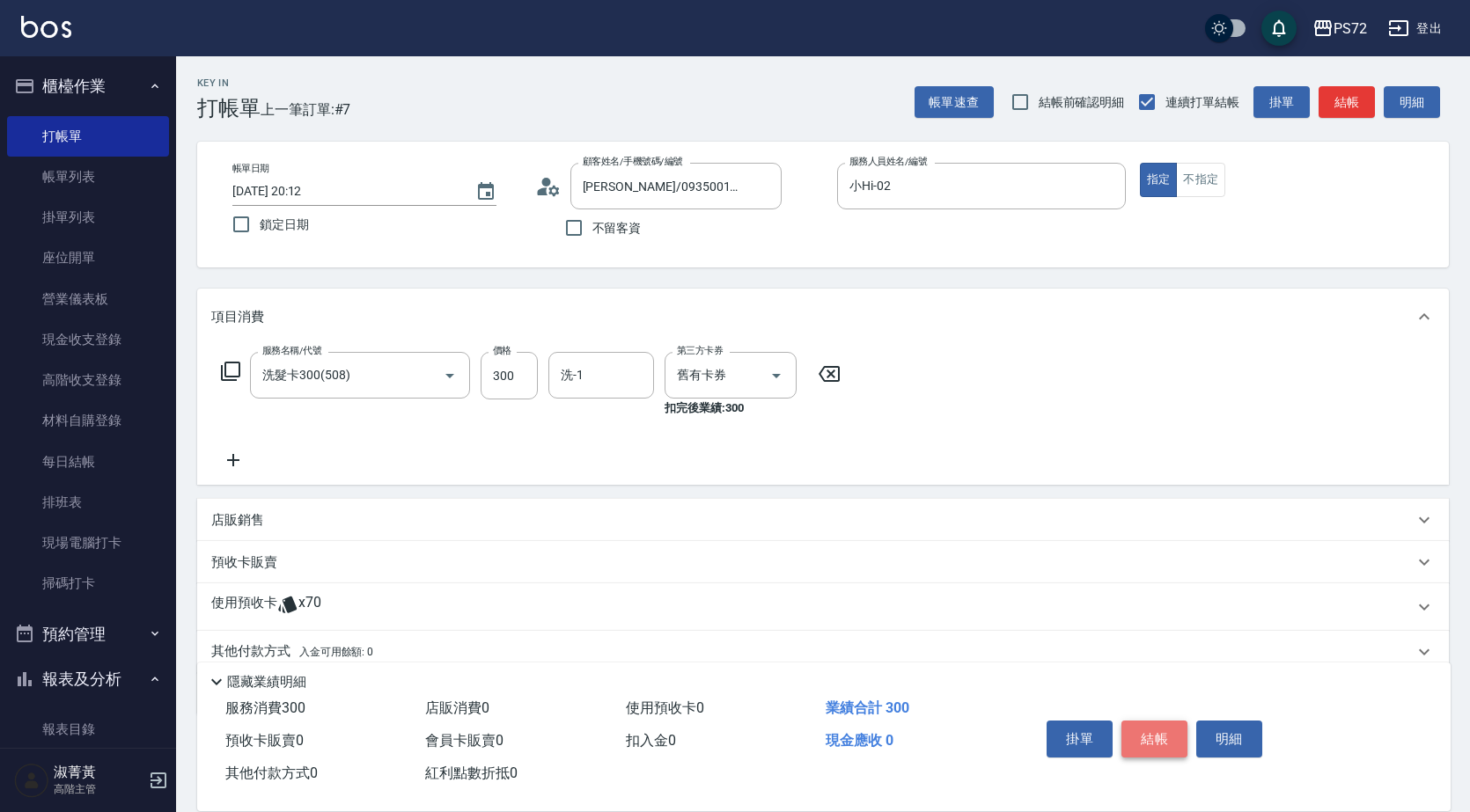
click at [1160, 741] on button "結帳" at bounding box center [1154, 739] width 66 height 37
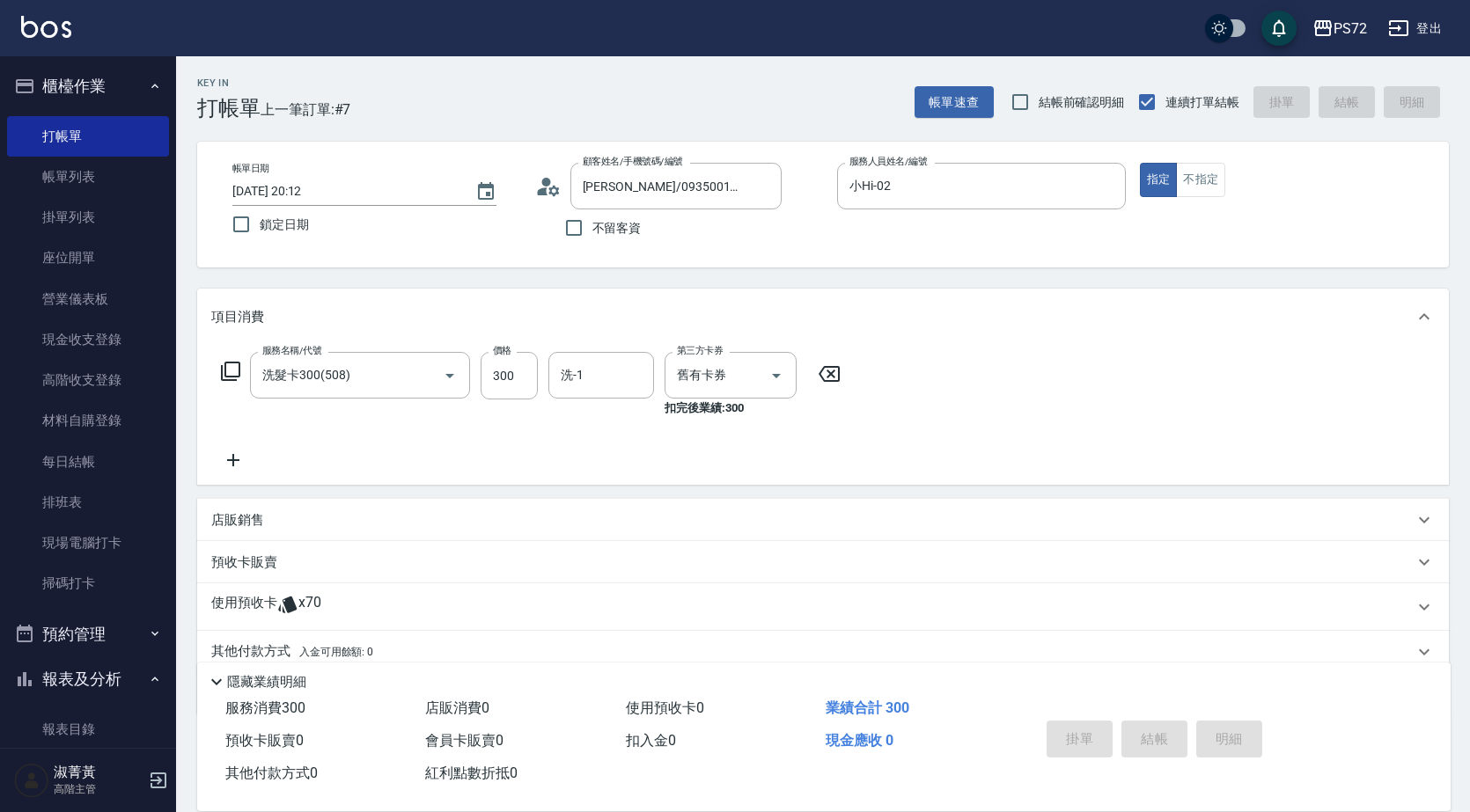
type input "[DATE] 20:29"
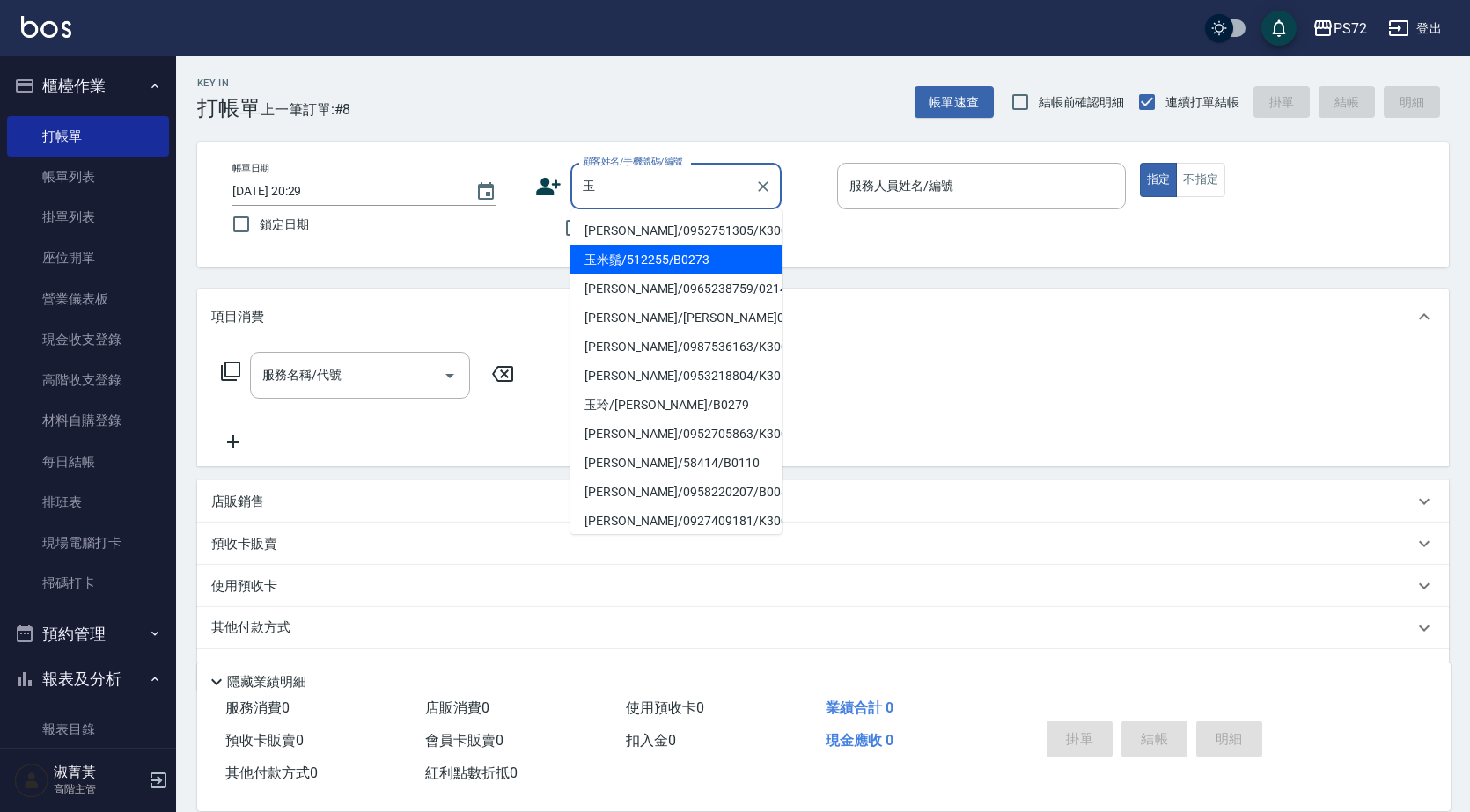
click at [646, 259] on li "玉米鬚/512255/B0273" at bounding box center [676, 260] width 211 height 29
type input "玉米鬚/512255/B0273"
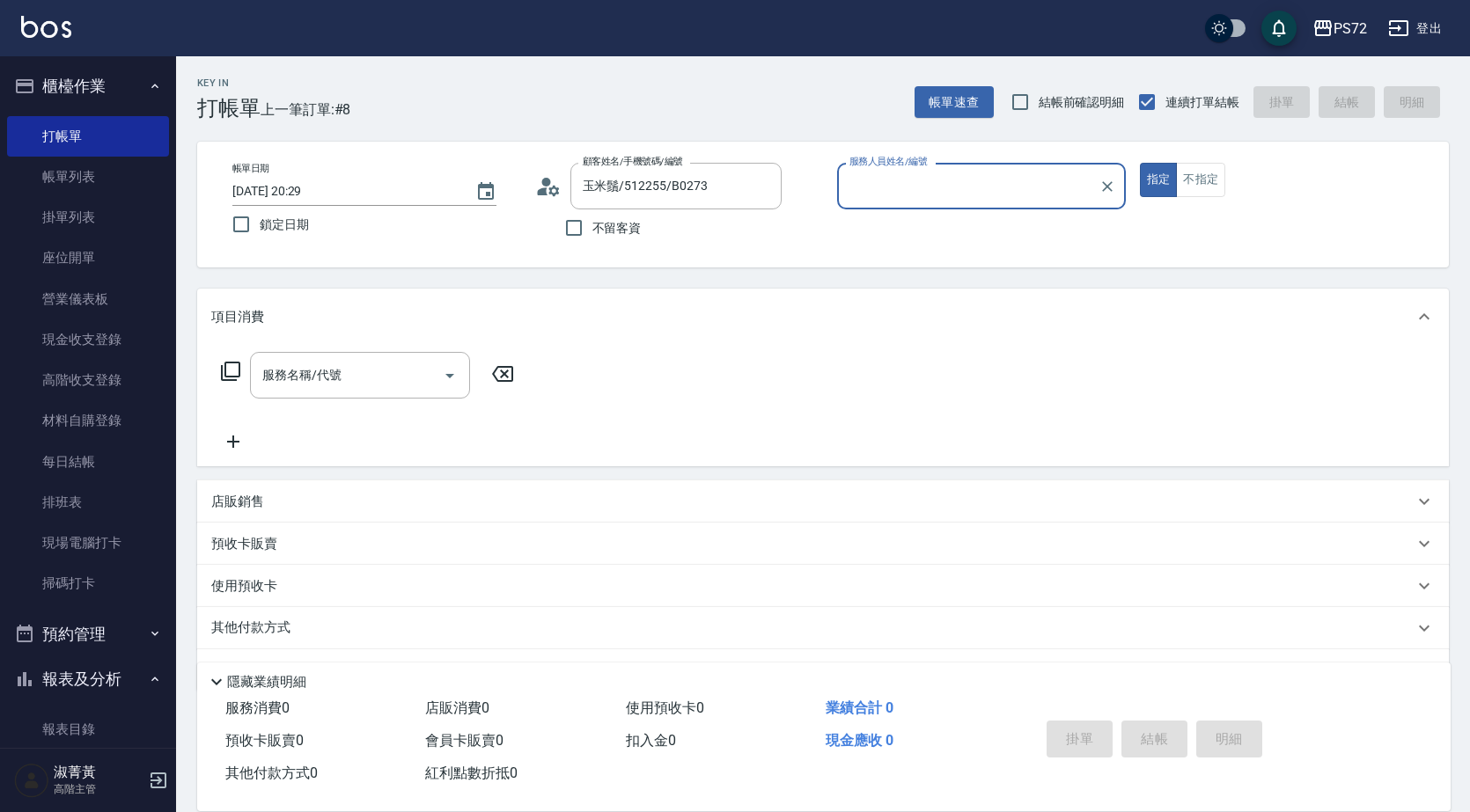
type input "小Hi-02"
click at [234, 370] on icon at bounding box center [231, 371] width 21 height 21
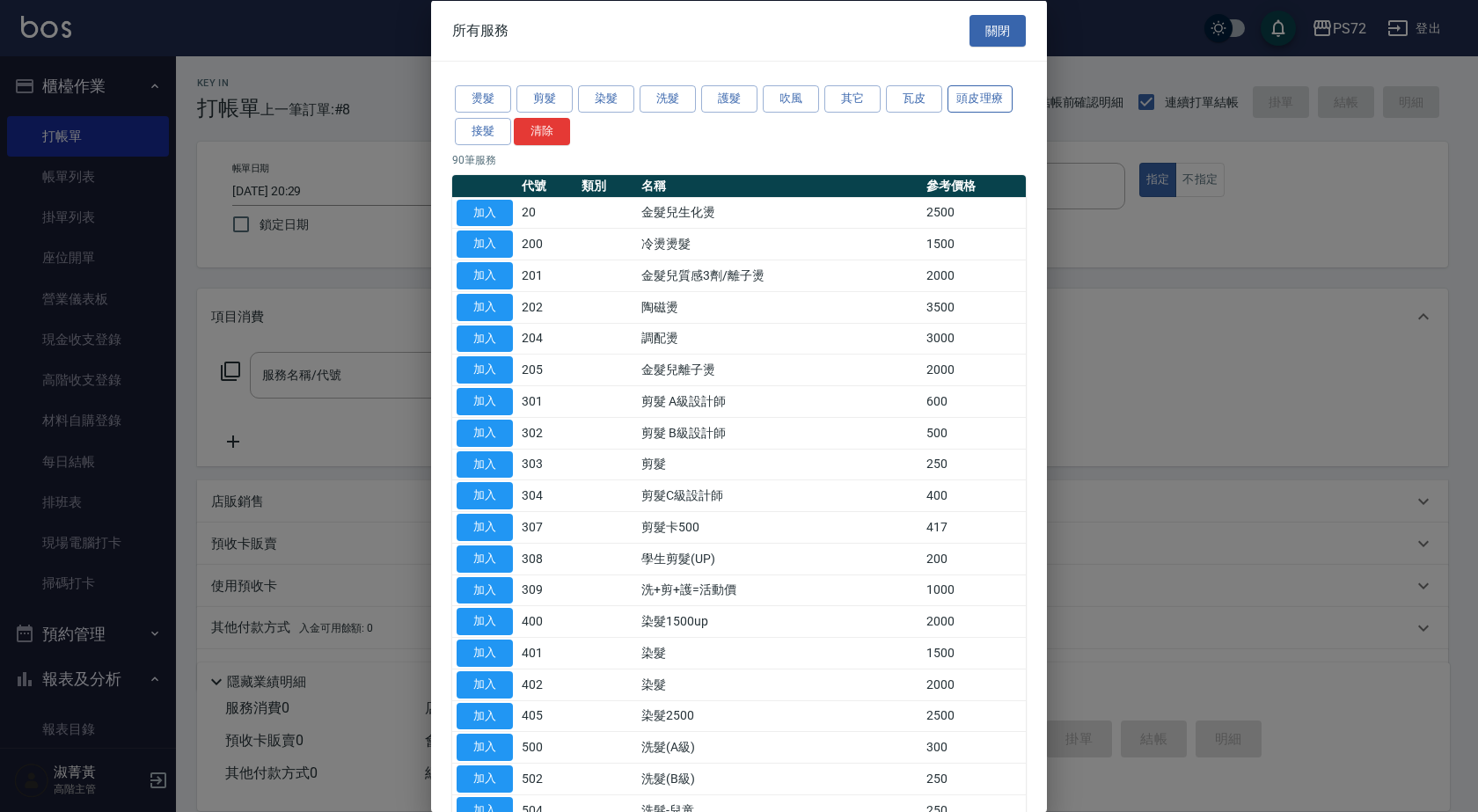
click at [995, 101] on button "頭皮理療" at bounding box center [980, 99] width 65 height 27
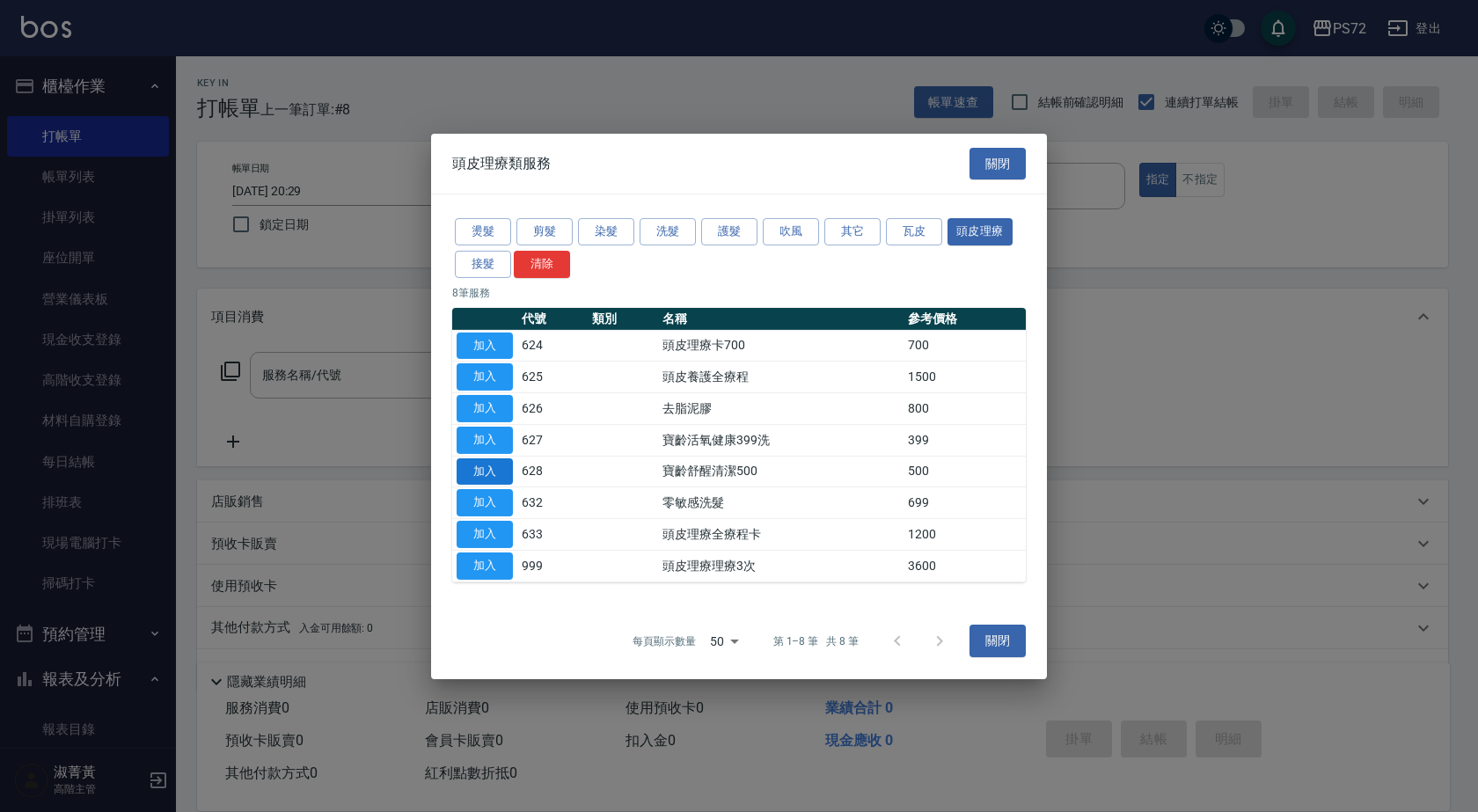
click at [491, 474] on button "加入" at bounding box center [485, 471] width 57 height 27
type input "寶齡舒醒清潔500(628)"
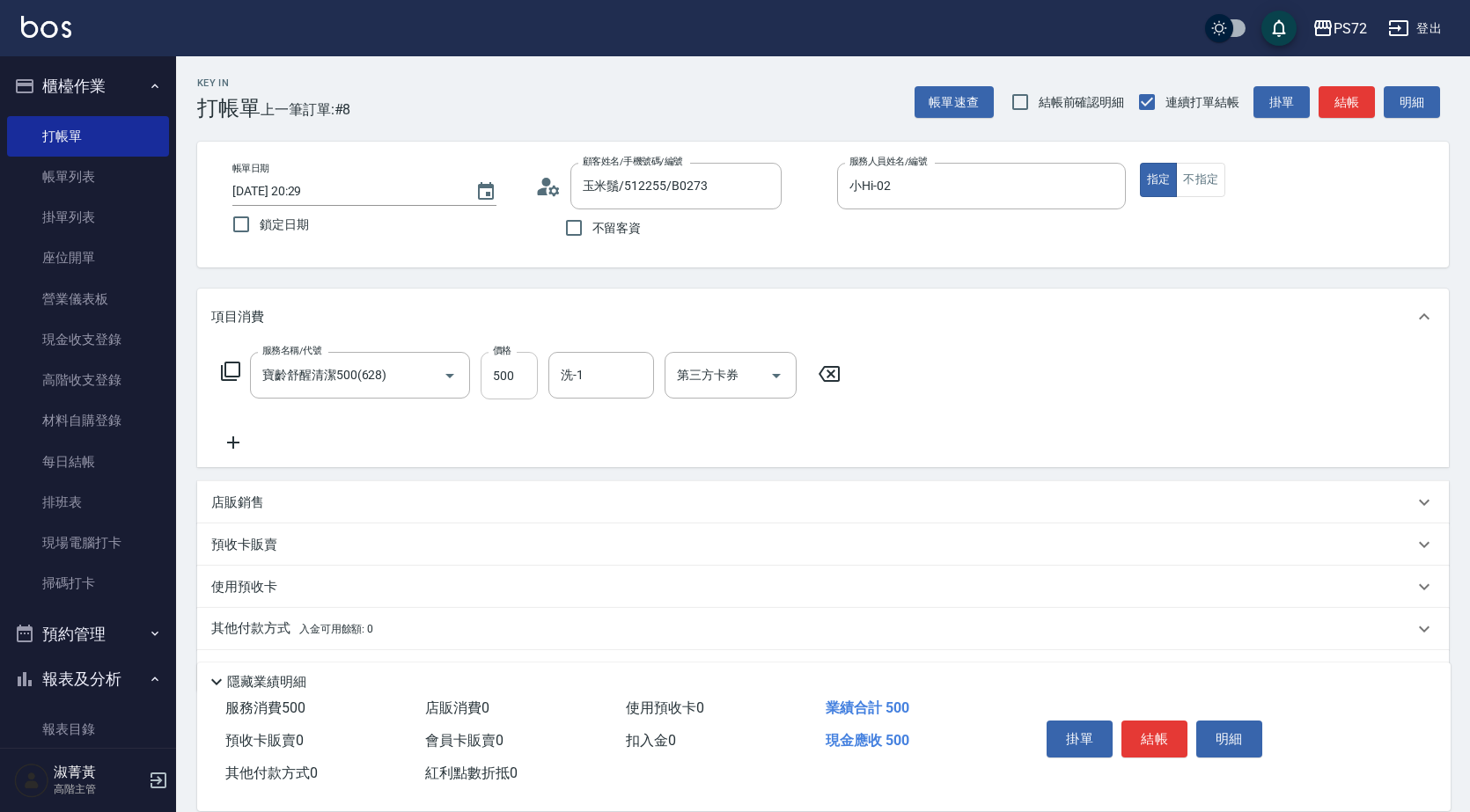
click at [491, 377] on input "500" at bounding box center [509, 376] width 57 height 47
type input "600"
click at [1181, 729] on button "結帳" at bounding box center [1154, 739] width 66 height 37
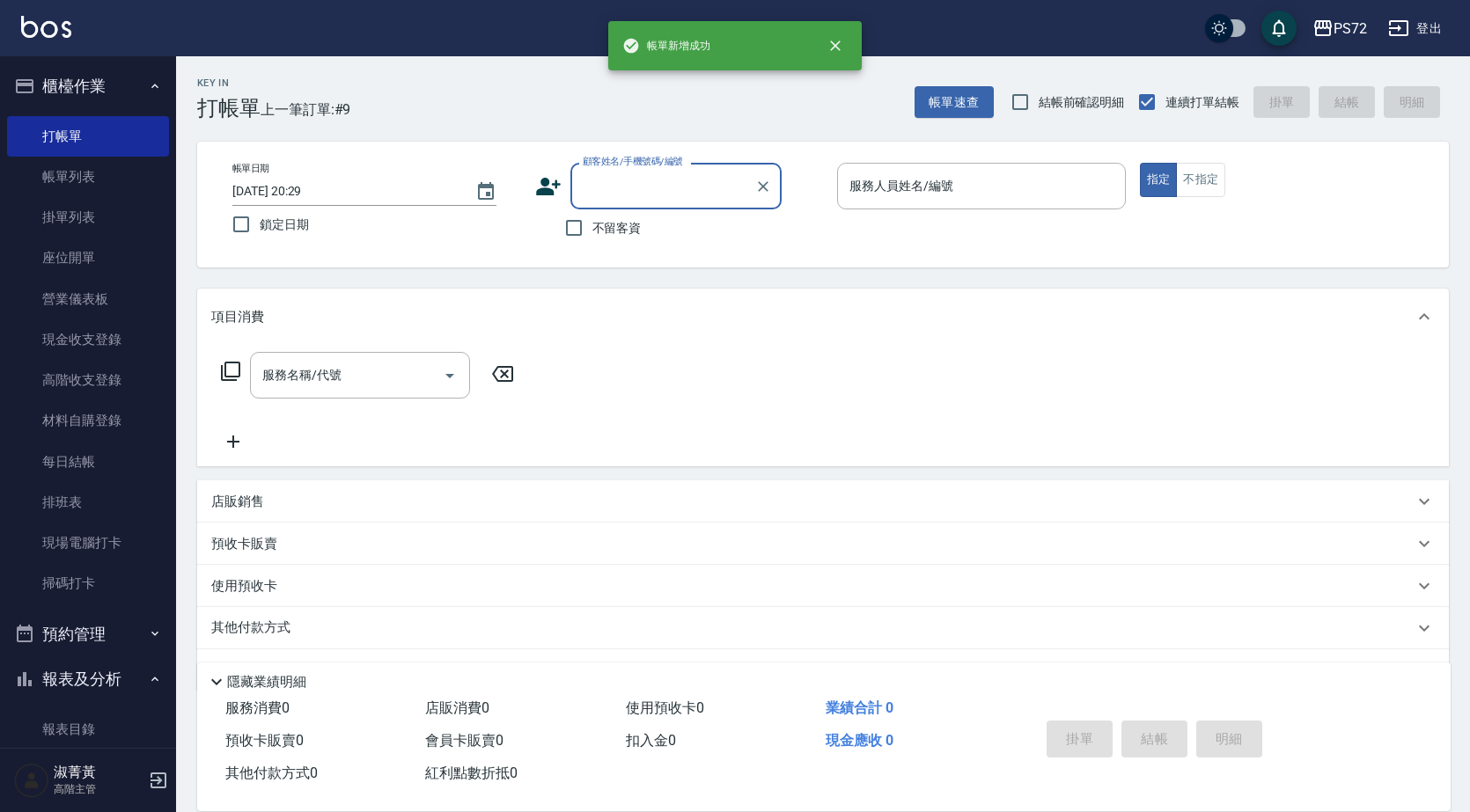
click at [635, 194] on input "顧客姓名/手機號碼/編號" at bounding box center [662, 186] width 169 height 31
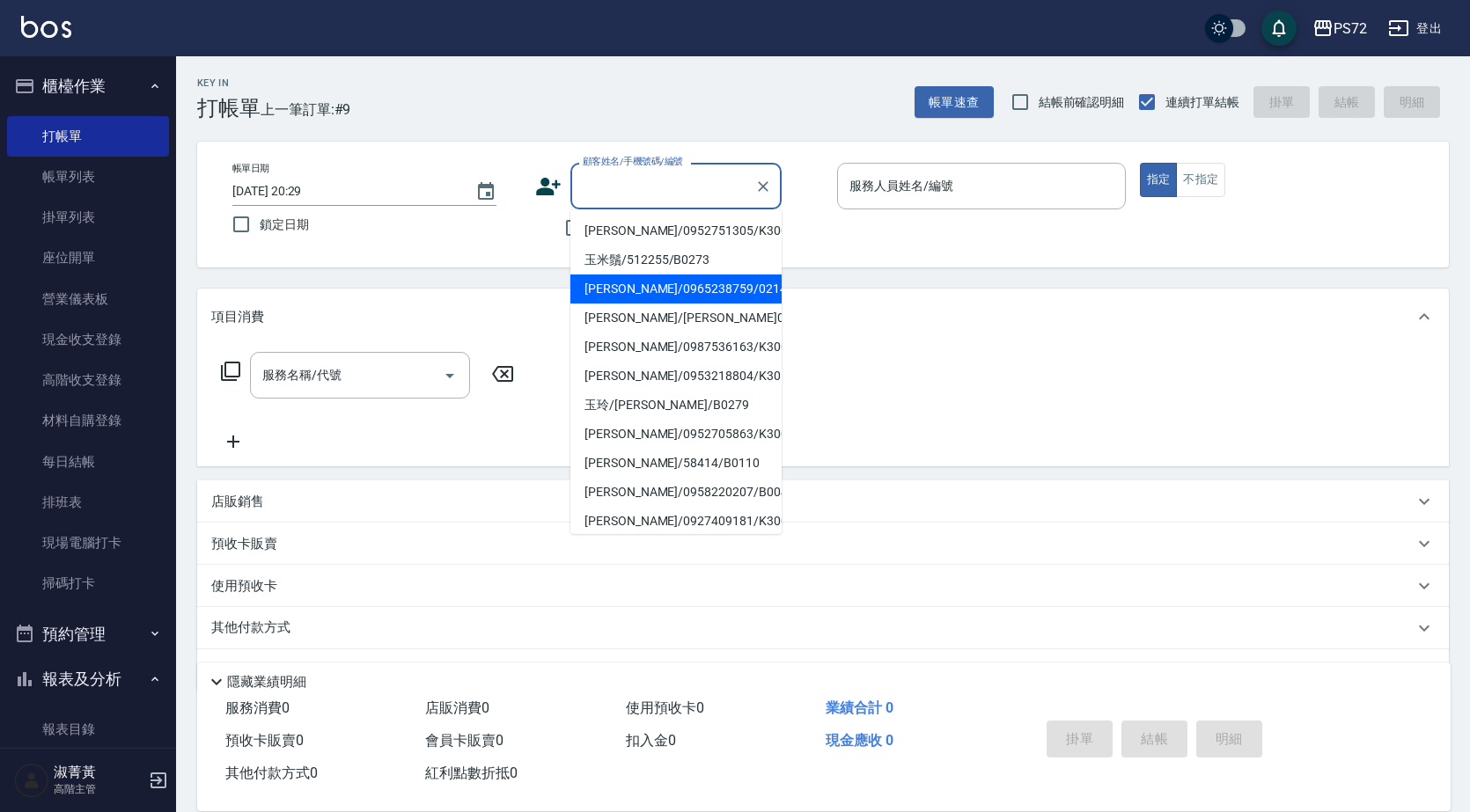
type input "ㄓ"
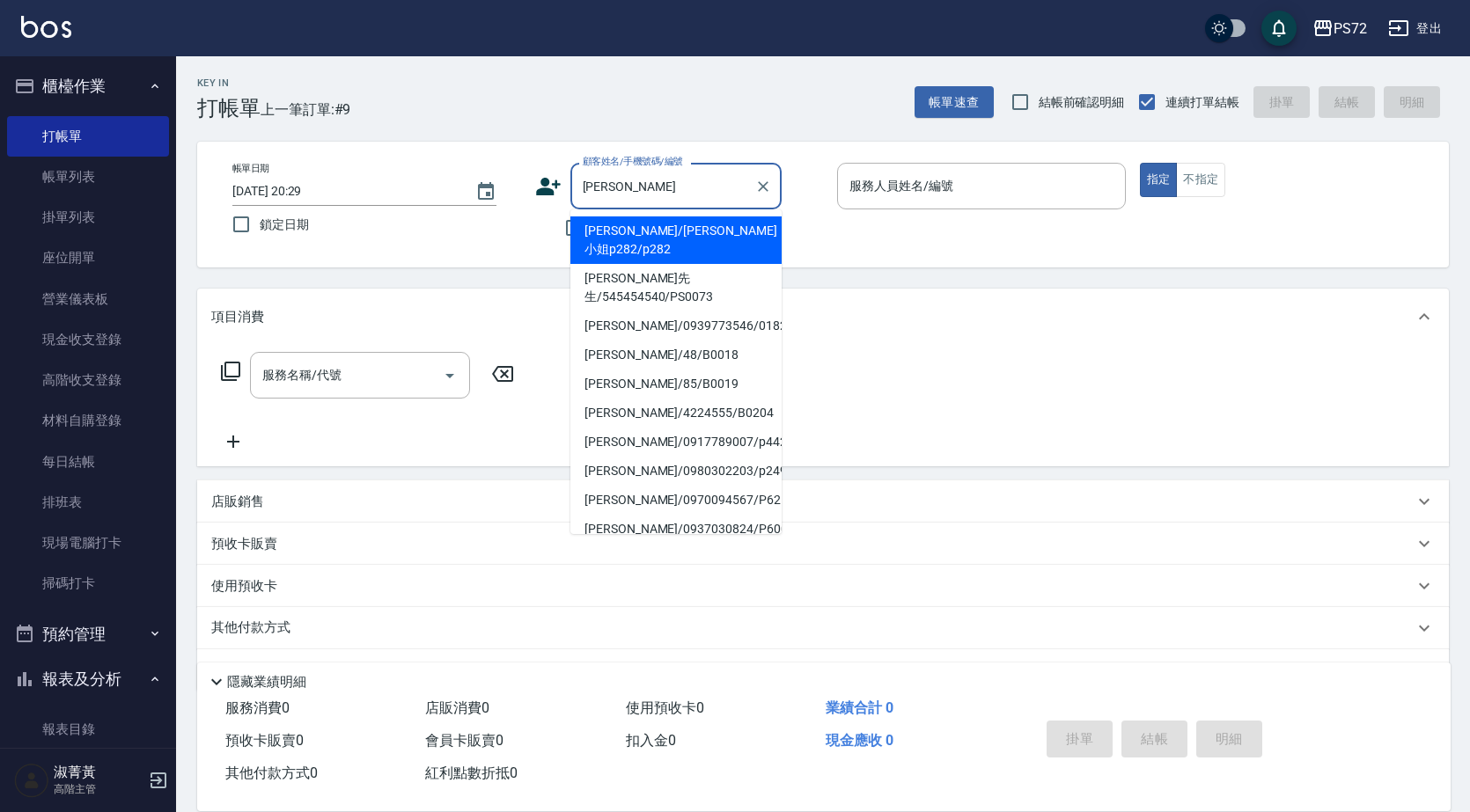
drag, startPoint x: 653, startPoint y: 226, endPoint x: 880, endPoint y: 202, distance: 228.3
click at [655, 225] on li "[PERSON_NAME]/[PERSON_NAME]小姐p282/p282" at bounding box center [676, 240] width 211 height 47
type input "[PERSON_NAME]/[PERSON_NAME]小姐p282/p282"
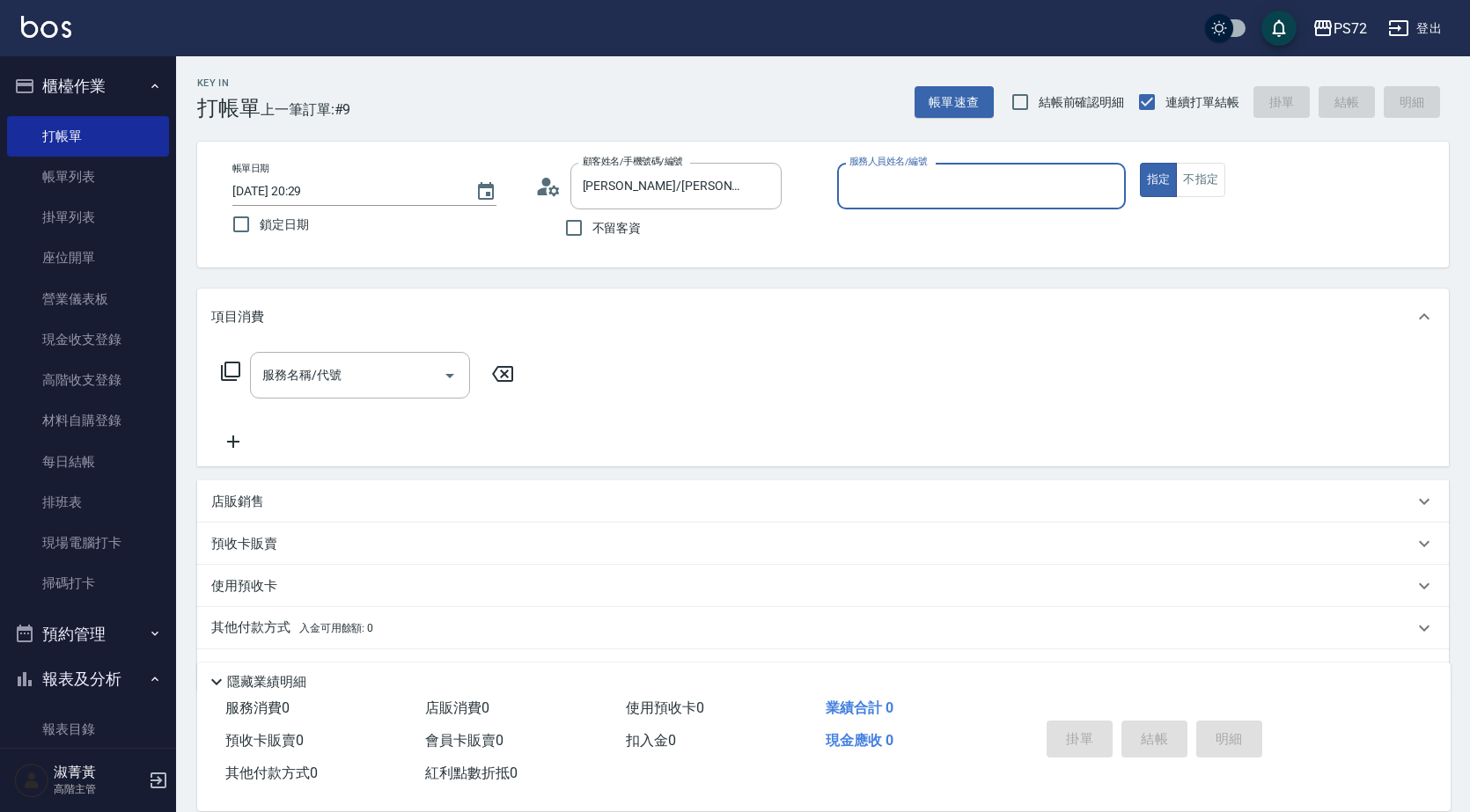
click at [944, 191] on input "服務人員姓名/編號" at bounding box center [982, 186] width 273 height 31
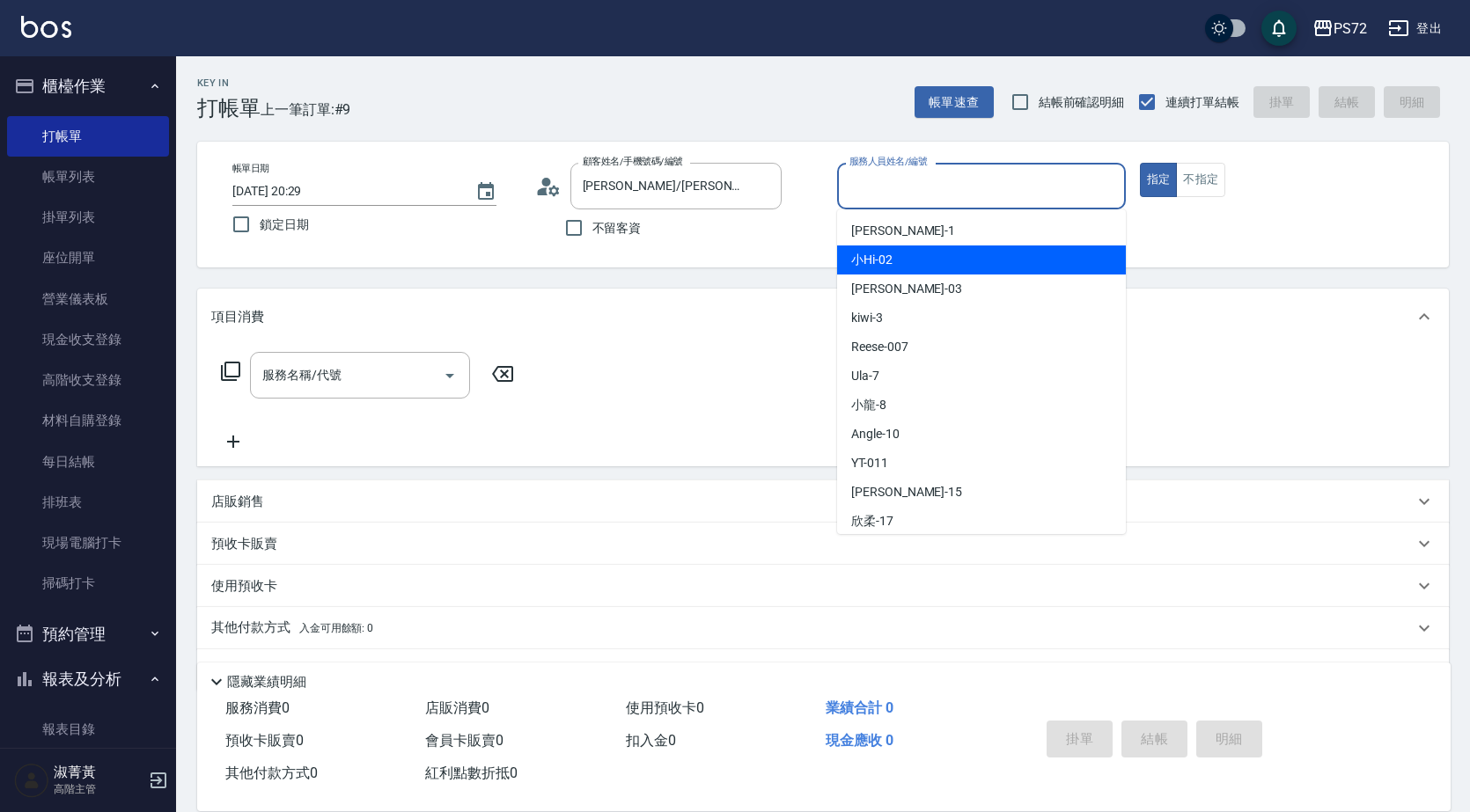
click at [942, 249] on div "小Hi -02" at bounding box center [981, 260] width 288 height 29
type input "小Hi-02"
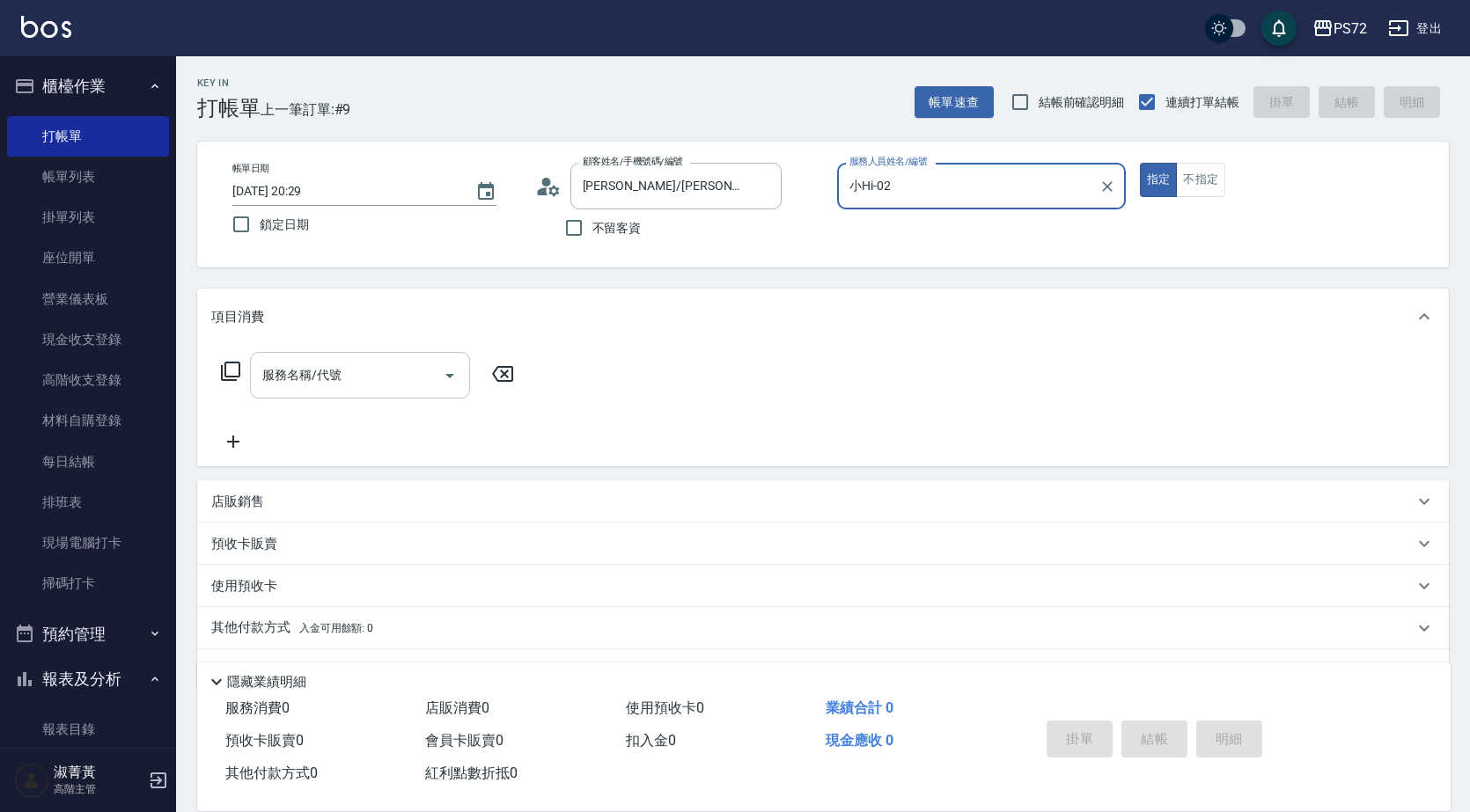
click at [356, 368] on input "服務名稱/代號" at bounding box center [347, 375] width 178 height 31
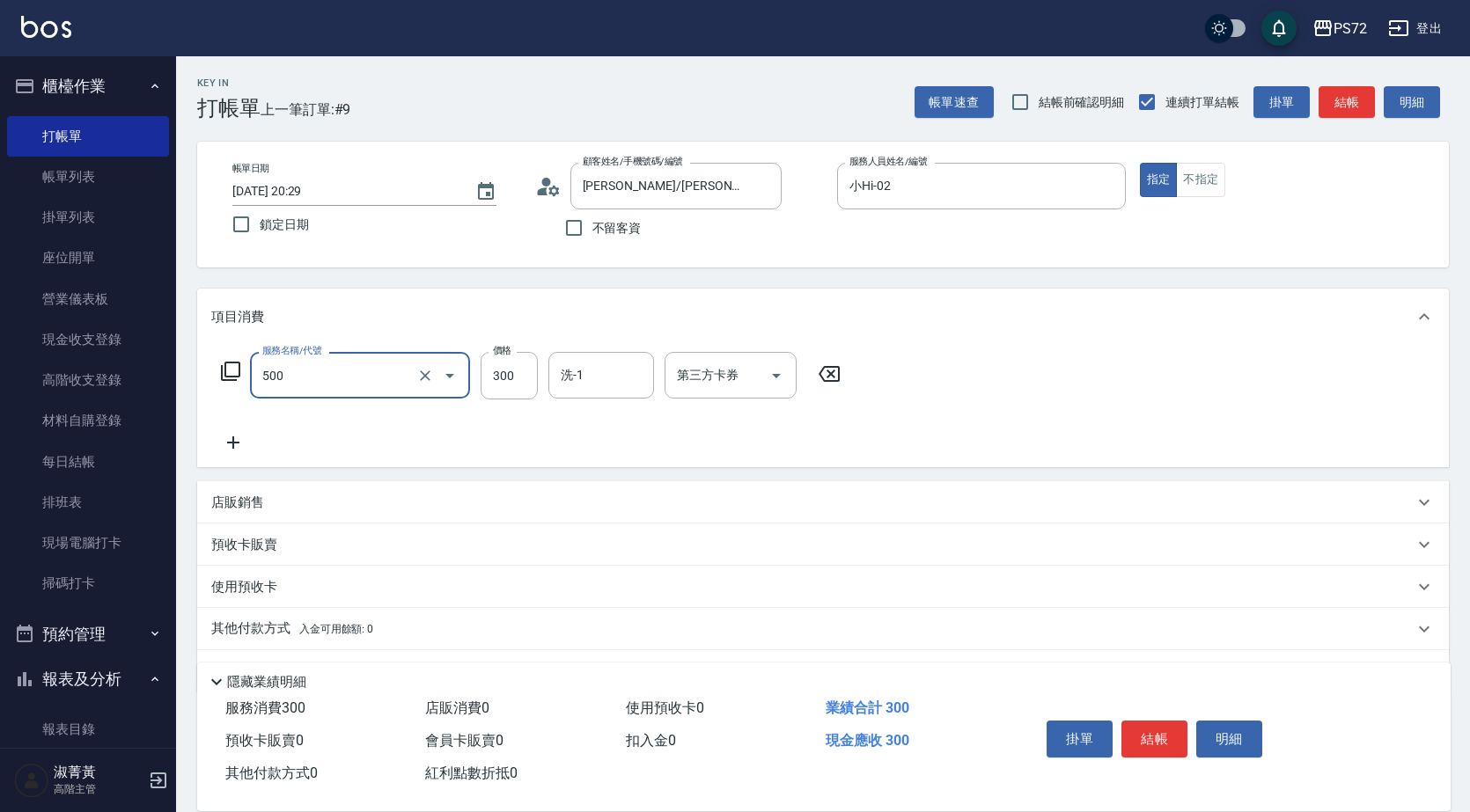
type input "洗髮(A級)(500)"
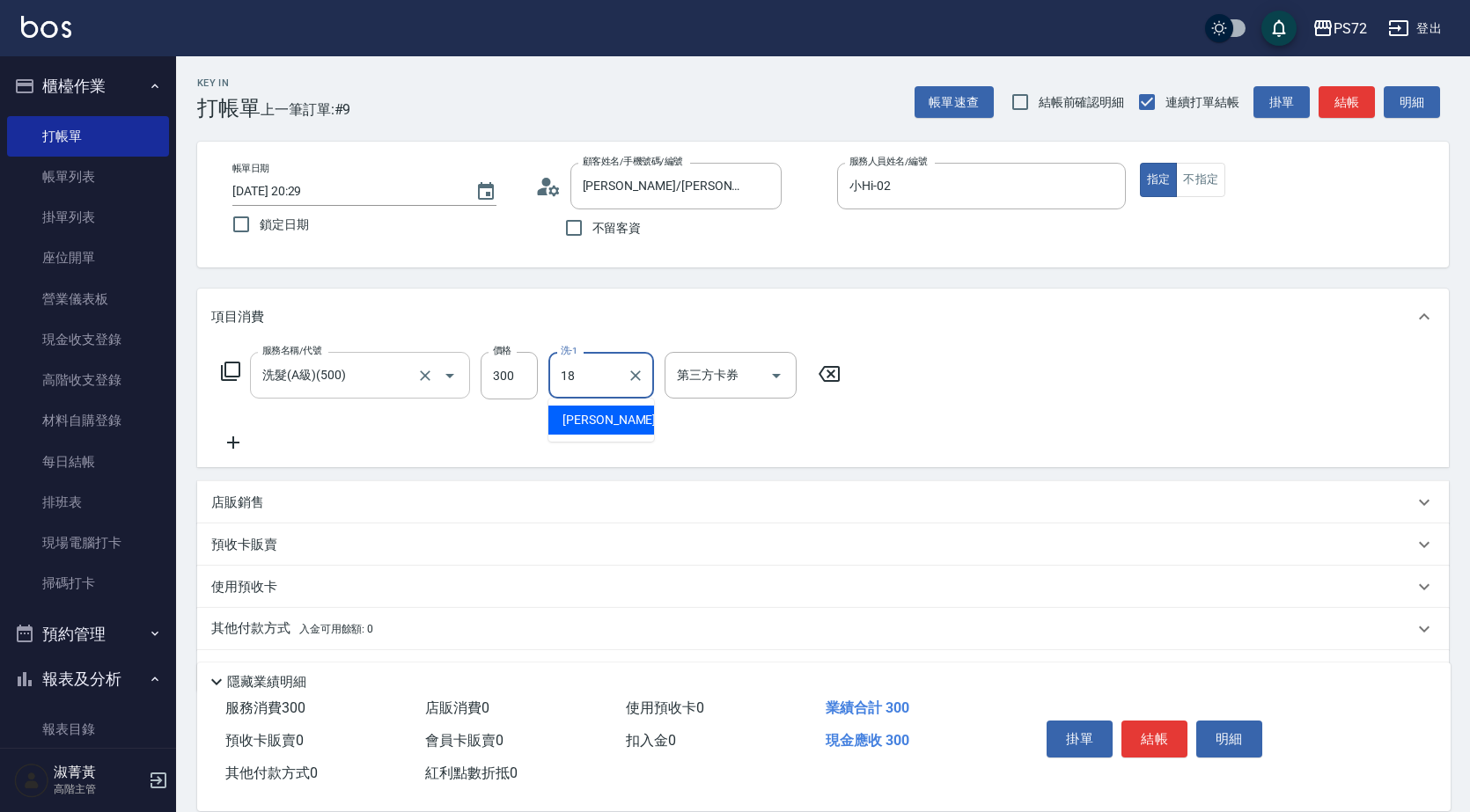
type input "[PERSON_NAME]-18"
click at [1159, 730] on button "結帳" at bounding box center [1154, 739] width 66 height 37
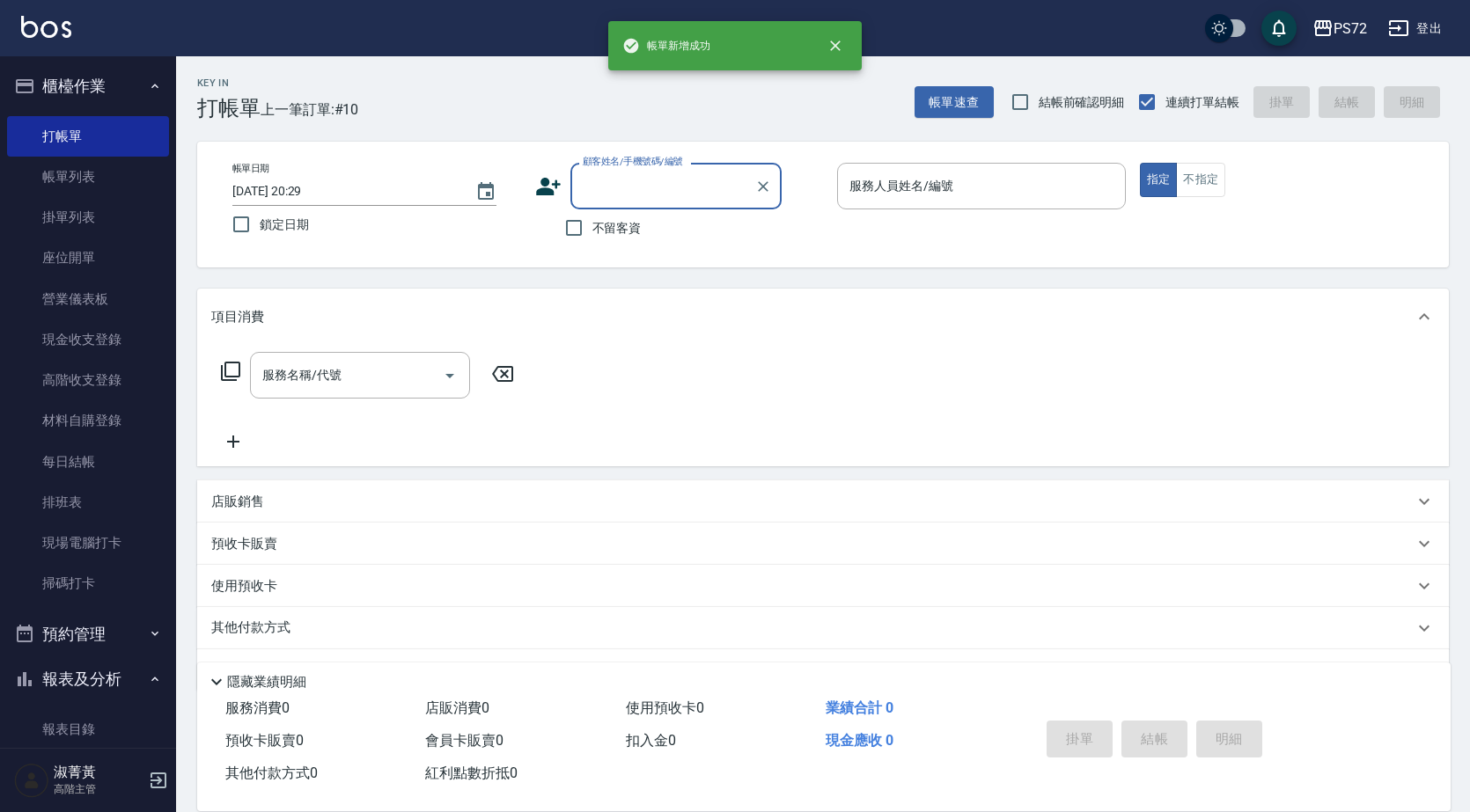
click at [620, 184] on input "顧客姓名/手機號碼/編號" at bounding box center [662, 186] width 169 height 31
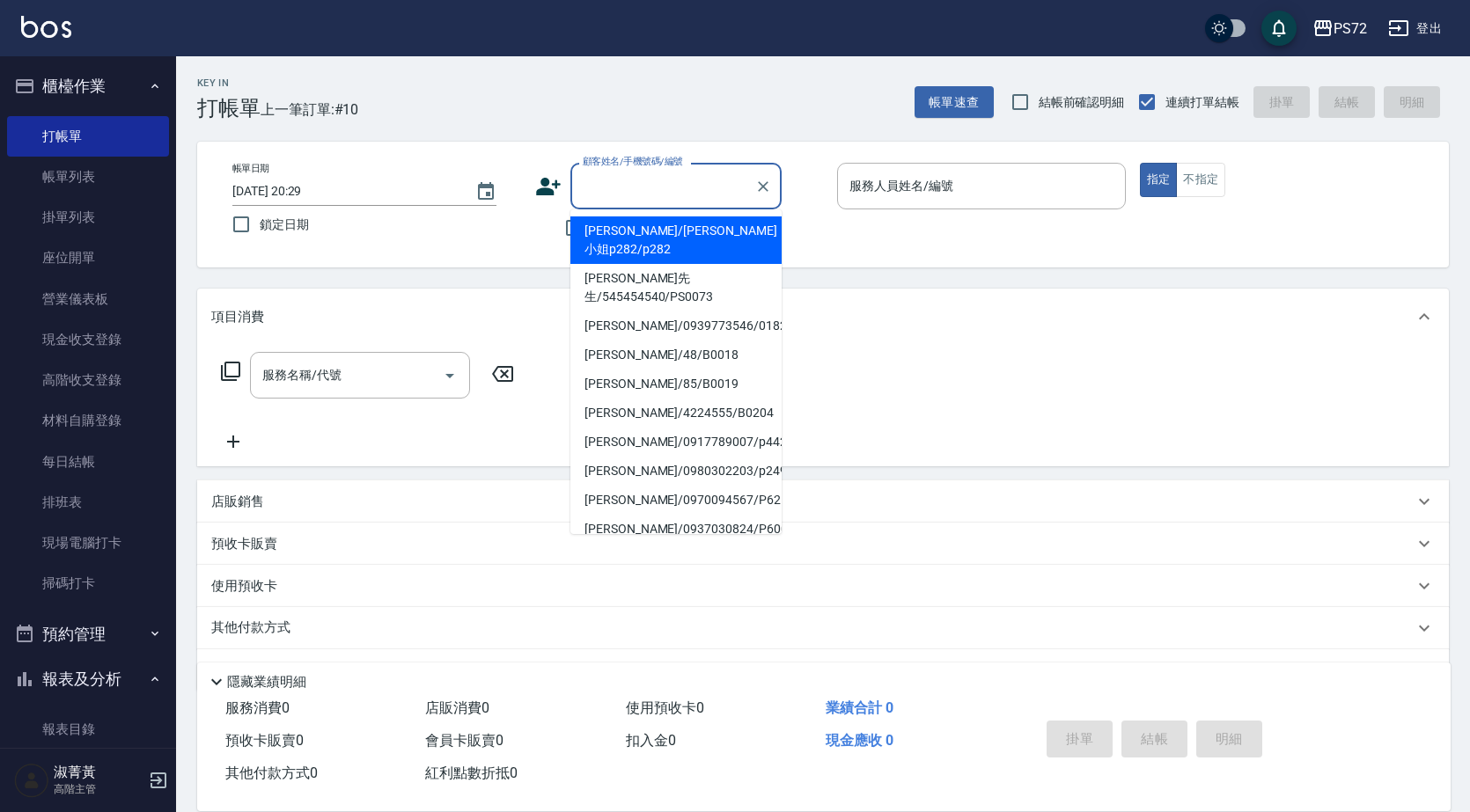
click at [653, 233] on li "[PERSON_NAME]/[PERSON_NAME]小姐p282/p282" at bounding box center [676, 240] width 211 height 47
type input "[PERSON_NAME]/[PERSON_NAME]小姐p282/p282"
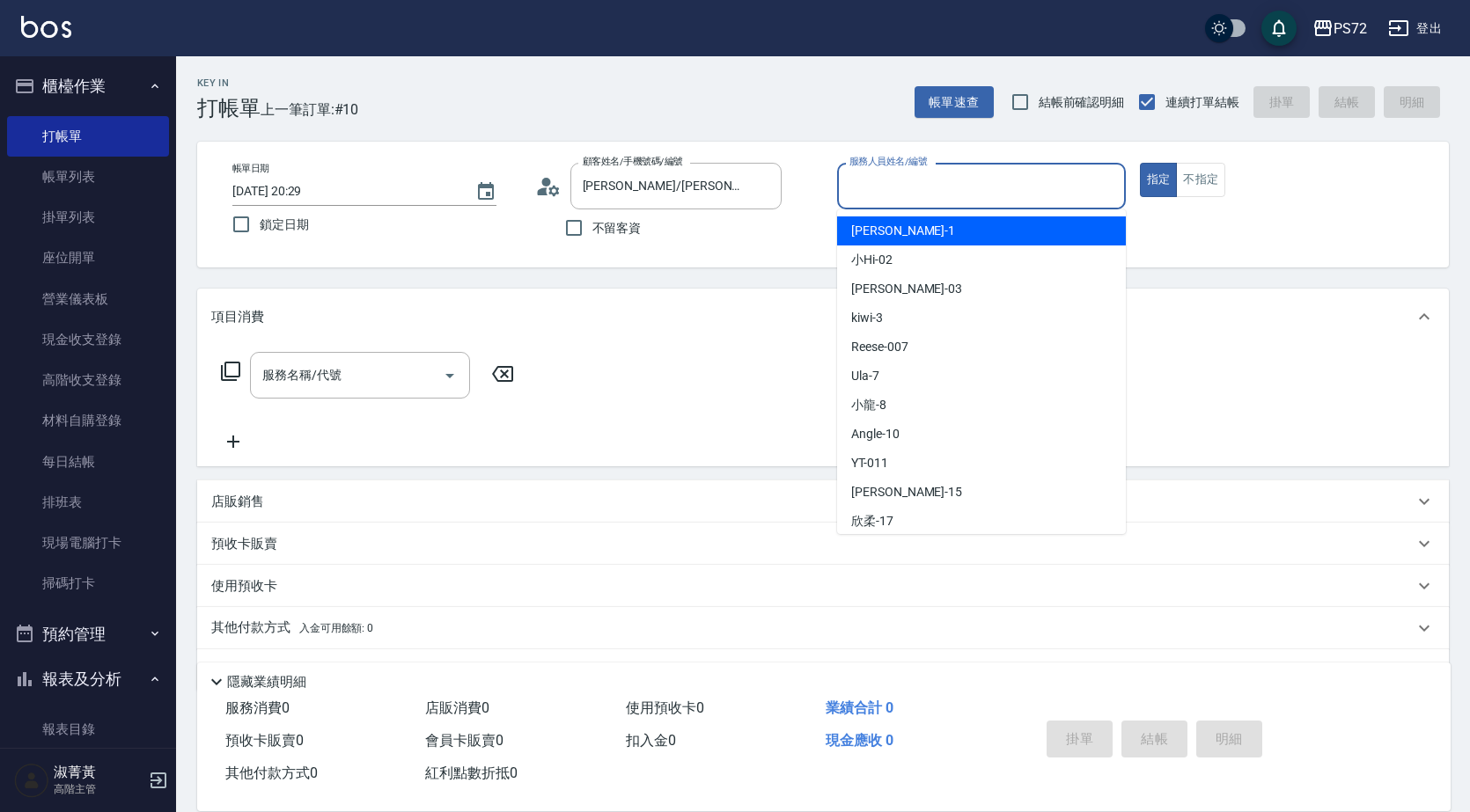
drag, startPoint x: 897, startPoint y: 187, endPoint x: 898, endPoint y: 212, distance: 25.0
click at [898, 187] on input "服務人員姓名/編號" at bounding box center [982, 186] width 273 height 31
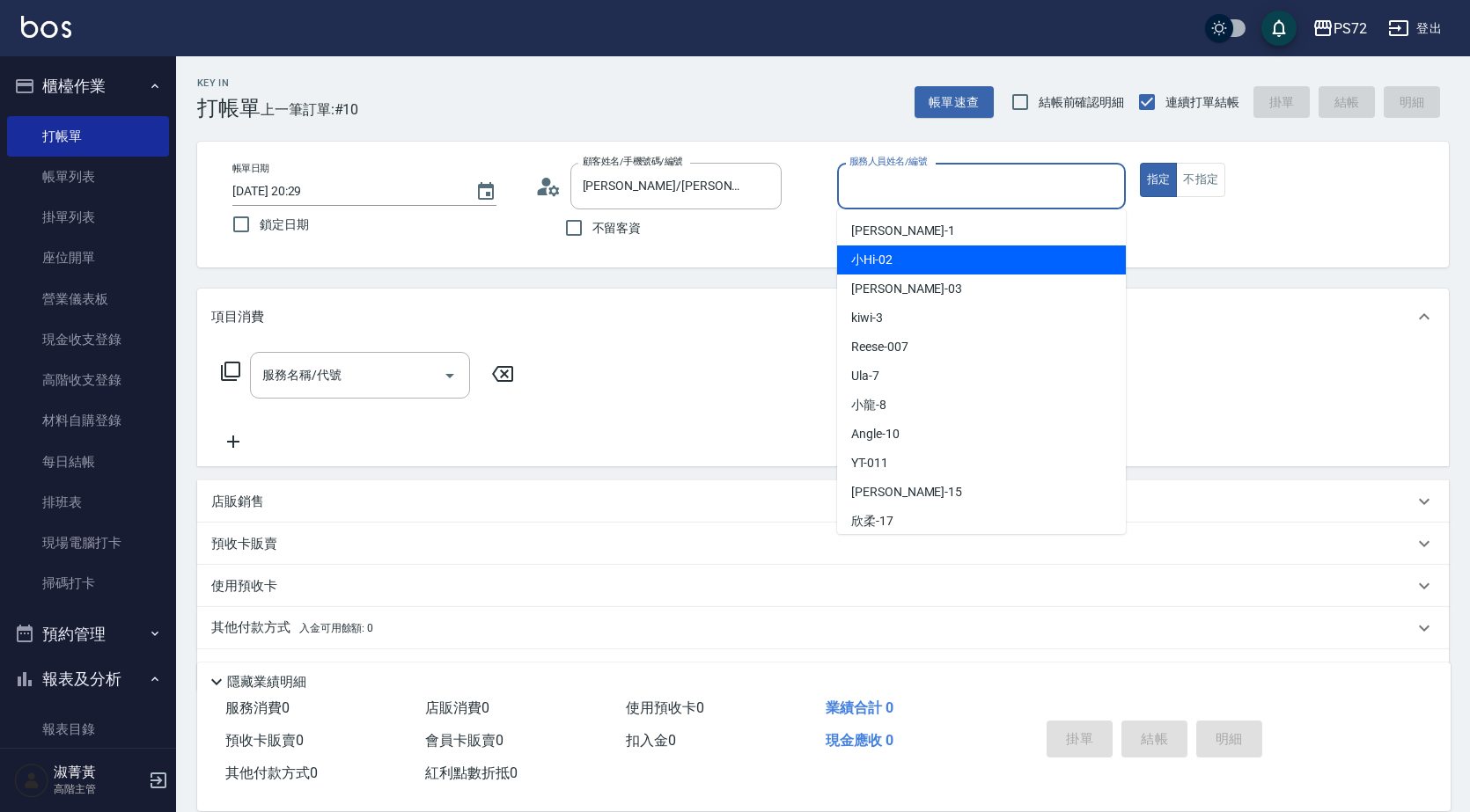
drag, startPoint x: 912, startPoint y: 256, endPoint x: 1153, endPoint y: 225, distance: 243.0
click at [959, 251] on div "小Hi -02" at bounding box center [981, 260] width 288 height 29
type input "小Hi-02"
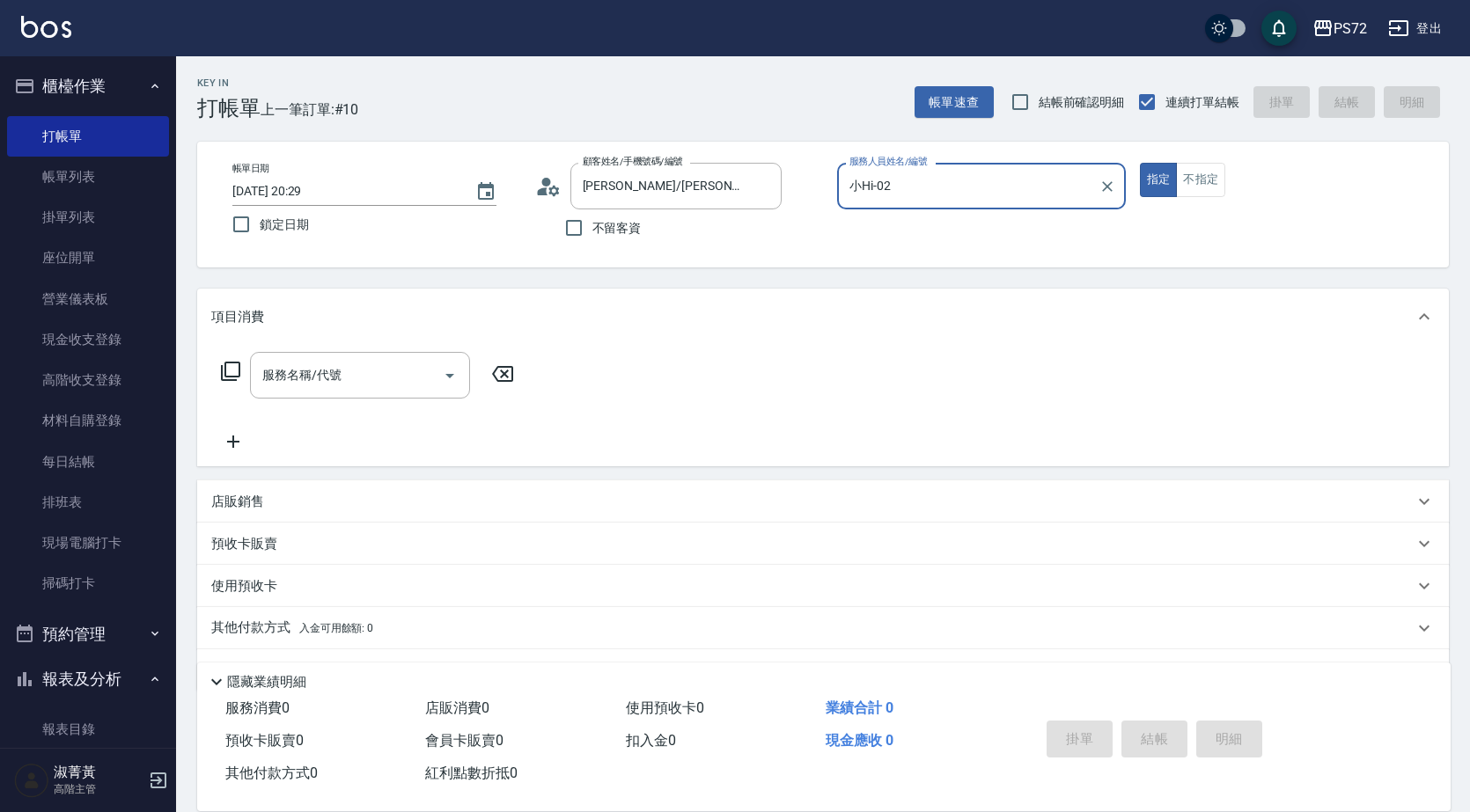
drag, startPoint x: 1196, startPoint y: 191, endPoint x: 1056, endPoint y: 223, distance: 143.6
click at [1195, 191] on button "不指定" at bounding box center [1200, 180] width 49 height 34
click at [348, 365] on input "服務名稱/代號" at bounding box center [347, 375] width 178 height 31
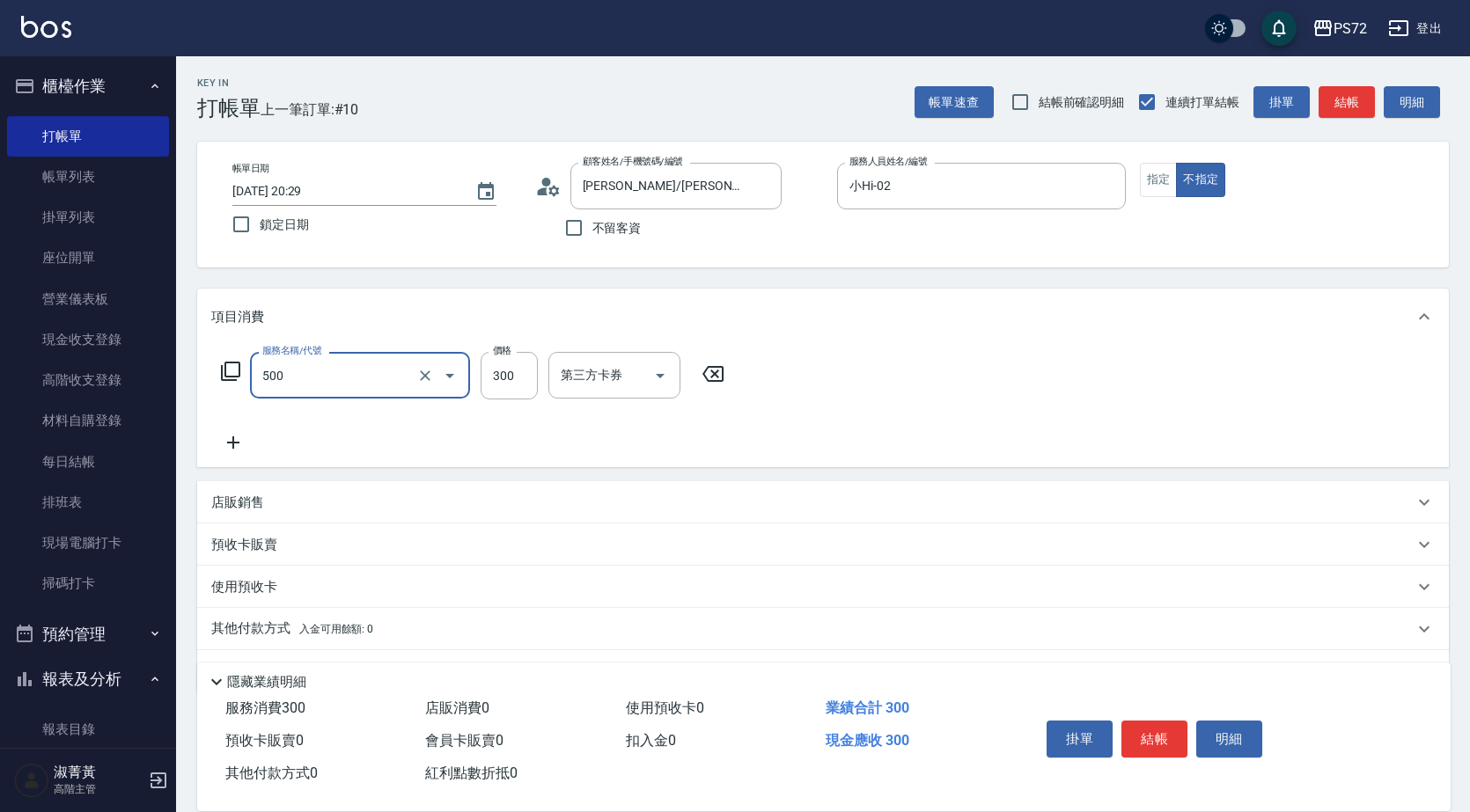
type input "洗髮(A級)(500)"
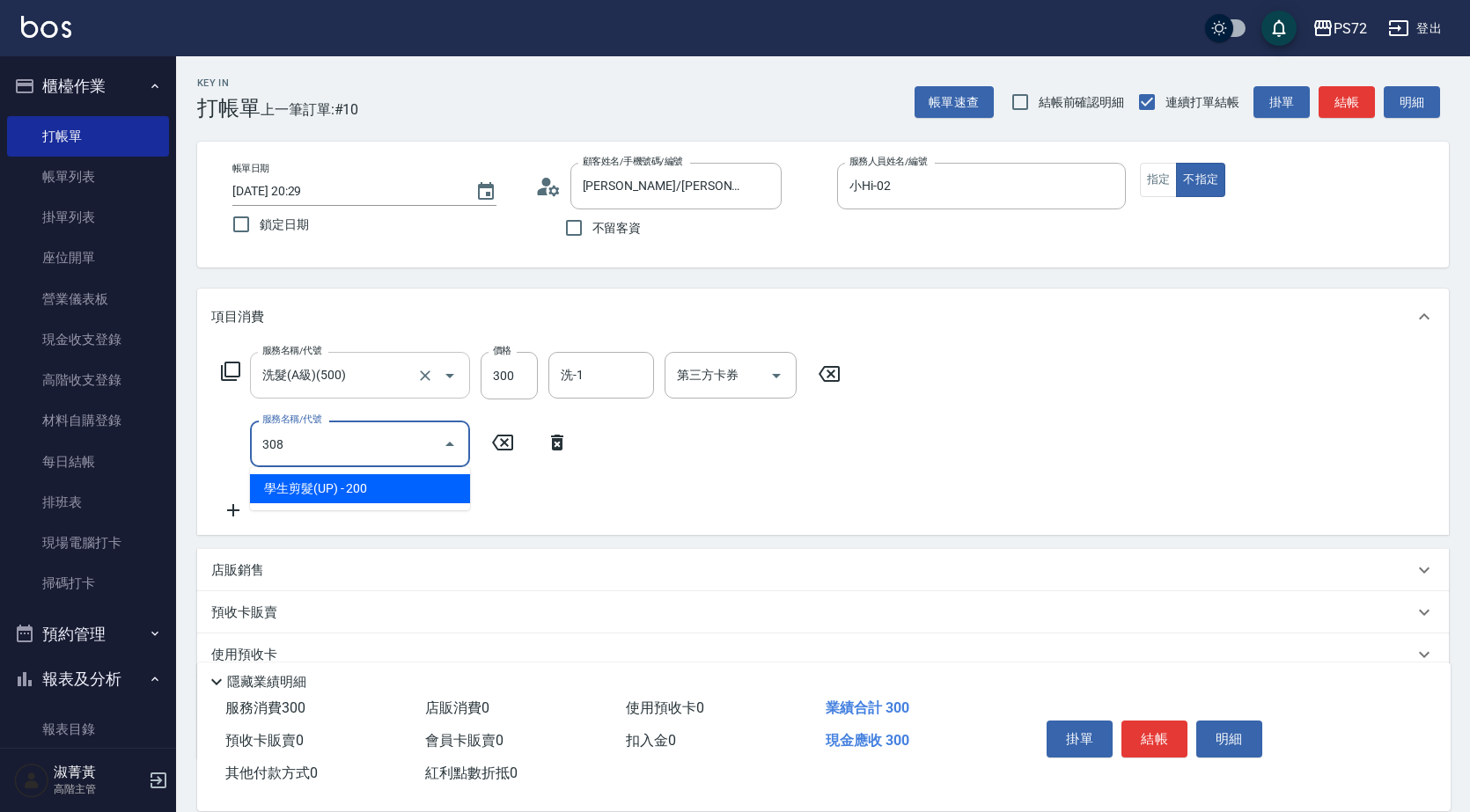
type input "學生剪髮(UP)(308)"
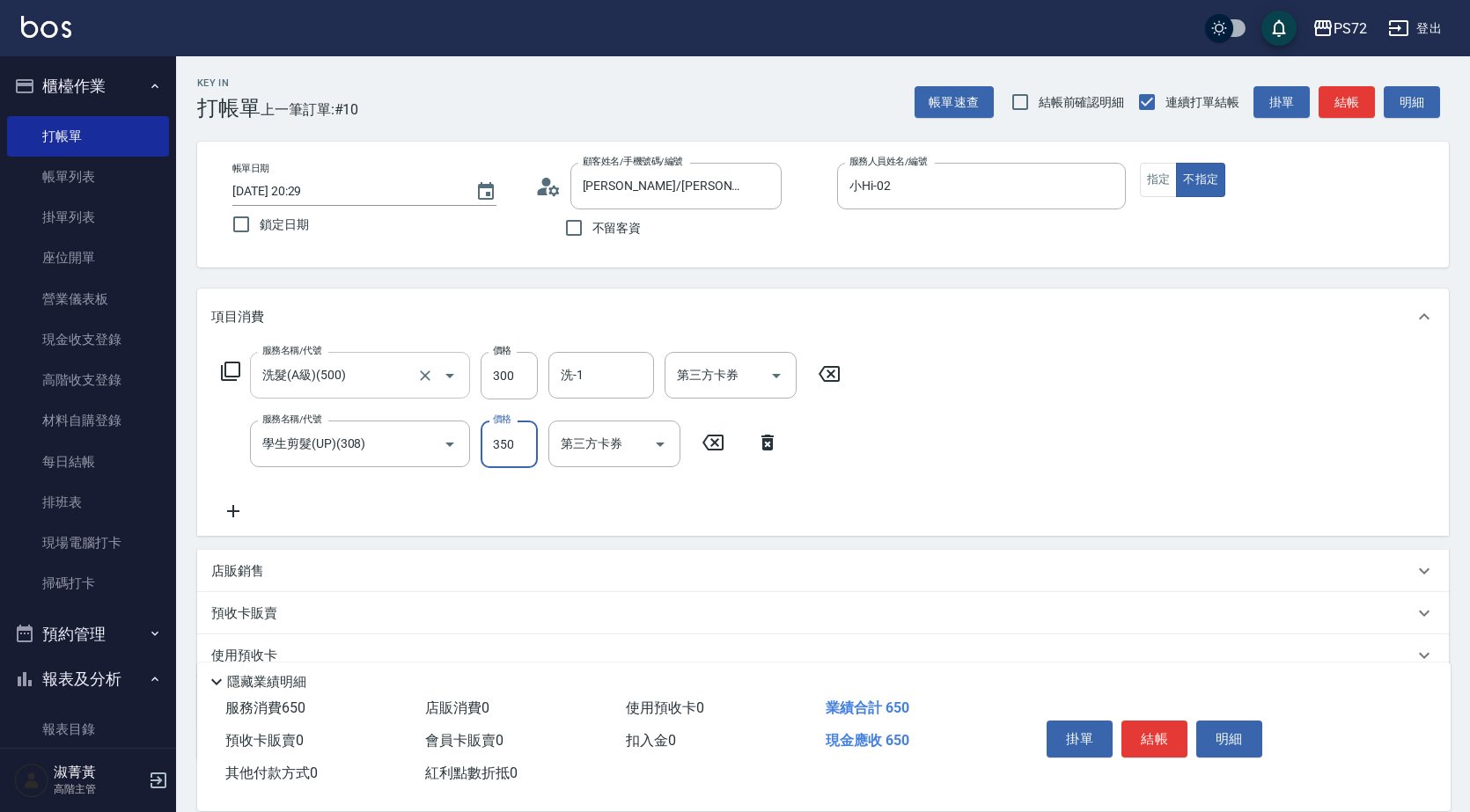
type input "350"
click at [1152, 732] on button "結帳" at bounding box center [1154, 739] width 66 height 37
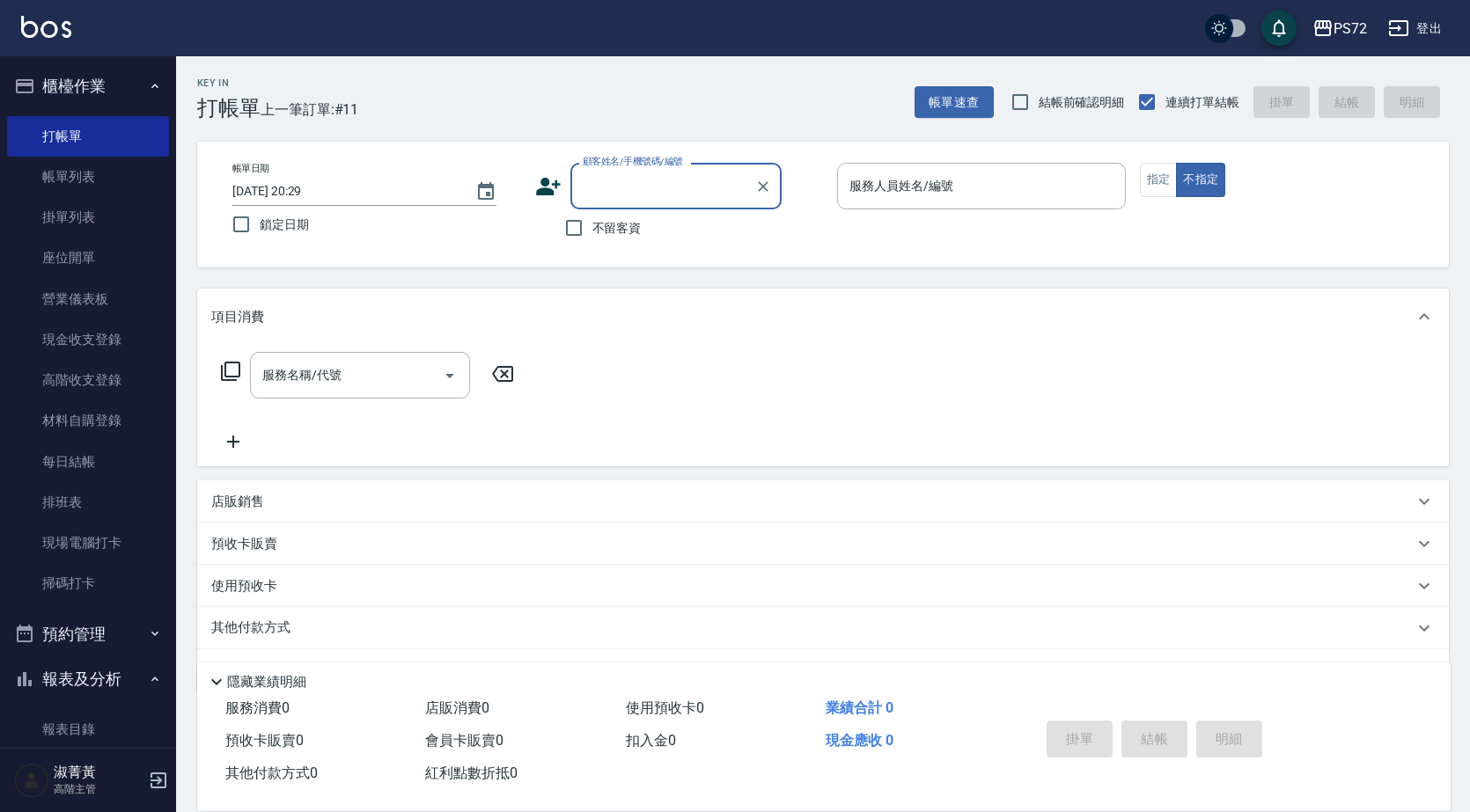
scroll to position [264, 0]
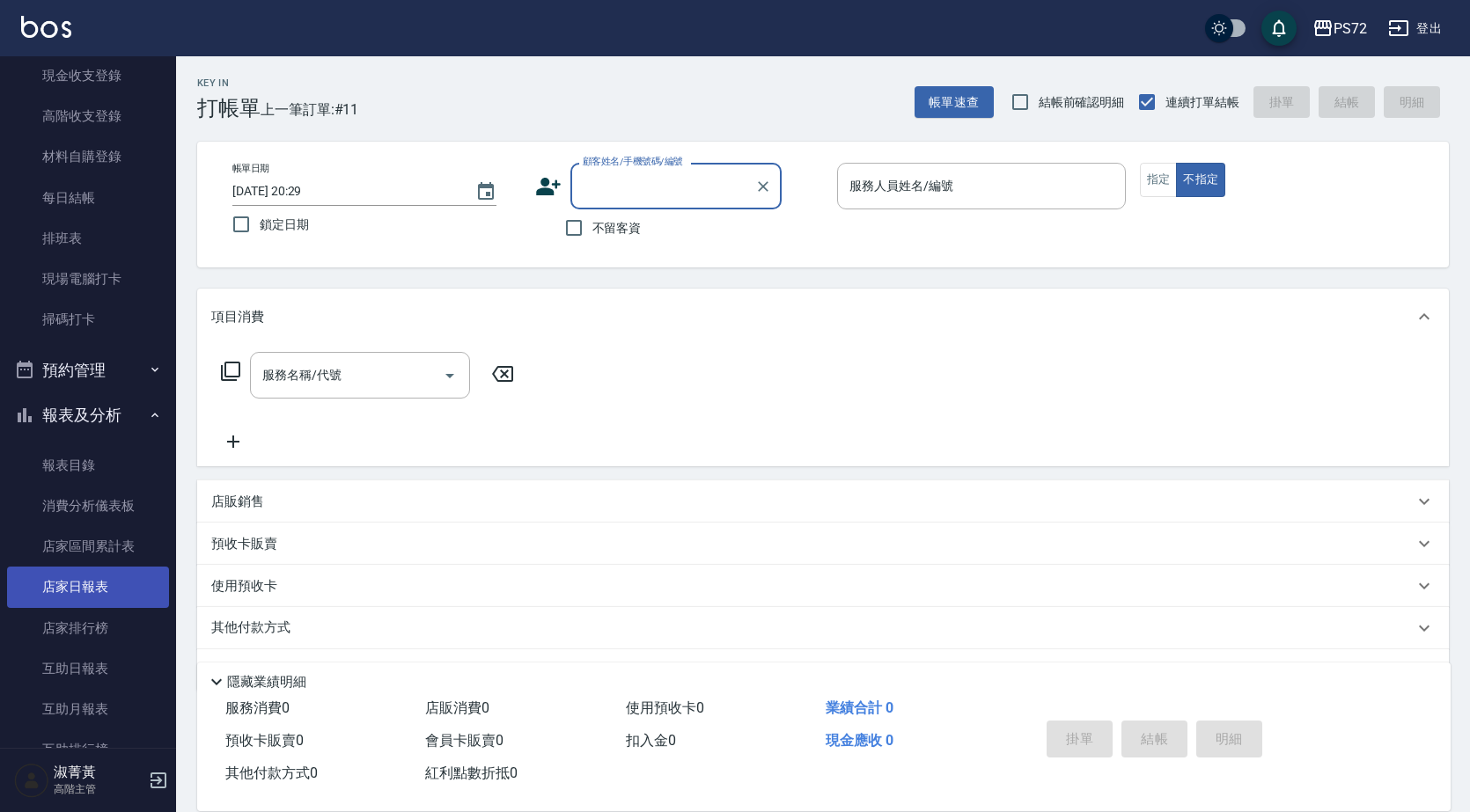
click at [103, 592] on link "店家日報表" at bounding box center [88, 587] width 162 height 41
